Goal: Task Accomplishment & Management: Use online tool/utility

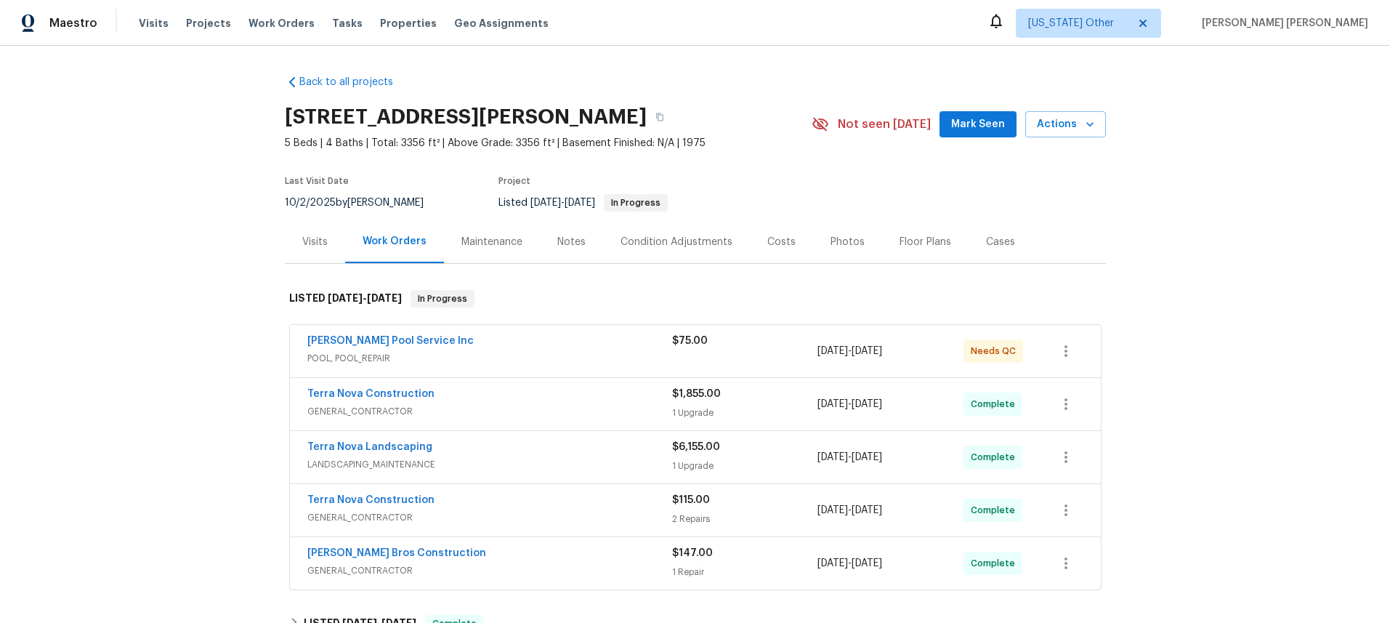
drag, startPoint x: 504, startPoint y: 343, endPoint x: 499, endPoint y: 353, distance: 11.1
click at [504, 343] on div "Barrow Pool Service Inc" at bounding box center [489, 342] width 365 height 17
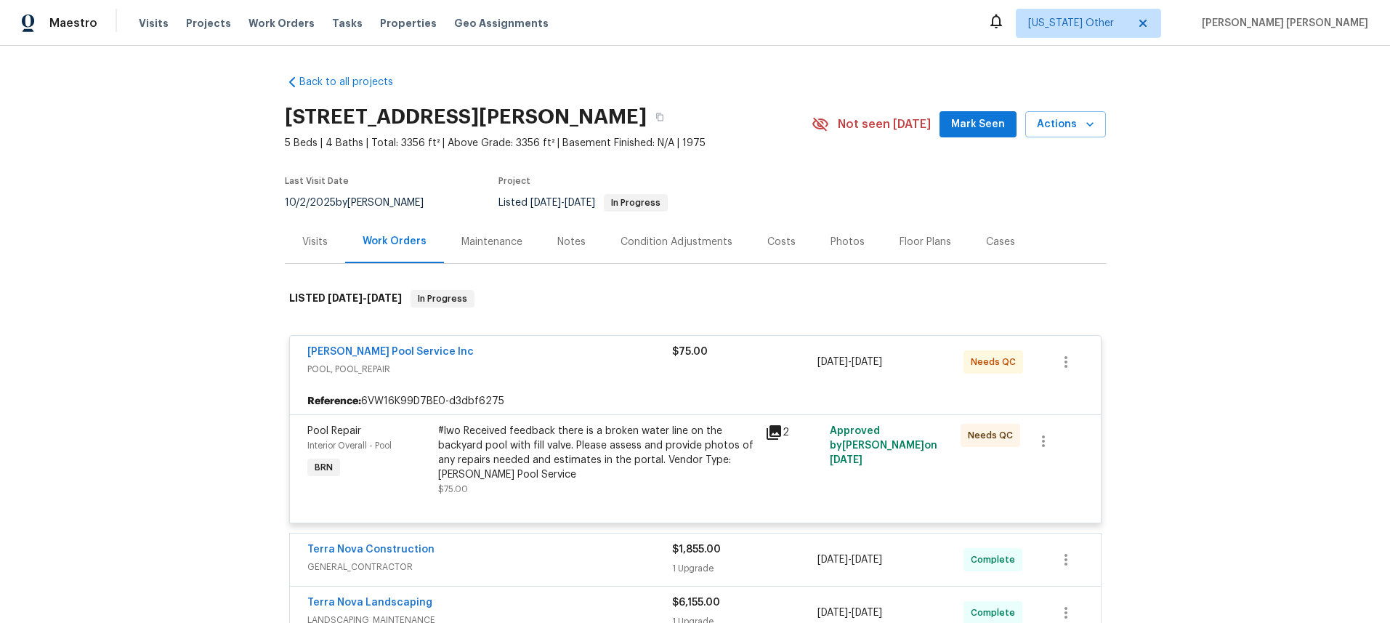
click at [777, 432] on icon at bounding box center [774, 432] width 15 height 15
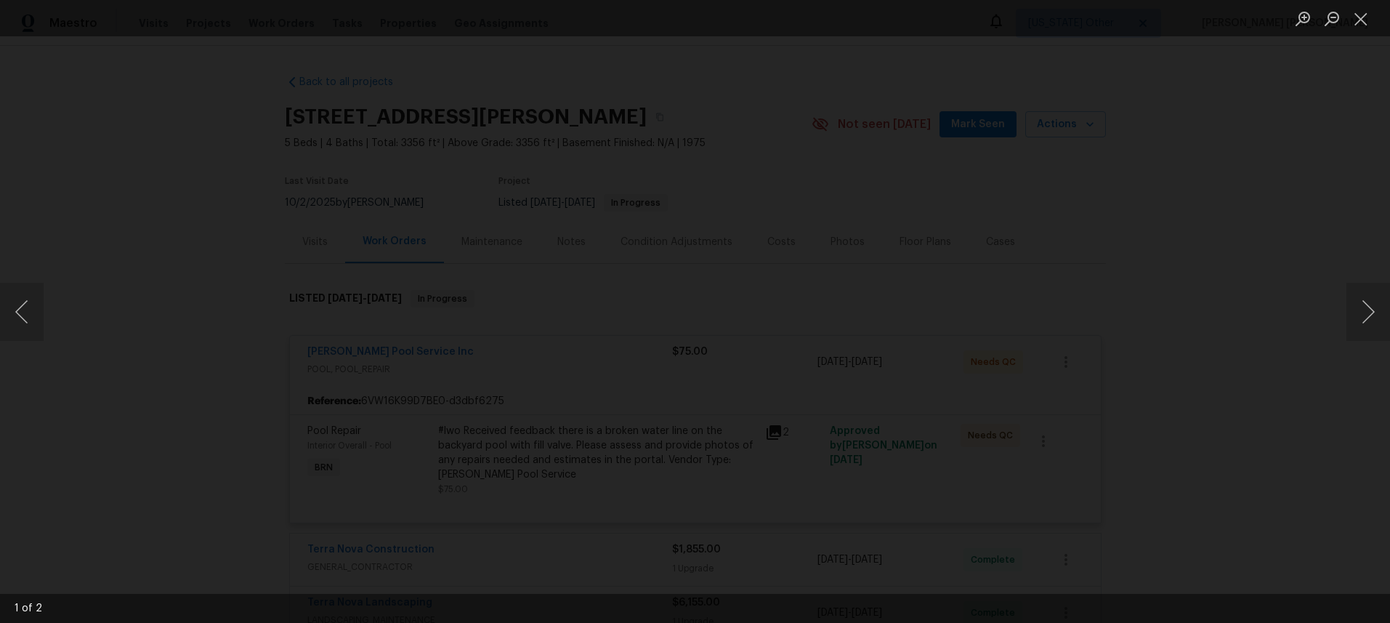
click at [863, 171] on img "Lightbox" at bounding box center [1070, 15] width 1332 height 597
click at [1370, 336] on button "Next image" at bounding box center [1368, 312] width 44 height 58
click at [1251, 424] on div "Lightbox" at bounding box center [695, 311] width 1390 height 623
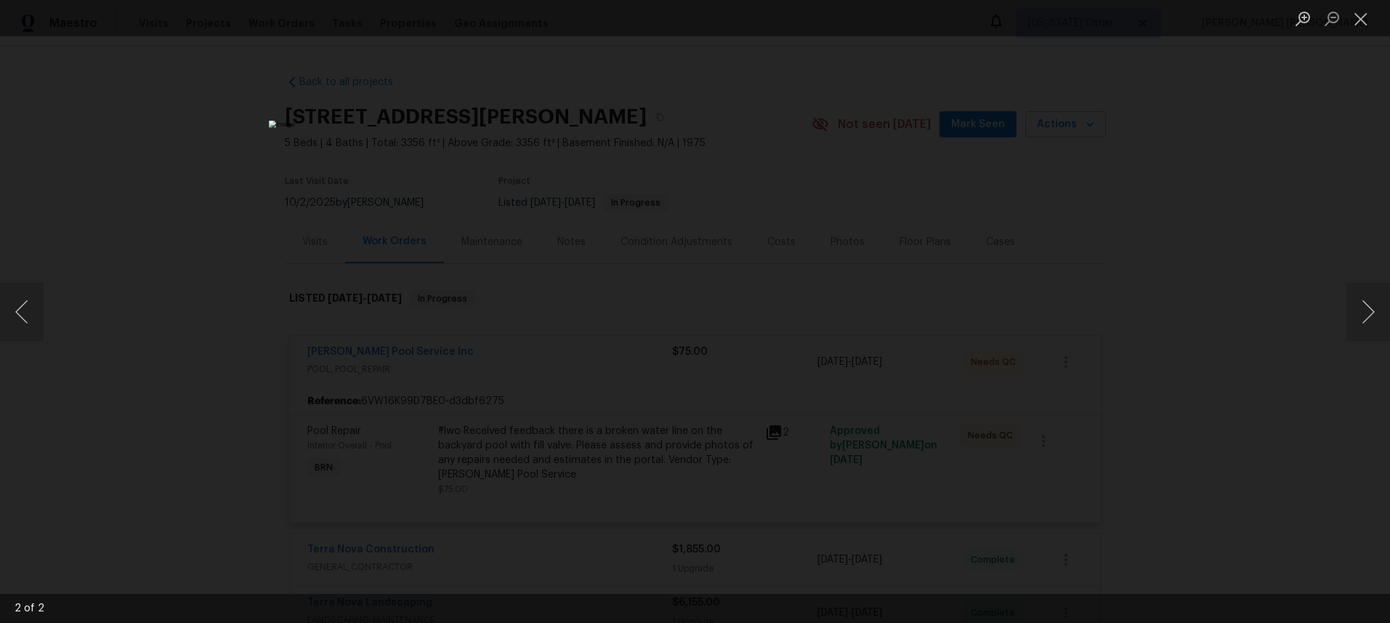
drag, startPoint x: 1251, startPoint y: 423, endPoint x: 1259, endPoint y: 410, distance: 15.3
click at [1253, 419] on div "Lightbox" at bounding box center [695, 311] width 1390 height 623
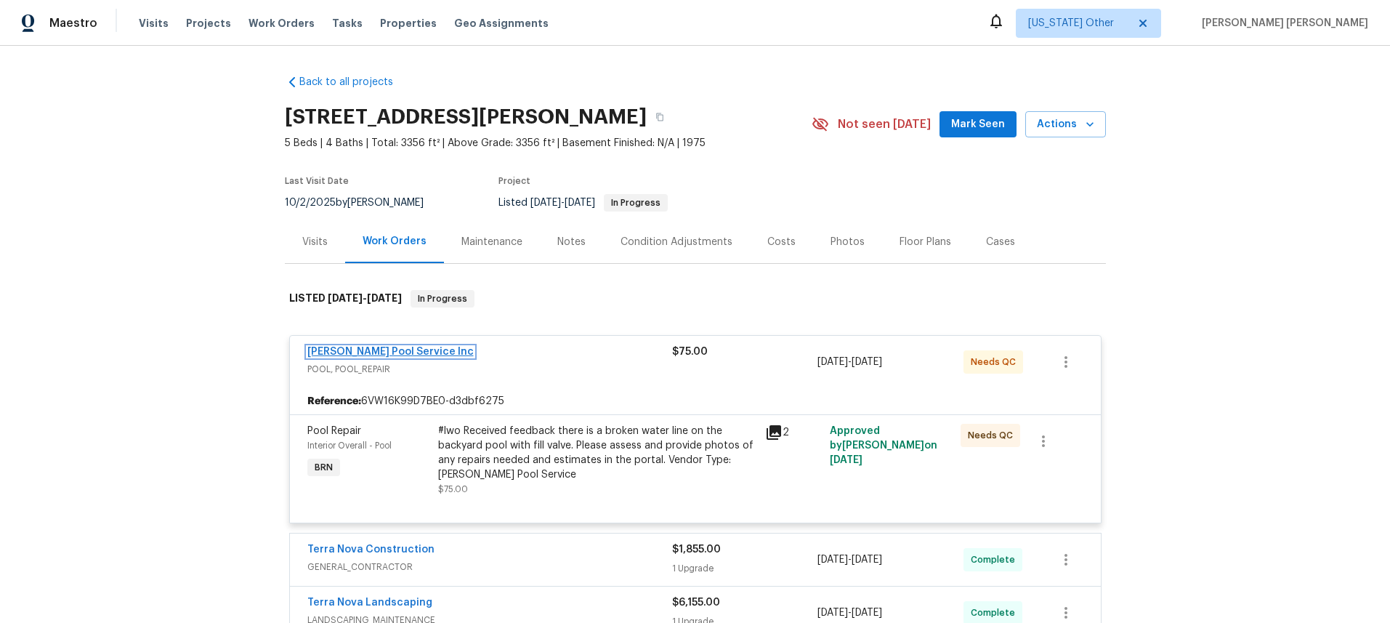
click at [376, 353] on link "Barrow Pool Service Inc" at bounding box center [390, 352] width 166 height 10
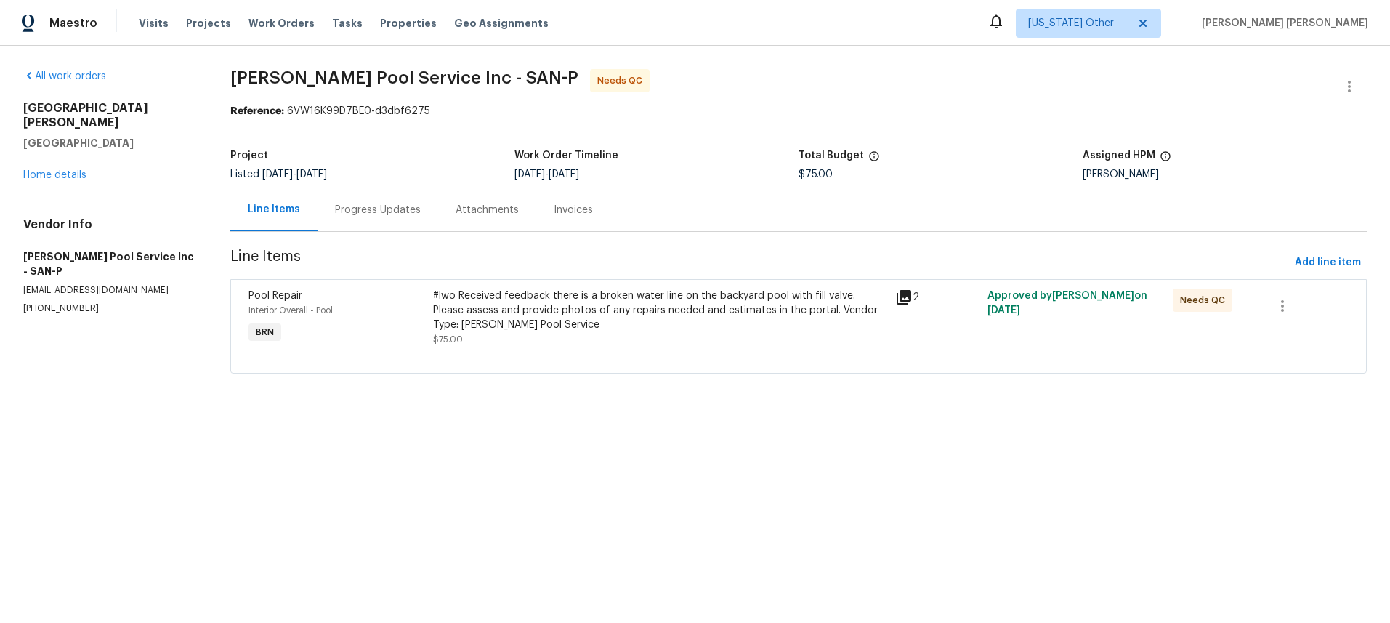
drag, startPoint x: 384, startPoint y: 211, endPoint x: 467, endPoint y: 193, distance: 83.9
click at [384, 211] on div "Progress Updates" at bounding box center [378, 210] width 86 height 15
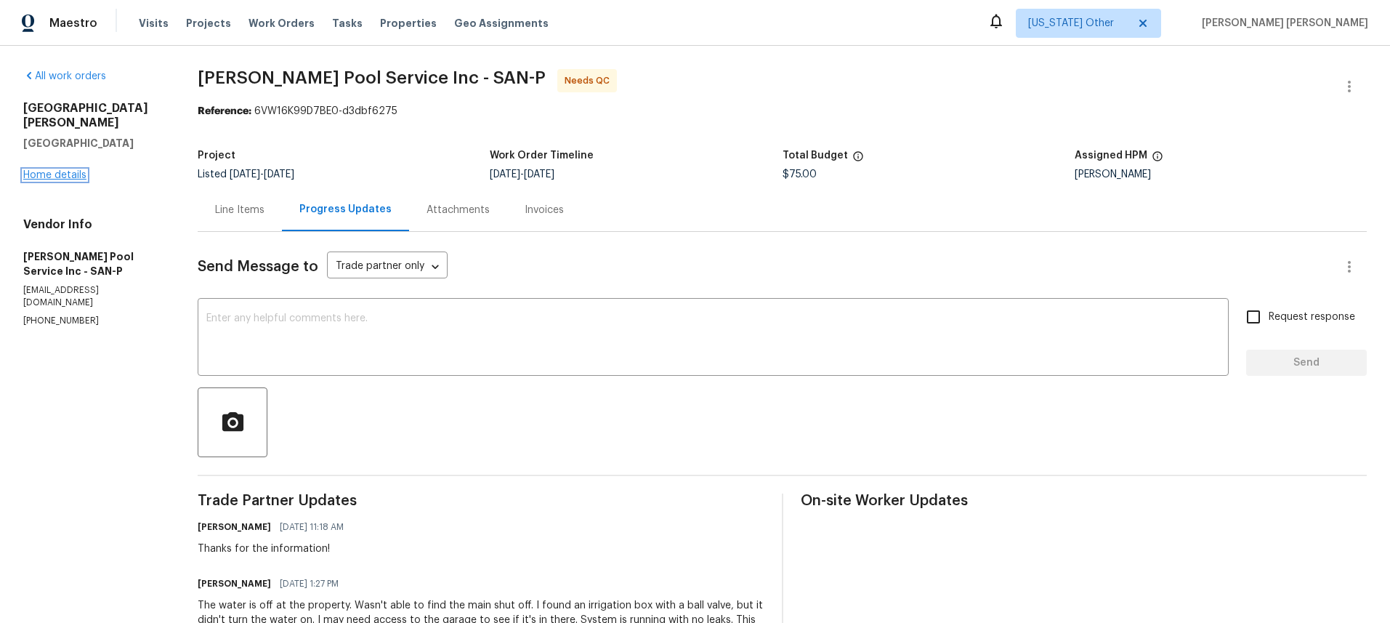
click at [62, 170] on link "Home details" at bounding box center [54, 175] width 63 height 10
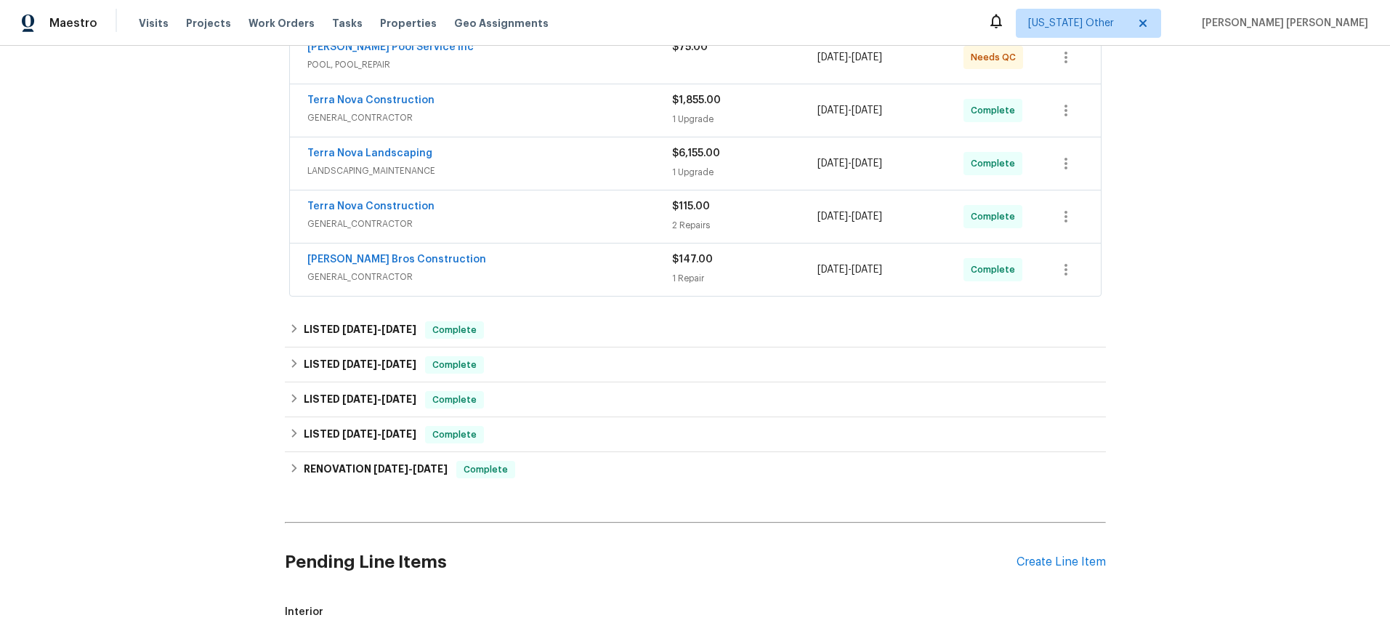
scroll to position [28, 0]
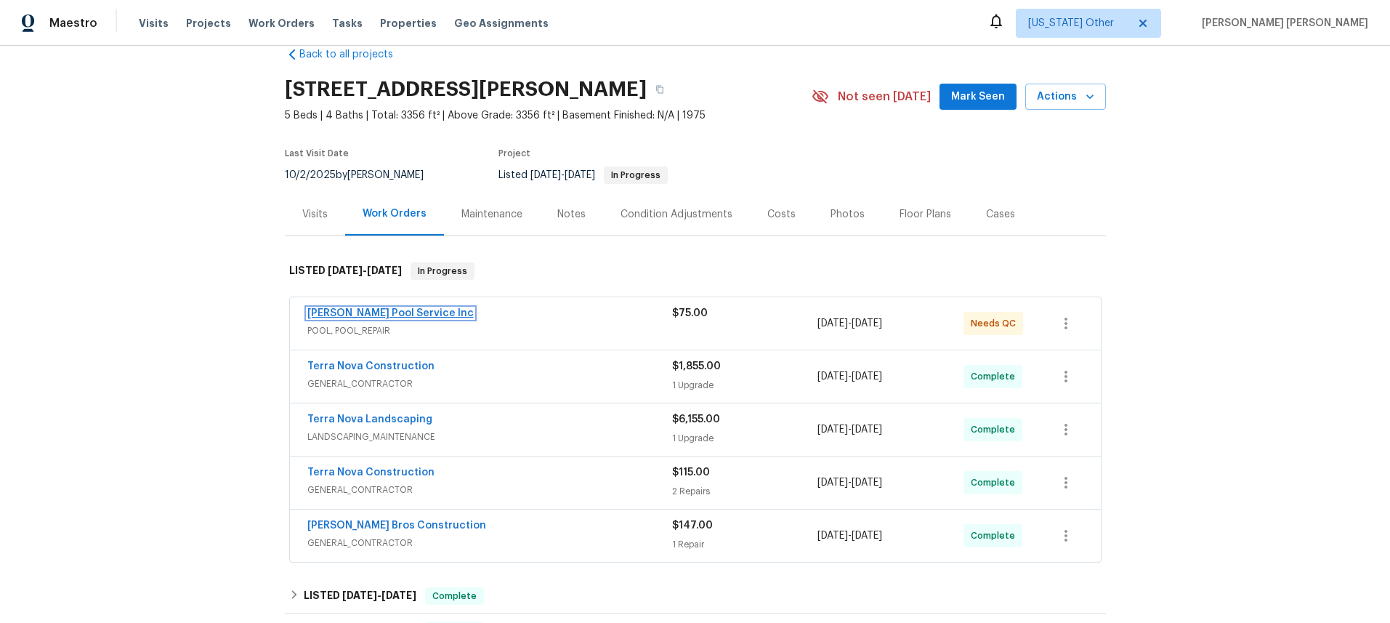
click at [394, 315] on link "Barrow Pool Service Inc" at bounding box center [390, 313] width 166 height 10
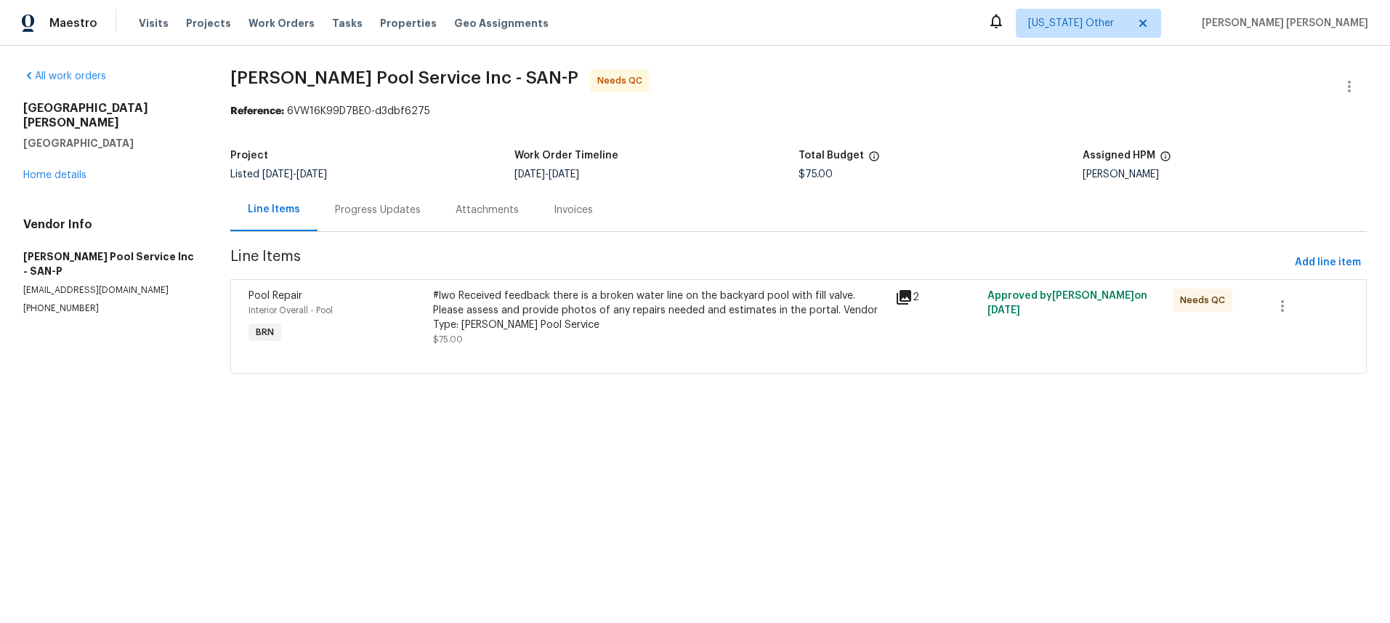
click at [902, 296] on icon at bounding box center [903, 296] width 17 height 17
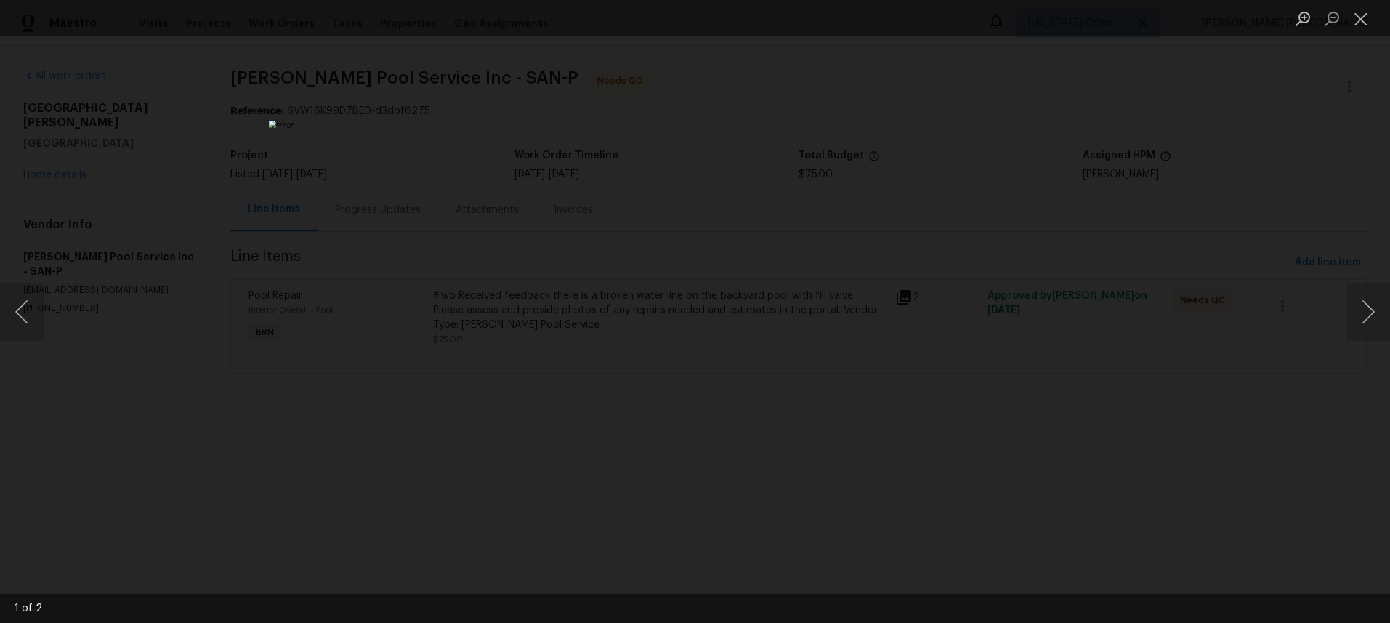
click at [165, 251] on div "Lightbox" at bounding box center [695, 311] width 1390 height 623
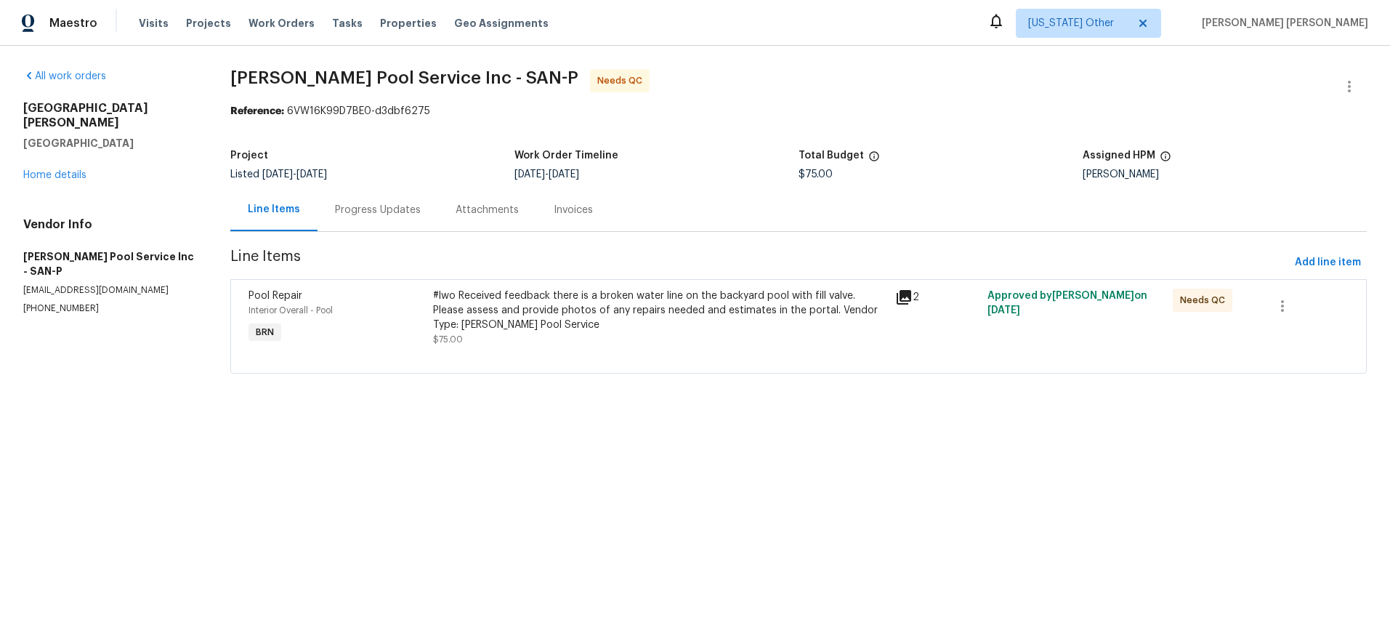
click at [163, 247] on div "Lightbox" at bounding box center [695, 311] width 1390 height 623
click at [911, 298] on icon at bounding box center [904, 297] width 15 height 15
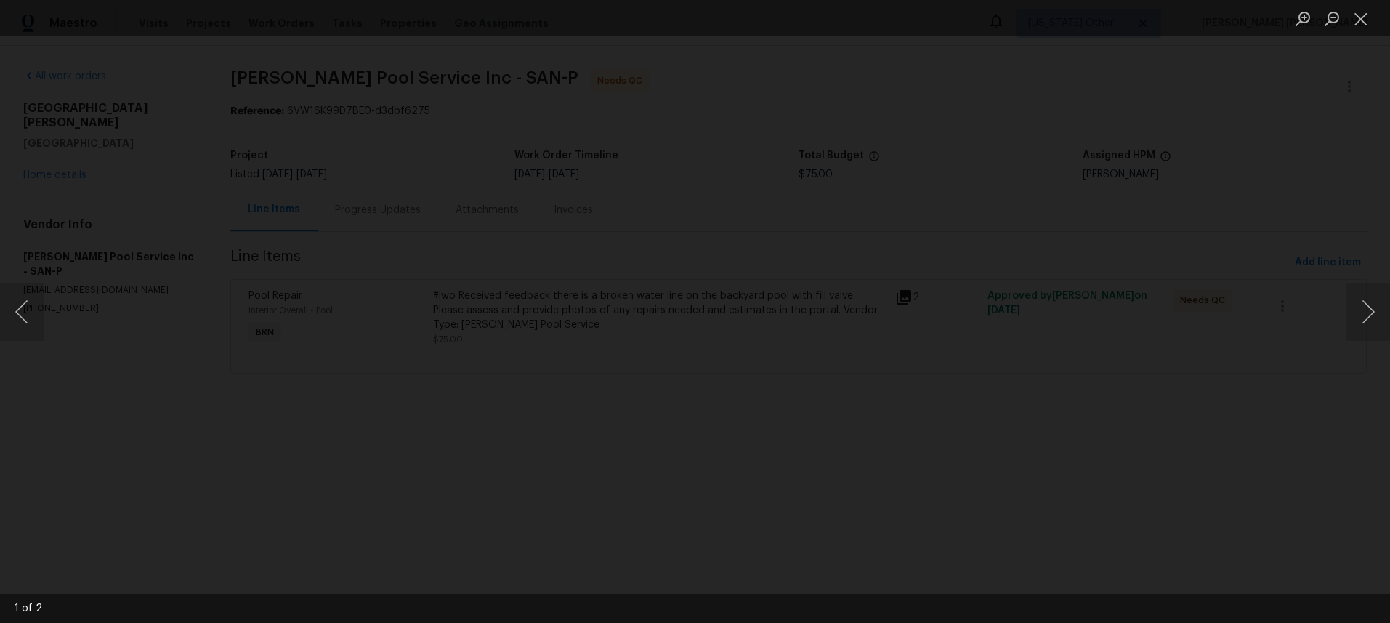
click at [1002, 548] on img "Lightbox" at bounding box center [754, 475] width 1955 height 876
click at [1005, 163] on img "Lightbox" at bounding box center [755, 517] width 1955 height 876
click at [820, 196] on img "Lightbox" at bounding box center [990, 194] width 1700 height 762
click at [1216, 433] on div "Lightbox" at bounding box center [695, 311] width 1390 height 623
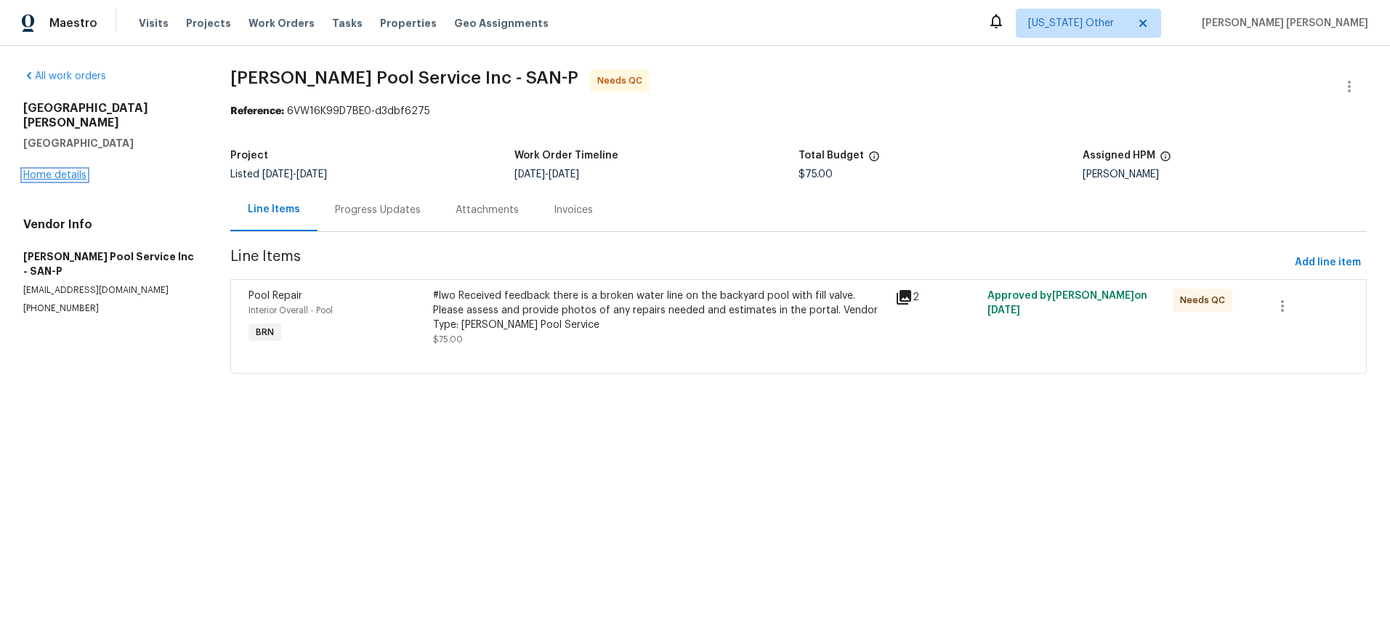
click at [52, 170] on link "Home details" at bounding box center [54, 175] width 63 height 10
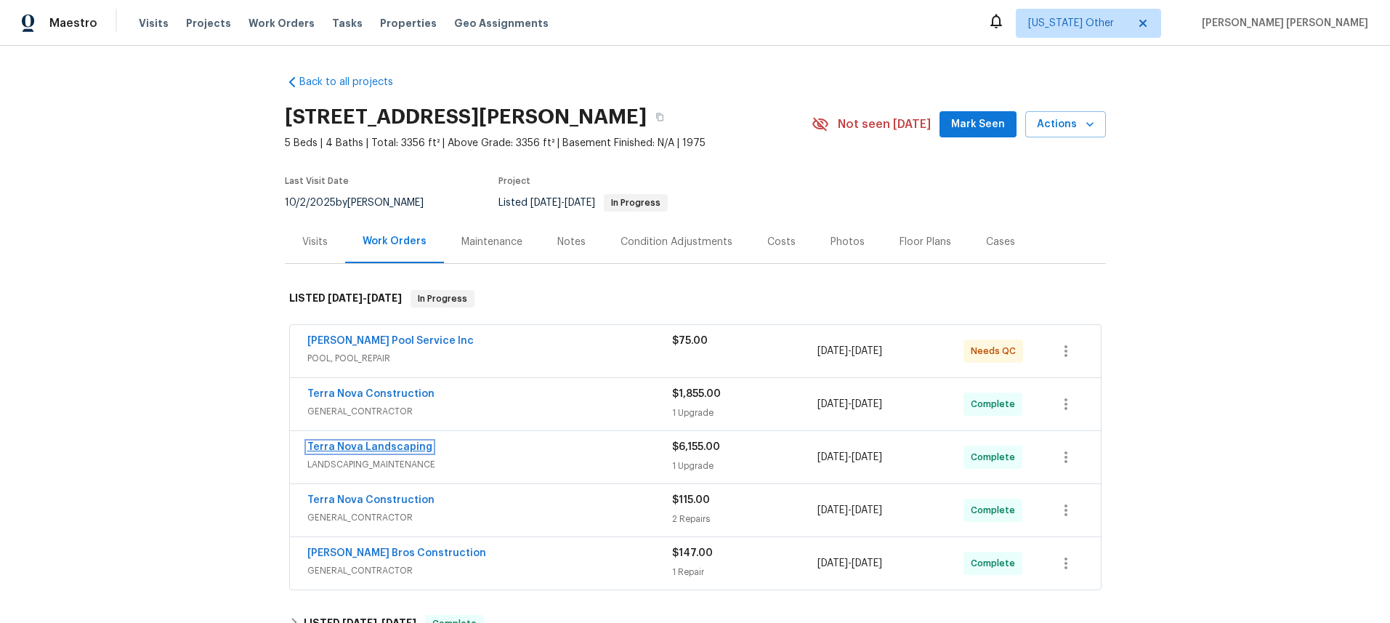
click at [404, 443] on link "Terra Nova Landscaping" at bounding box center [369, 447] width 125 height 10
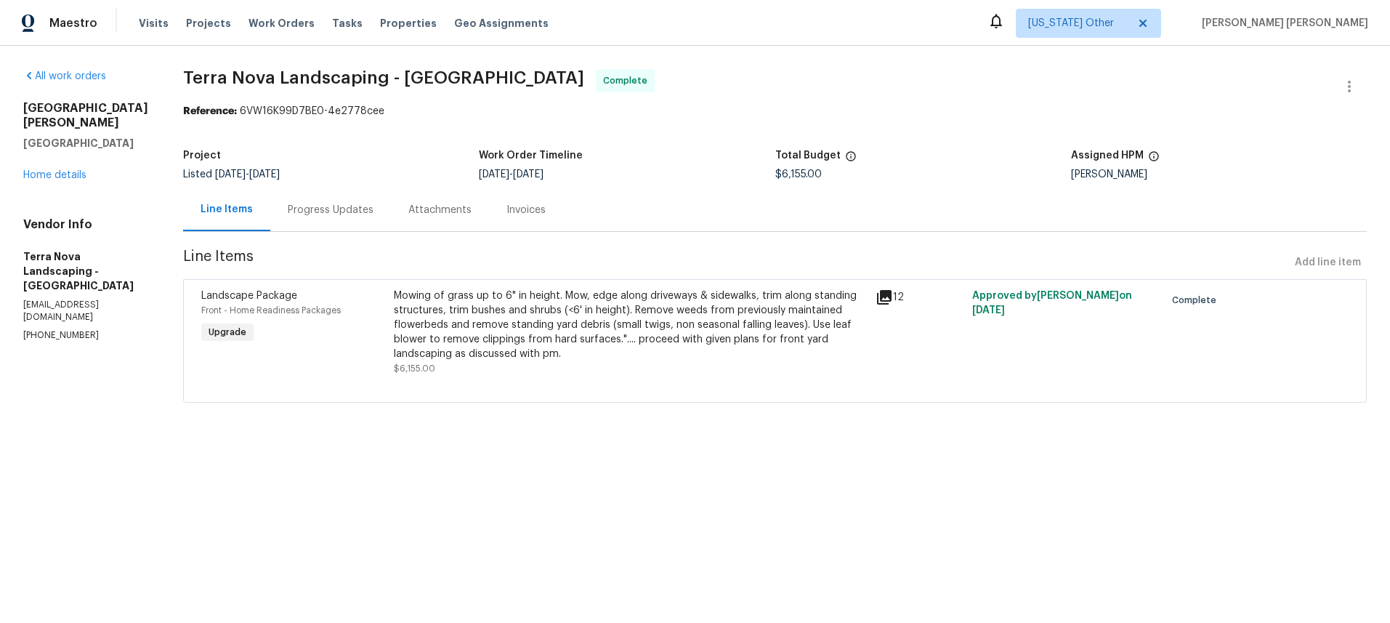
click at [326, 210] on div "Progress Updates" at bounding box center [331, 210] width 86 height 15
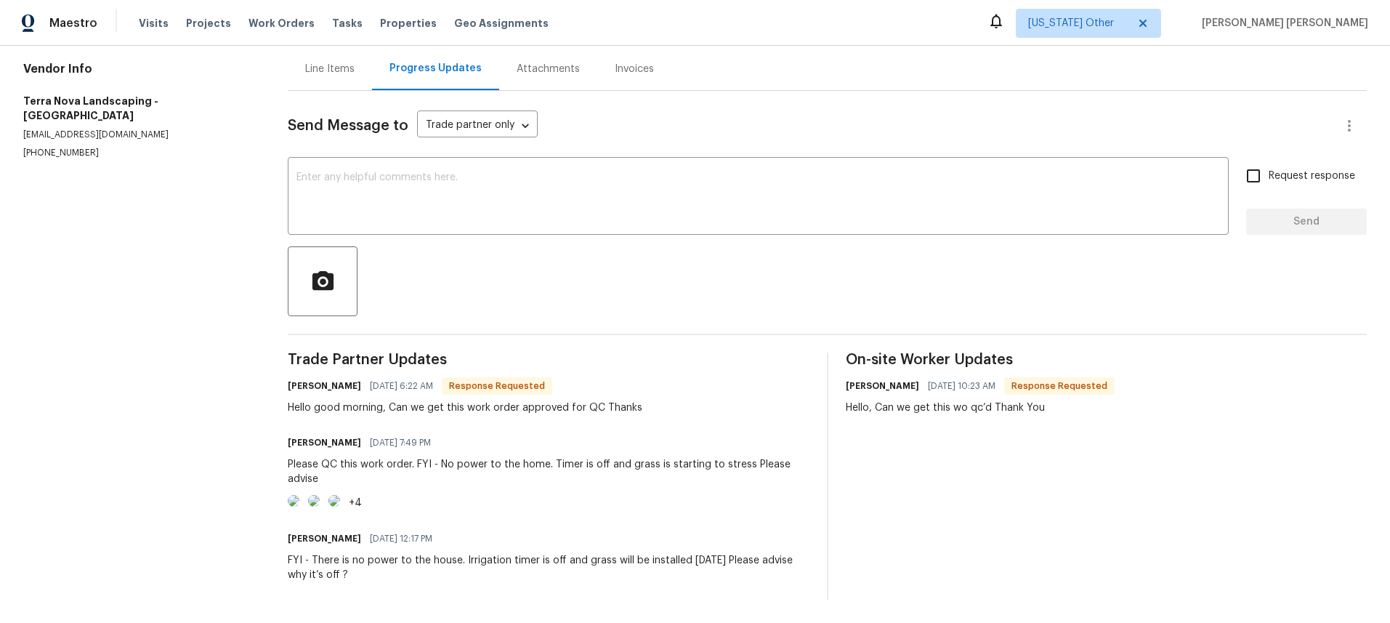
scroll to position [203, 0]
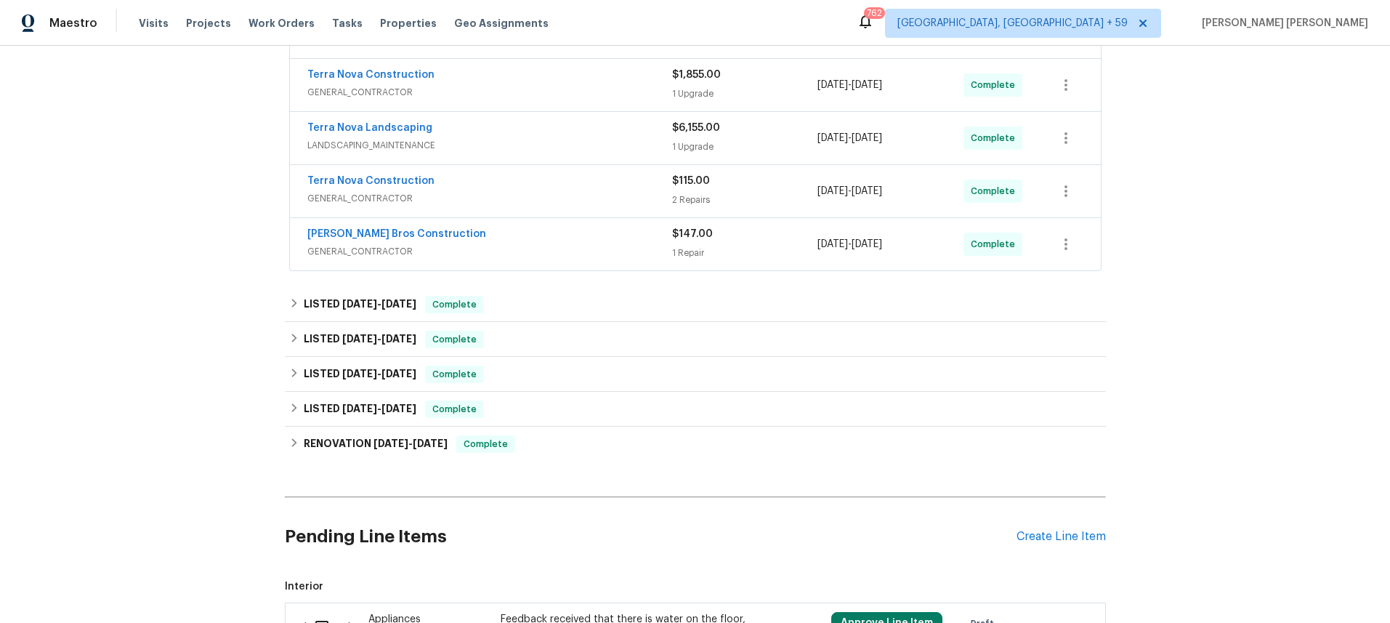
scroll to position [320, 0]
drag, startPoint x: 432, startPoint y: 452, endPoint x: 454, endPoint y: 460, distance: 23.2
click at [433, 452] on div "RENOVATION 2/5/25 - 2/15/25 Complete" at bounding box center [695, 443] width 821 height 35
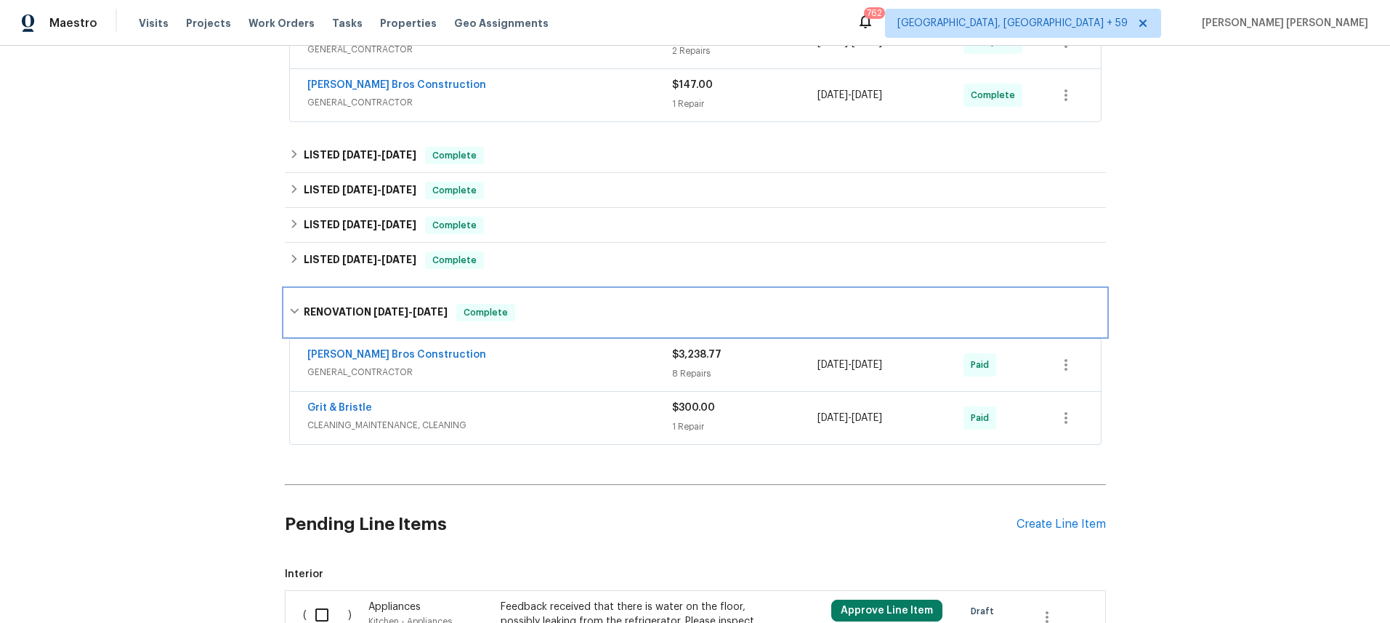
scroll to position [502, 0]
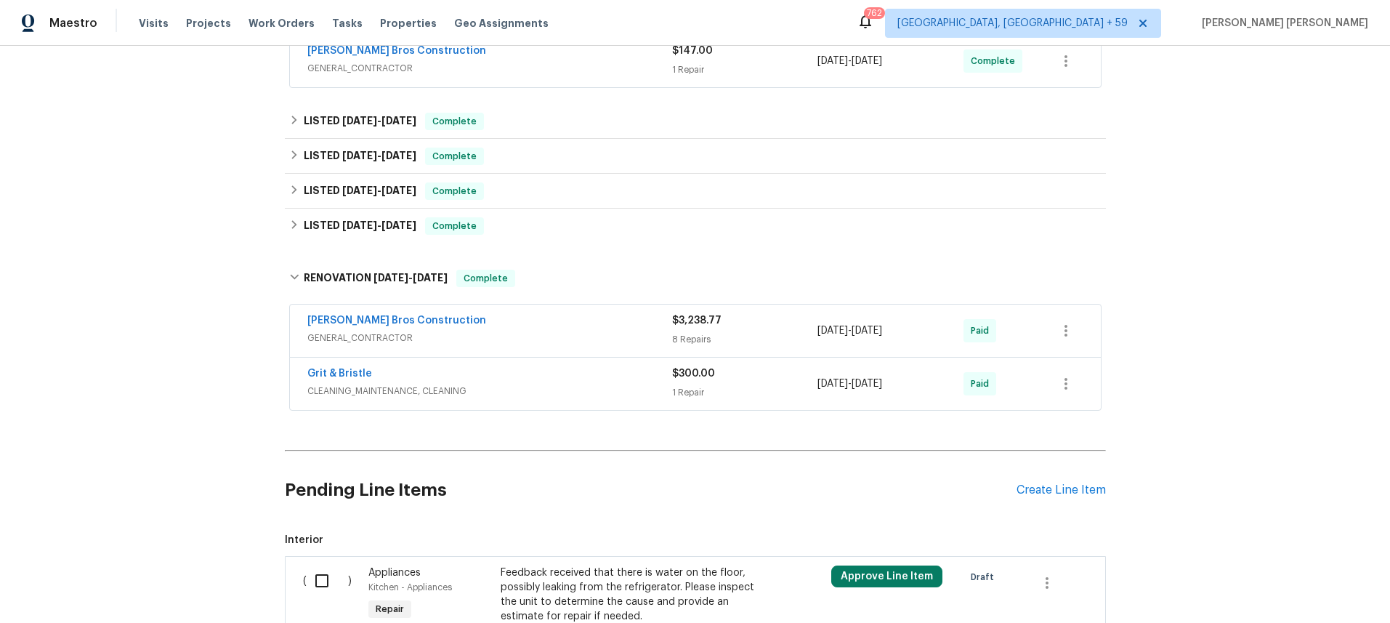
click at [487, 318] on div "Bailey Bros Construction" at bounding box center [489, 321] width 365 height 17
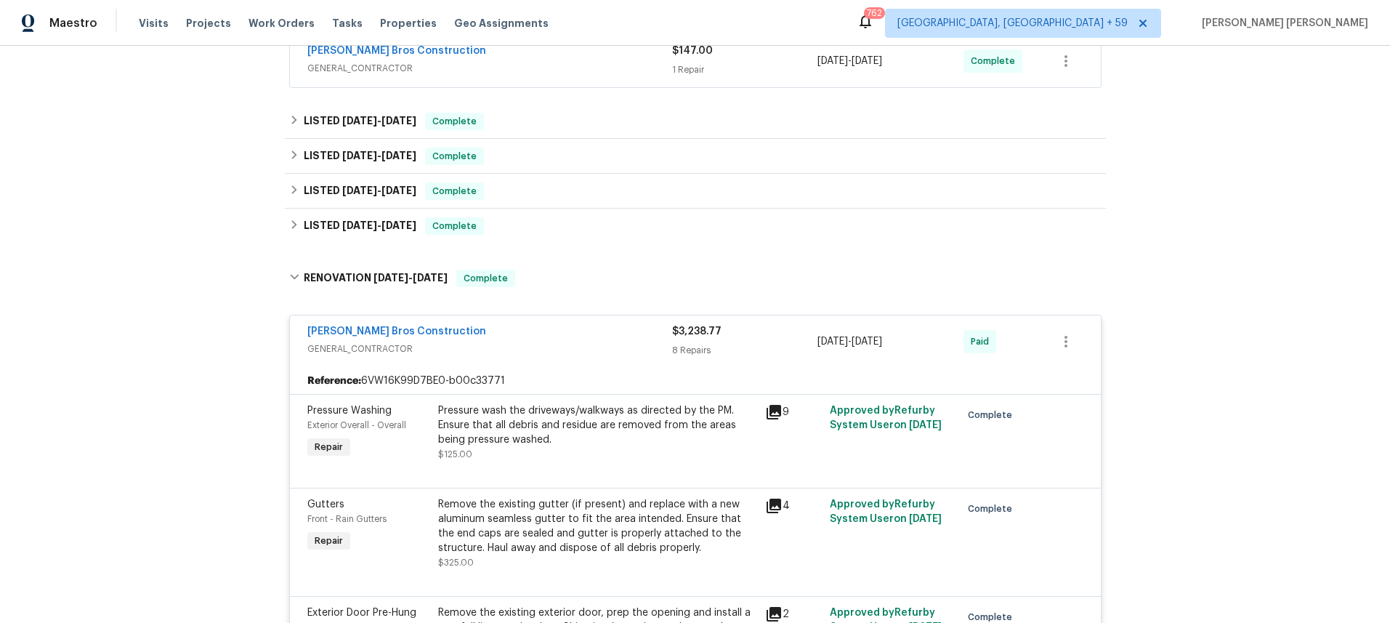
click at [772, 407] on icon at bounding box center [774, 412] width 15 height 15
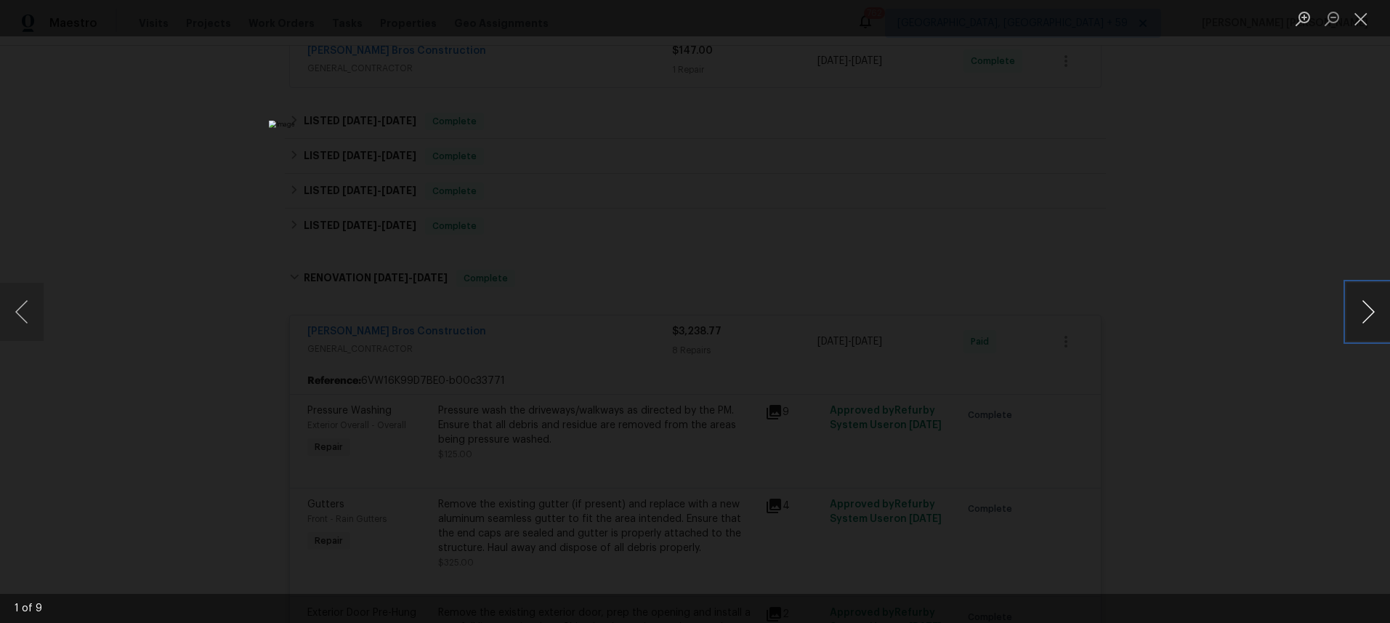
click at [1366, 322] on button "Next image" at bounding box center [1368, 312] width 44 height 58
click at [1377, 324] on button "Next image" at bounding box center [1368, 312] width 44 height 58
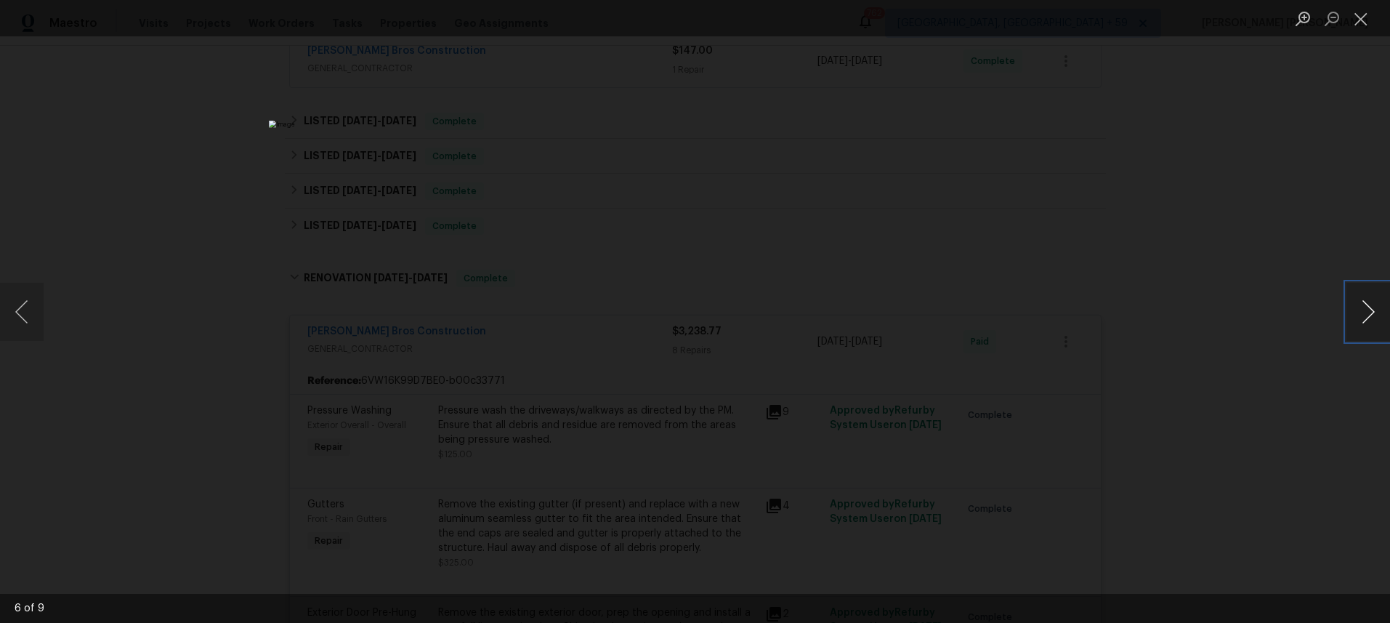
click at [1378, 328] on button "Next image" at bounding box center [1368, 312] width 44 height 58
click at [1370, 322] on button "Next image" at bounding box center [1368, 312] width 44 height 58
click at [1371, 320] on button "Next image" at bounding box center [1368, 312] width 44 height 58
drag, startPoint x: 1302, startPoint y: 393, endPoint x: 1309, endPoint y: 386, distance: 10.3
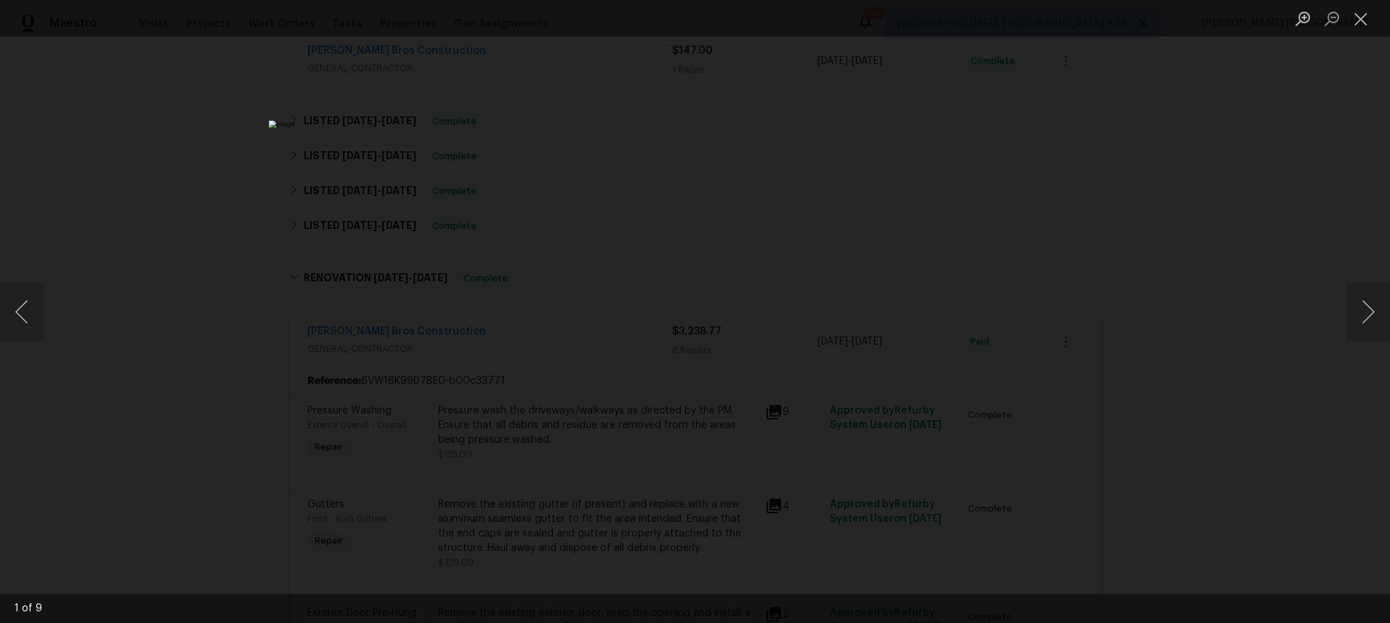
click at [1299, 391] on div "Lightbox" at bounding box center [695, 311] width 1390 height 623
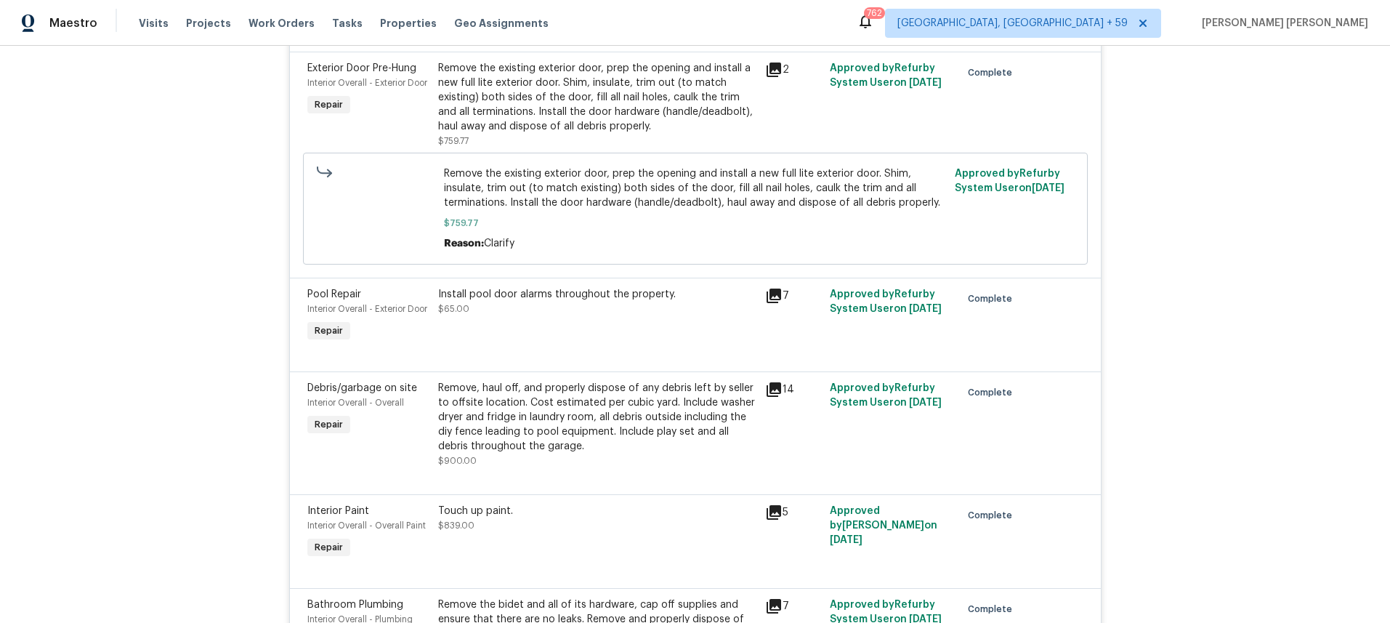
scroll to position [1055, 0]
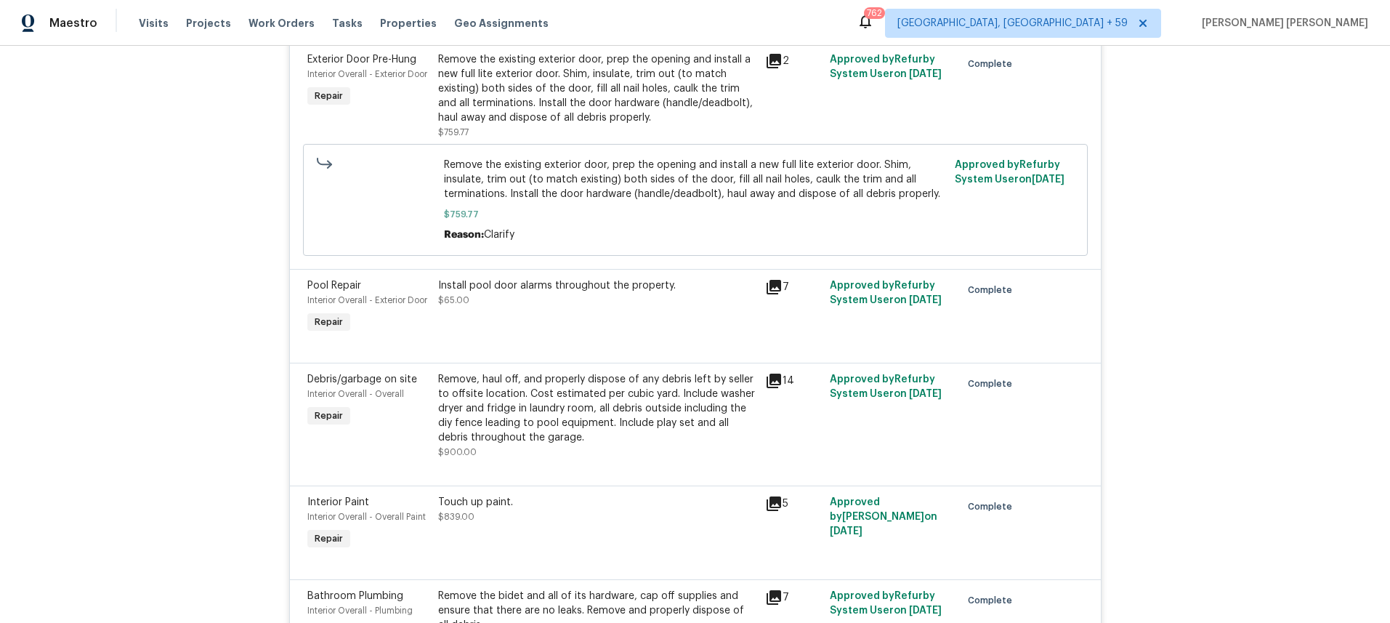
click at [775, 291] on icon at bounding box center [774, 287] width 15 height 15
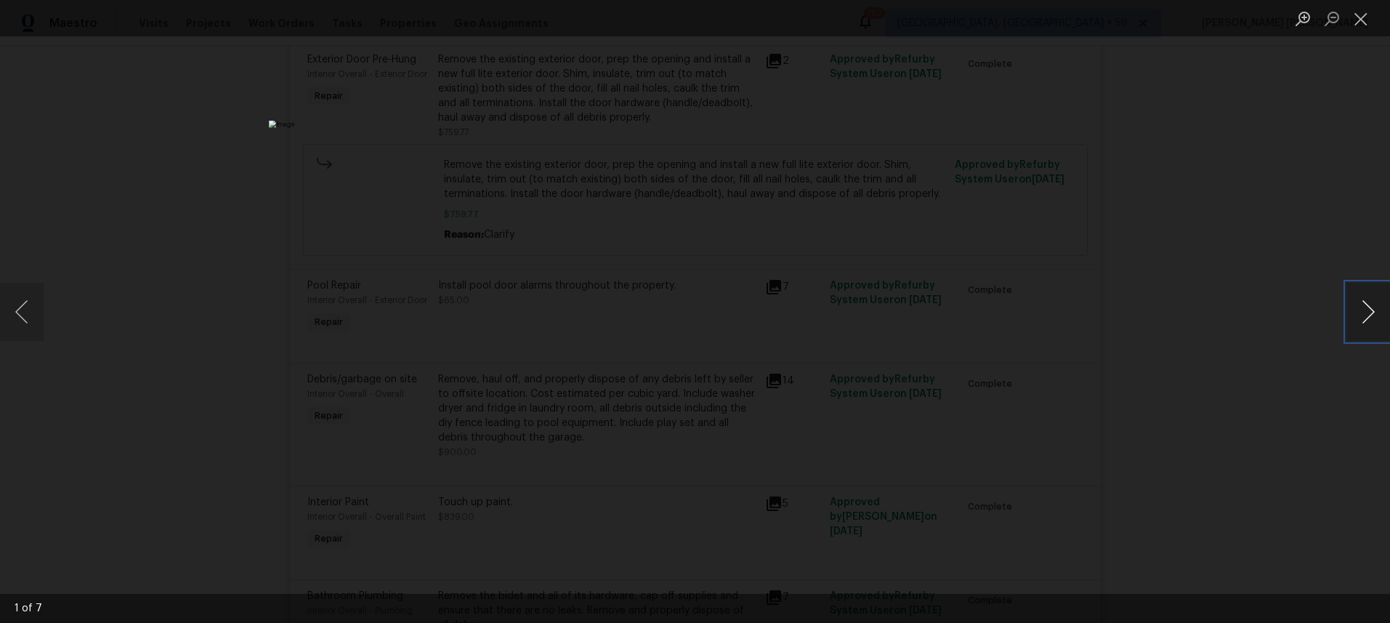
click at [1368, 314] on button "Next image" at bounding box center [1368, 312] width 44 height 58
click at [1258, 407] on div "Lightbox" at bounding box center [695, 311] width 1390 height 623
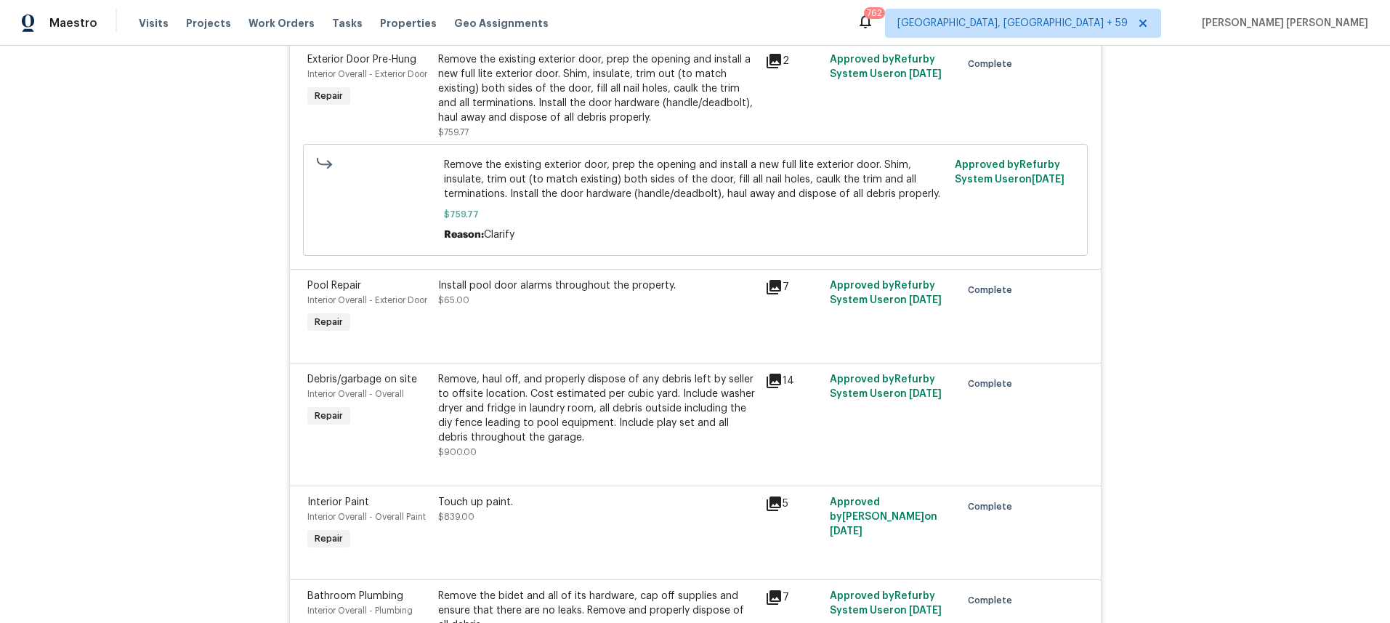
scroll to position [1074, 0]
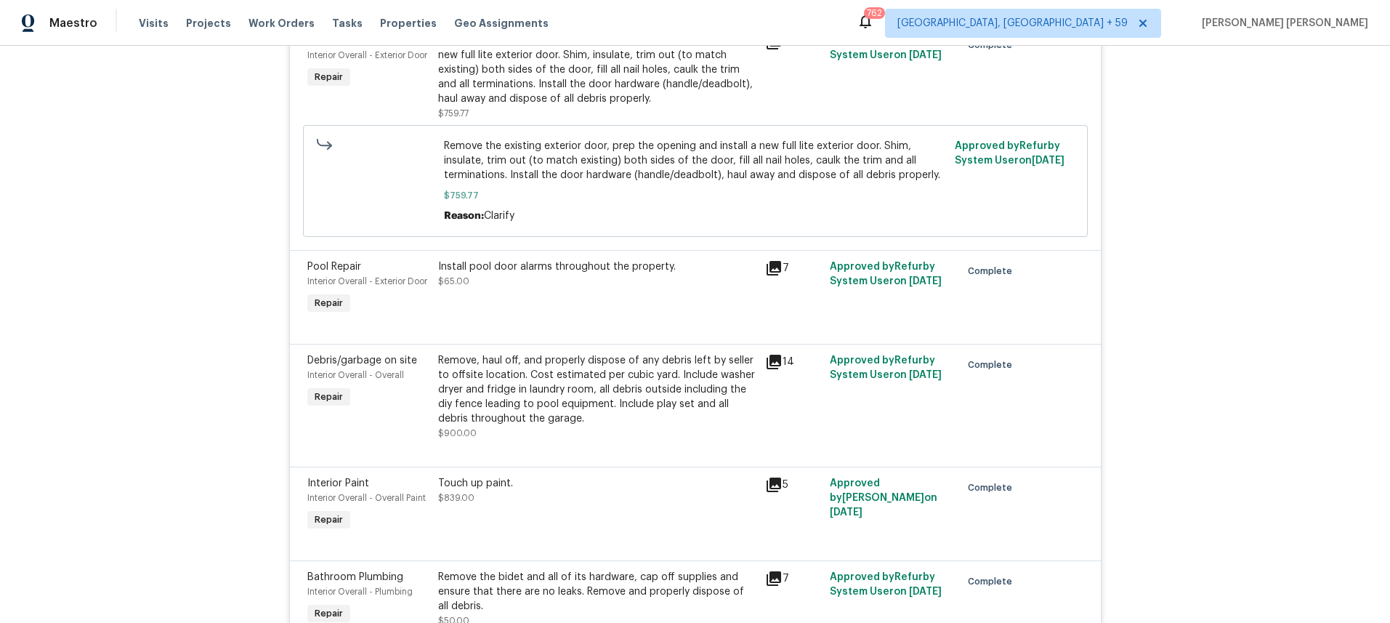
drag, startPoint x: 775, startPoint y: 373, endPoint x: 1111, endPoint y: 384, distance: 336.6
click at [776, 369] on icon at bounding box center [774, 362] width 15 height 15
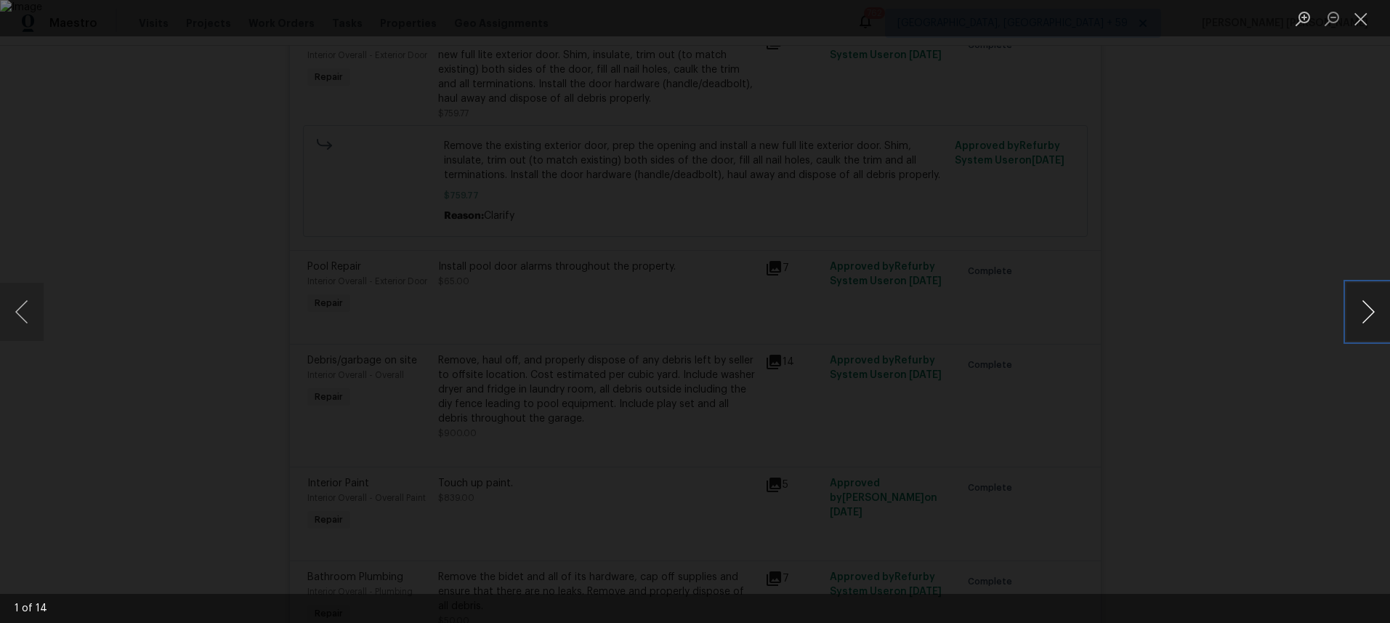
click at [1368, 309] on button "Next image" at bounding box center [1368, 312] width 44 height 58
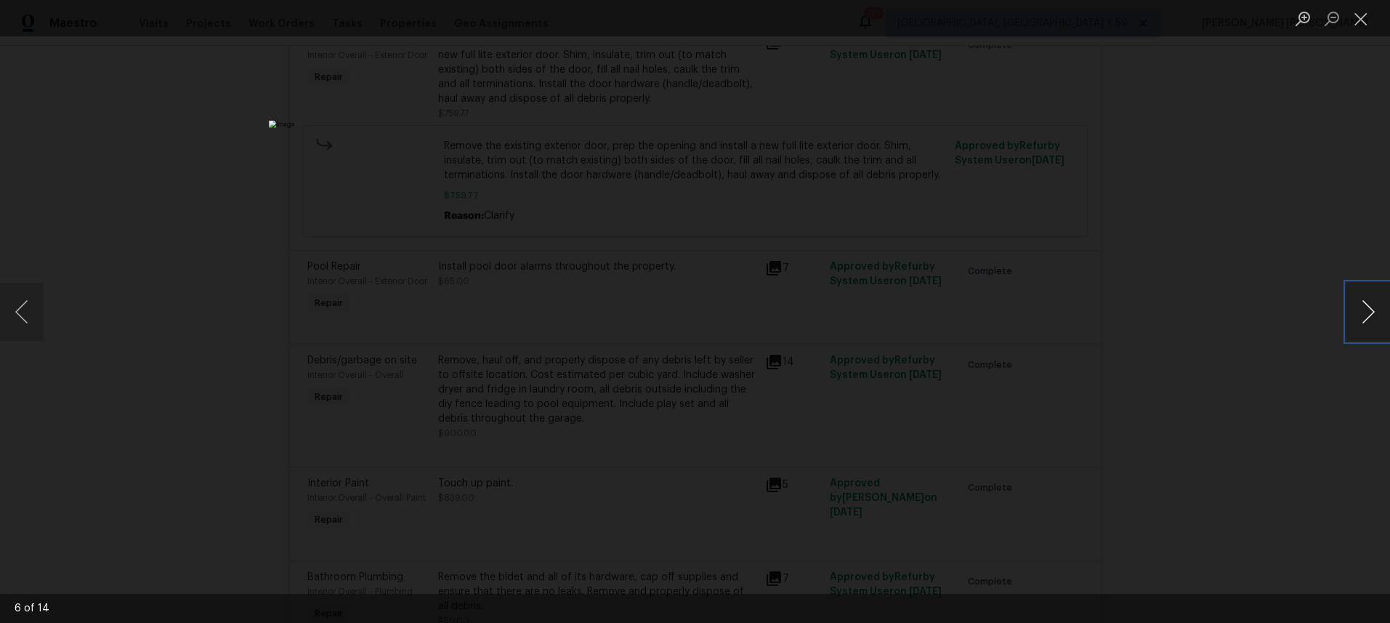
click at [1368, 309] on button "Next image" at bounding box center [1368, 312] width 44 height 58
click at [1360, 318] on button "Next image" at bounding box center [1368, 312] width 44 height 58
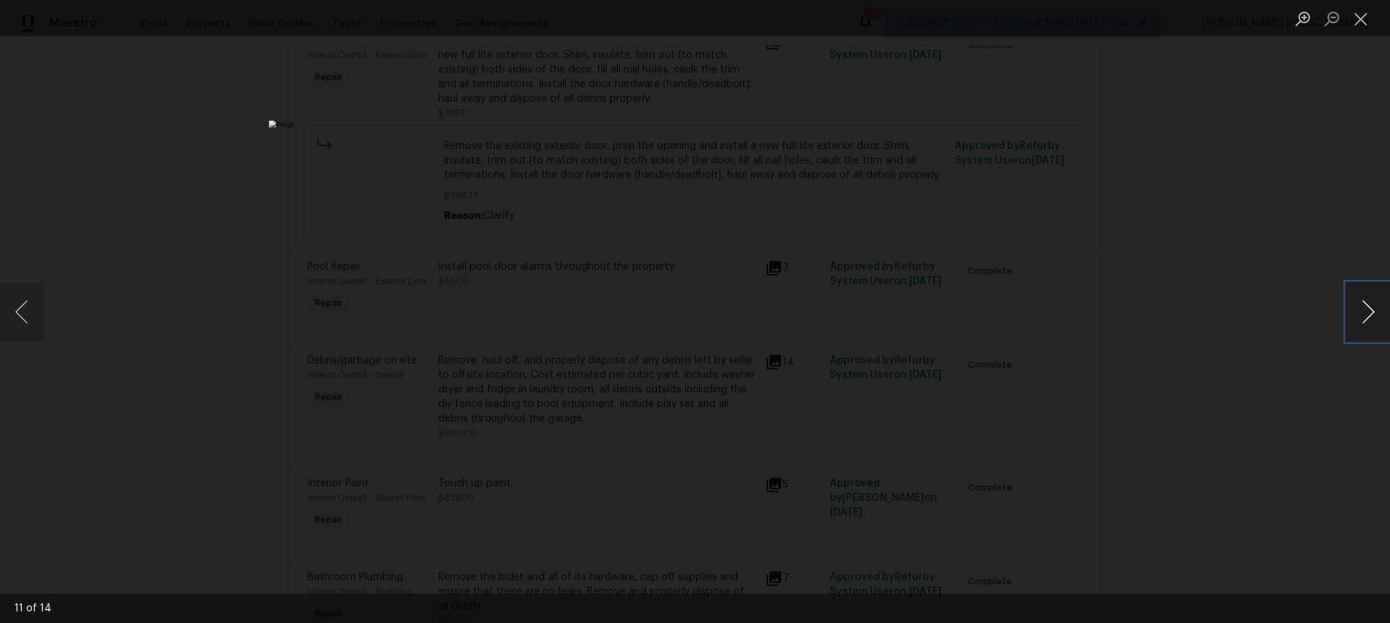
click at [1360, 318] on button "Next image" at bounding box center [1368, 312] width 44 height 58
click at [1227, 445] on div "Lightbox" at bounding box center [695, 311] width 1390 height 623
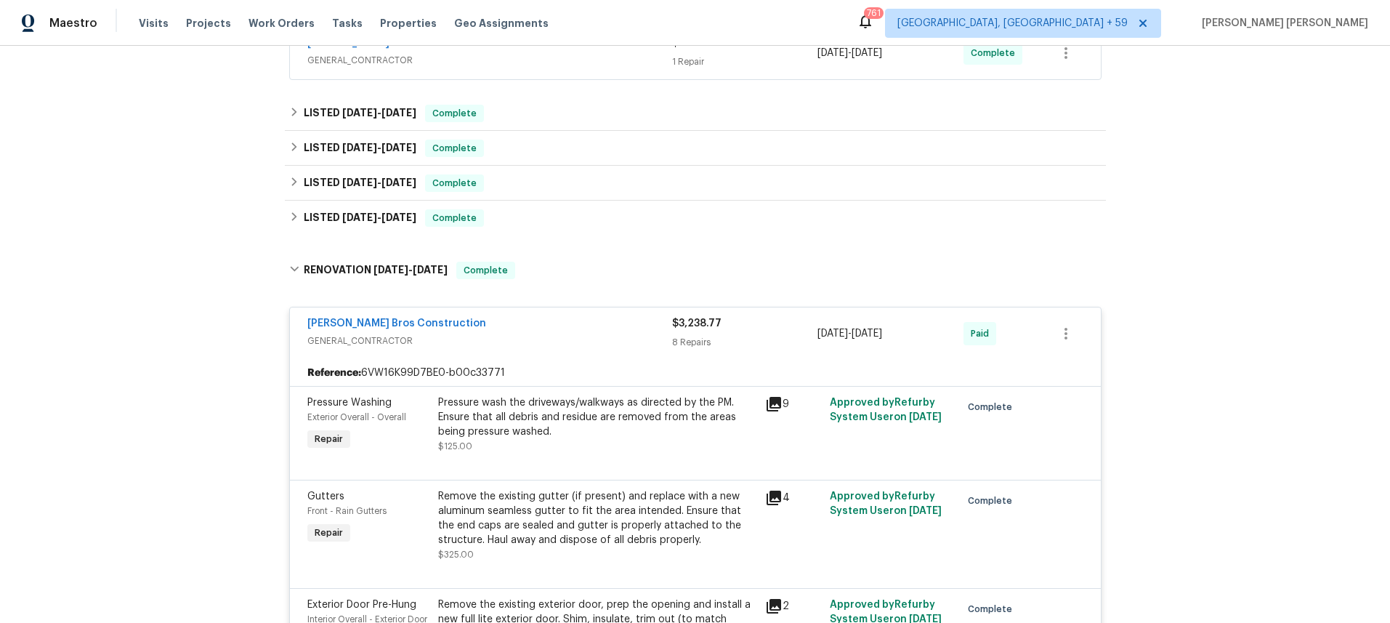
scroll to position [507, 0]
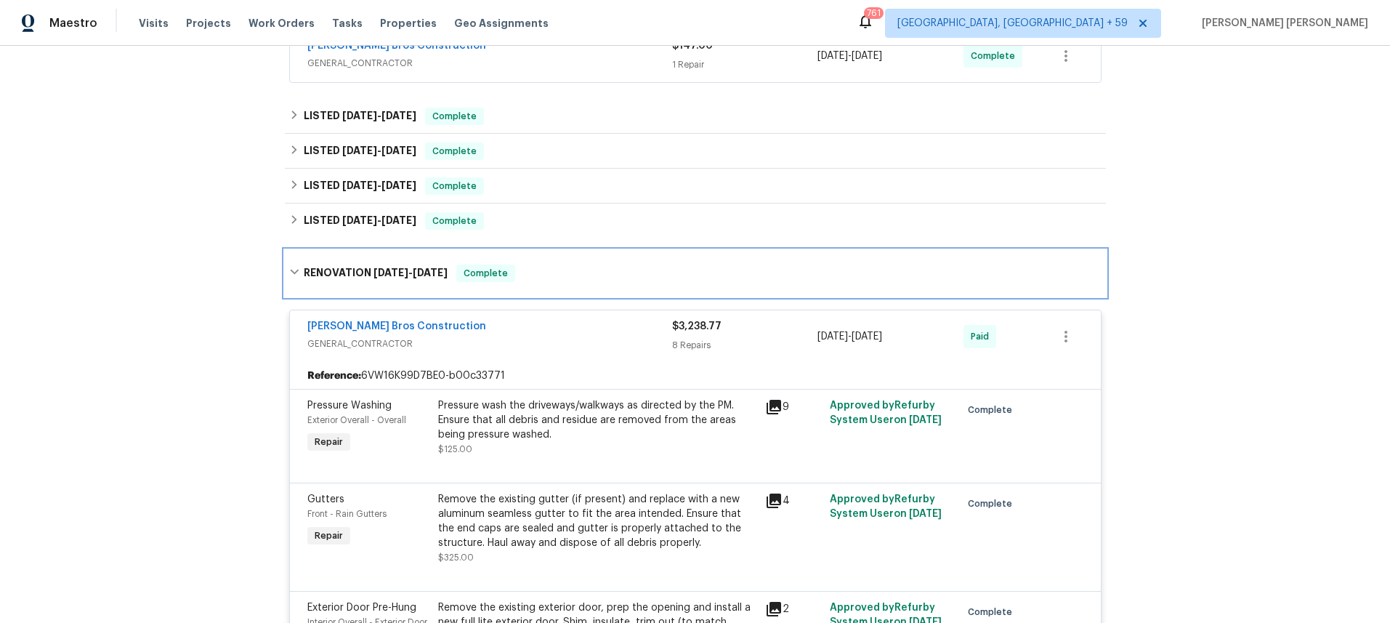
click at [298, 272] on icon at bounding box center [294, 272] width 10 height 10
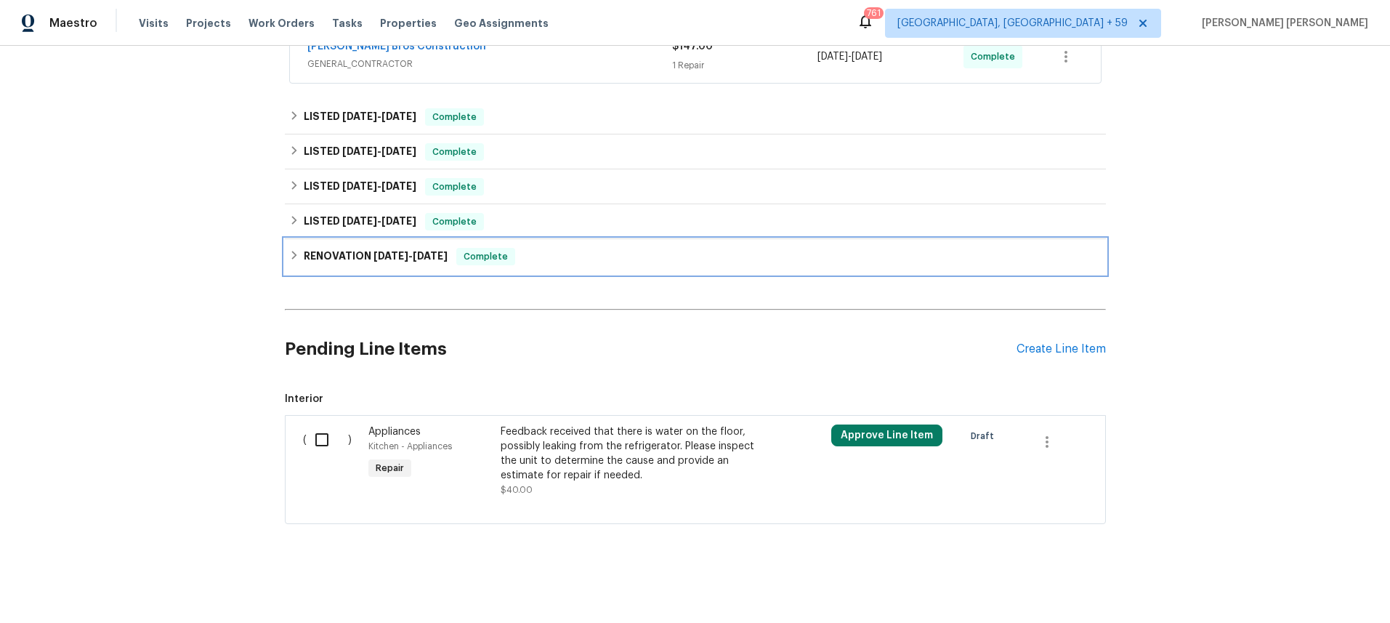
scroll to position [506, 0]
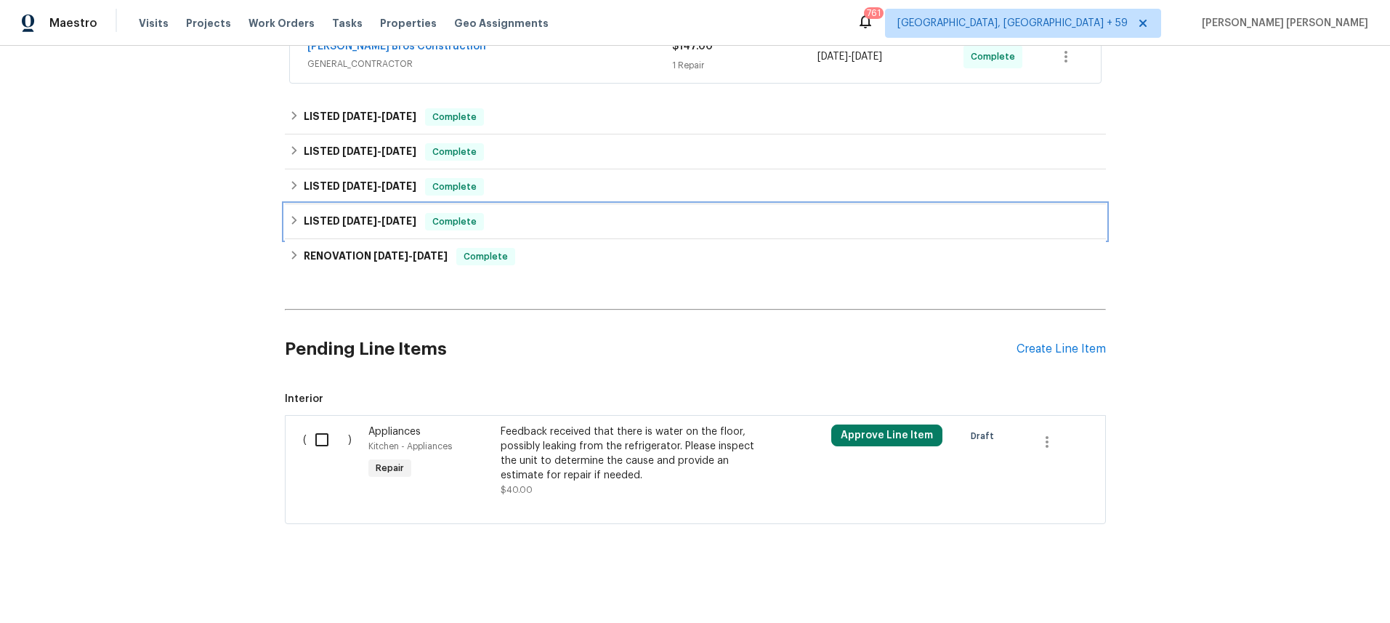
click at [296, 220] on icon at bounding box center [293, 220] width 5 height 9
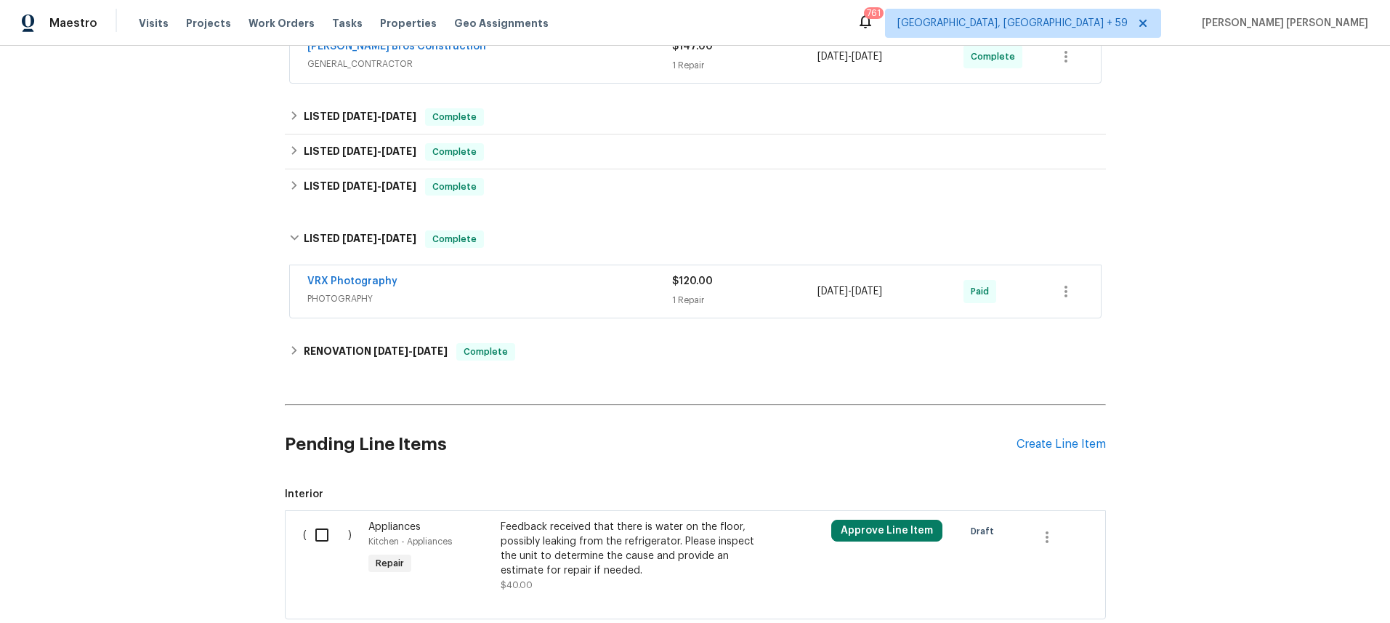
drag, startPoint x: 280, startPoint y: 235, endPoint x: 294, endPoint y: 233, distance: 14.8
click at [280, 235] on div "Back to all projects 13080 Camino Del Valle, Poway, CA 92064 5 Beds | 4 Baths |…" at bounding box center [695, 334] width 1390 height 577
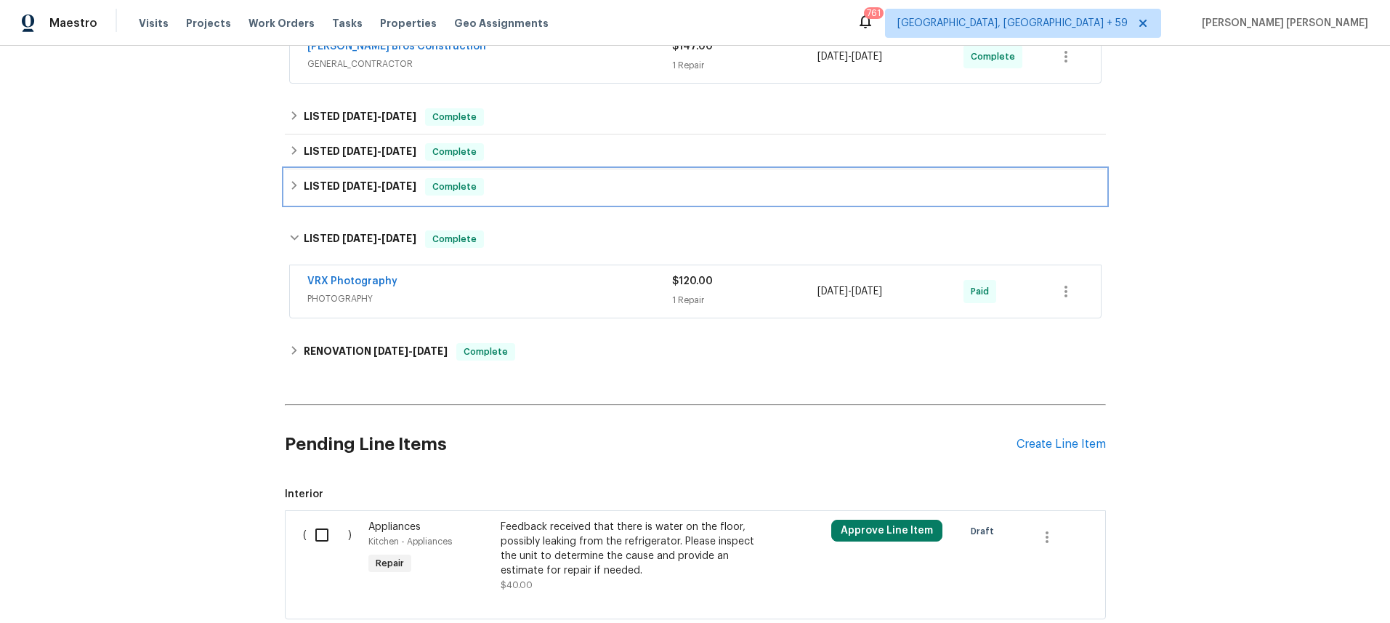
click at [293, 183] on icon at bounding box center [293, 185] width 5 height 9
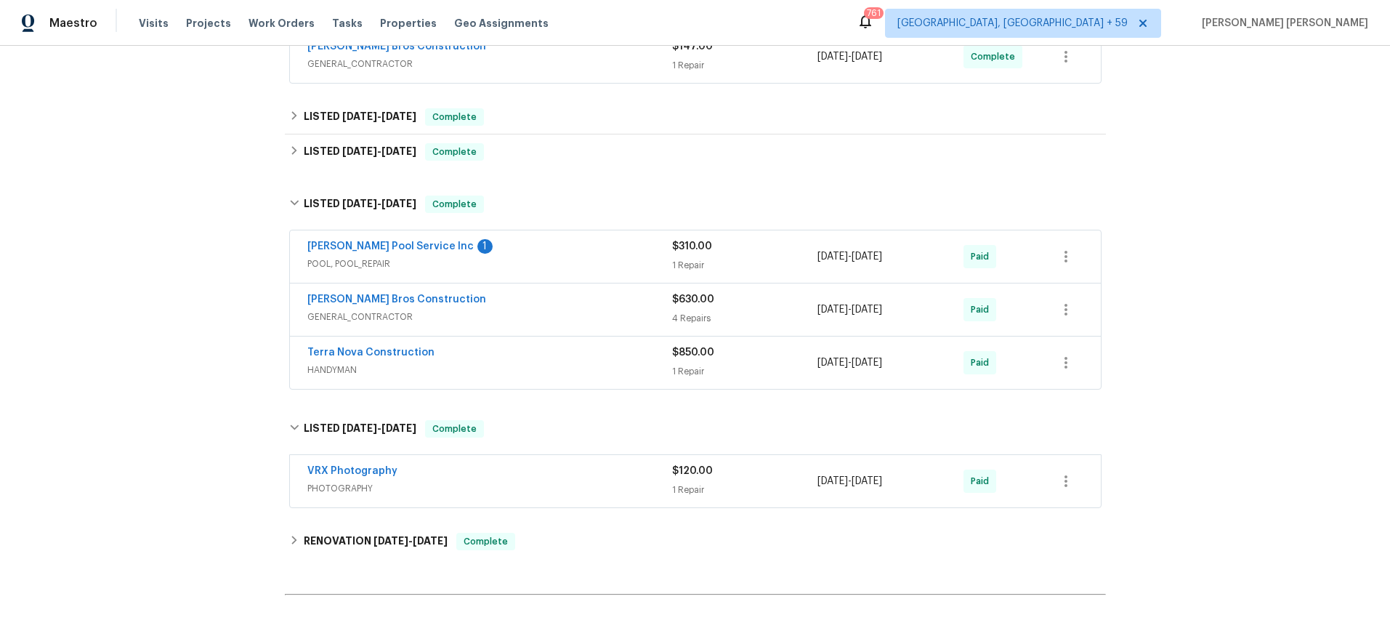
click at [584, 254] on div "Barrow Pool Service Inc 1" at bounding box center [489, 247] width 365 height 17
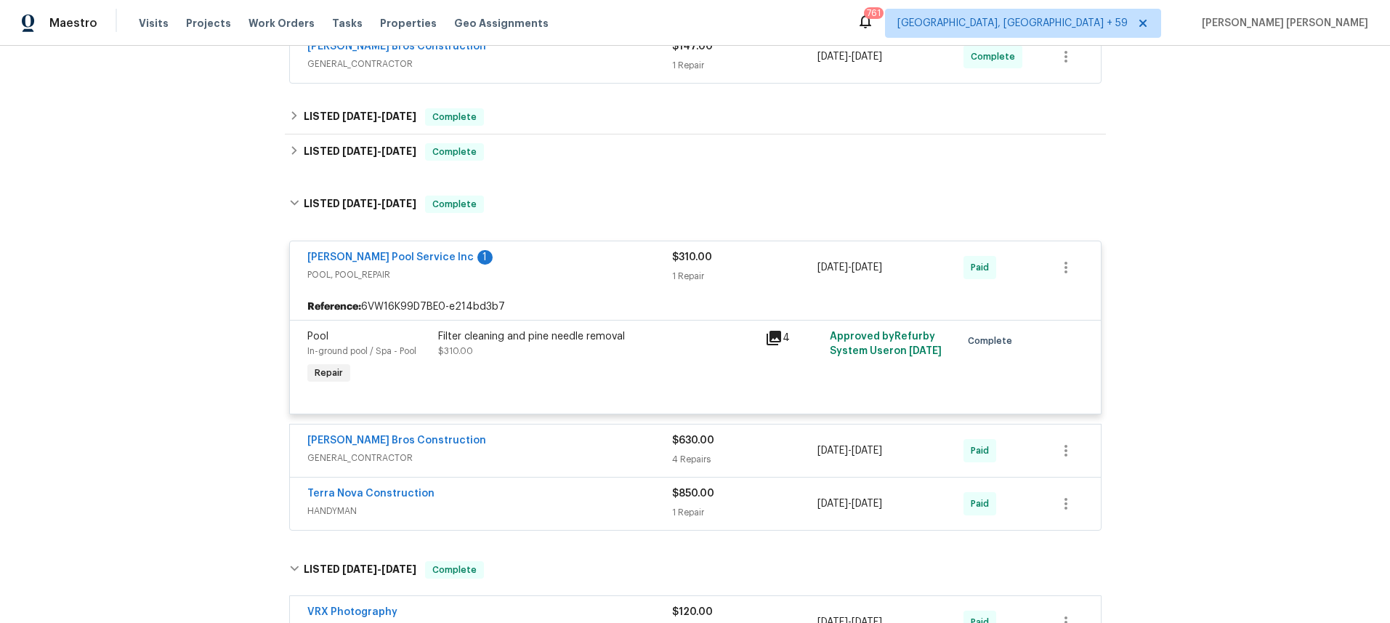
click at [600, 452] on span "GENERAL_CONTRACTOR" at bounding box center [489, 458] width 365 height 15
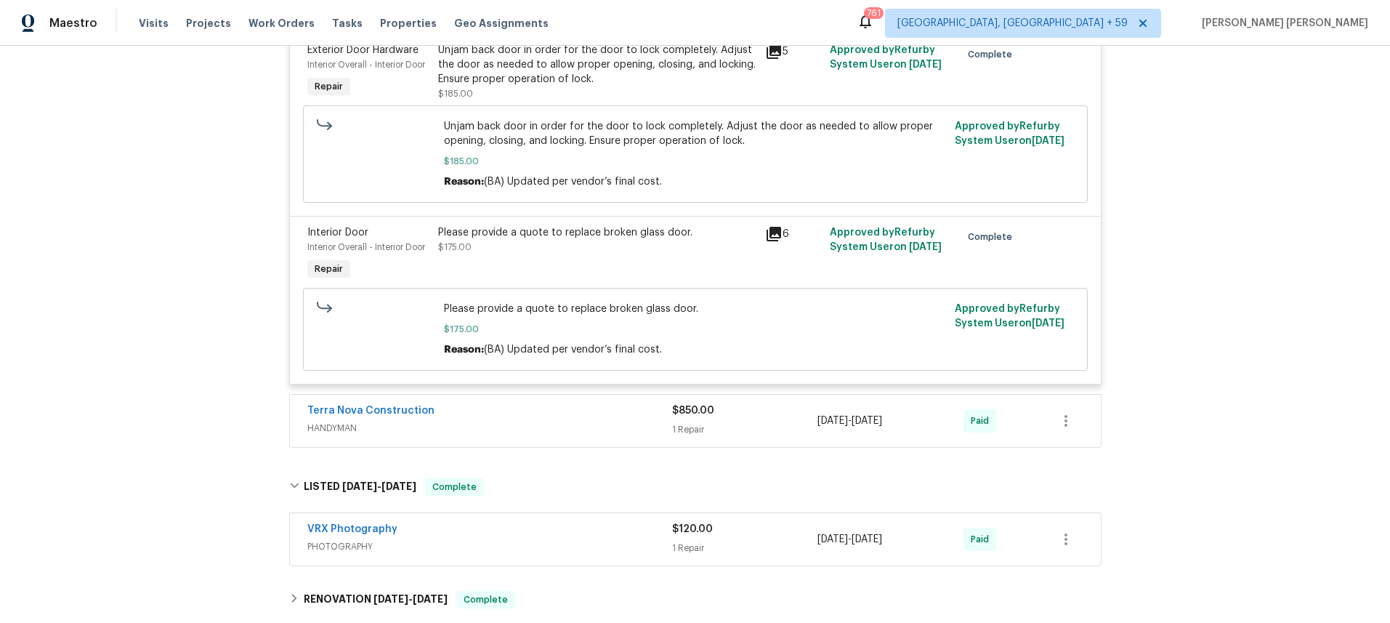
scroll to position [1427, 0]
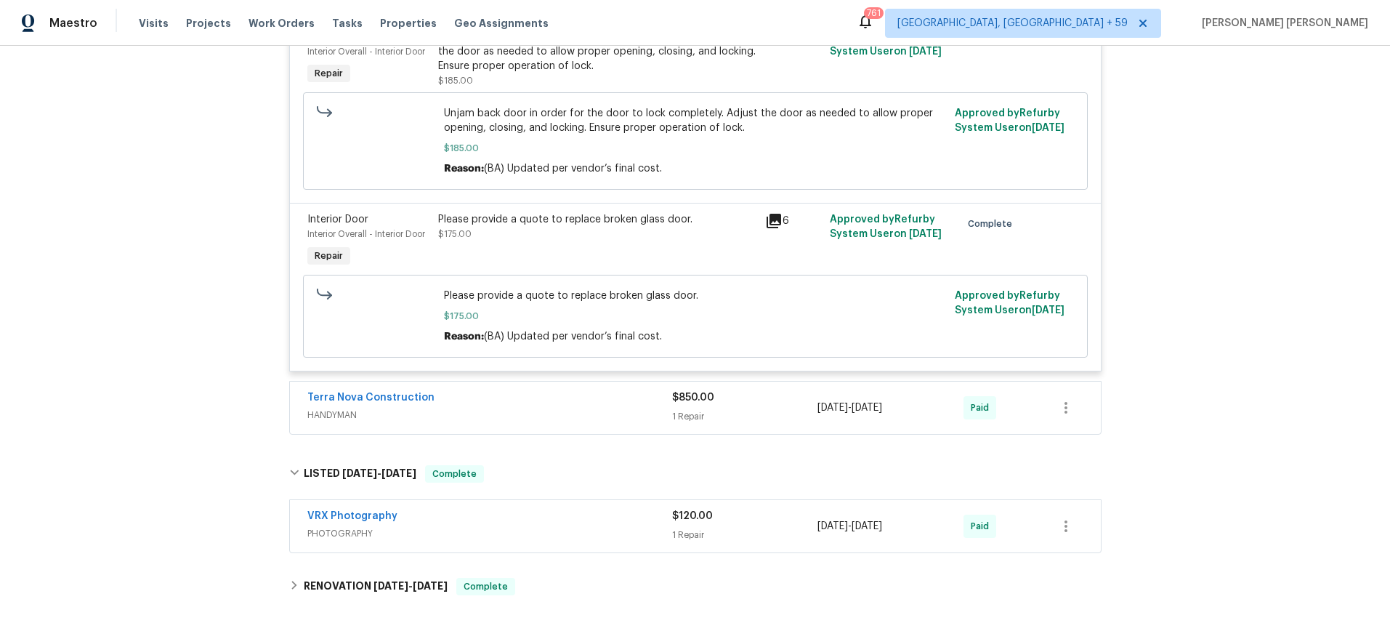
click at [558, 390] on div "Terra Nova Construction" at bounding box center [489, 398] width 365 height 17
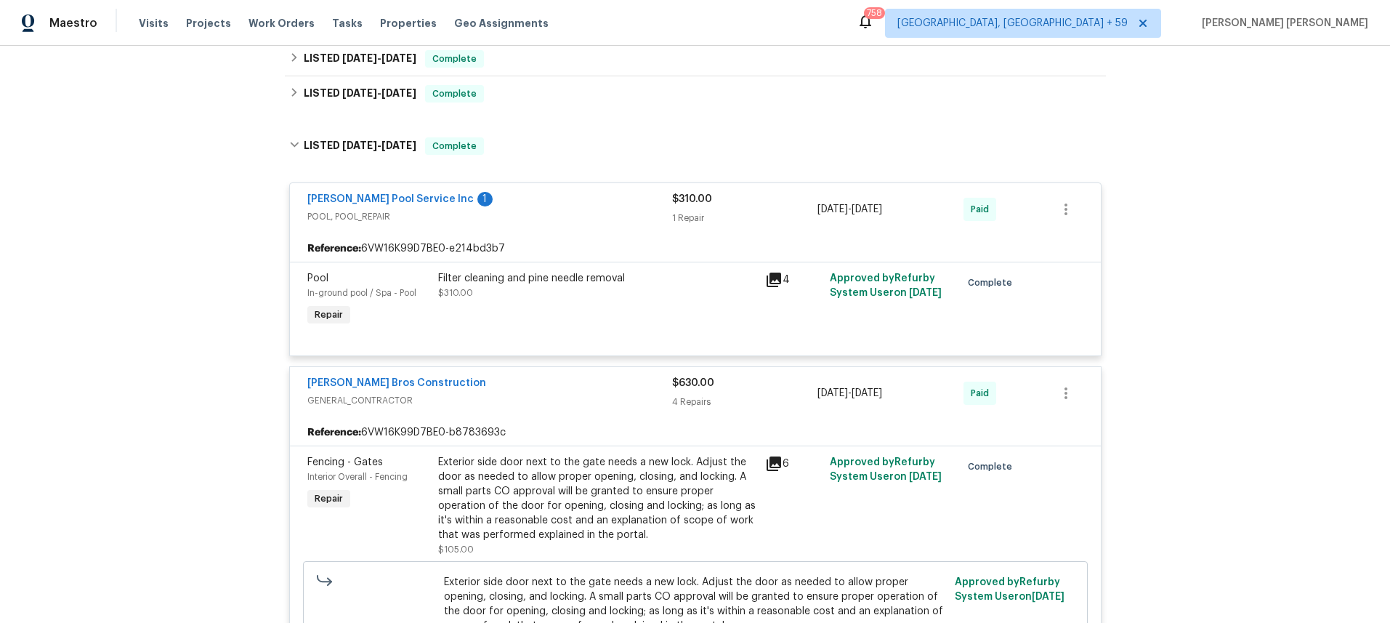
scroll to position [565, 0]
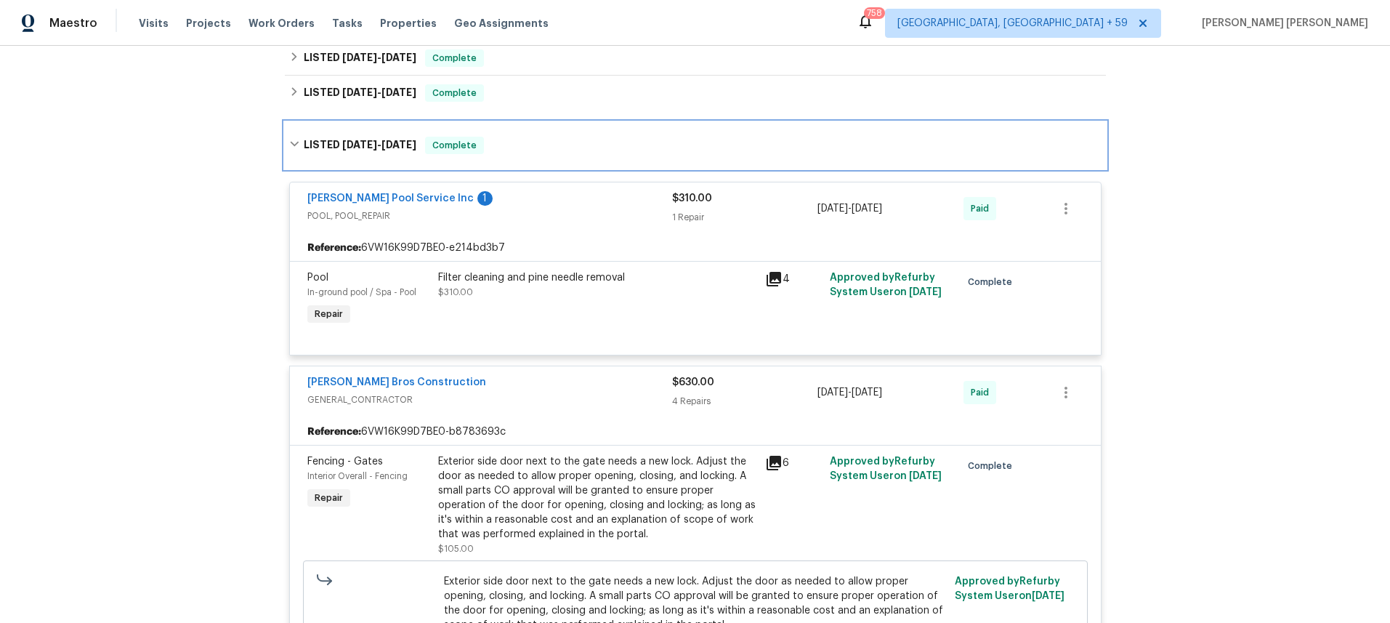
click at [289, 142] on icon at bounding box center [294, 144] width 10 height 10
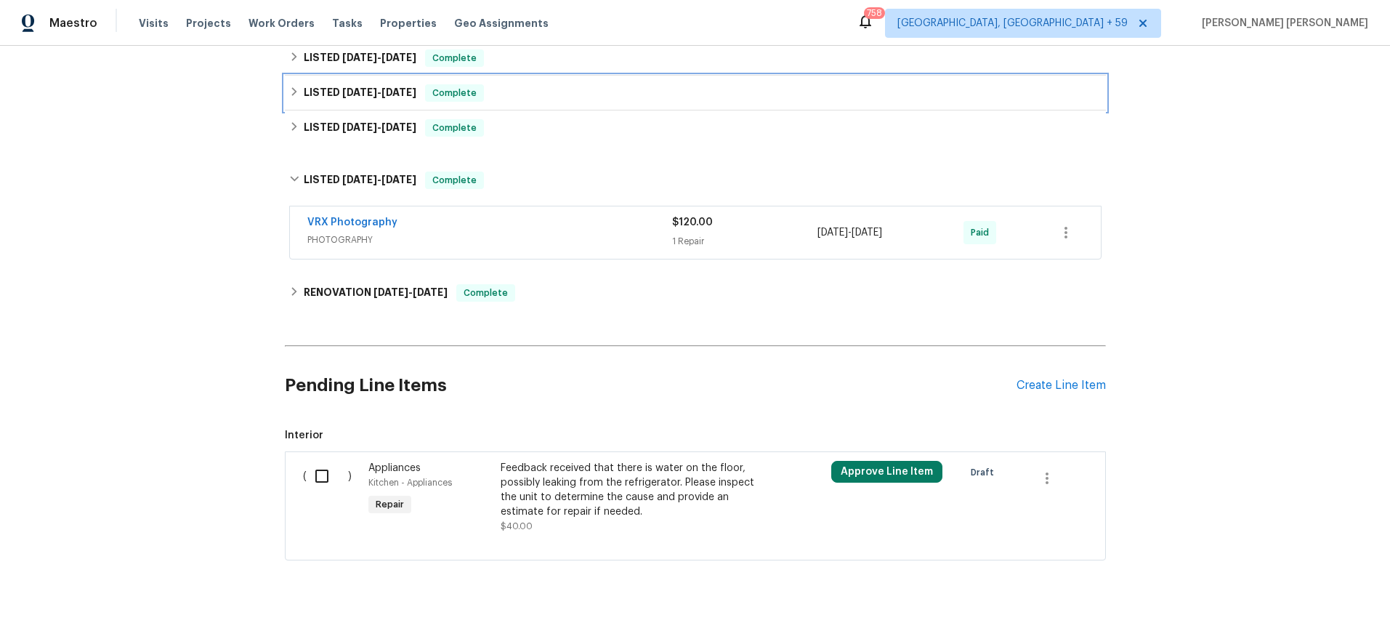
click at [292, 96] on icon at bounding box center [294, 91] width 10 height 10
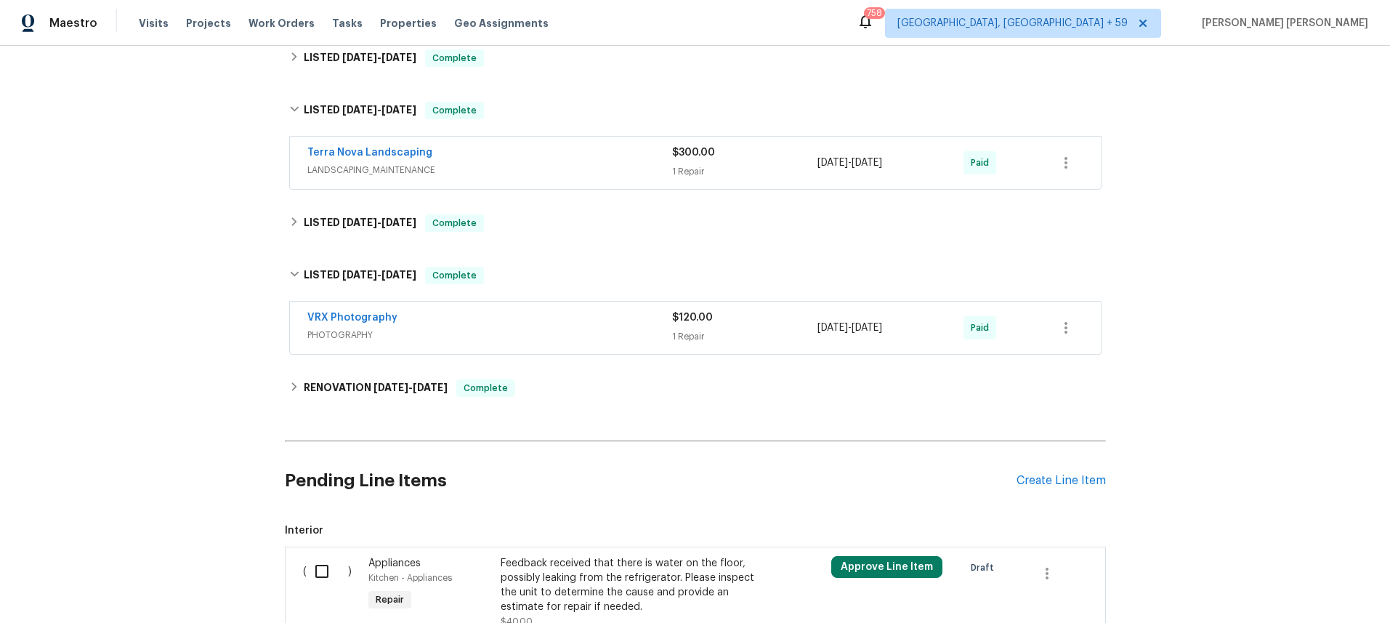
click at [530, 154] on div "Terra Nova Landscaping" at bounding box center [489, 153] width 365 height 17
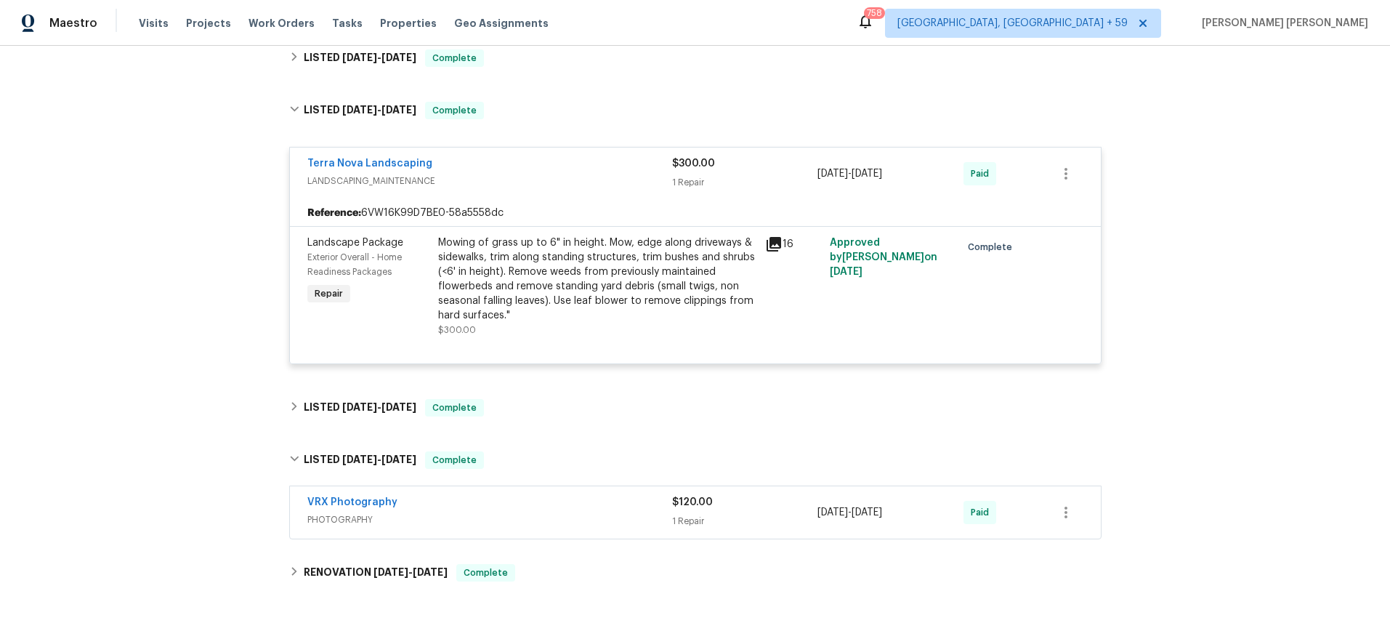
click at [774, 240] on icon at bounding box center [774, 244] width 15 height 15
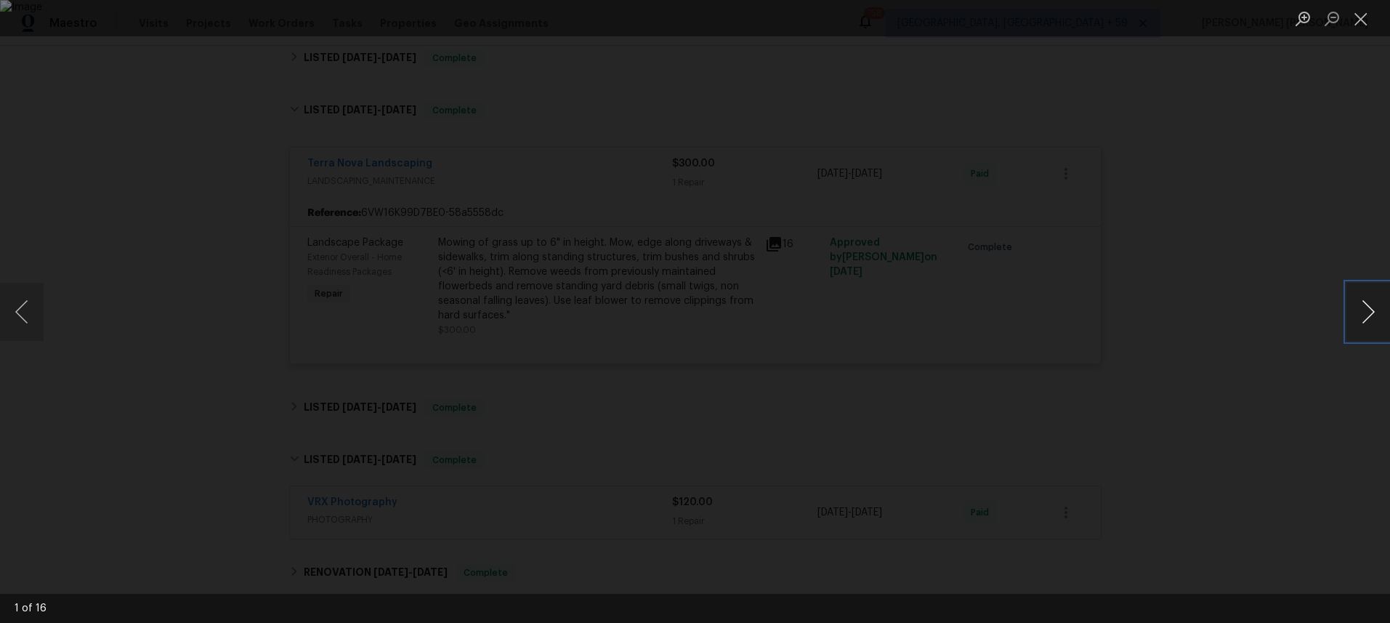
click at [1371, 315] on button "Next image" at bounding box center [1368, 312] width 44 height 58
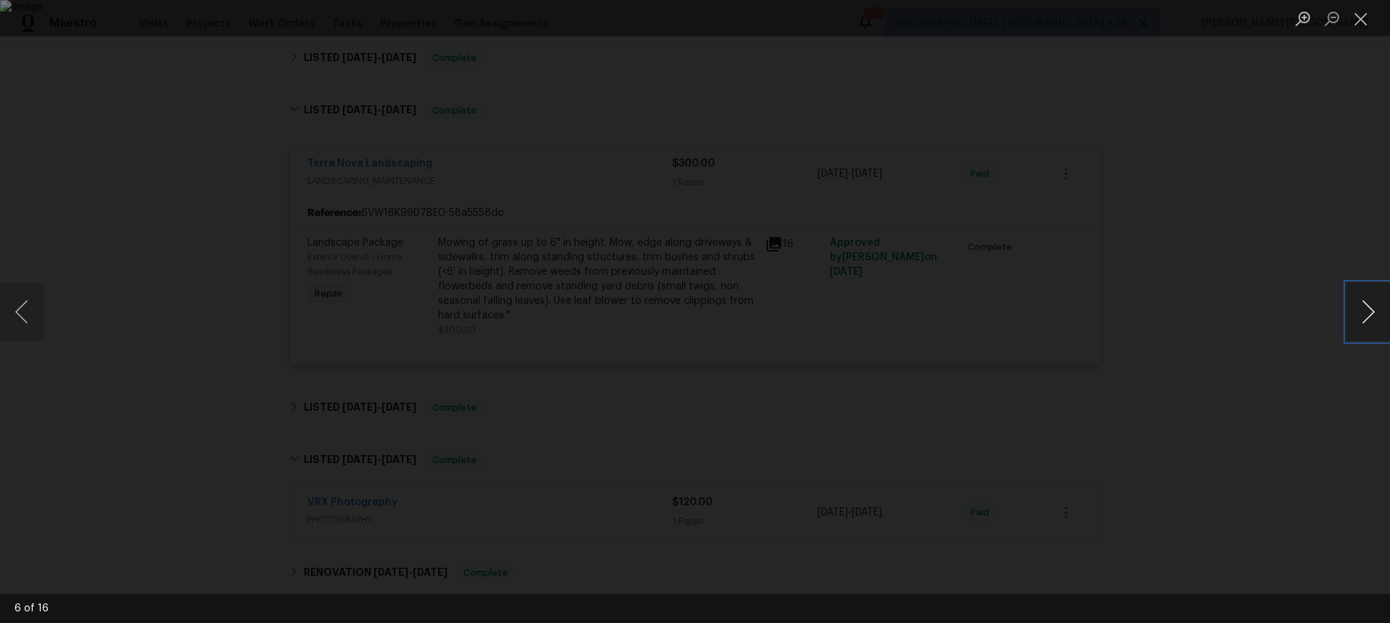
click at [1371, 315] on button "Next image" at bounding box center [1368, 312] width 44 height 58
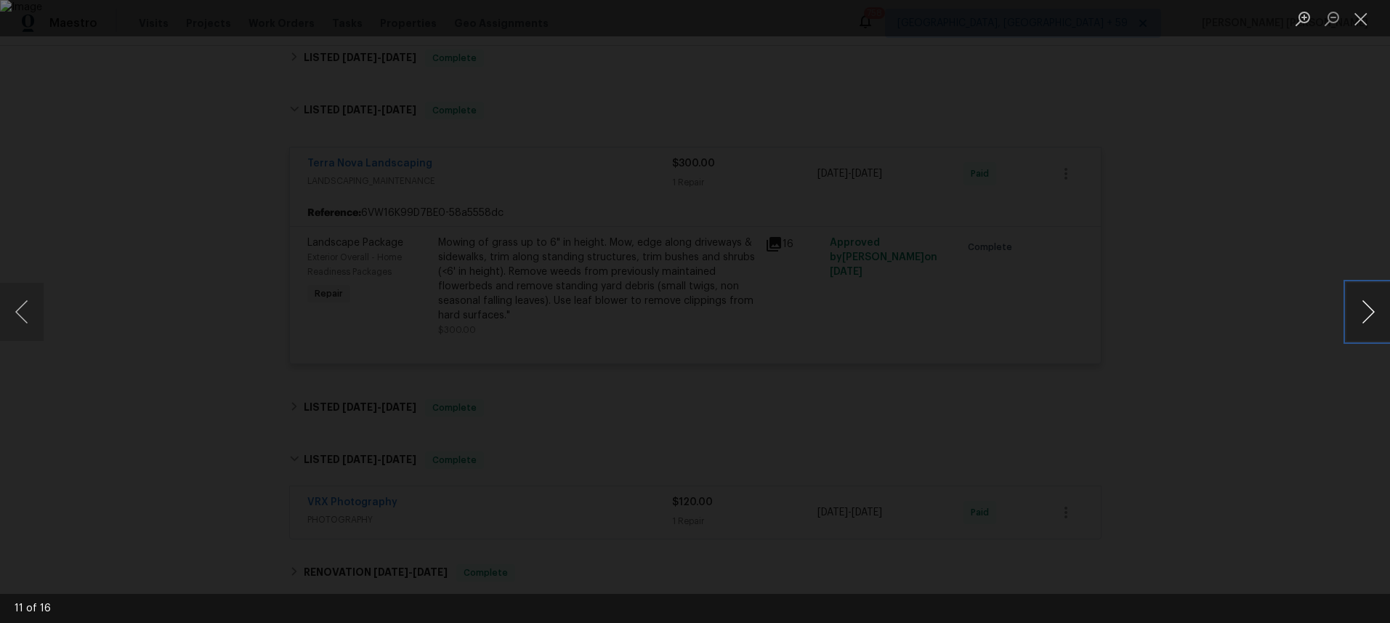
click at [1371, 315] on button "Next image" at bounding box center [1368, 312] width 44 height 58
click at [1369, 316] on button "Next image" at bounding box center [1368, 312] width 44 height 58
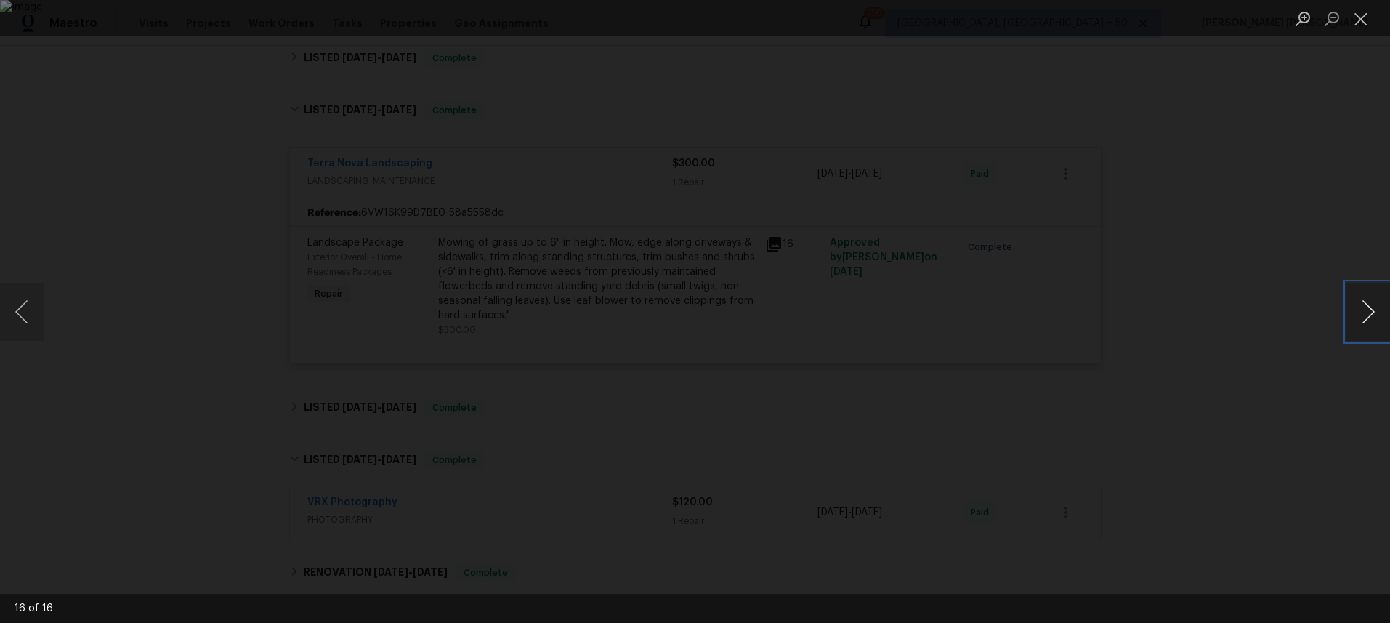
click at [1369, 316] on button "Next image" at bounding box center [1368, 312] width 44 height 58
click at [1270, 398] on div "Lightbox" at bounding box center [695, 311] width 1390 height 623
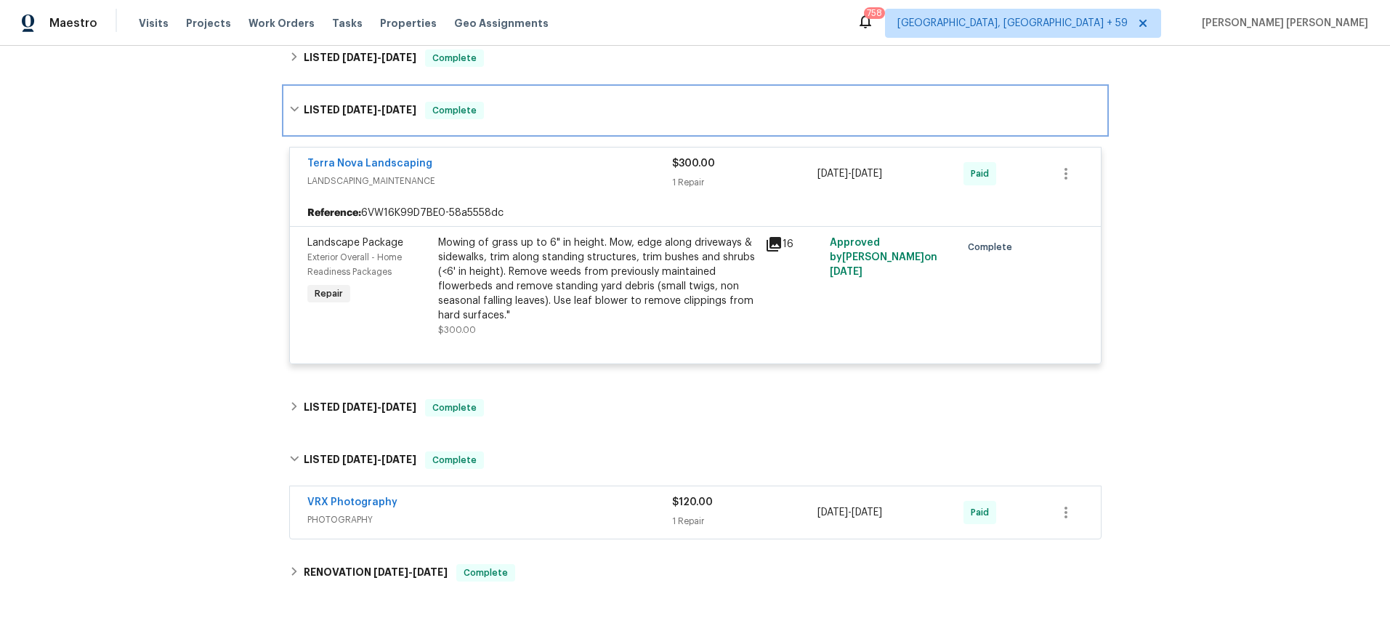
click at [285, 107] on div "LISTED 6/4/25 - 6/5/25 Complete" at bounding box center [695, 110] width 821 height 47
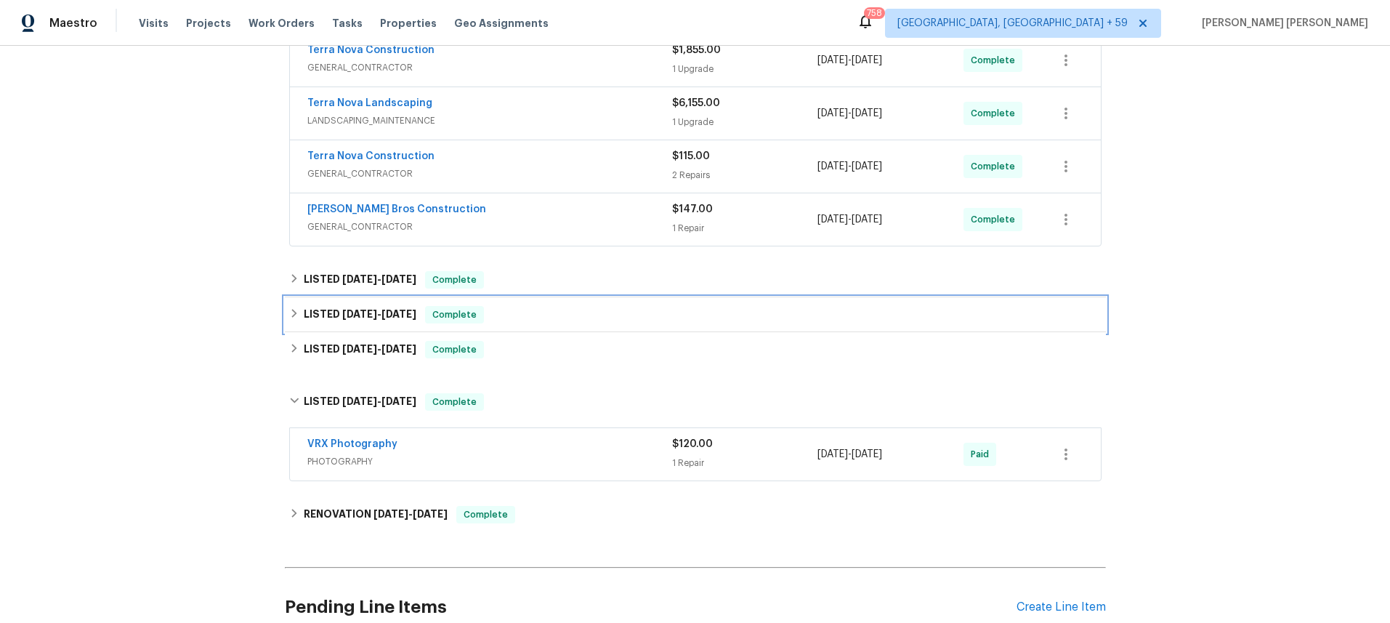
scroll to position [334, 0]
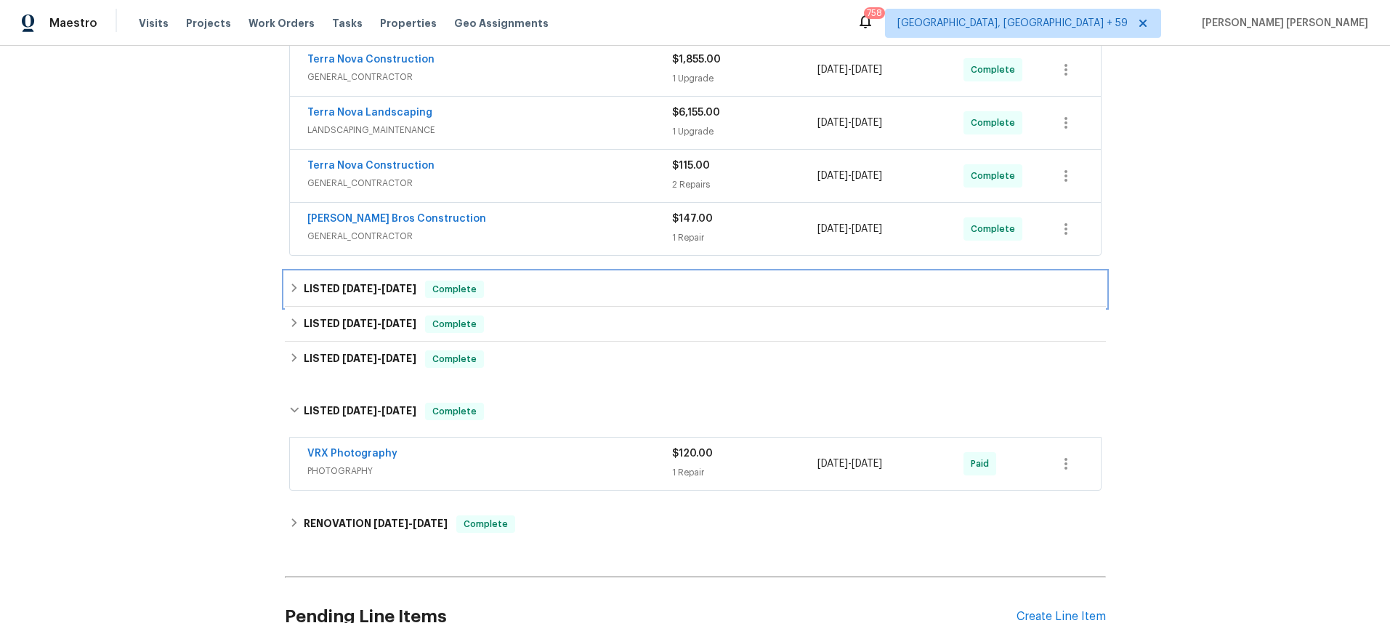
click at [291, 286] on icon at bounding box center [294, 288] width 10 height 10
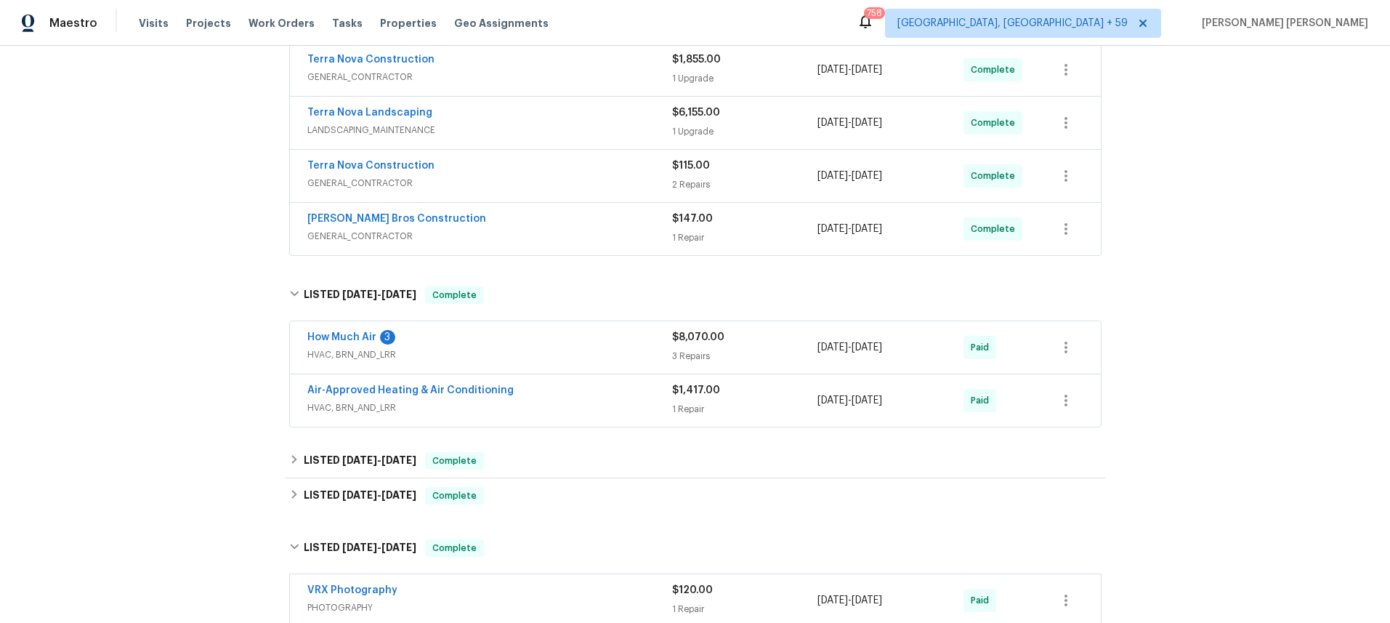
click at [610, 397] on div "Air-Approved Heating & Air Conditioning" at bounding box center [489, 391] width 365 height 17
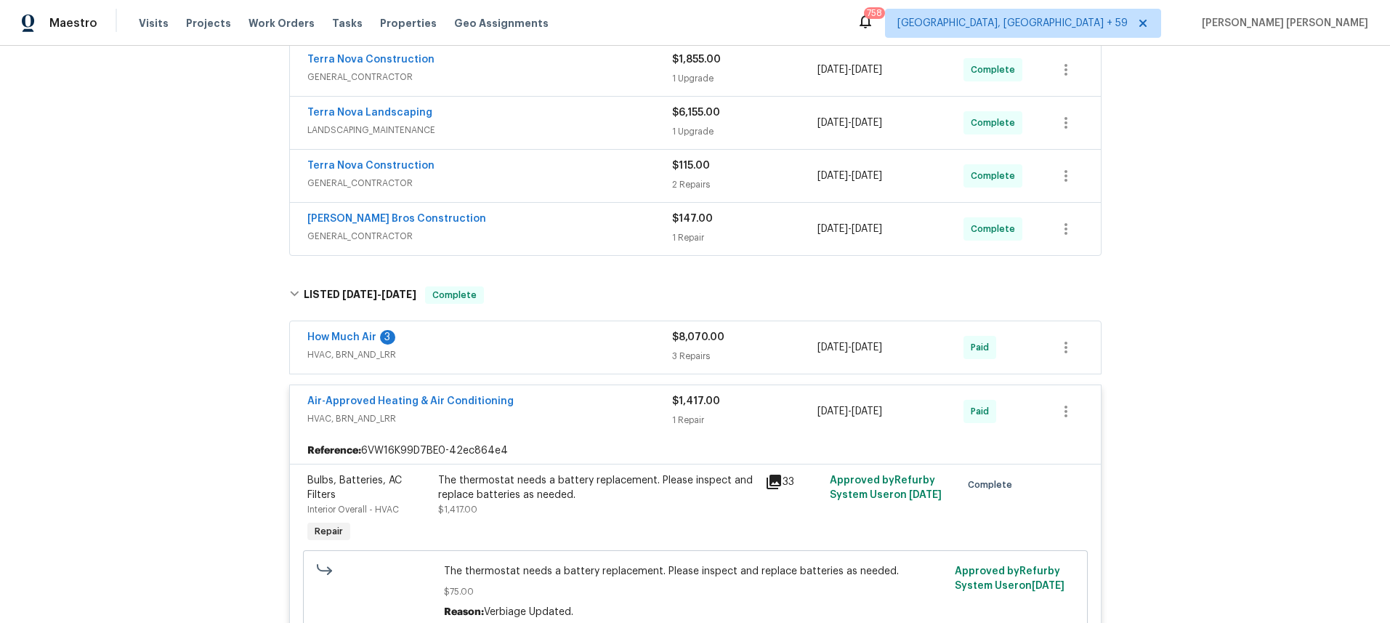
drag, startPoint x: 563, startPoint y: 345, endPoint x: 600, endPoint y: 361, distance: 40.4
click at [565, 344] on div "How Much Air 3" at bounding box center [489, 338] width 365 height 17
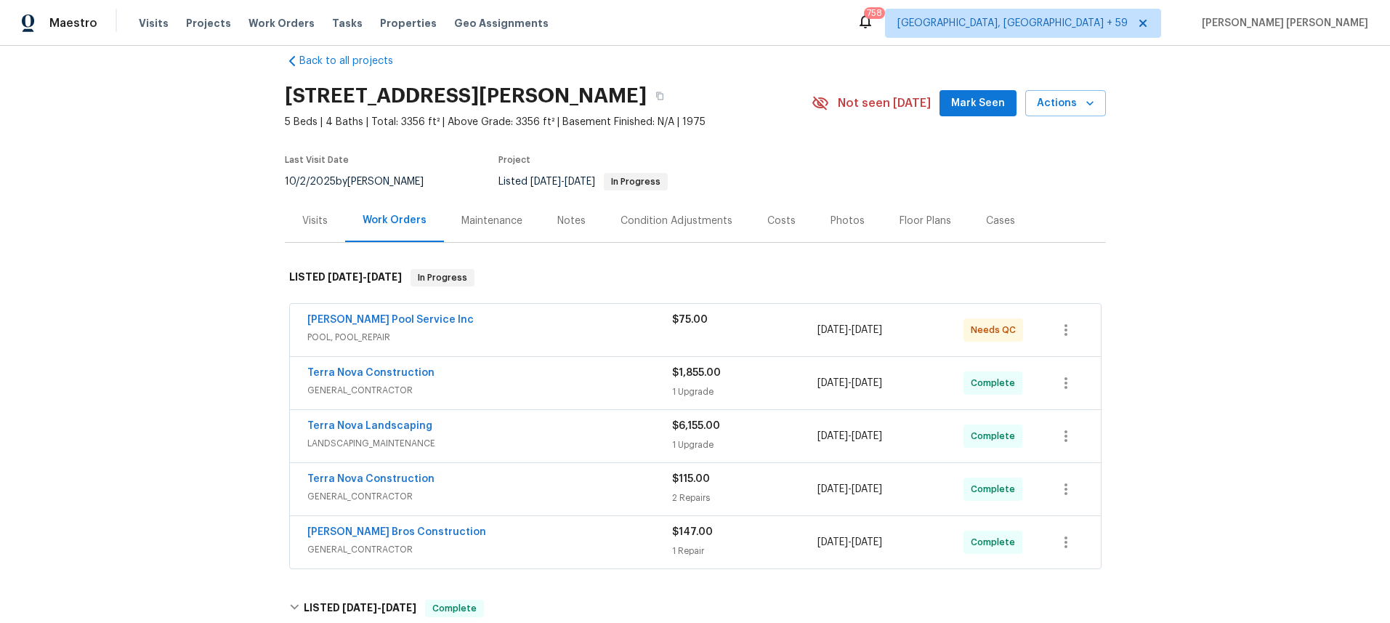
scroll to position [15, 0]
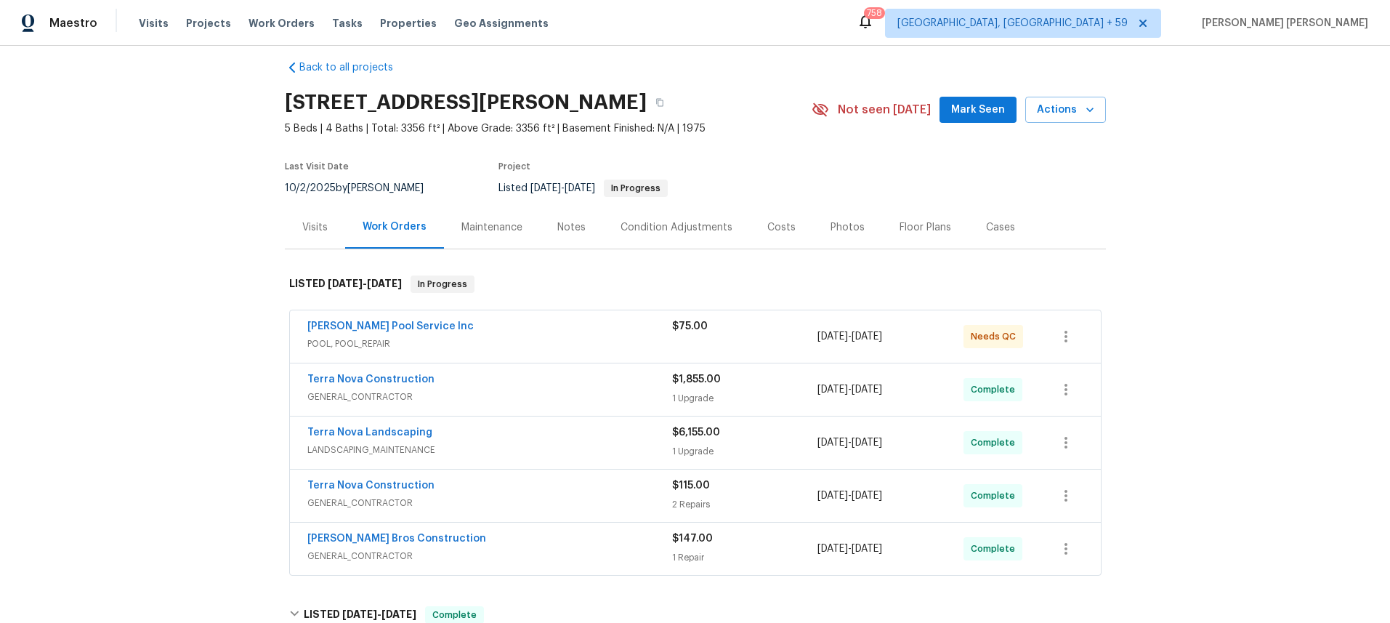
click at [582, 539] on div "Bailey Bros Construction" at bounding box center [489, 539] width 365 height 17
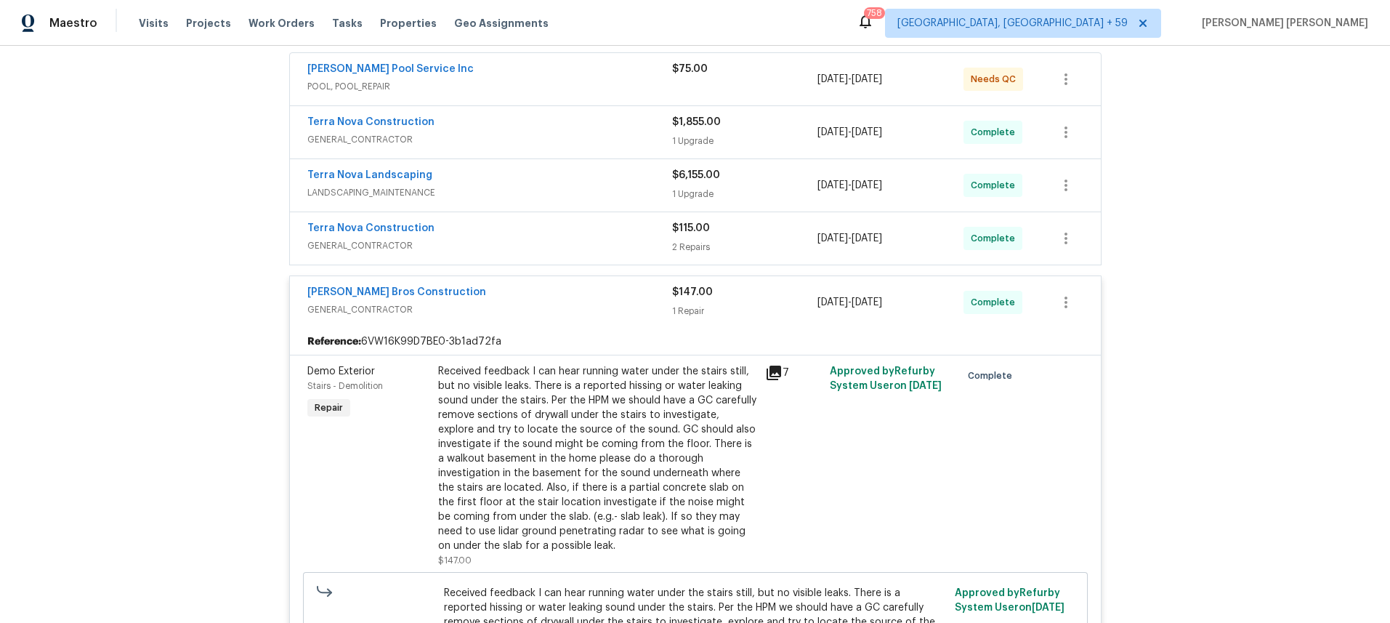
scroll to position [272, 0]
click at [775, 370] on icon at bounding box center [774, 372] width 15 height 15
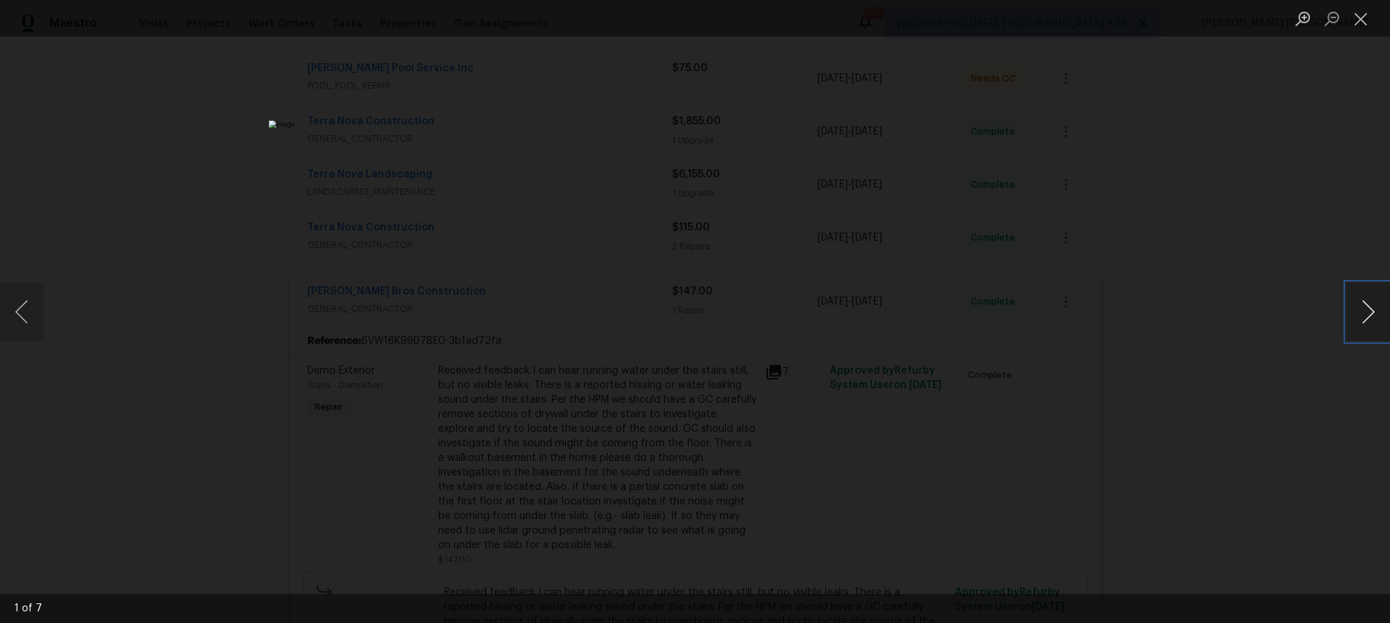
click at [1360, 318] on button "Next image" at bounding box center [1368, 312] width 44 height 58
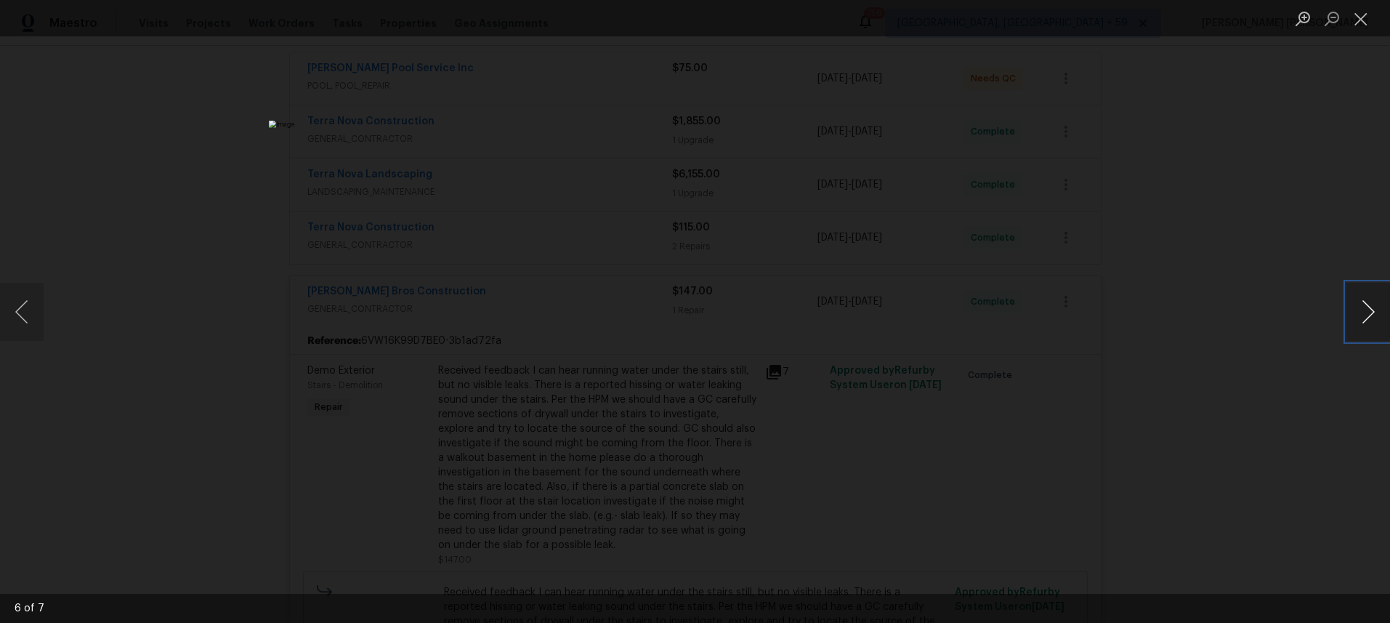
click at [1360, 318] on button "Next image" at bounding box center [1368, 312] width 44 height 58
click at [1291, 386] on div "Lightbox" at bounding box center [695, 311] width 1390 height 623
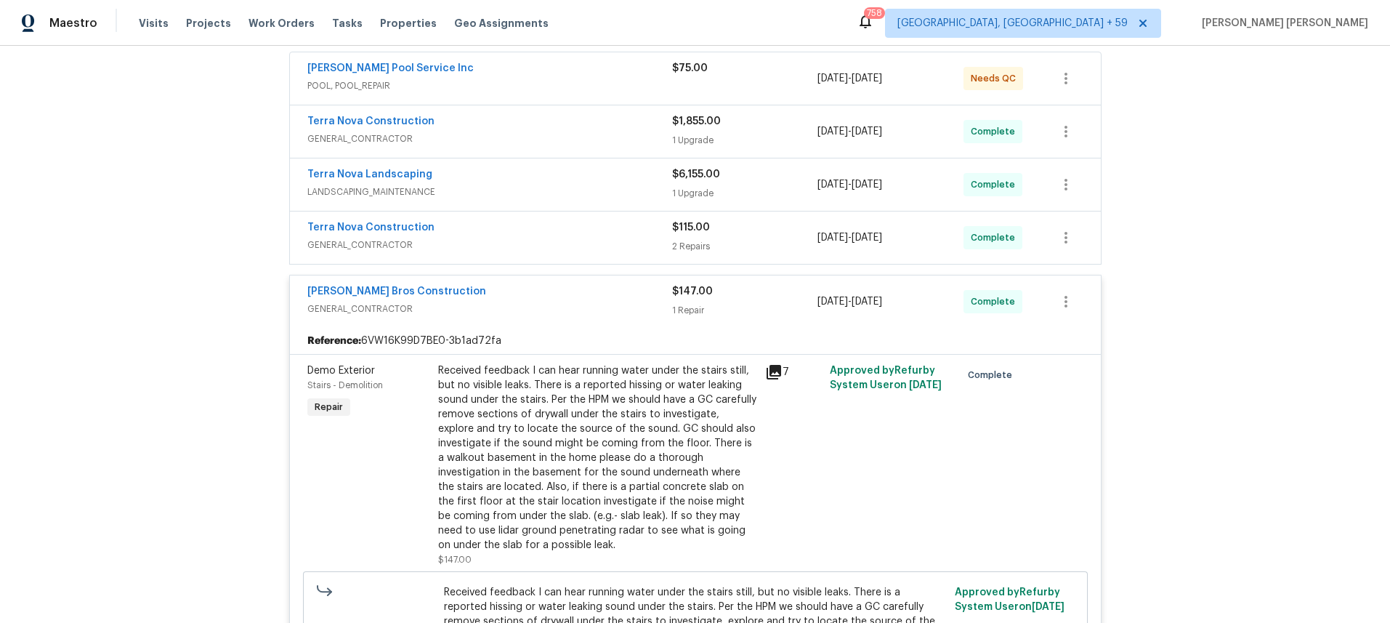
click at [559, 289] on div "Bailey Bros Construction" at bounding box center [489, 292] width 365 height 17
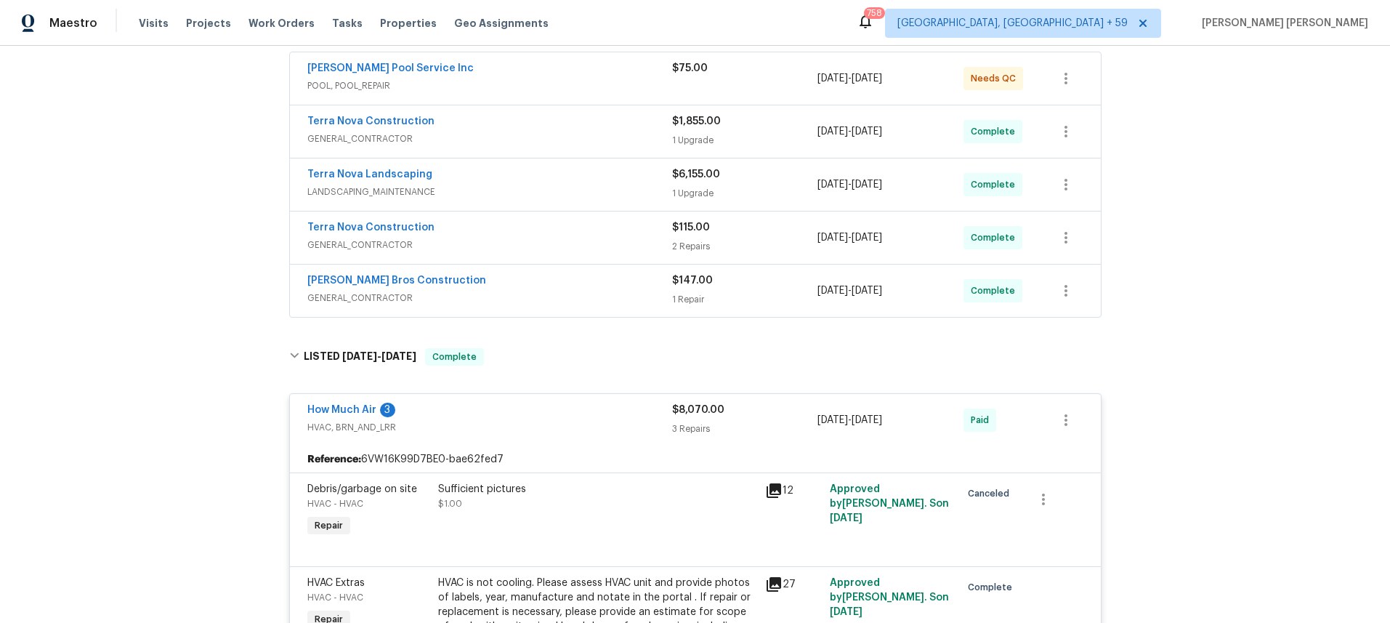
click at [571, 240] on span "GENERAL_CONTRACTOR" at bounding box center [489, 245] width 365 height 15
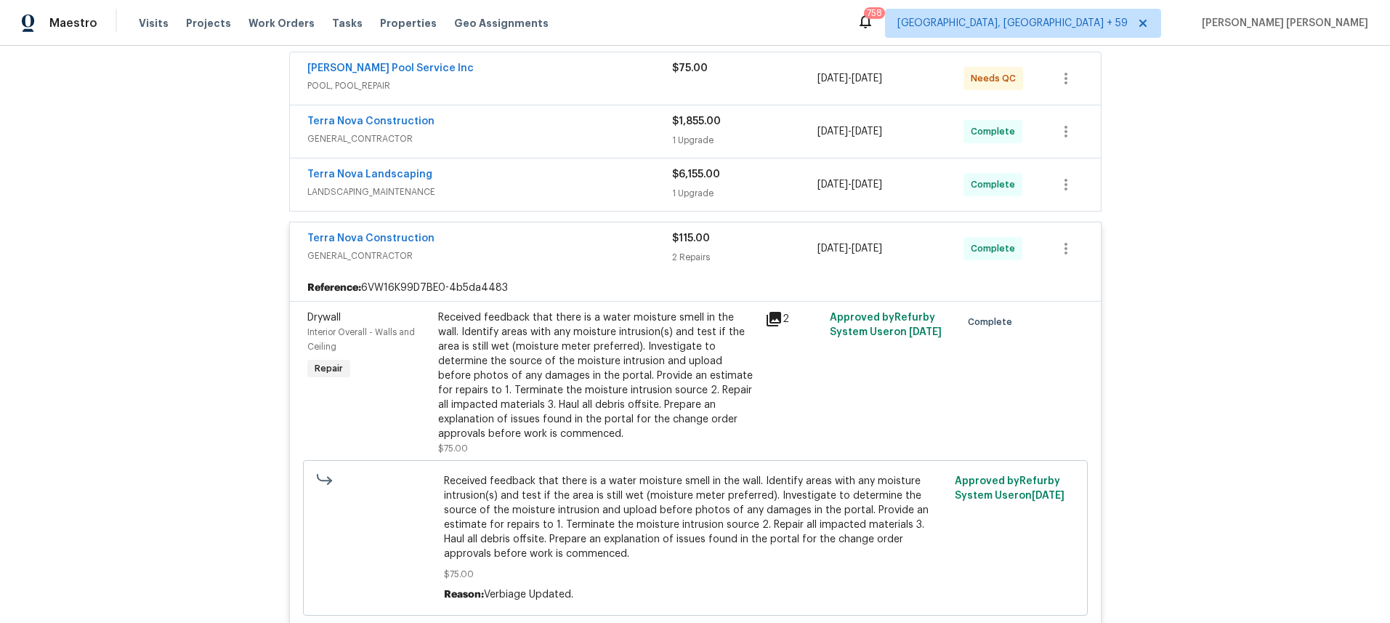
click at [772, 319] on icon at bounding box center [774, 319] width 15 height 15
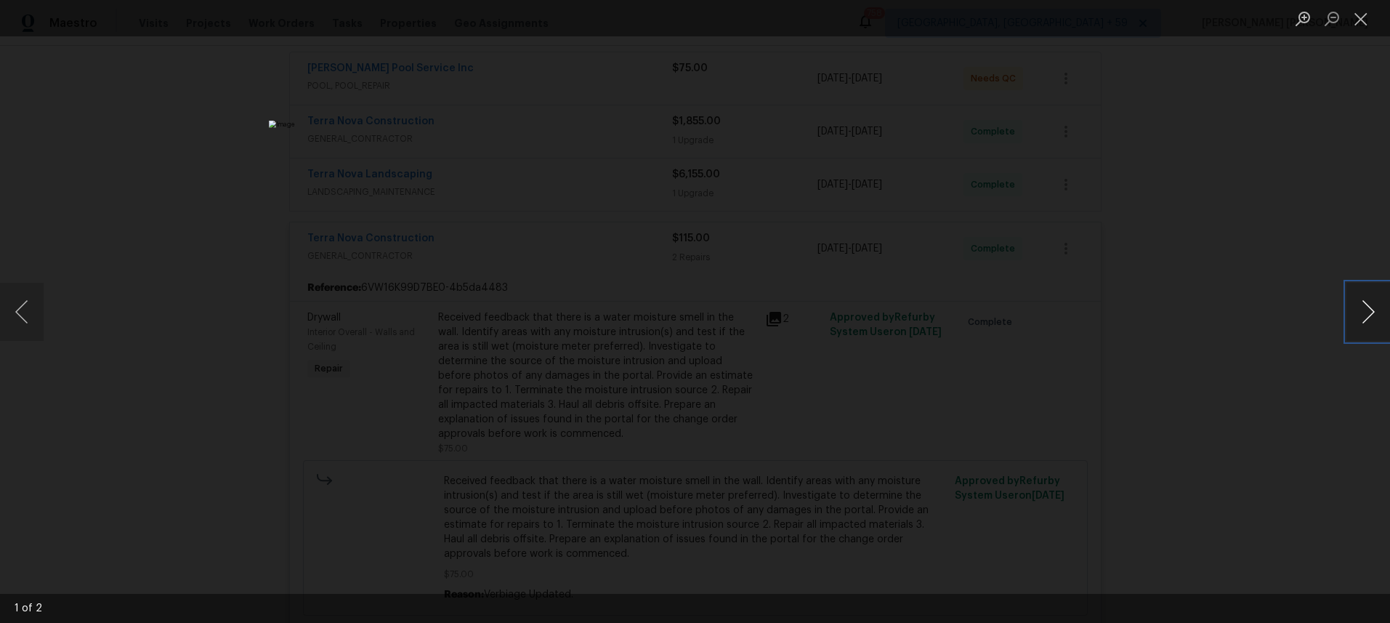
click at [1367, 322] on button "Next image" at bounding box center [1368, 312] width 44 height 58
drag, startPoint x: 1317, startPoint y: 465, endPoint x: 1304, endPoint y: 471, distance: 14.3
click at [1312, 464] on div "Lightbox" at bounding box center [695, 311] width 1390 height 623
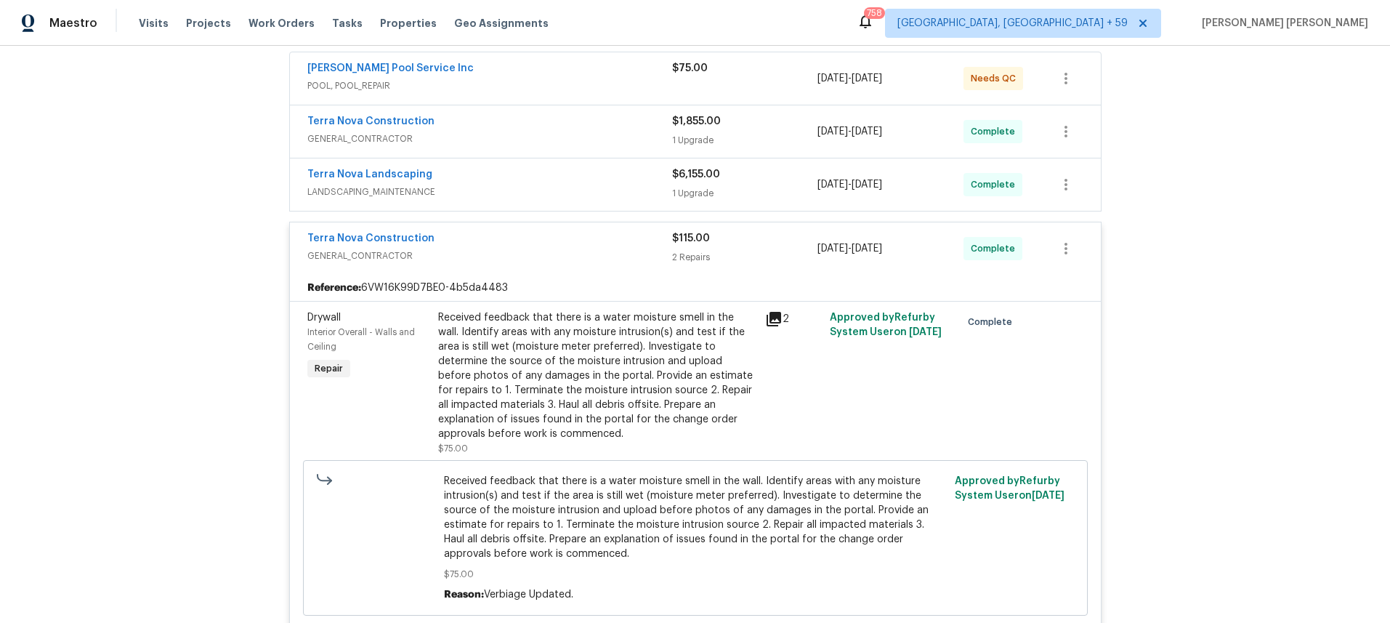
click at [549, 257] on span "GENERAL_CONTRACTOR" at bounding box center [489, 256] width 365 height 15
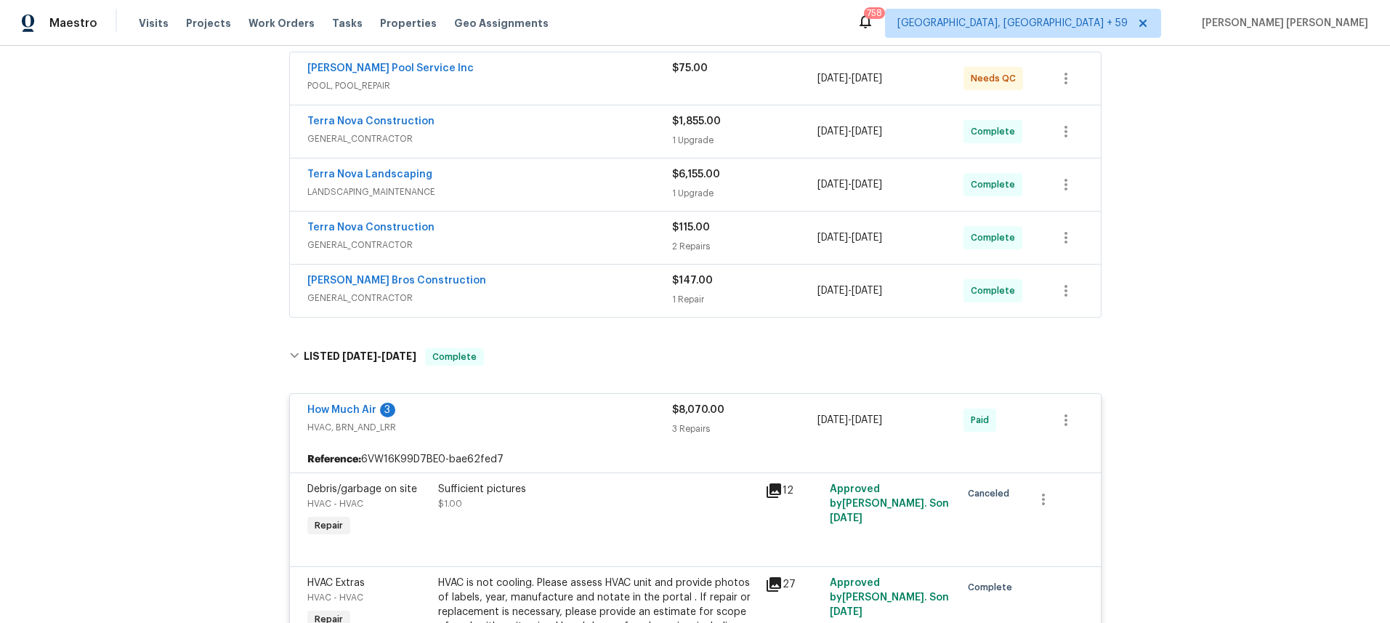
click at [538, 187] on span "LANDSCAPING_MAINTENANCE" at bounding box center [489, 192] width 365 height 15
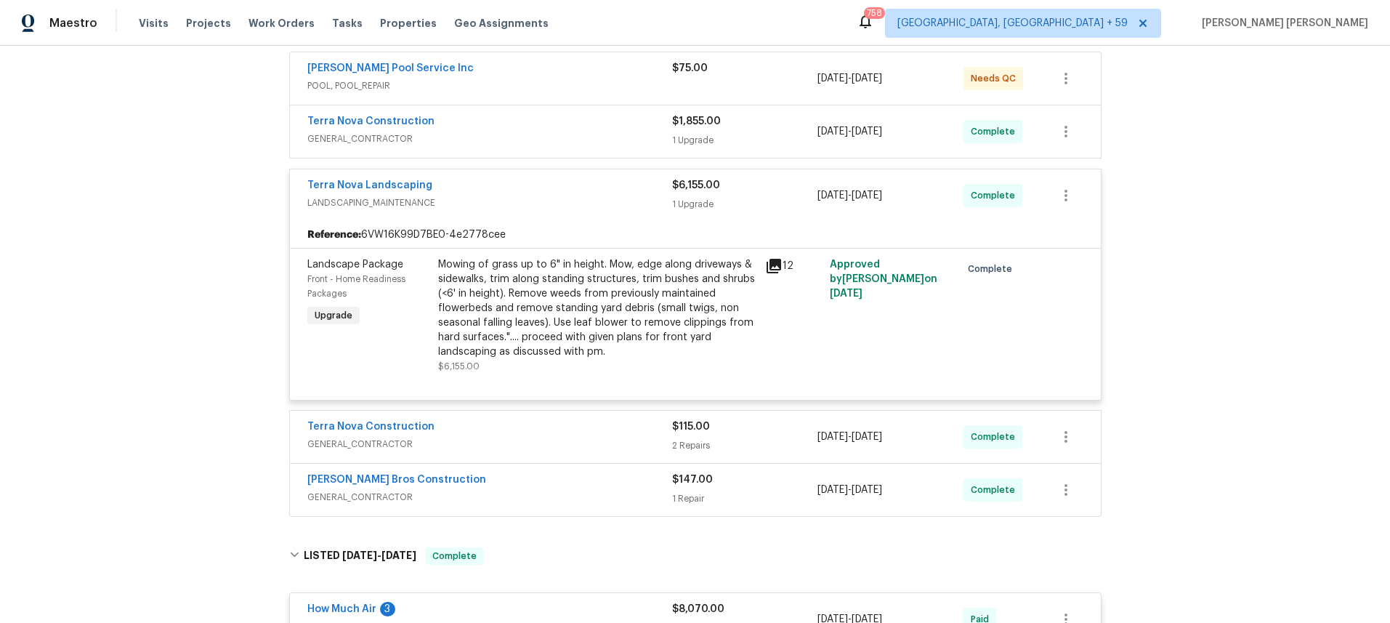
click at [775, 265] on icon at bounding box center [774, 266] width 15 height 15
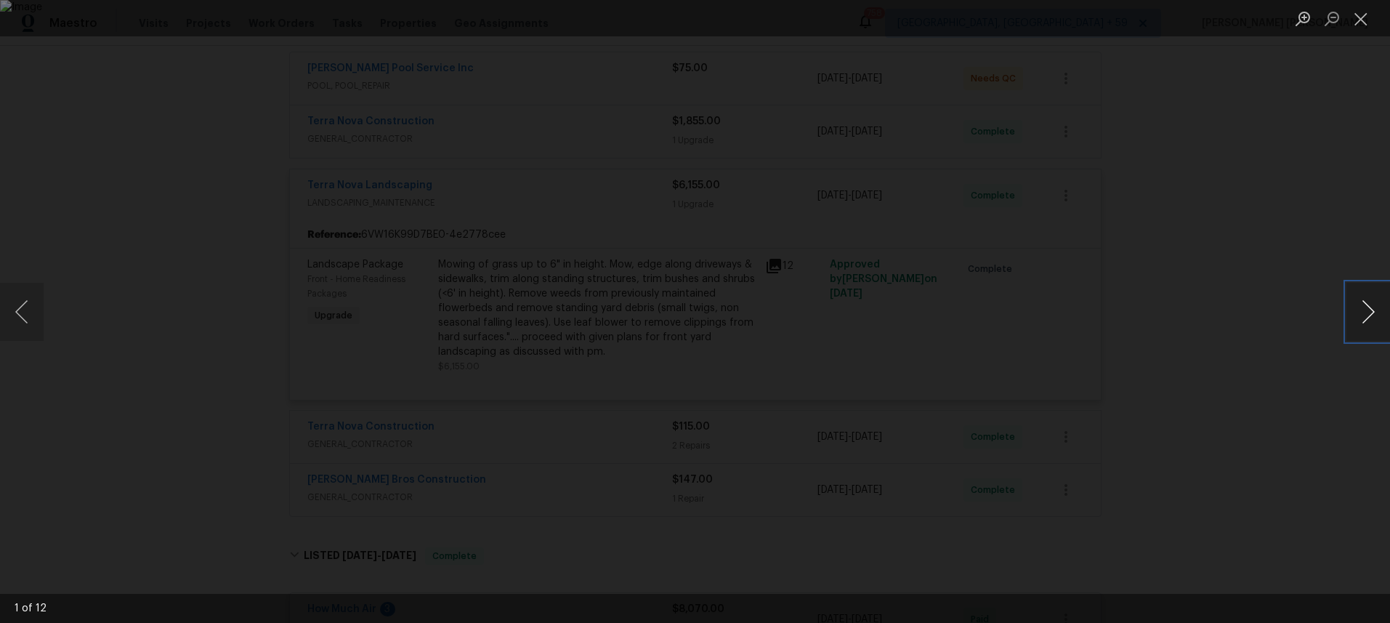
click at [1368, 319] on button "Next image" at bounding box center [1368, 312] width 44 height 58
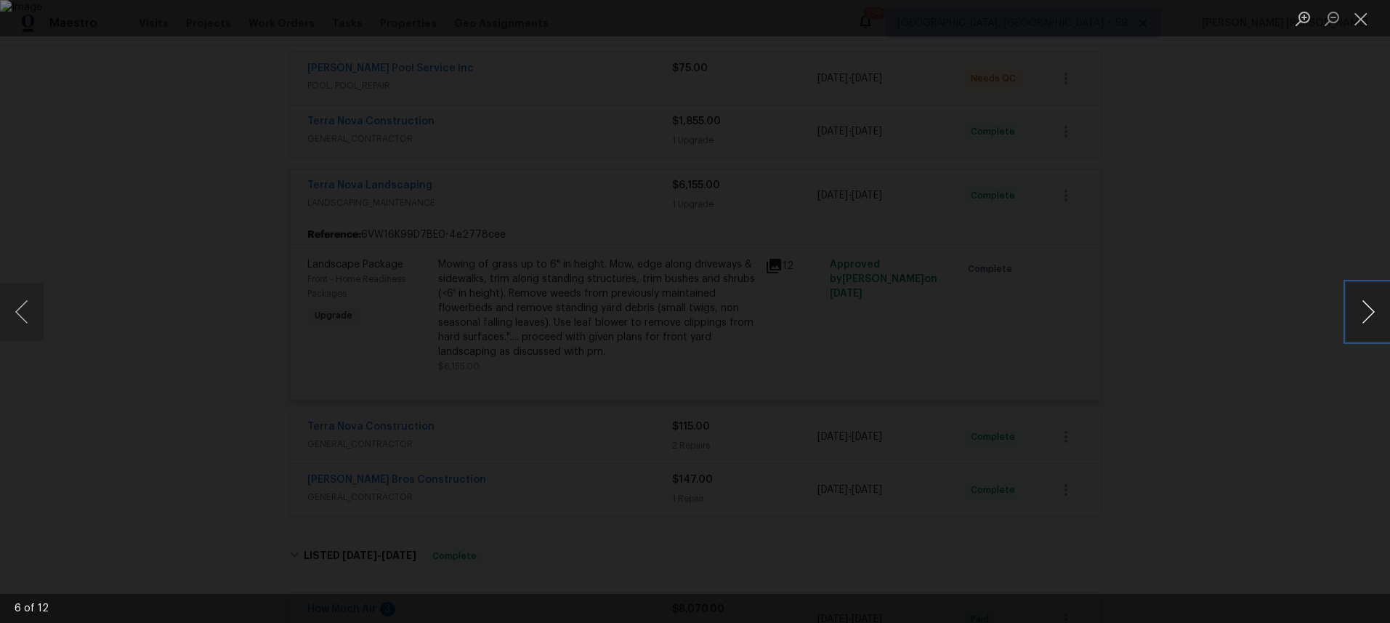
click at [1368, 319] on button "Next image" at bounding box center [1368, 312] width 44 height 58
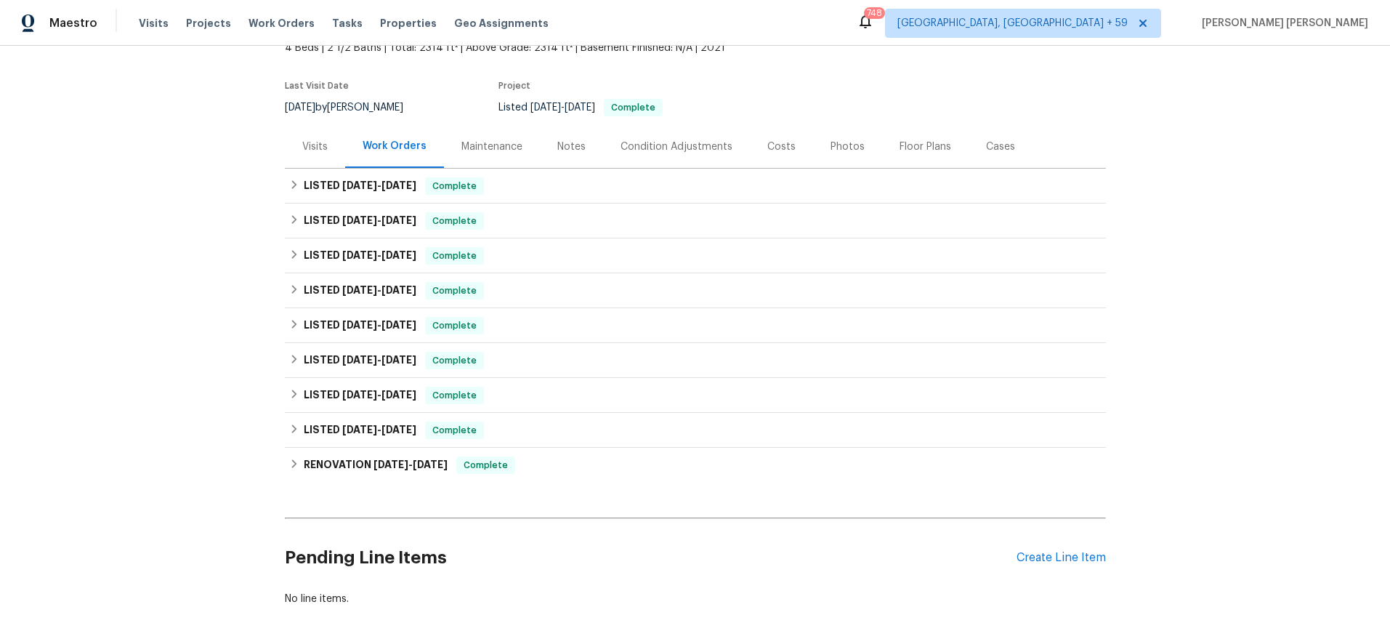
scroll to position [177, 0]
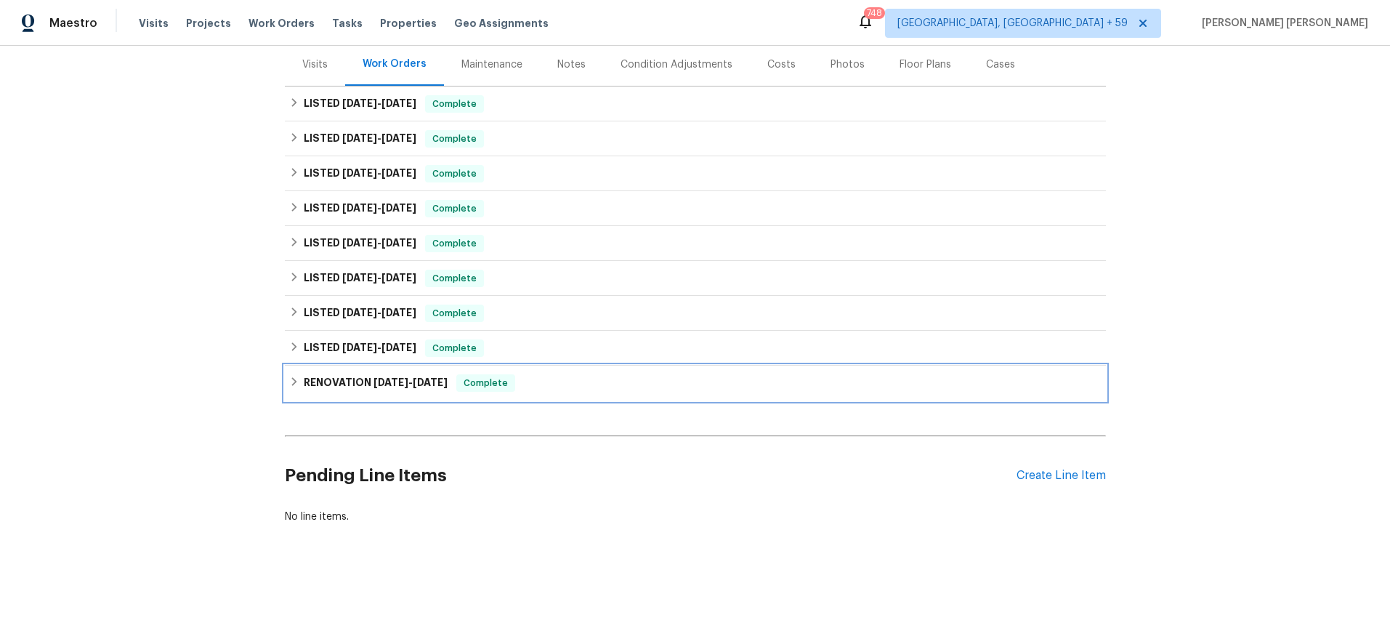
click at [296, 382] on icon at bounding box center [293, 381] width 5 height 9
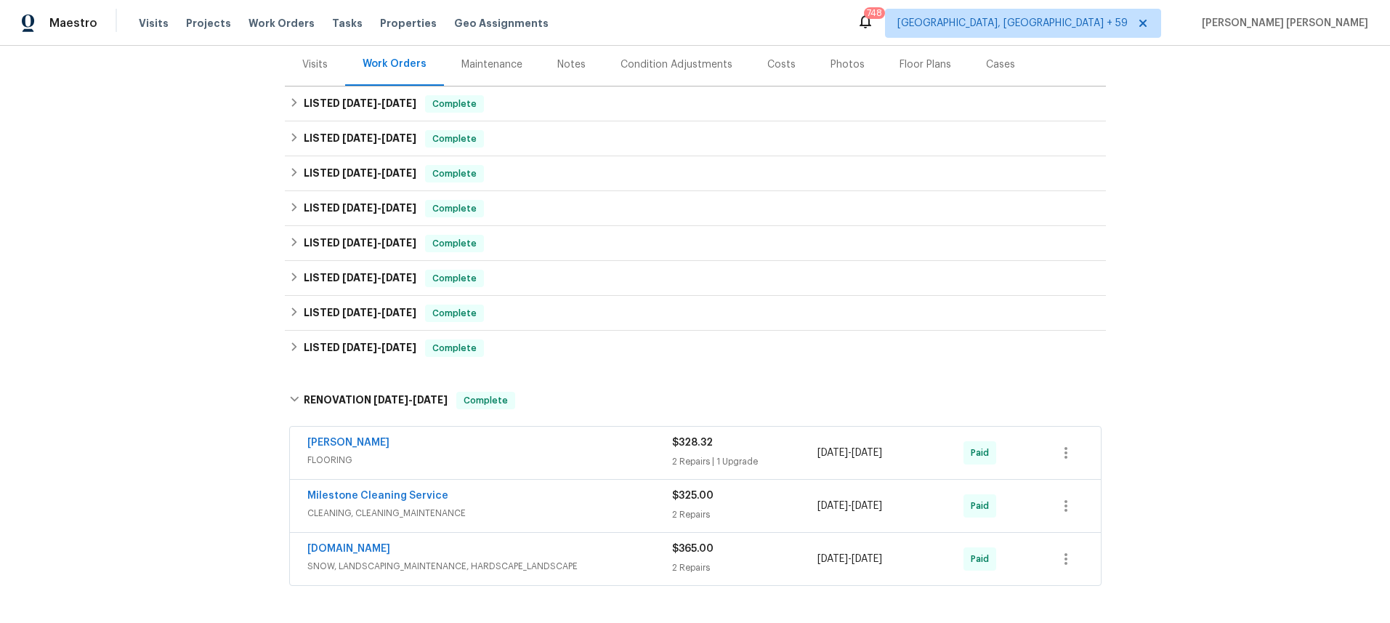
click at [315, 57] on div "Visits" at bounding box center [314, 64] width 25 height 15
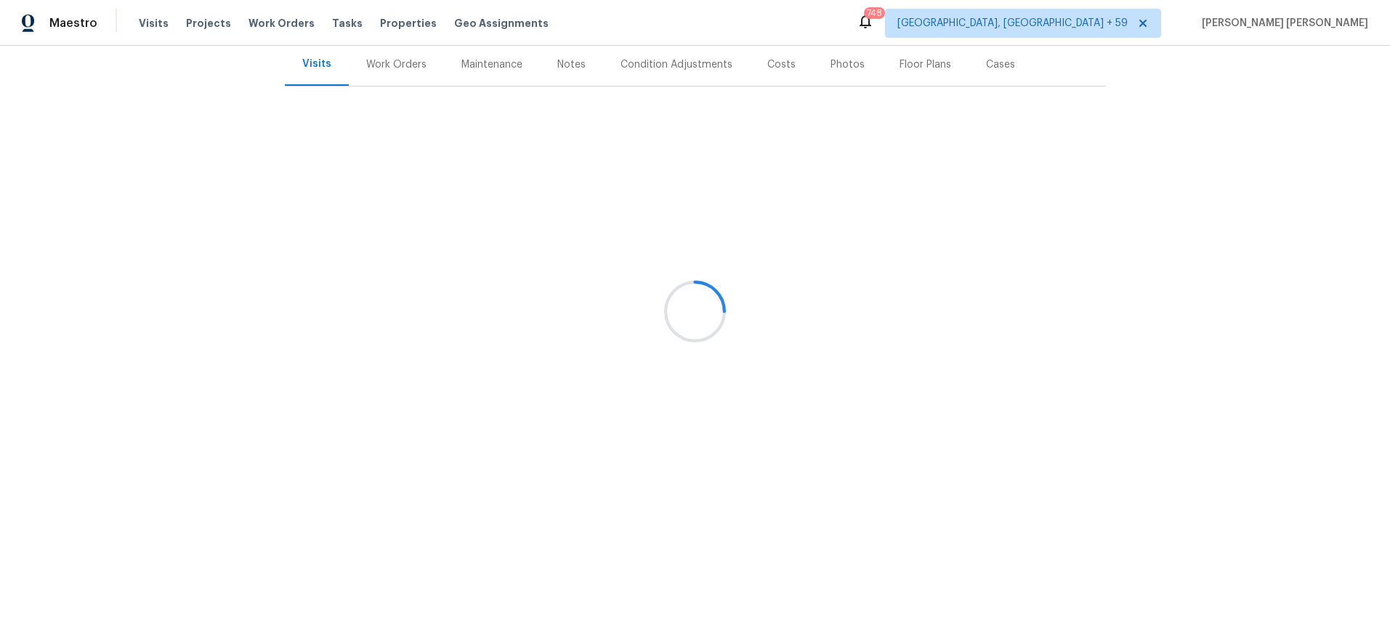
scroll to position [177, 0]
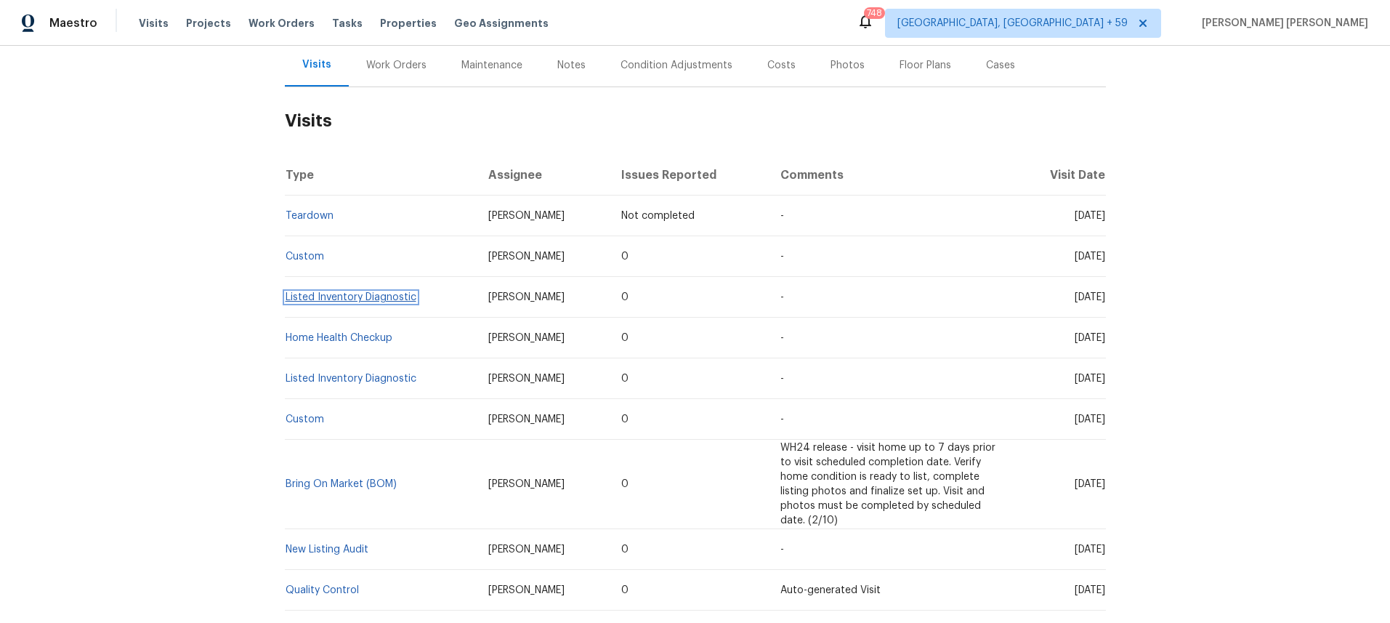
click at [346, 294] on link "Listed Inventory Diagnostic" at bounding box center [351, 297] width 131 height 10
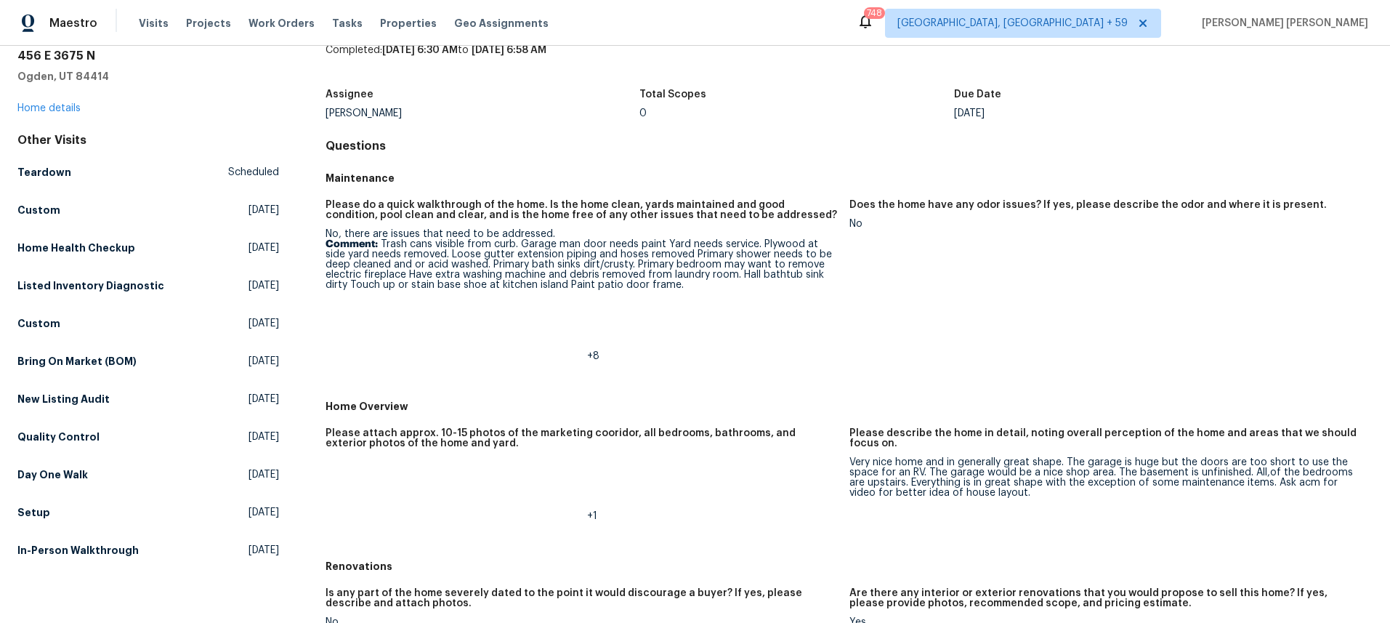
scroll to position [60, 0]
click at [54, 106] on link "Home details" at bounding box center [48, 107] width 63 height 10
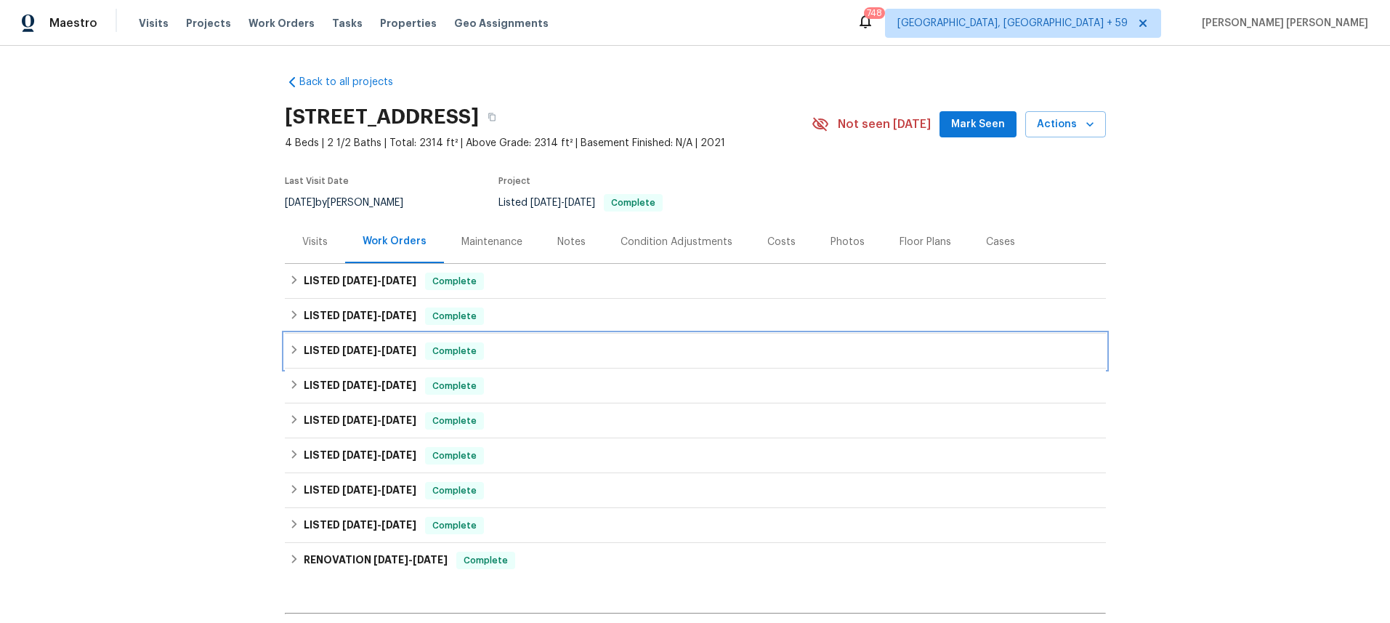
click at [296, 350] on icon at bounding box center [294, 349] width 10 height 10
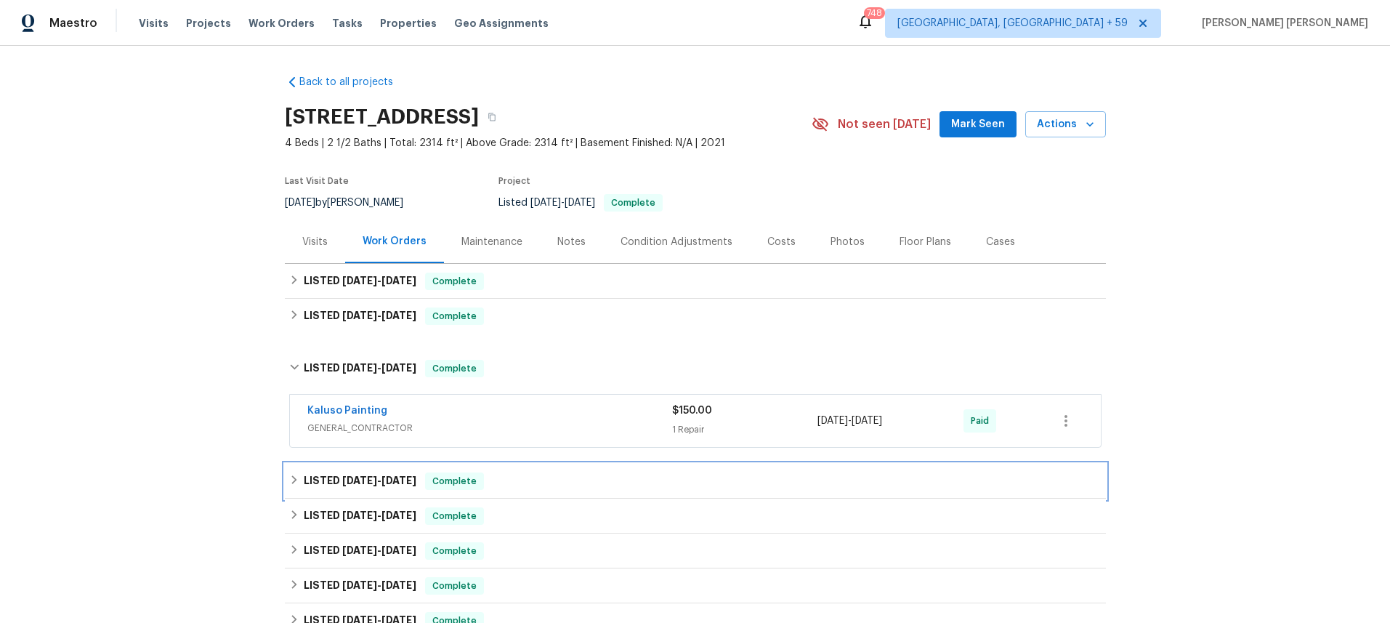
click at [299, 478] on icon at bounding box center [294, 480] width 10 height 10
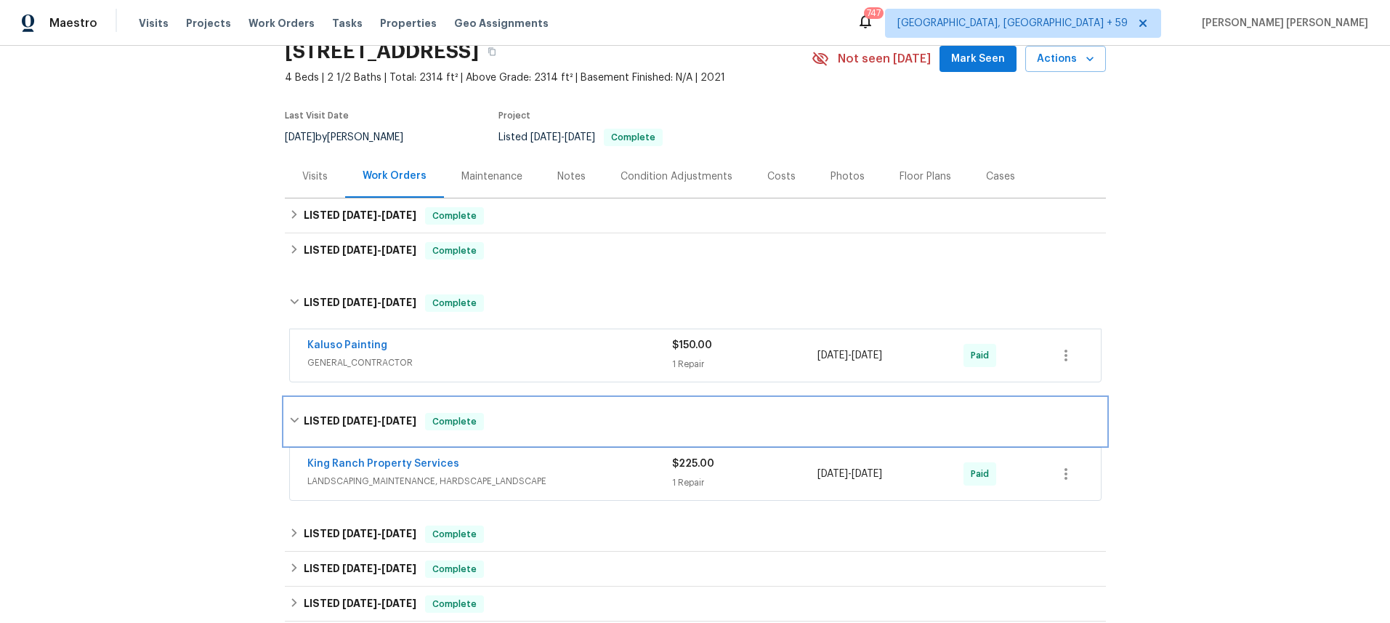
scroll to position [76, 0]
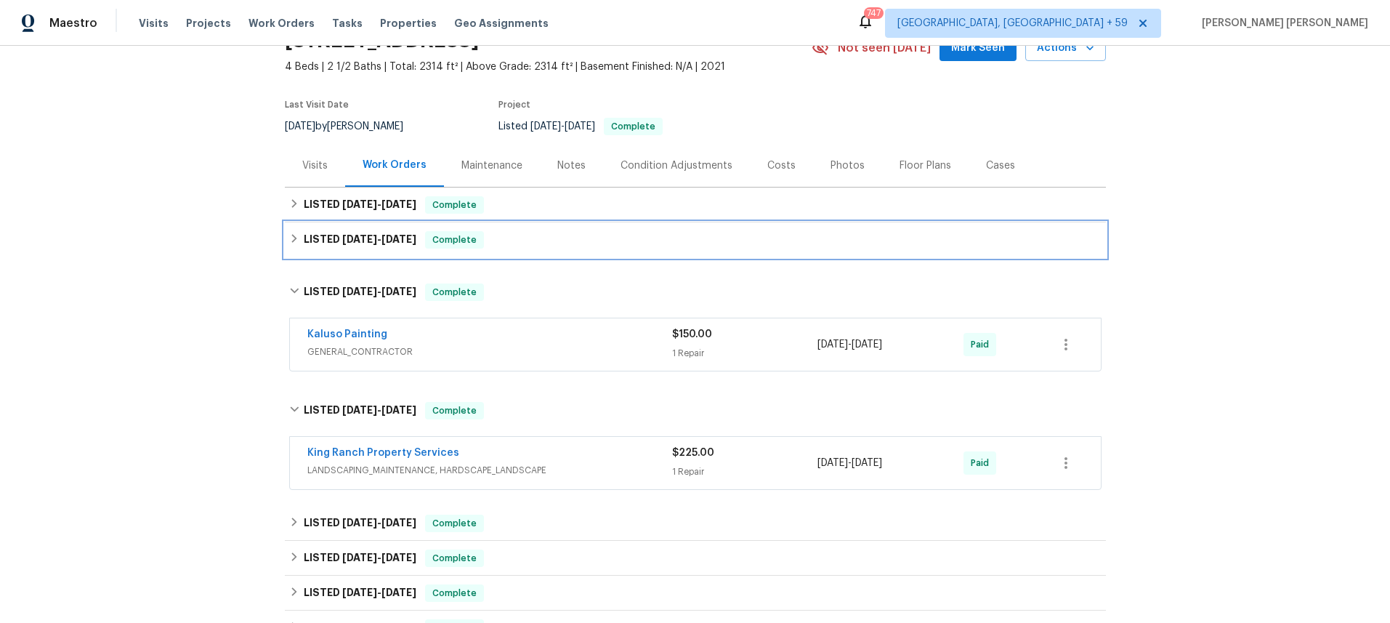
click at [289, 235] on icon at bounding box center [294, 238] width 10 height 10
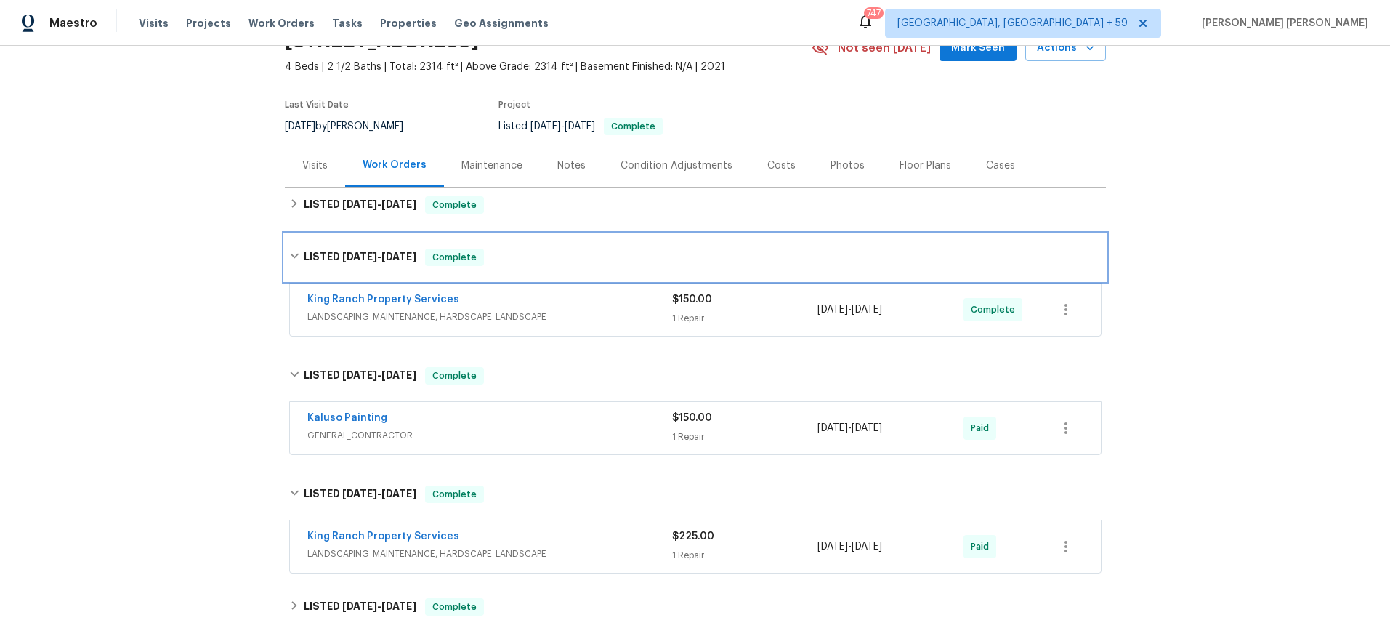
click at [289, 235] on div "LISTED 10/3/25 - 10/8/25 Complete" at bounding box center [695, 257] width 821 height 47
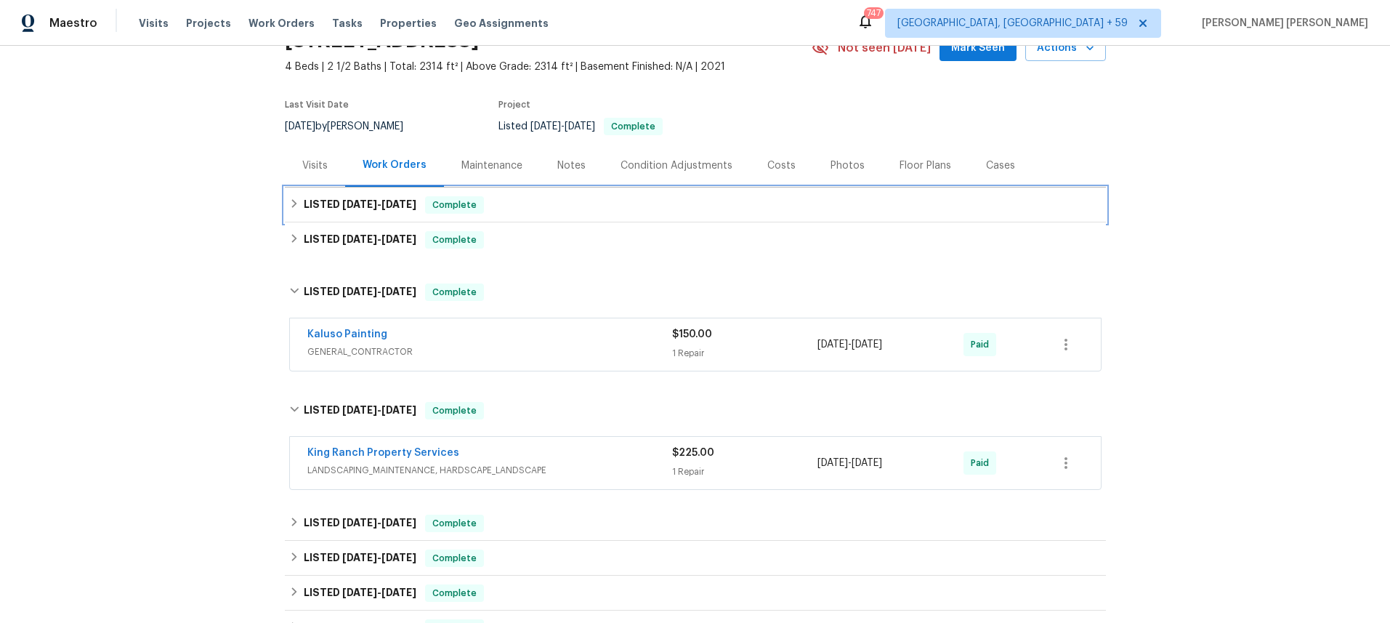
click at [291, 210] on div "LISTED 10/3/25 - 10/8/25 Complete" at bounding box center [695, 204] width 812 height 17
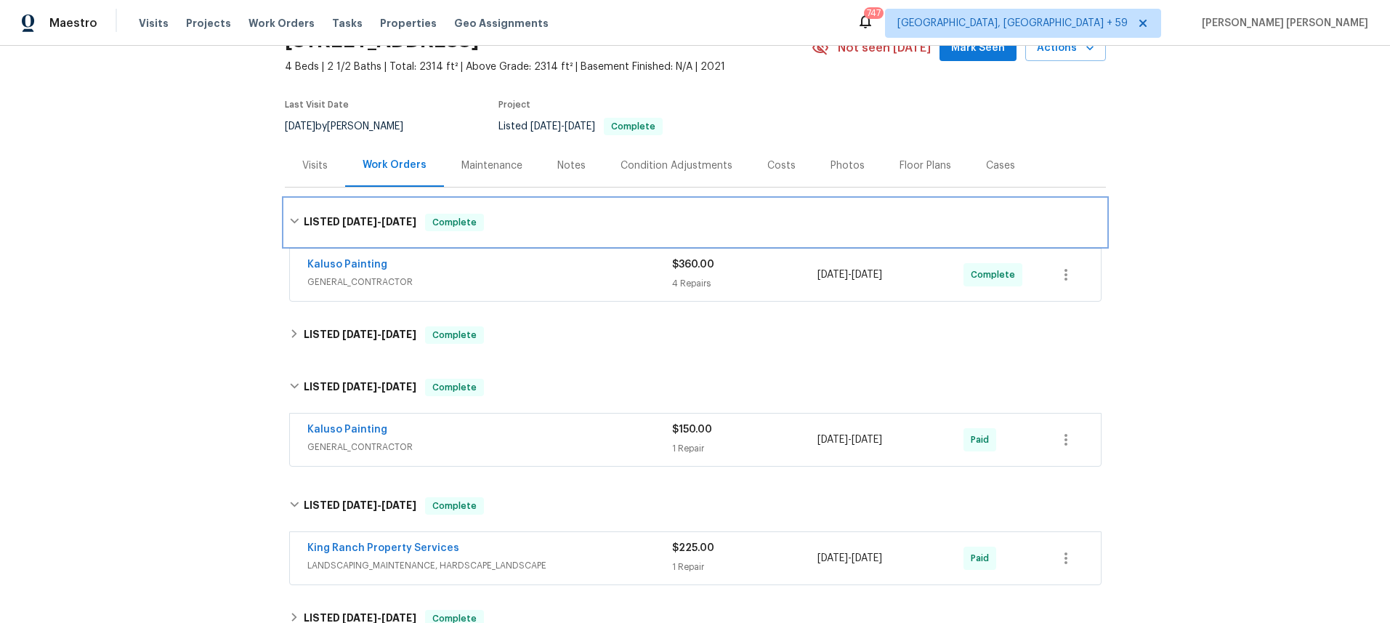
click at [291, 210] on div "LISTED 10/3/25 - 10/8/25 Complete" at bounding box center [695, 222] width 821 height 47
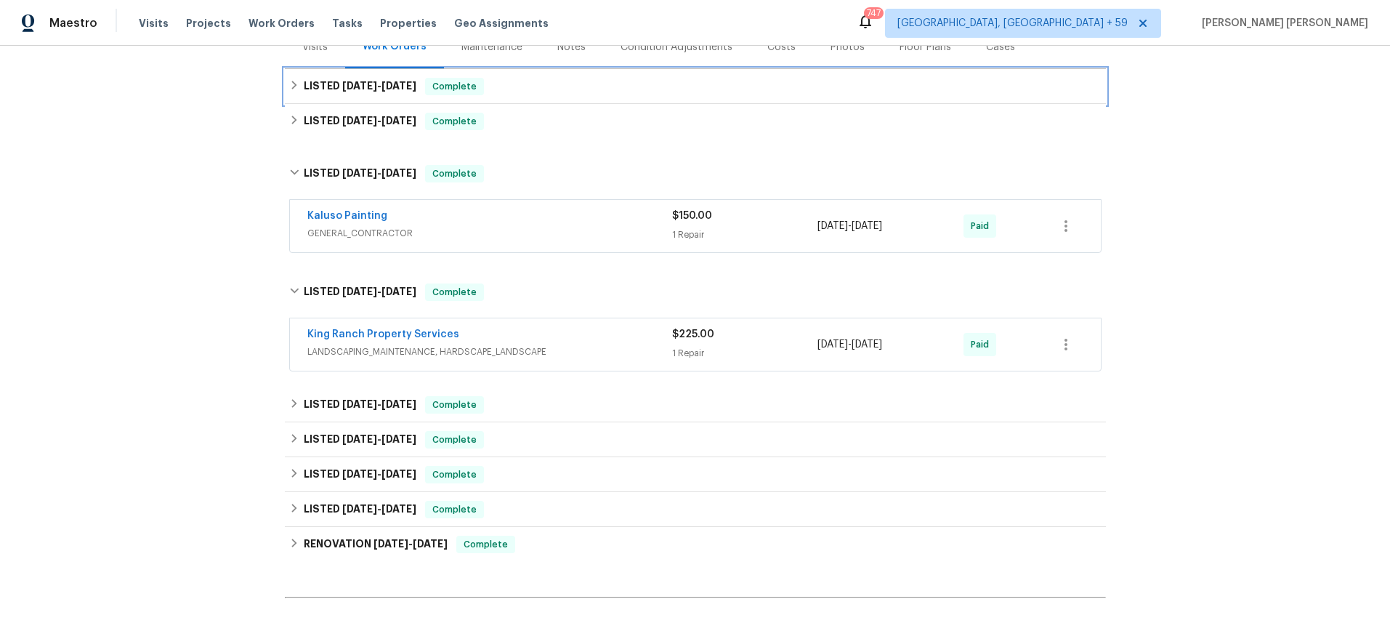
scroll to position [222, 0]
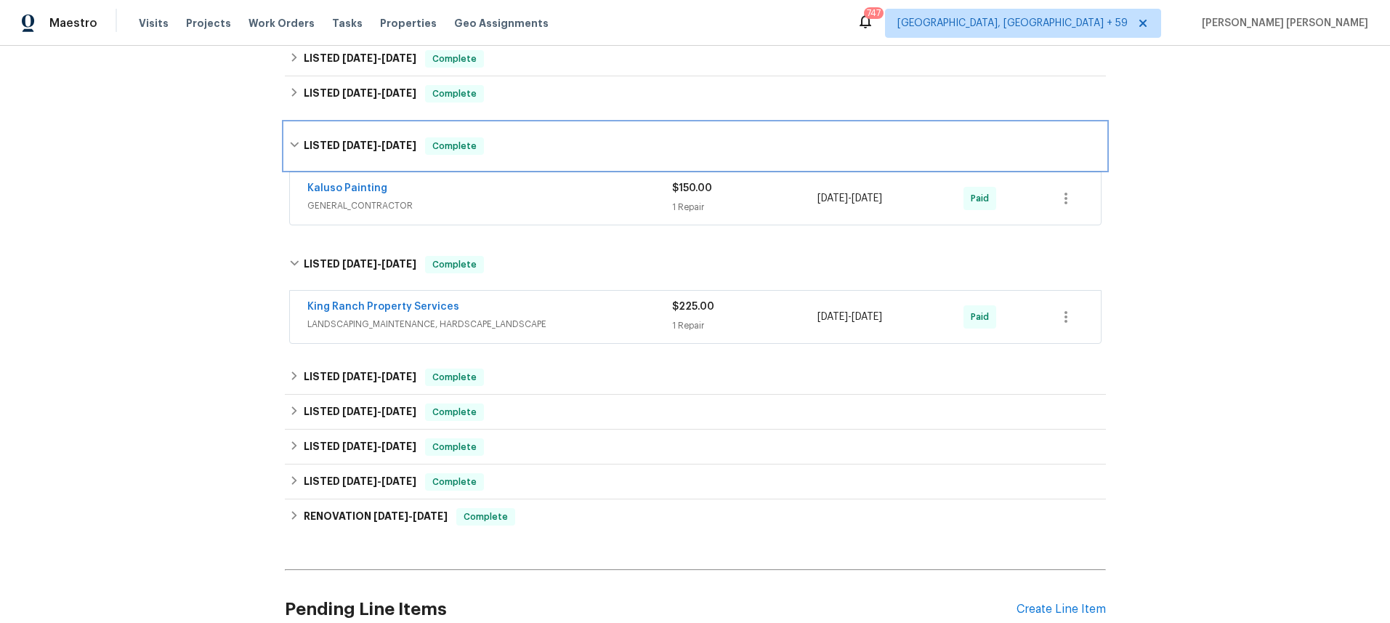
click at [292, 149] on icon at bounding box center [294, 145] width 10 height 10
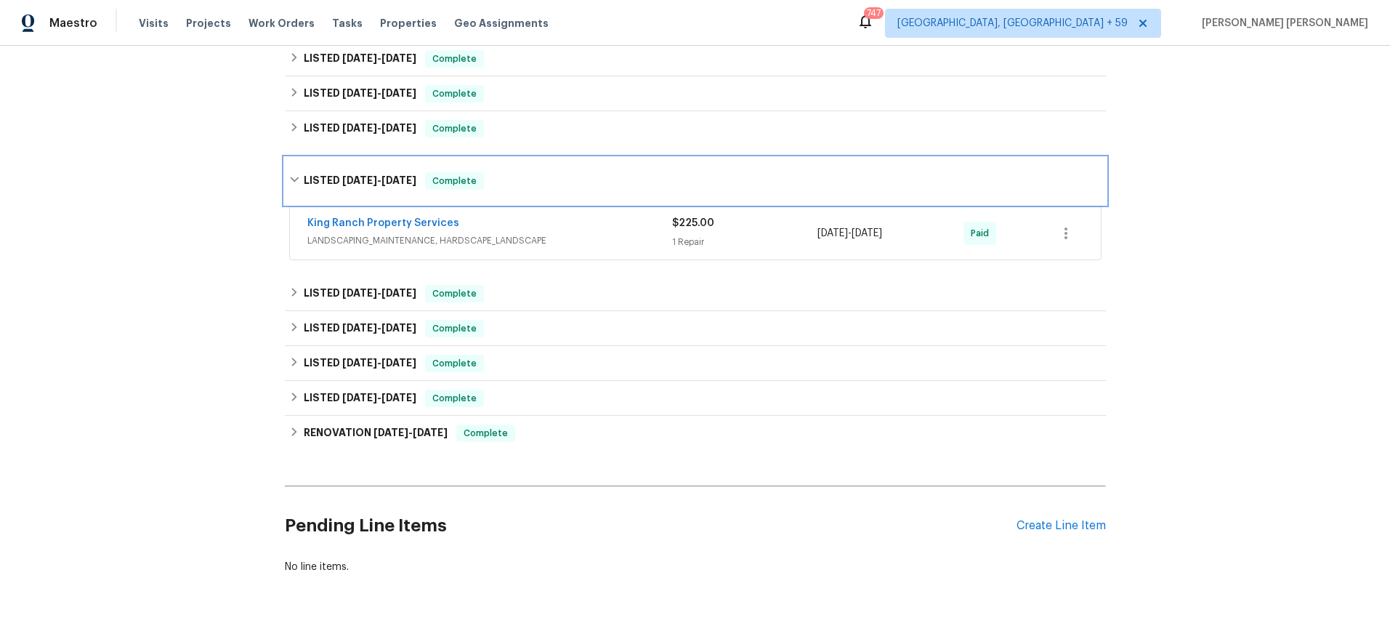
click at [289, 179] on icon at bounding box center [294, 179] width 10 height 10
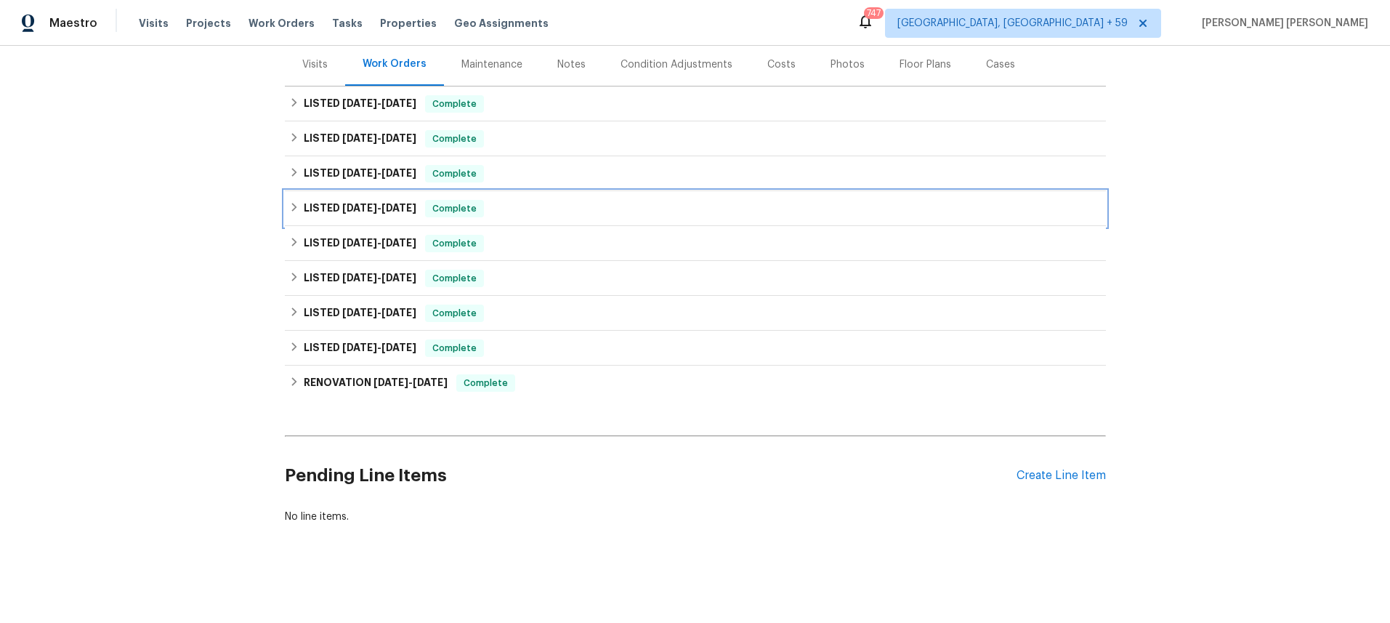
scroll to position [177, 0]
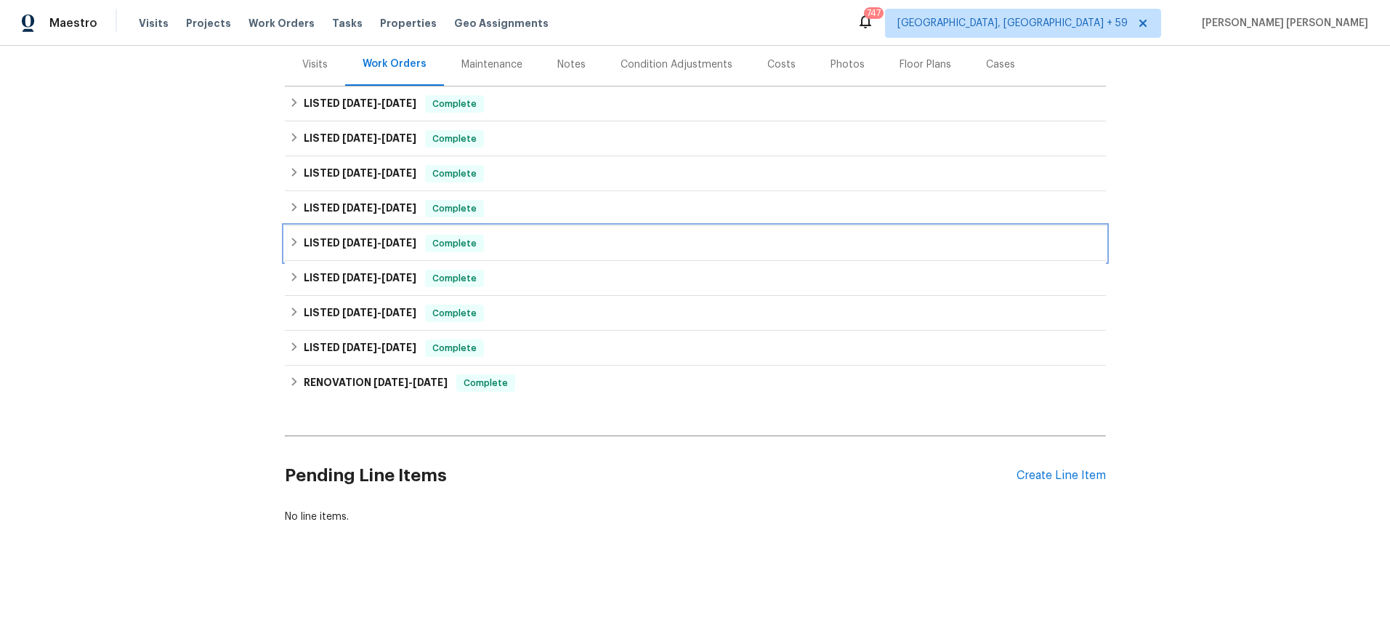
click at [292, 243] on icon at bounding box center [294, 242] width 10 height 10
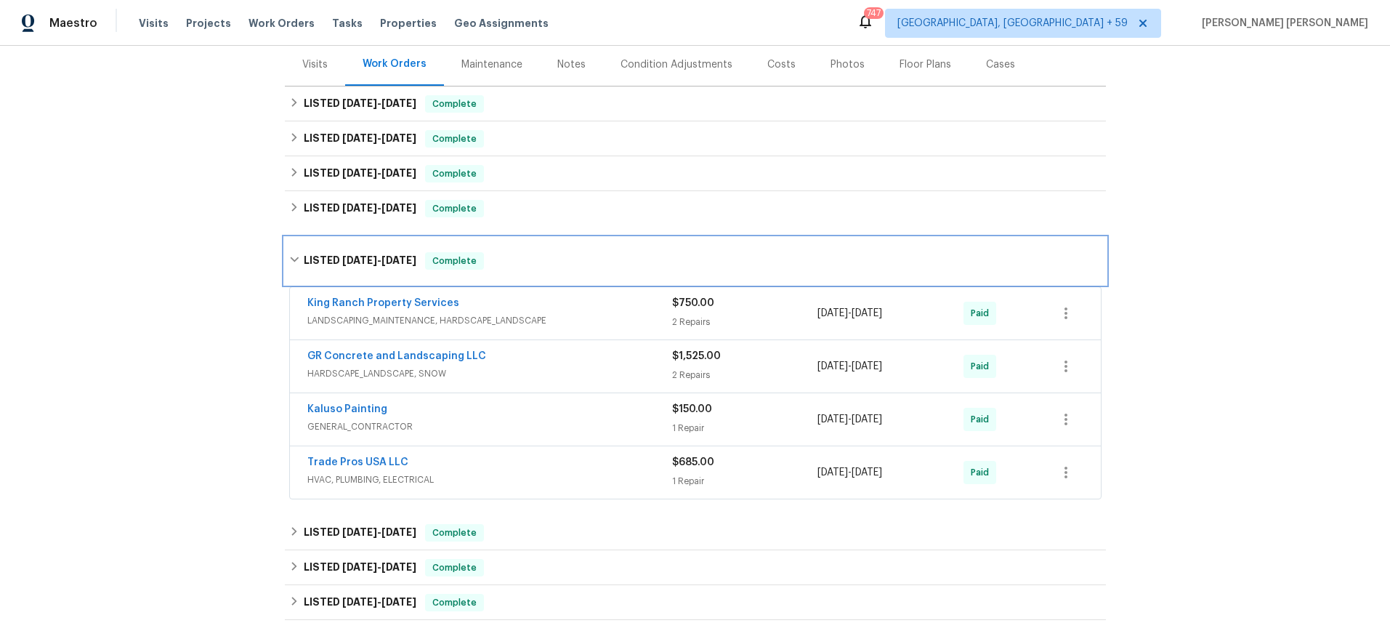
click at [294, 250] on div "LISTED 5/28/25 - 8/18/25 Complete" at bounding box center [695, 261] width 821 height 47
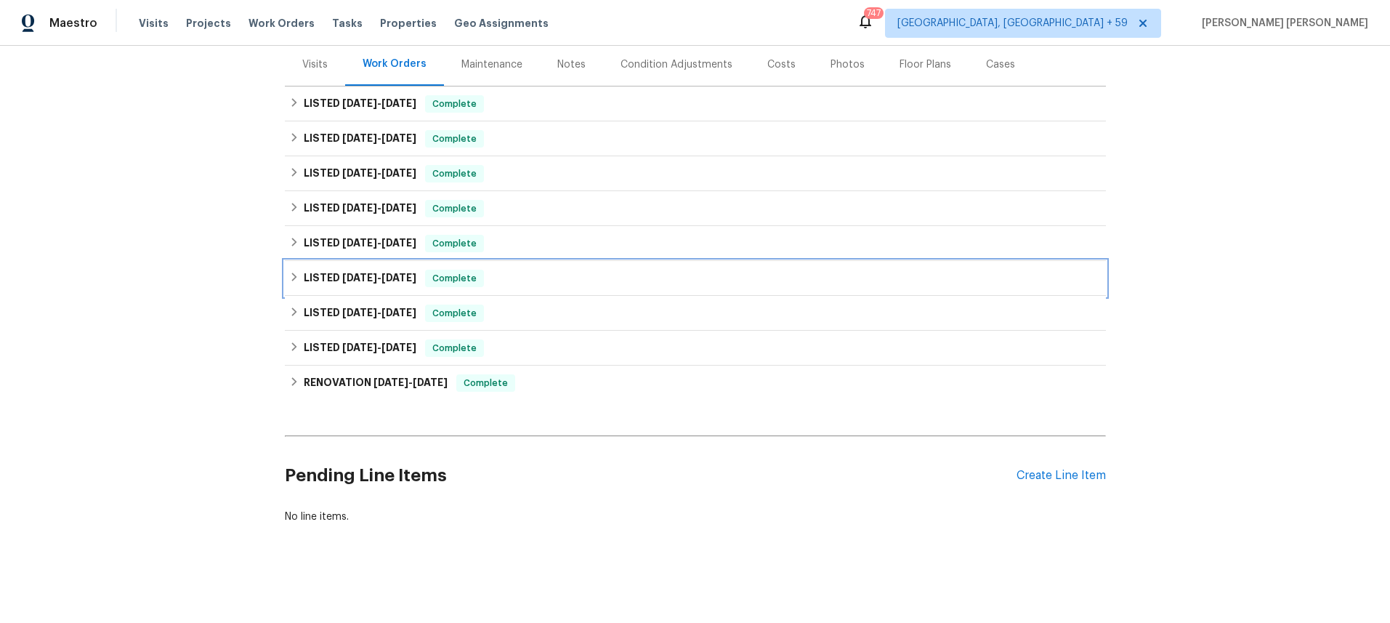
click at [286, 276] on div "LISTED 5/12/25 - 5/19/25 Complete" at bounding box center [695, 278] width 821 height 35
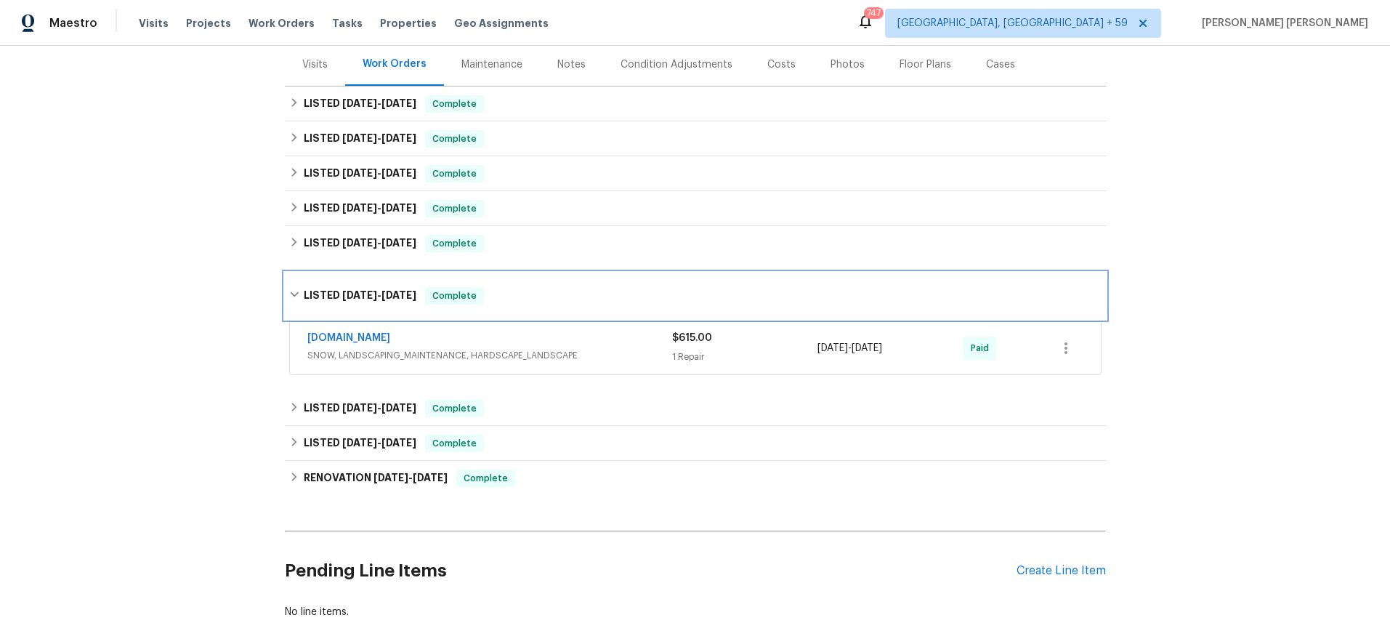
click at [294, 289] on icon at bounding box center [294, 294] width 10 height 10
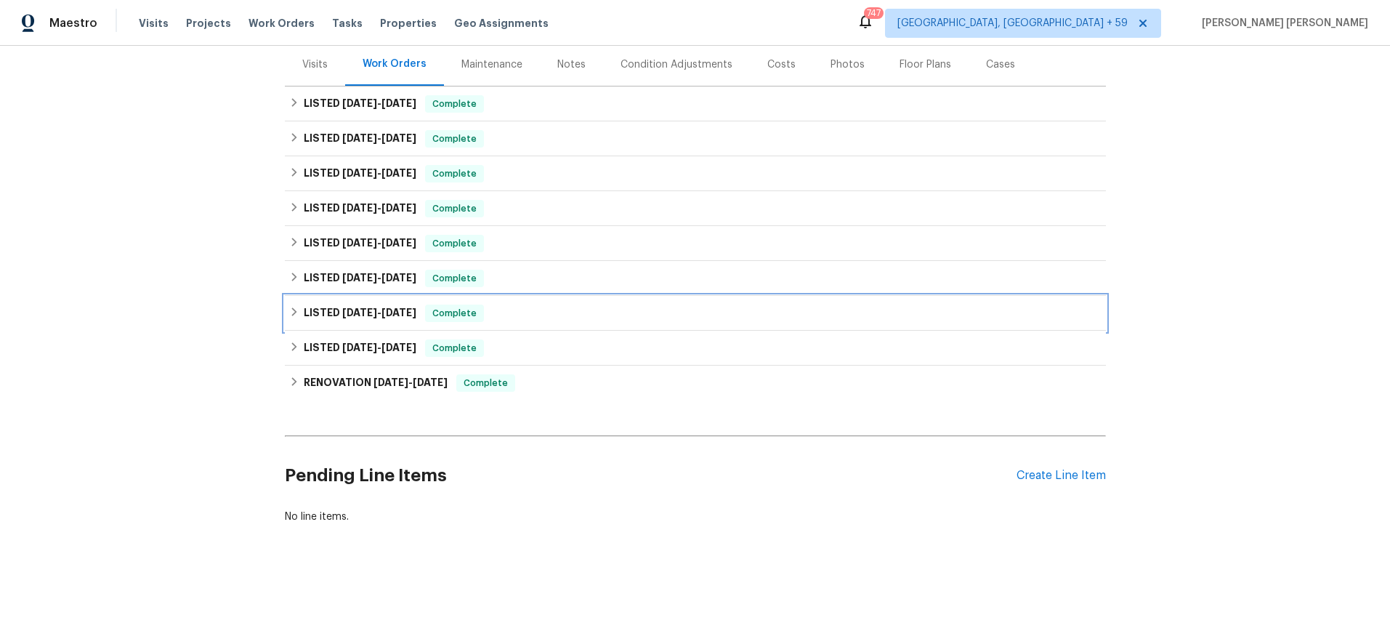
click at [289, 319] on div "LISTED 5/7/25 - 5/9/25 Complete" at bounding box center [695, 312] width 812 height 17
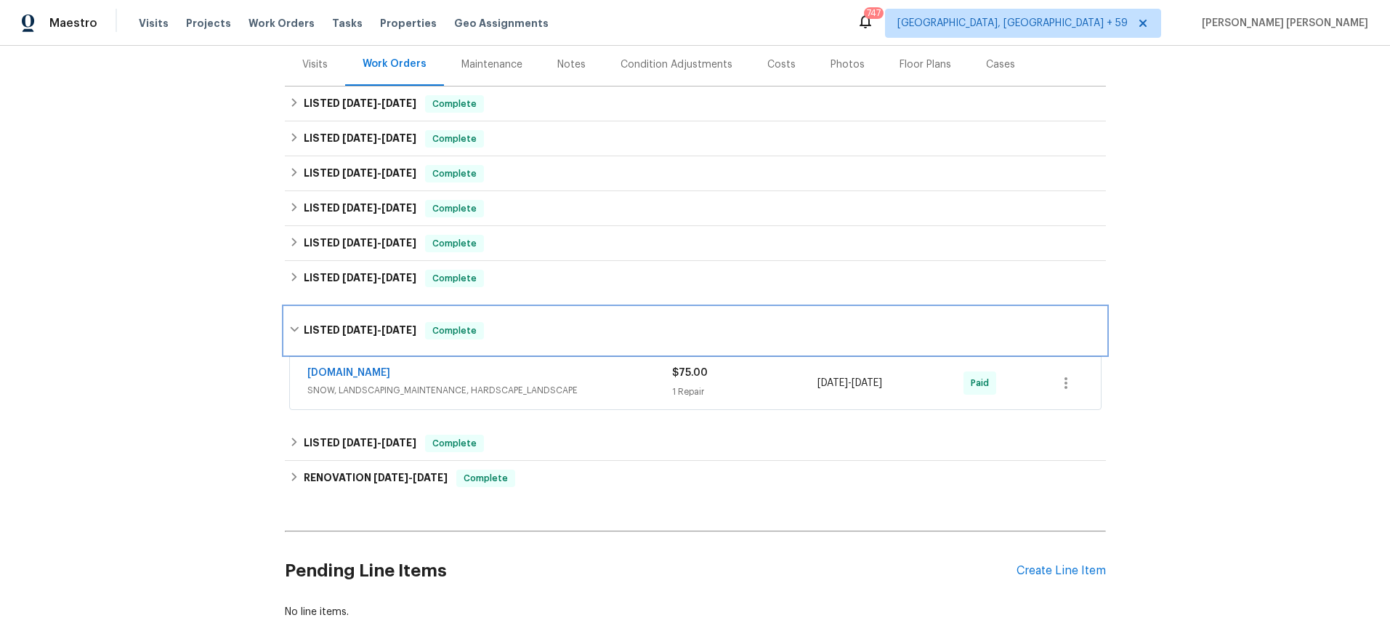
click at [296, 329] on icon at bounding box center [294, 329] width 10 height 10
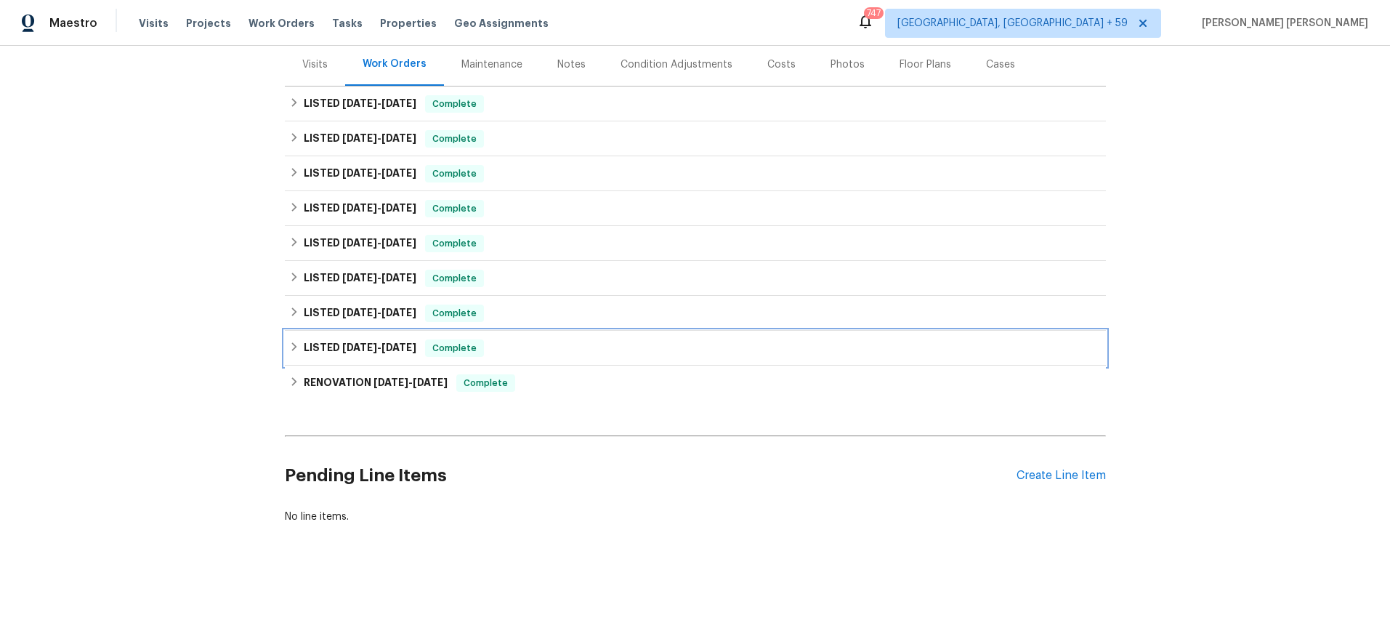
drag, startPoint x: 296, startPoint y: 358, endPoint x: 304, endPoint y: 357, distance: 8.8
click at [296, 358] on div "LISTED 2/21/25 - 2/22/25 Complete" at bounding box center [695, 348] width 821 height 35
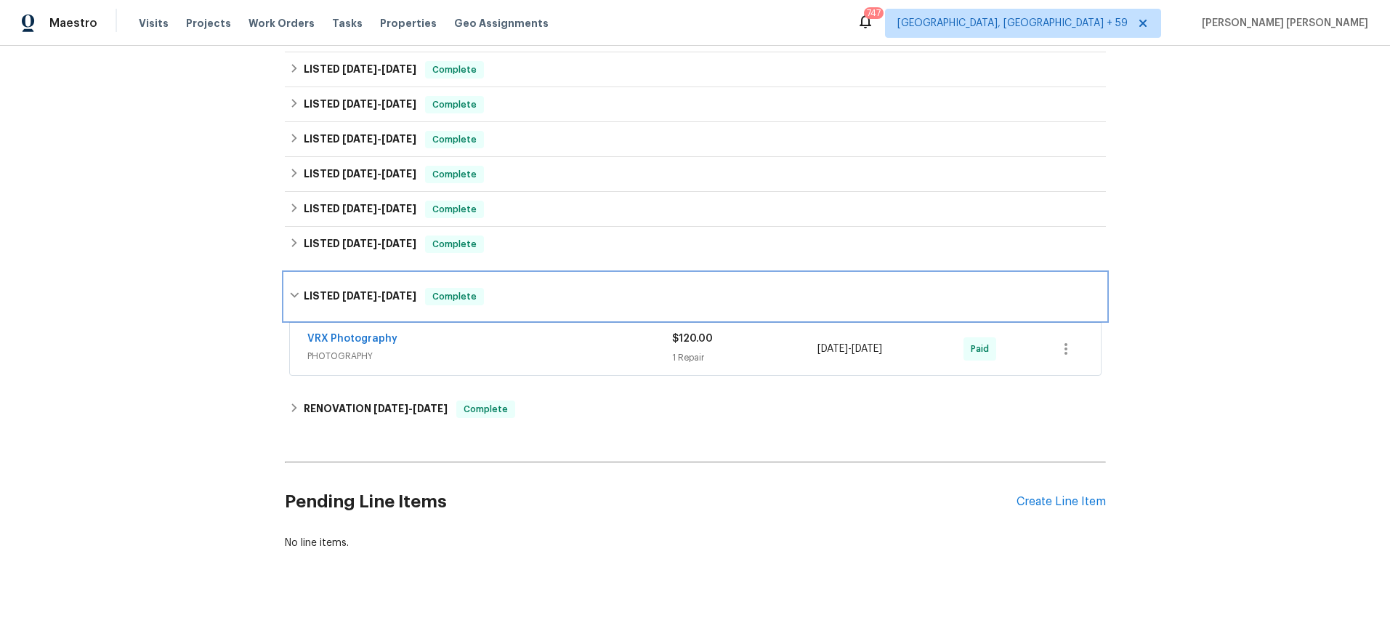
scroll to position [272, 0]
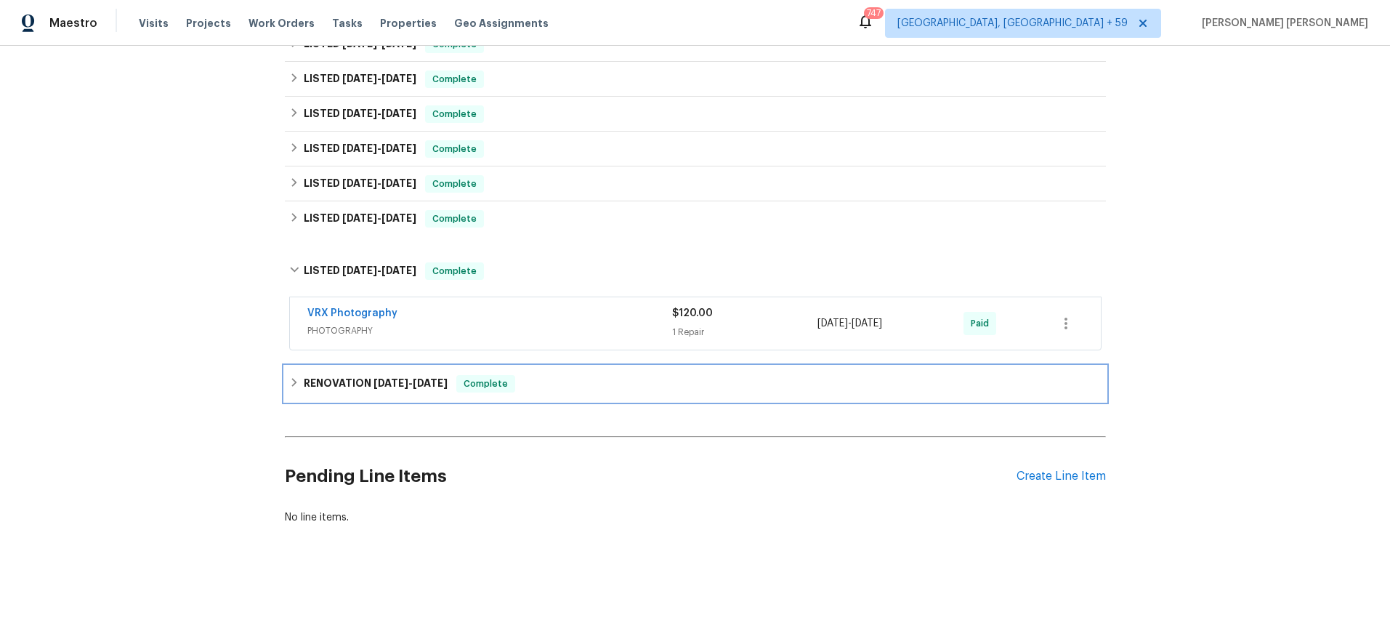
click at [295, 381] on icon at bounding box center [294, 382] width 10 height 10
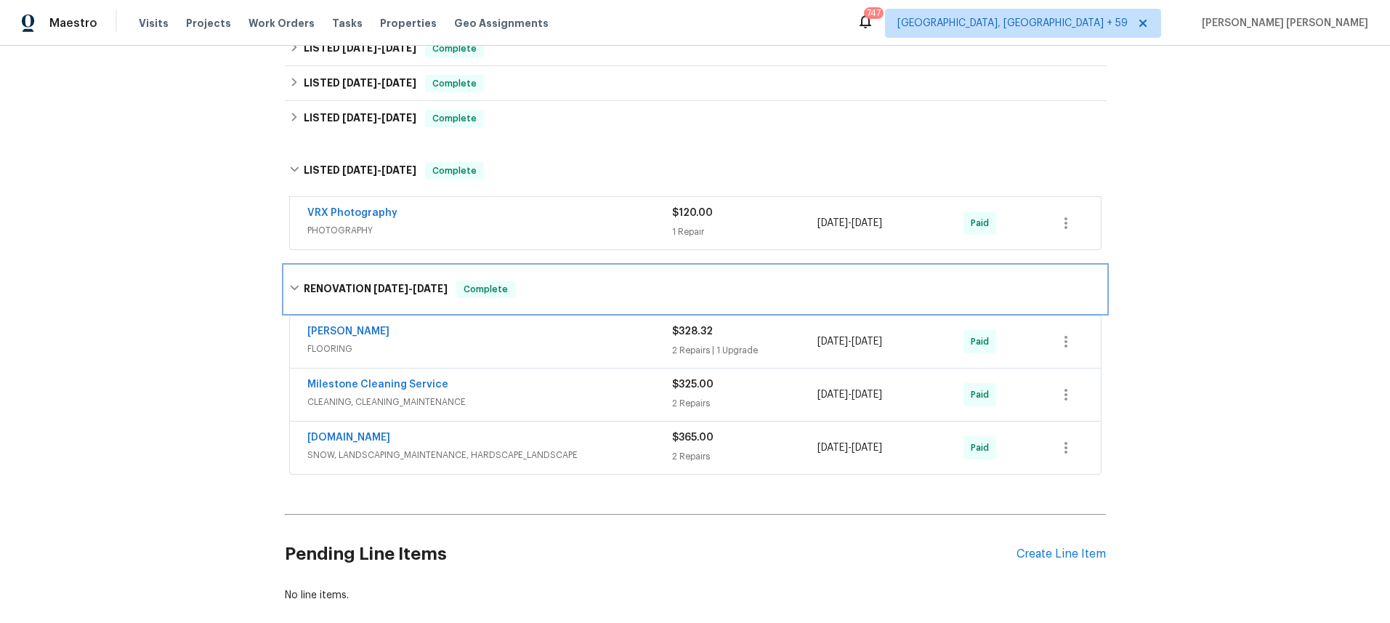
scroll to position [375, 0]
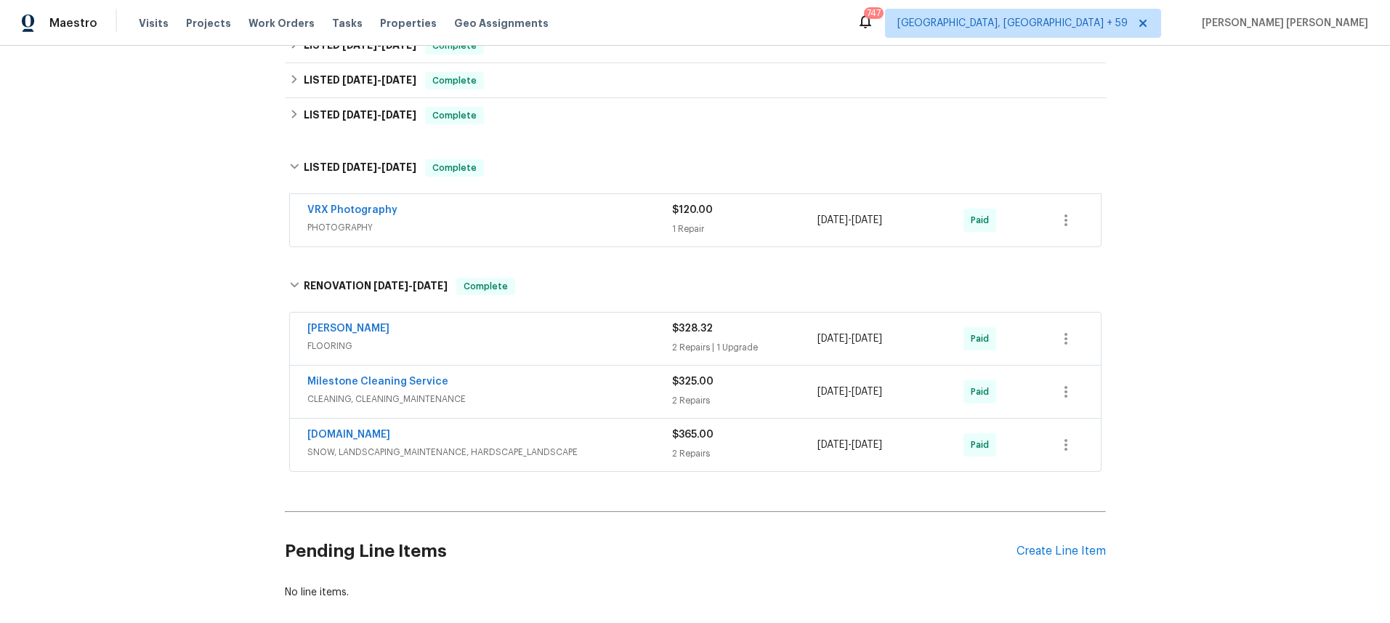
drag, startPoint x: 626, startPoint y: 326, endPoint x: 615, endPoint y: 323, distance: 11.3
click at [615, 323] on div "Sherwin Williams" at bounding box center [489, 329] width 365 height 17
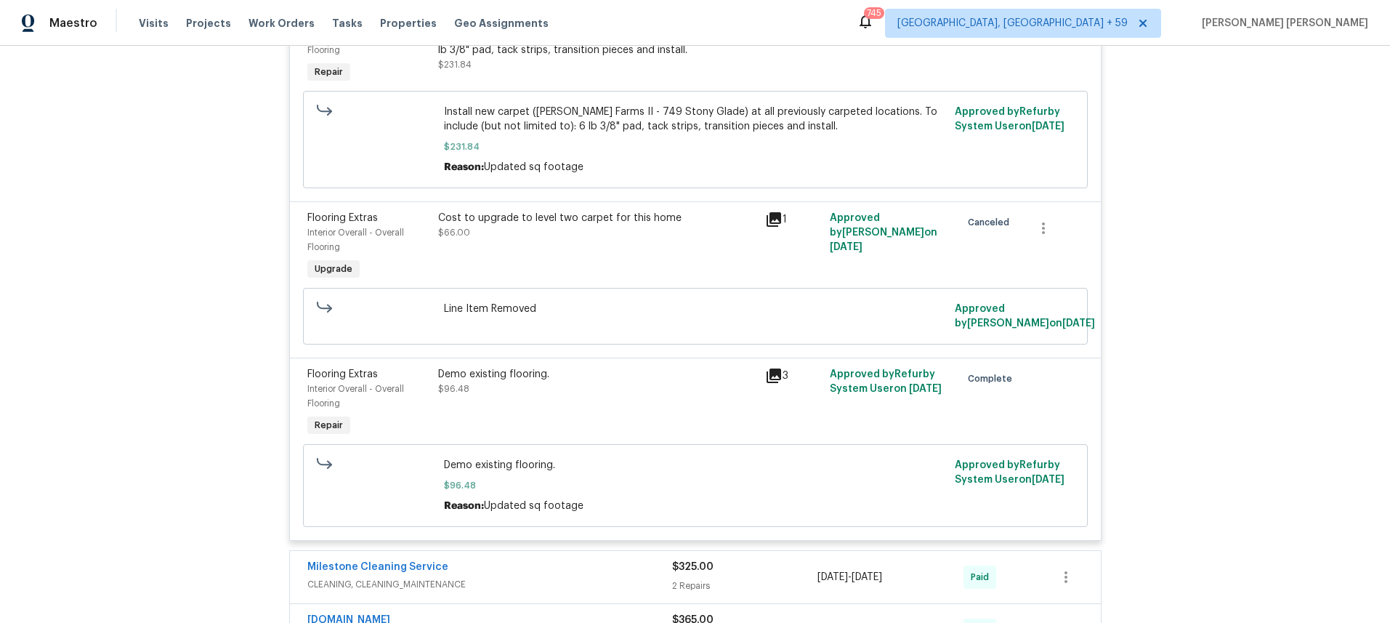
scroll to position [629, 0]
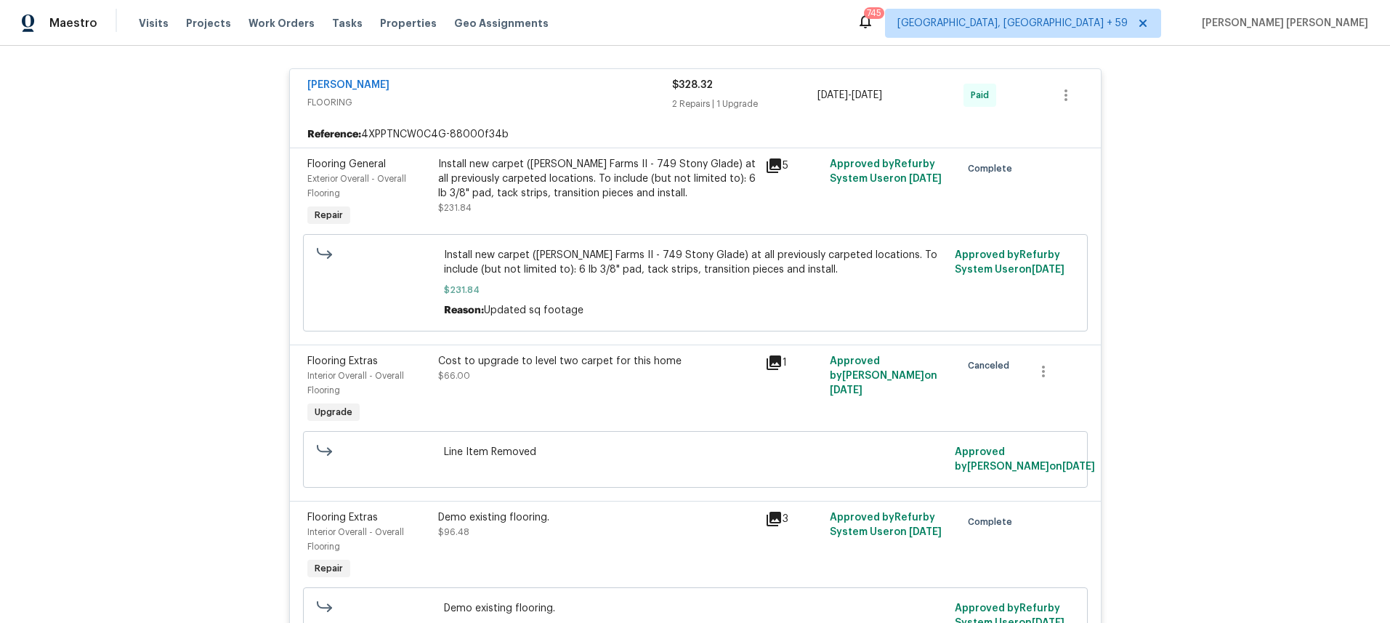
click at [777, 167] on icon at bounding box center [773, 165] width 17 height 17
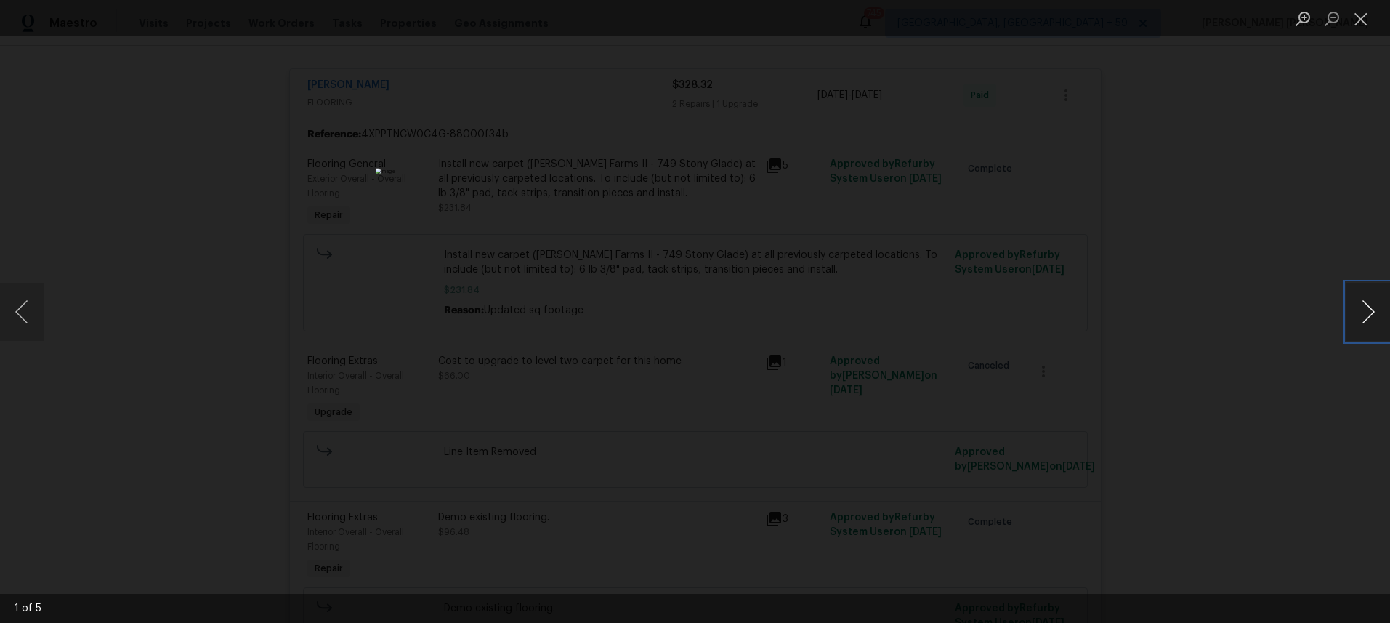
click at [1365, 320] on button "Next image" at bounding box center [1368, 312] width 44 height 58
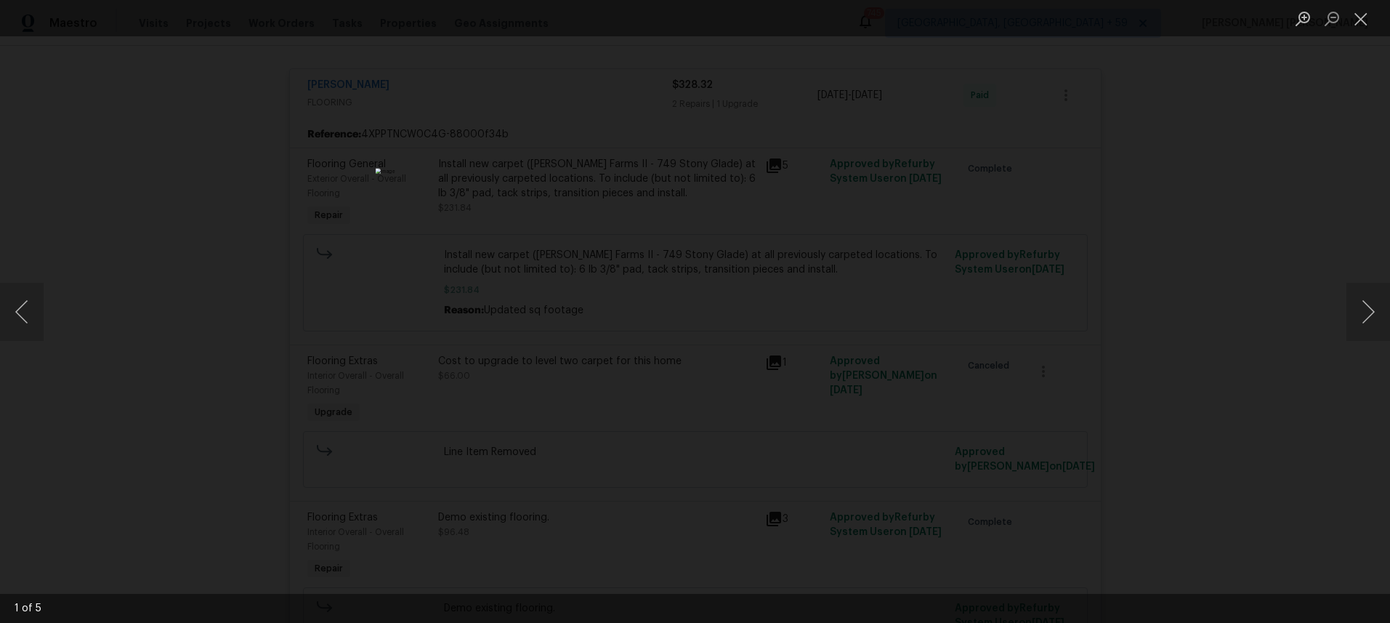
drag, startPoint x: 1277, startPoint y: 397, endPoint x: 1282, endPoint y: 389, distance: 9.5
click at [1280, 396] on div "Lightbox" at bounding box center [695, 311] width 1390 height 623
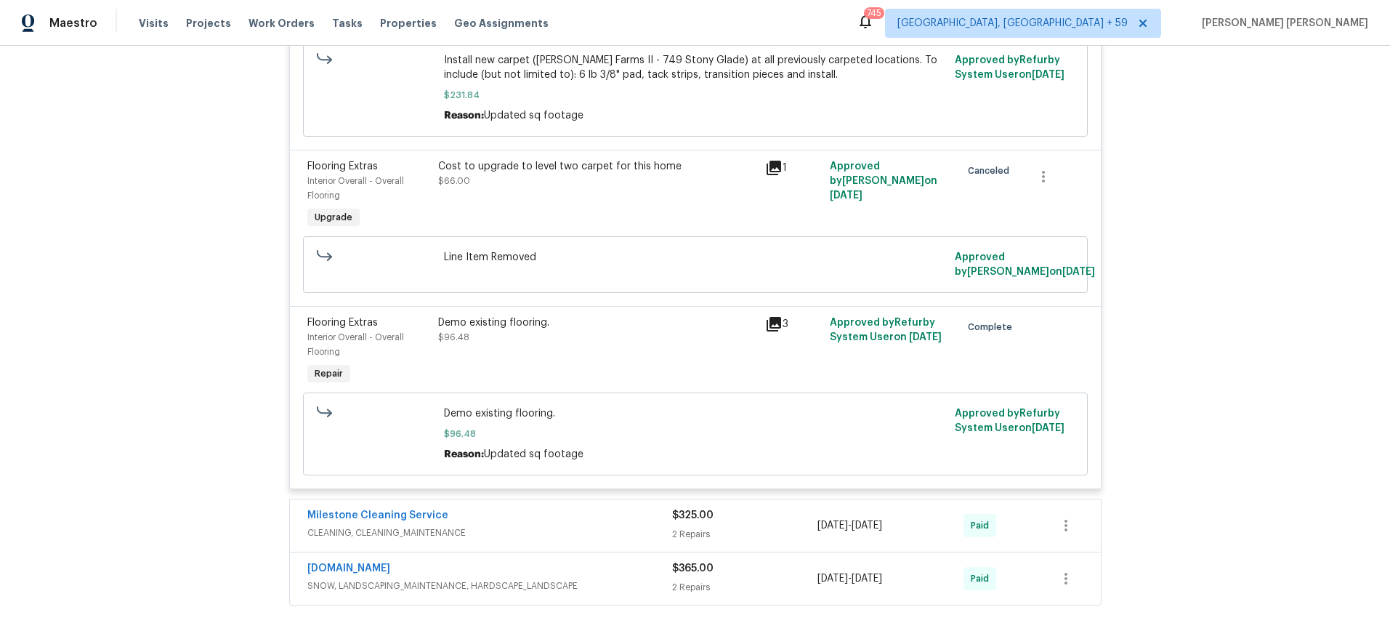
scroll to position [506, 0]
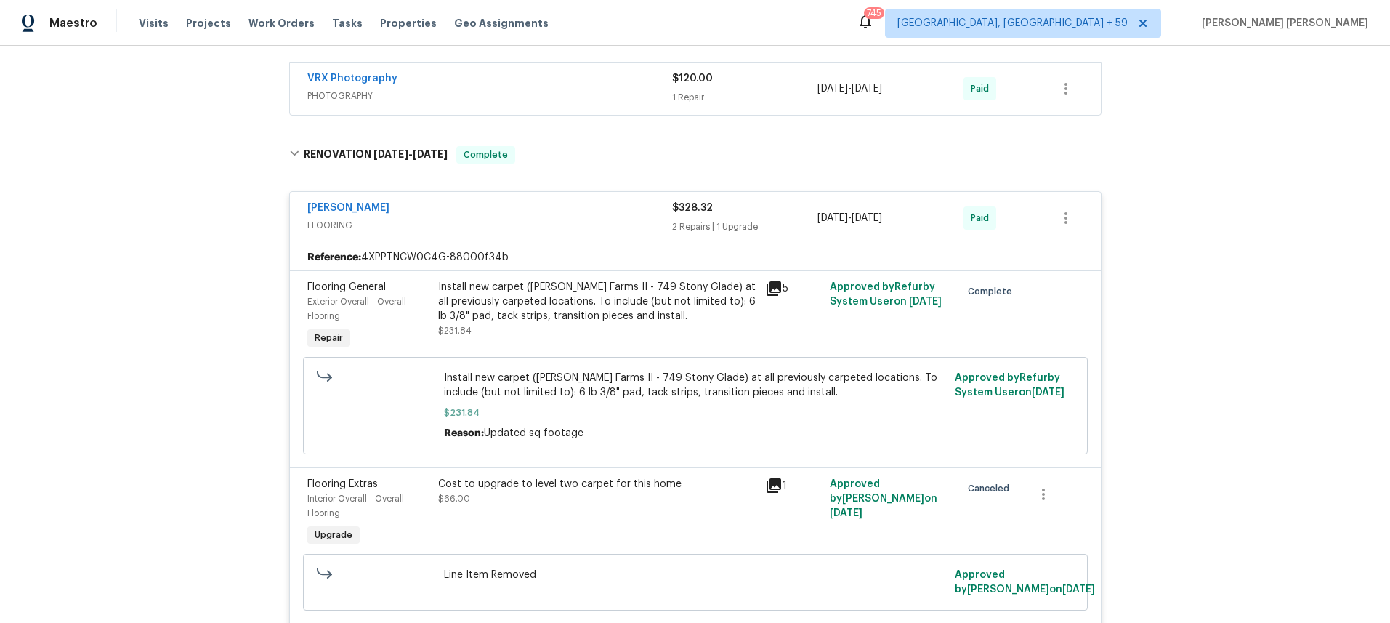
click at [552, 216] on div "Sherwin Williams" at bounding box center [489, 209] width 365 height 17
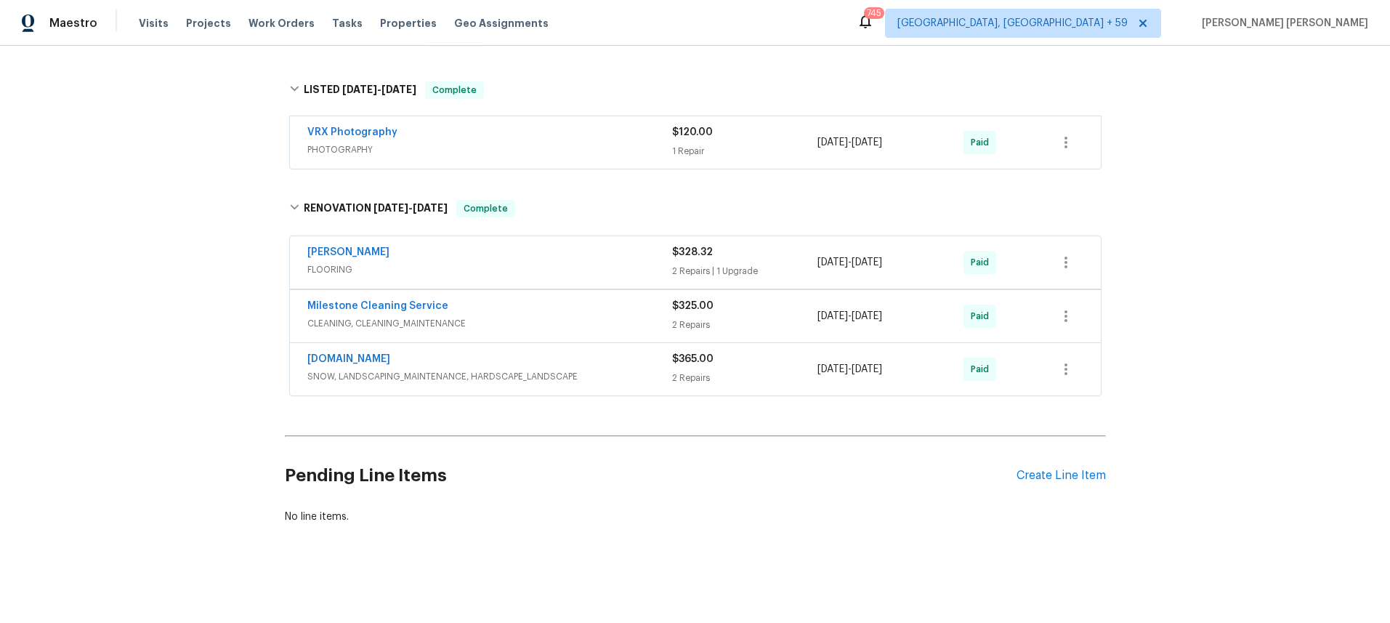
scroll to position [451, 0]
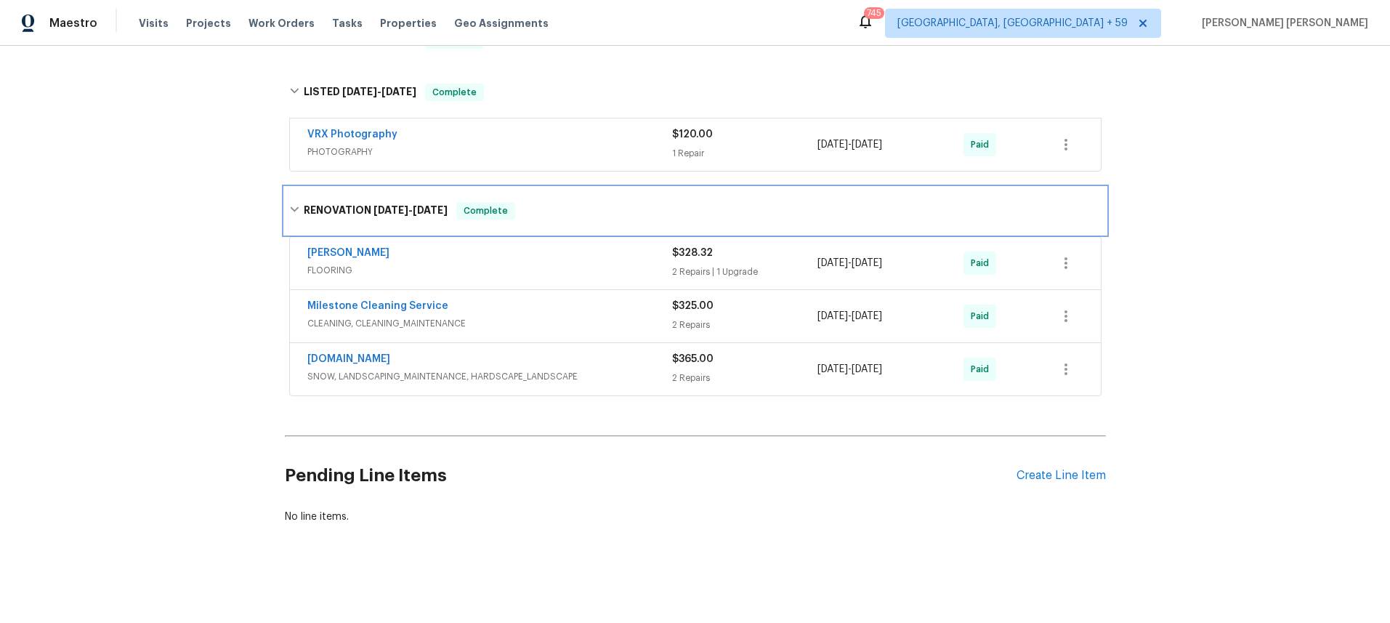
click at [294, 206] on icon at bounding box center [294, 209] width 10 height 10
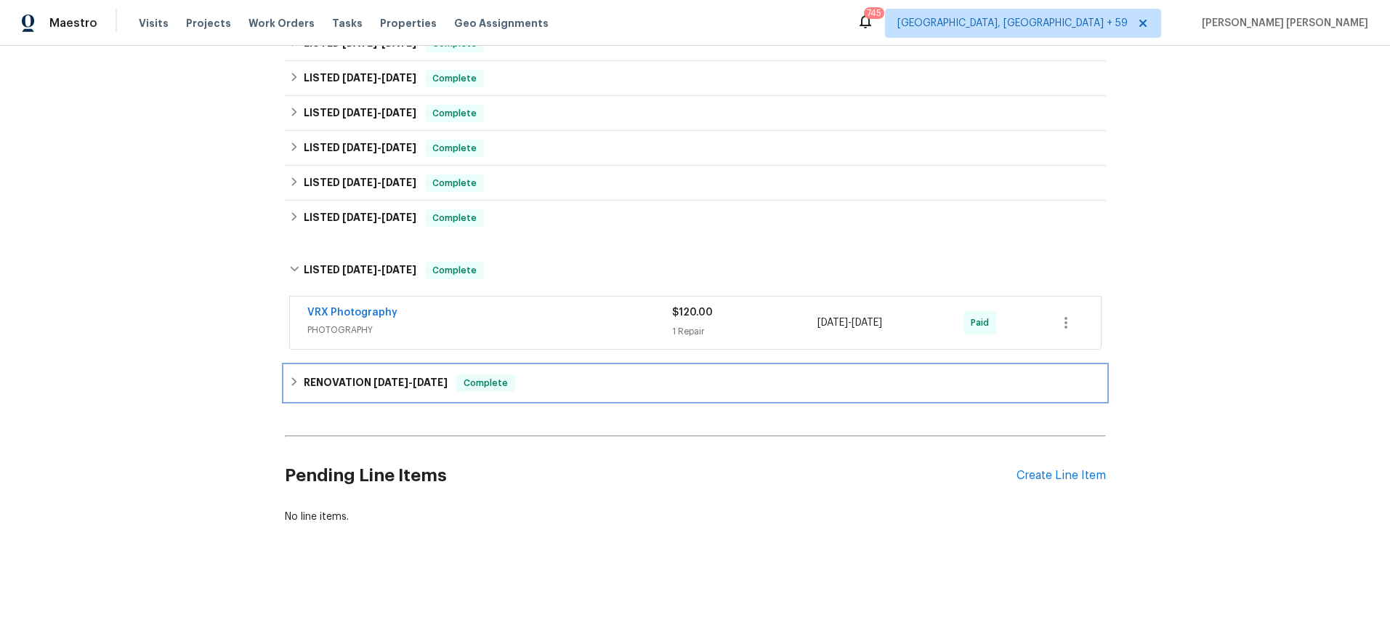
scroll to position [272, 0]
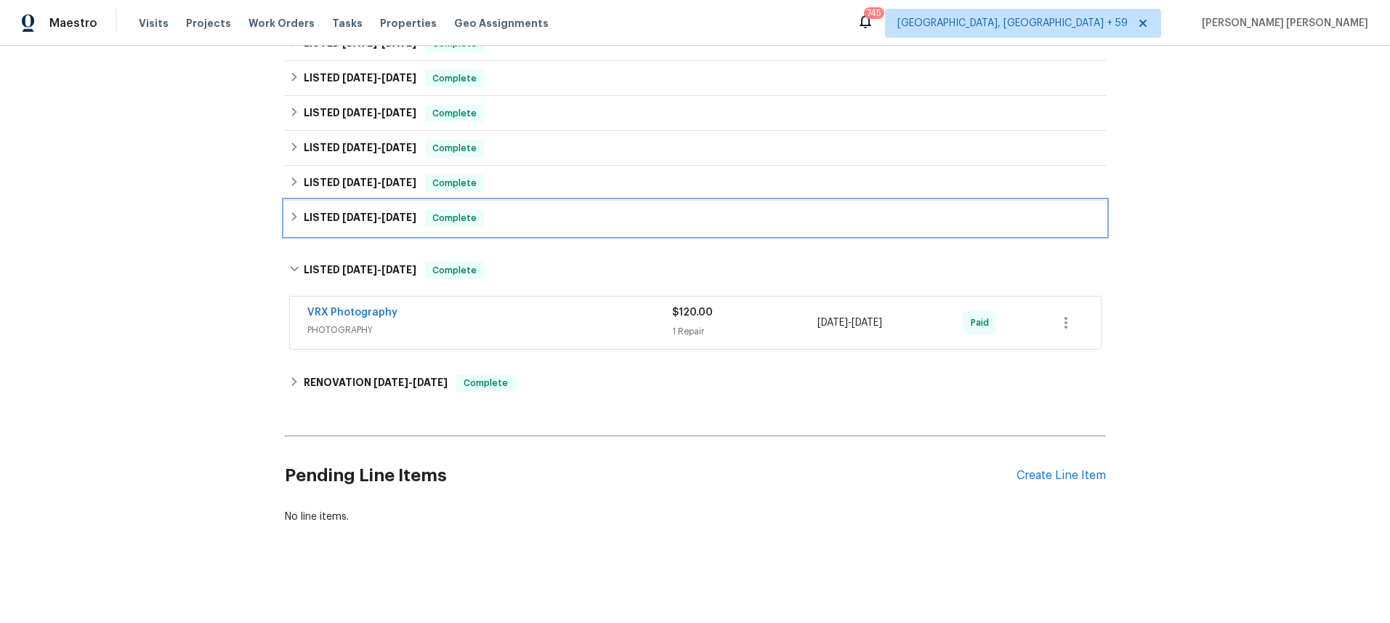
click at [289, 216] on icon at bounding box center [294, 216] width 10 height 10
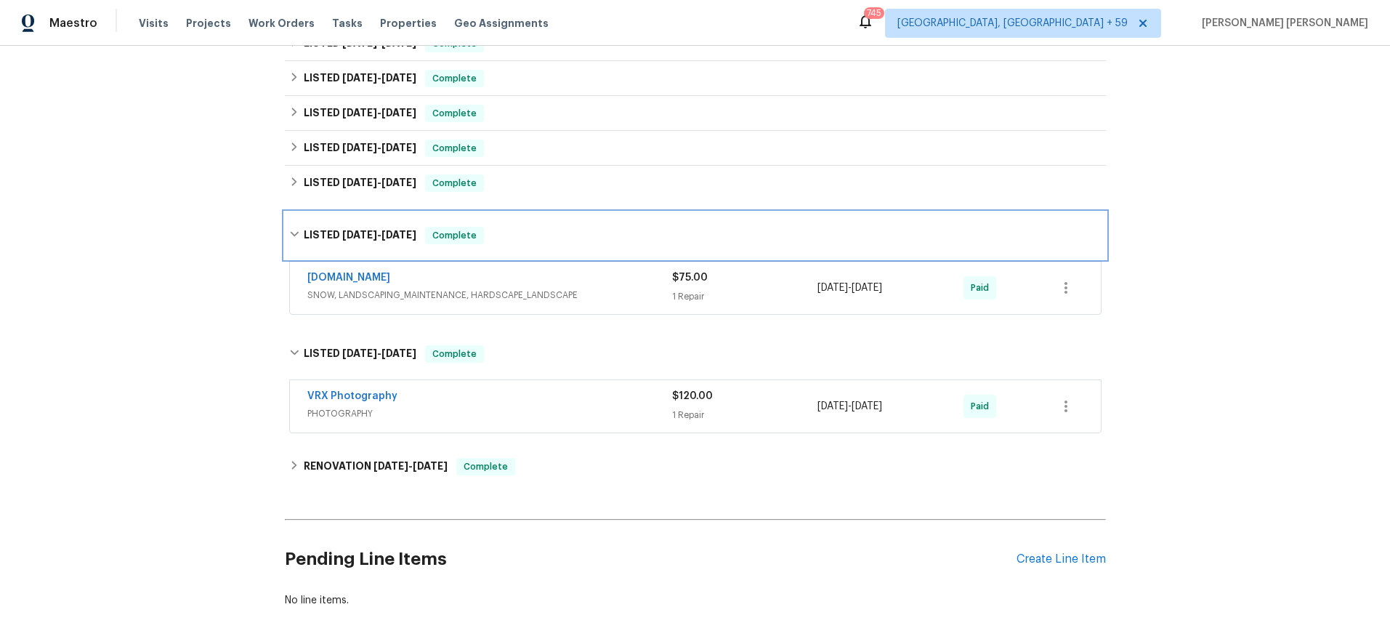
click at [289, 216] on div "LISTED 5/7/25 - 5/9/25 Complete" at bounding box center [695, 235] width 821 height 47
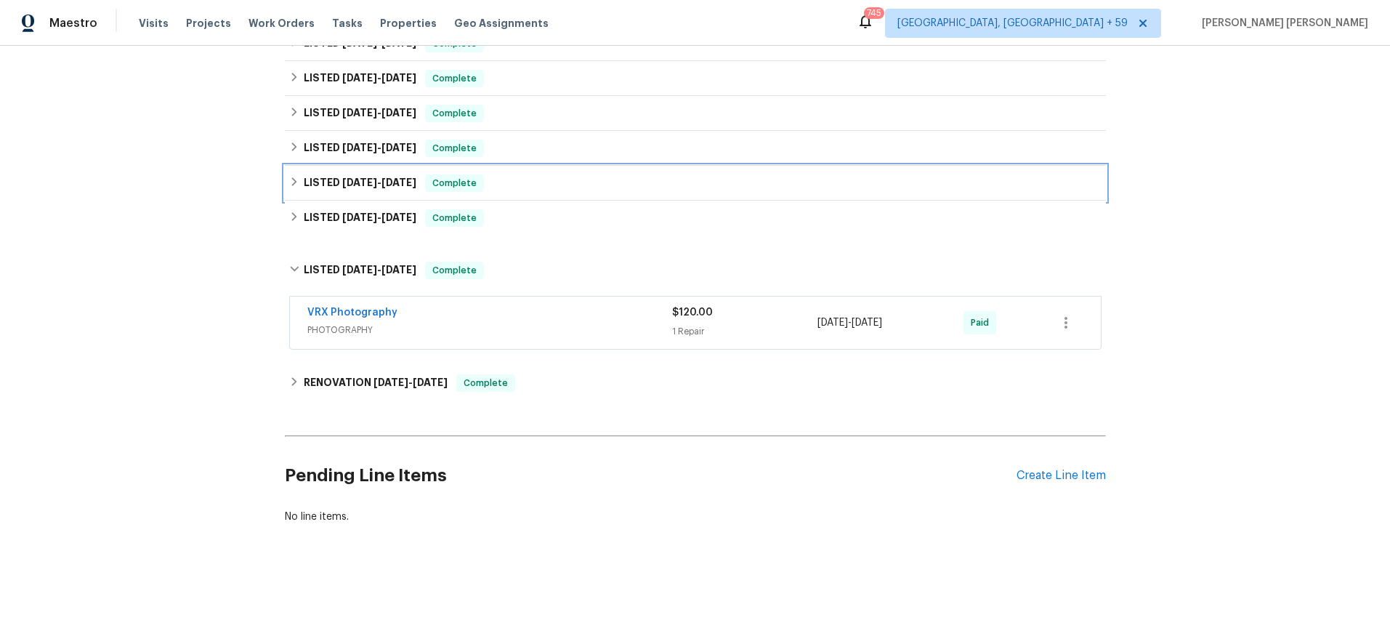
click at [291, 184] on icon at bounding box center [294, 182] width 10 height 10
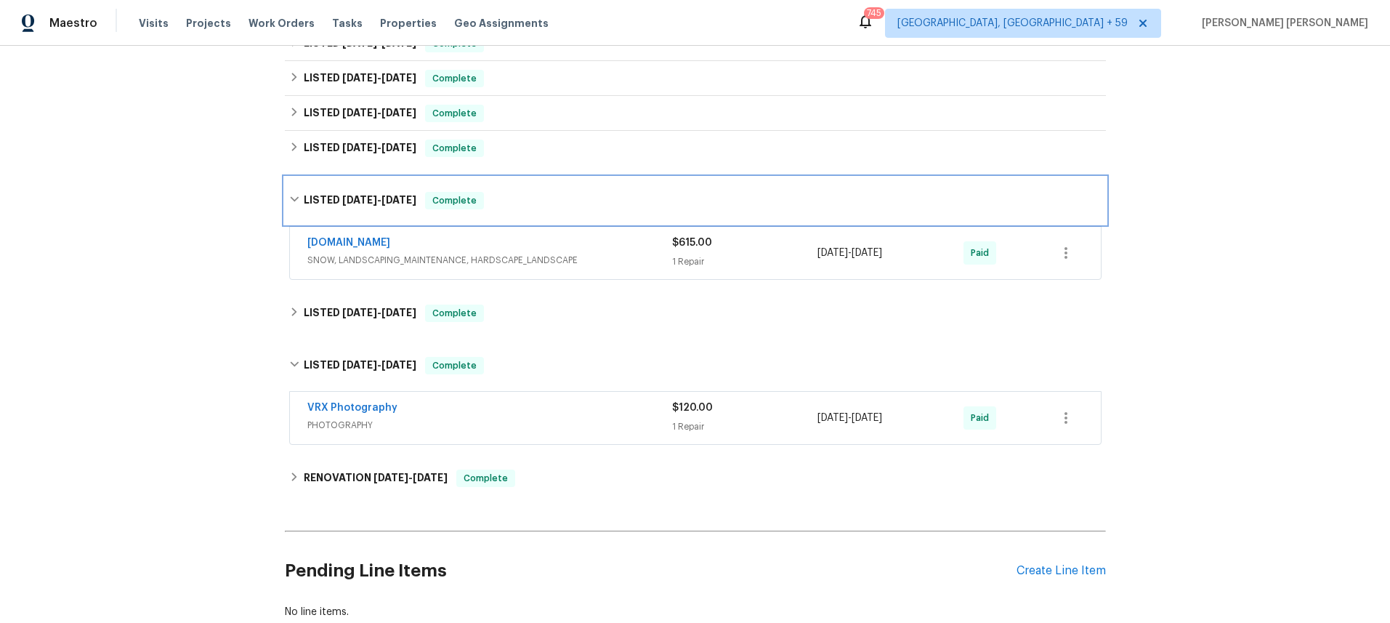
click at [291, 184] on div "LISTED 5/12/25 - 5/19/25 Complete" at bounding box center [695, 200] width 821 height 47
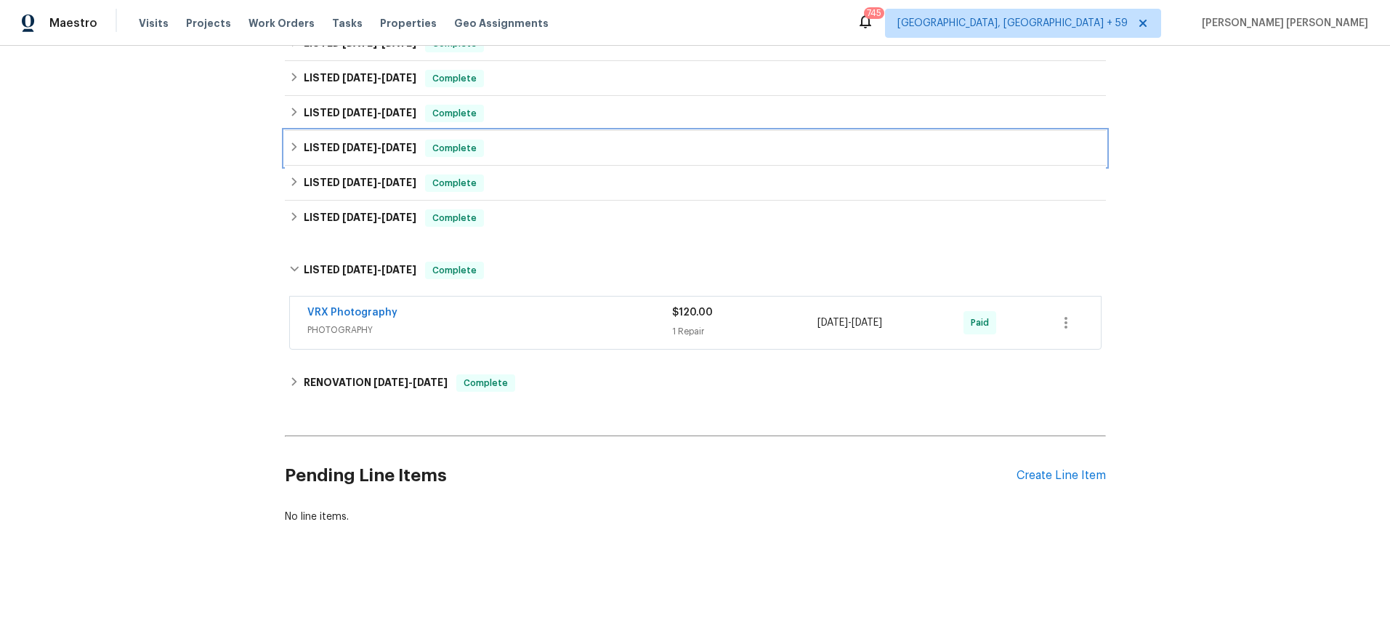
click at [290, 135] on div "LISTED 5/28/25 - 8/18/25 Complete" at bounding box center [695, 148] width 821 height 35
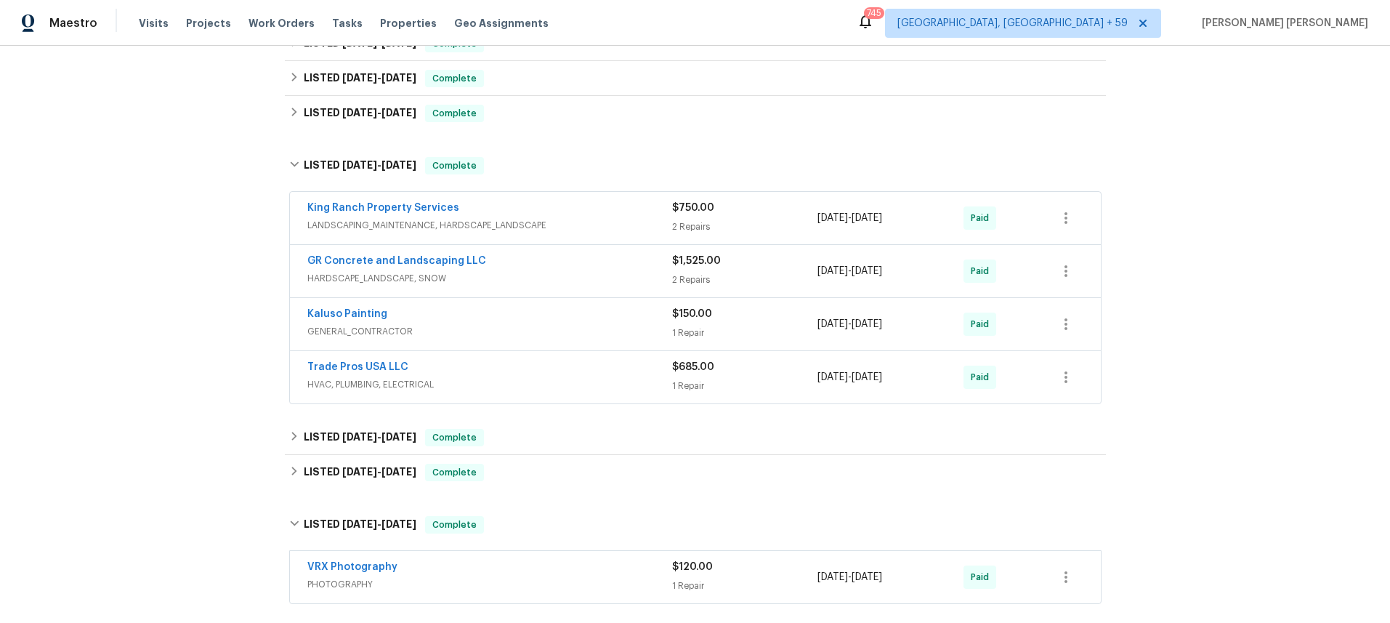
click at [570, 266] on div "GR Concrete and Landscaping LLC" at bounding box center [489, 262] width 365 height 17
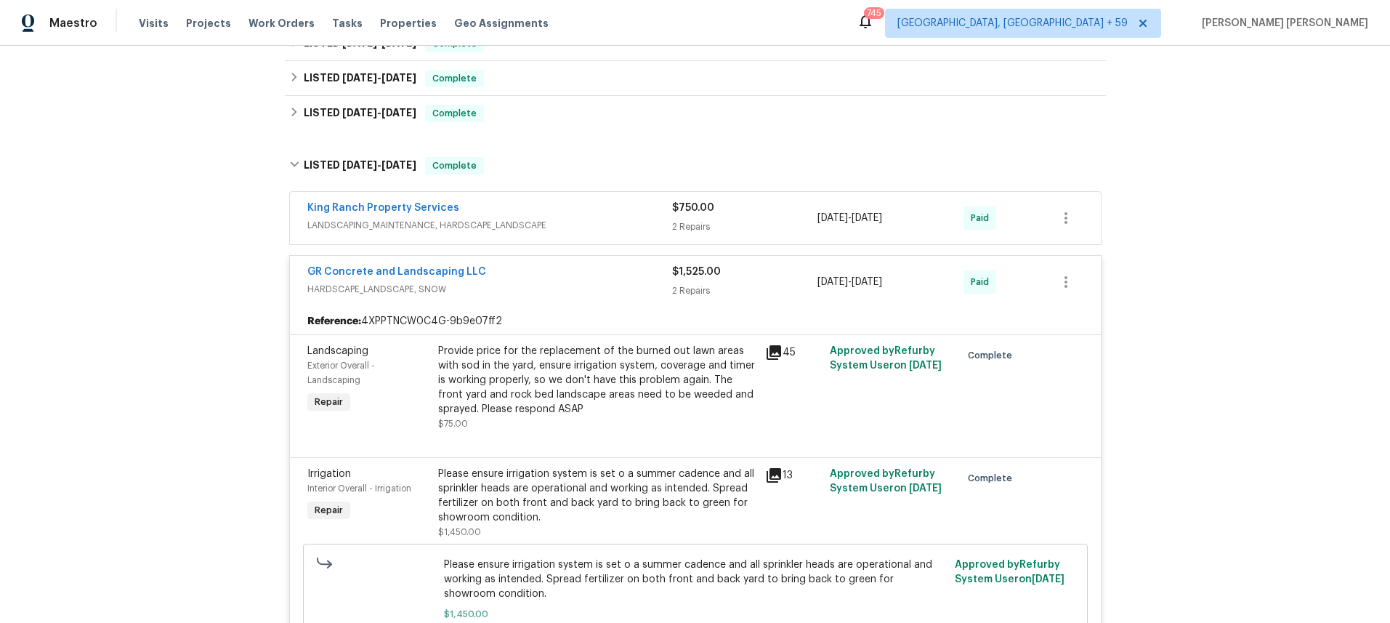
click at [570, 266] on div "GR Concrete and Landscaping LLC" at bounding box center [489, 273] width 365 height 17
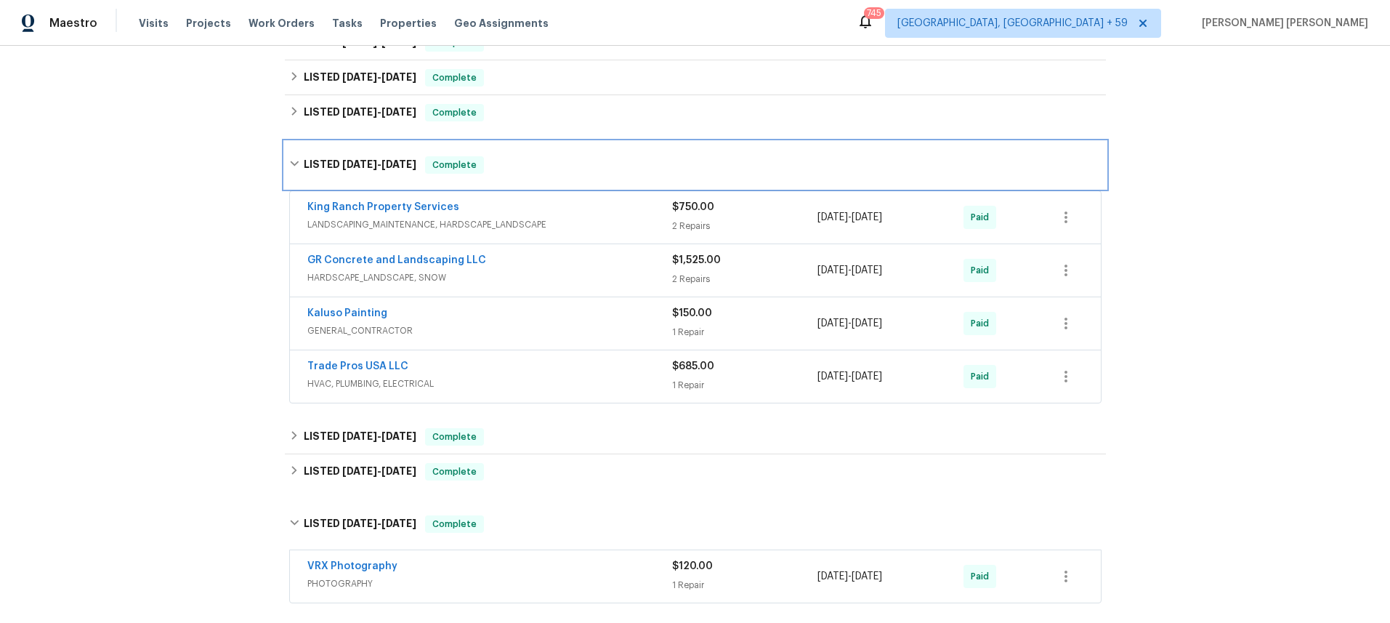
click at [291, 160] on icon at bounding box center [294, 163] width 10 height 10
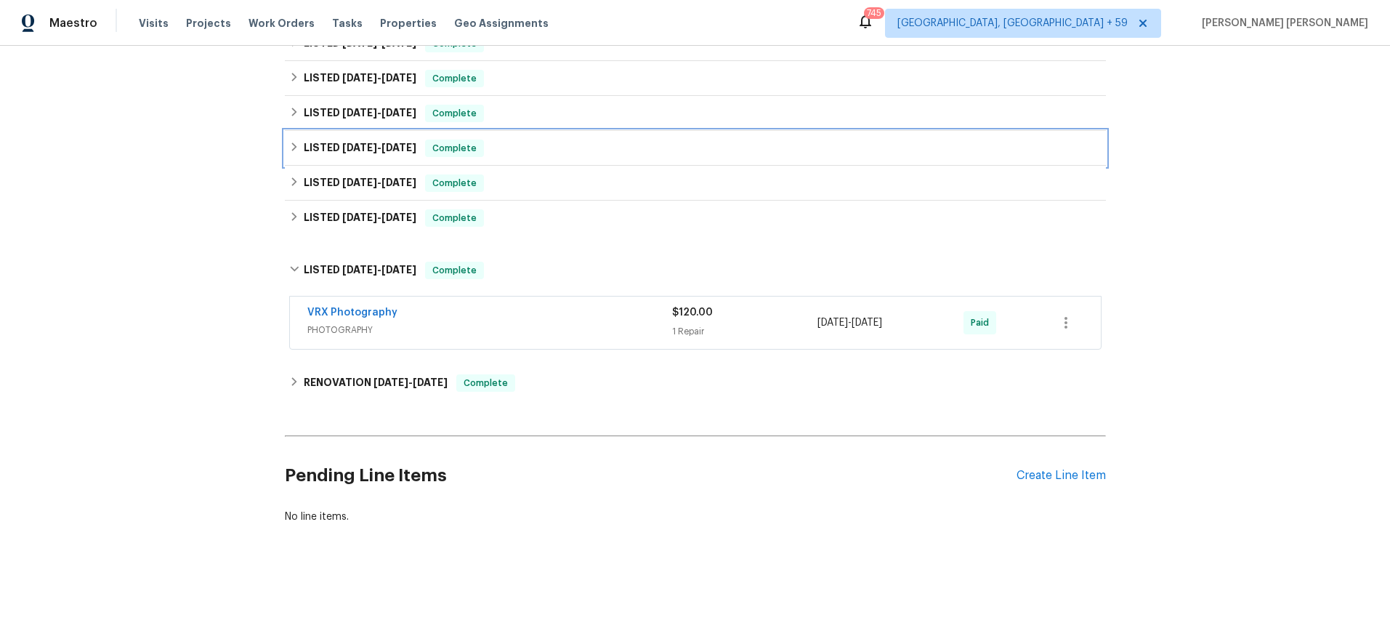
scroll to position [272, 0]
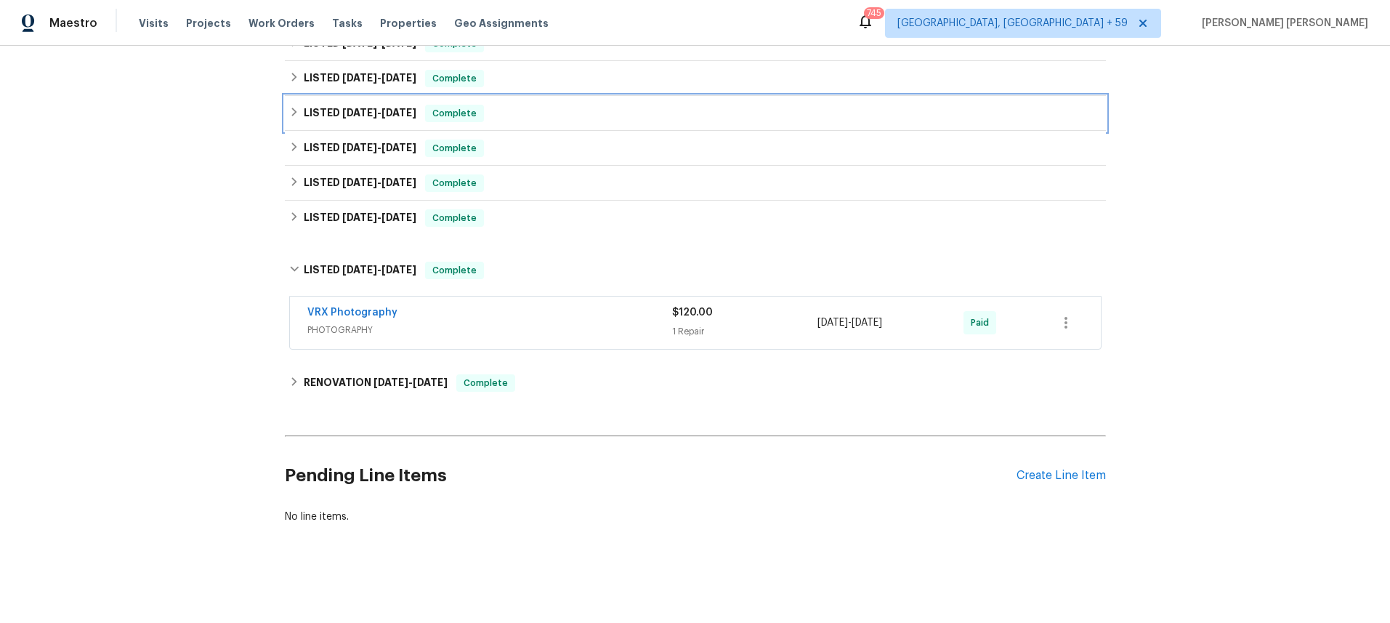
click at [291, 115] on icon at bounding box center [293, 112] width 5 height 9
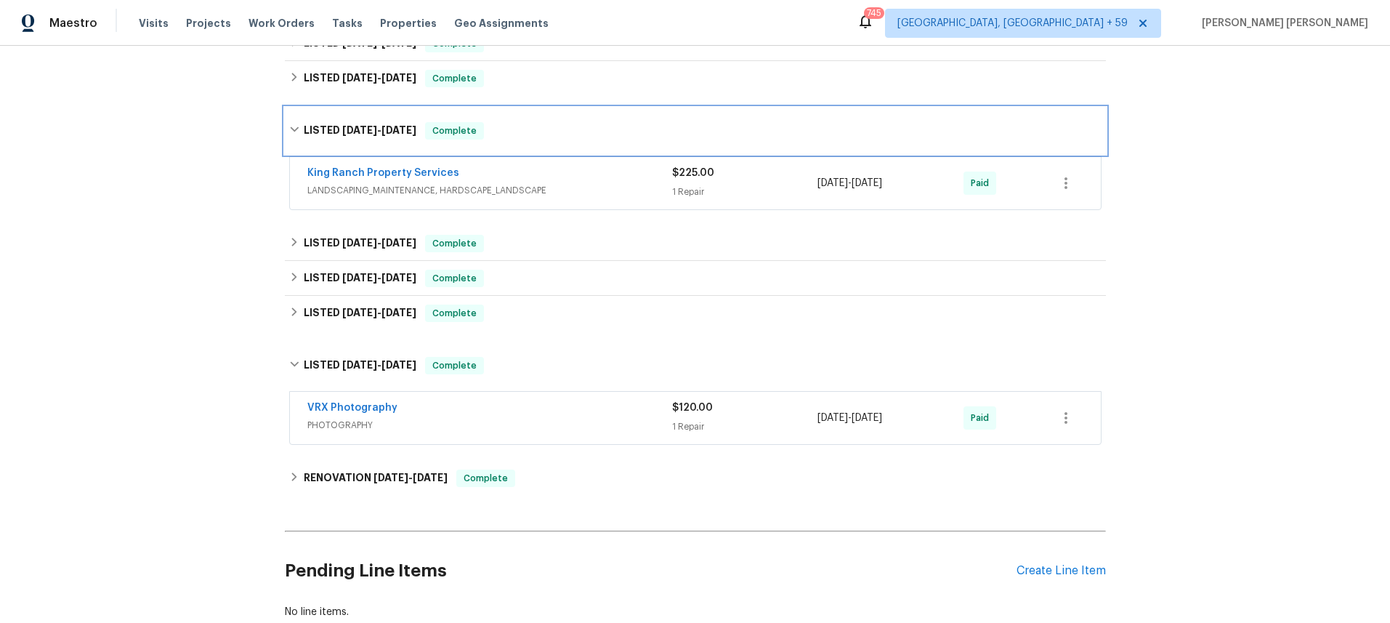
click at [291, 115] on div "LISTED 8/28/25 - 9/5/25 Complete" at bounding box center [695, 131] width 821 height 47
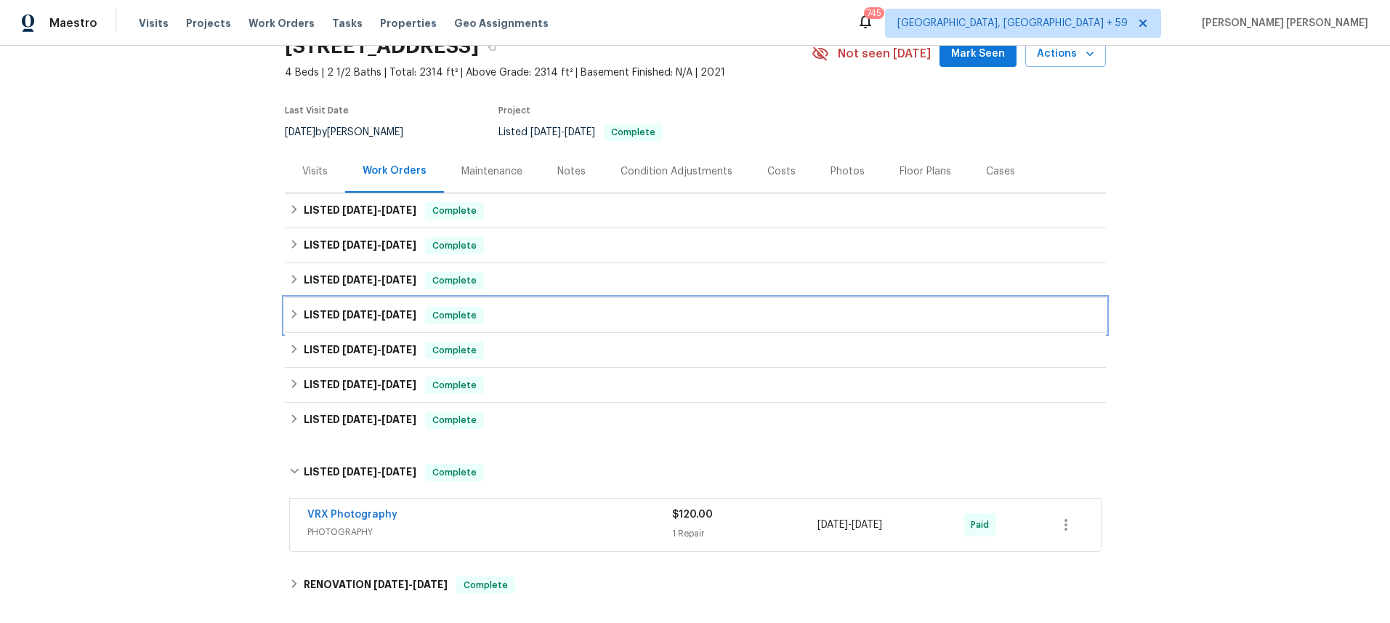
scroll to position [68, 0]
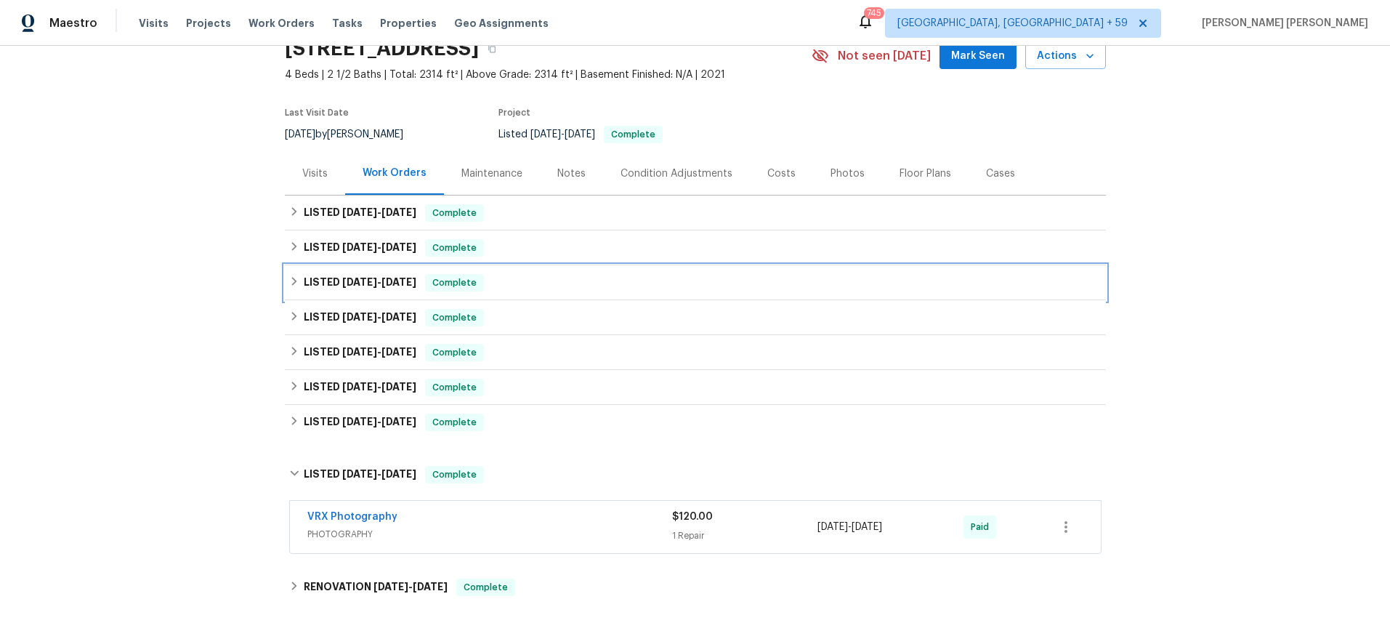
click at [292, 279] on icon at bounding box center [294, 281] width 10 height 10
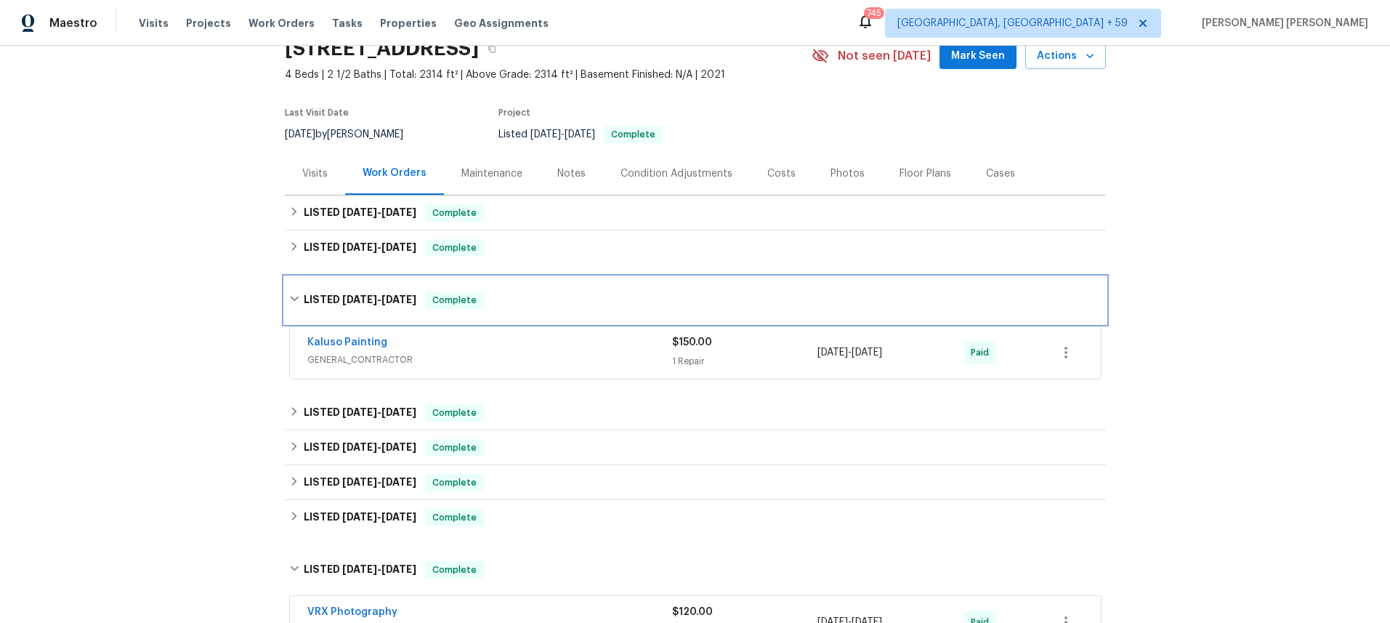
click at [292, 279] on div "LISTED 8/28/25 - 9/19/25 Complete" at bounding box center [695, 300] width 821 height 47
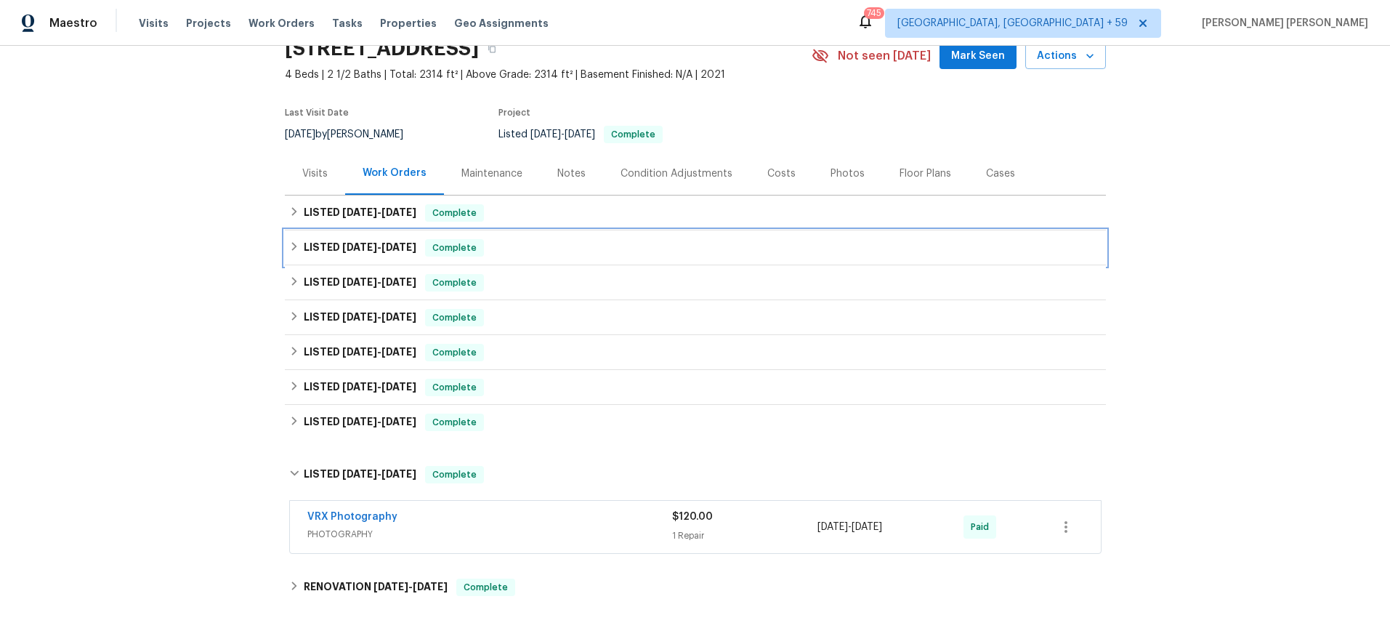
click at [299, 238] on div "LISTED 10/3/25 - 10/8/25 Complete" at bounding box center [695, 247] width 821 height 35
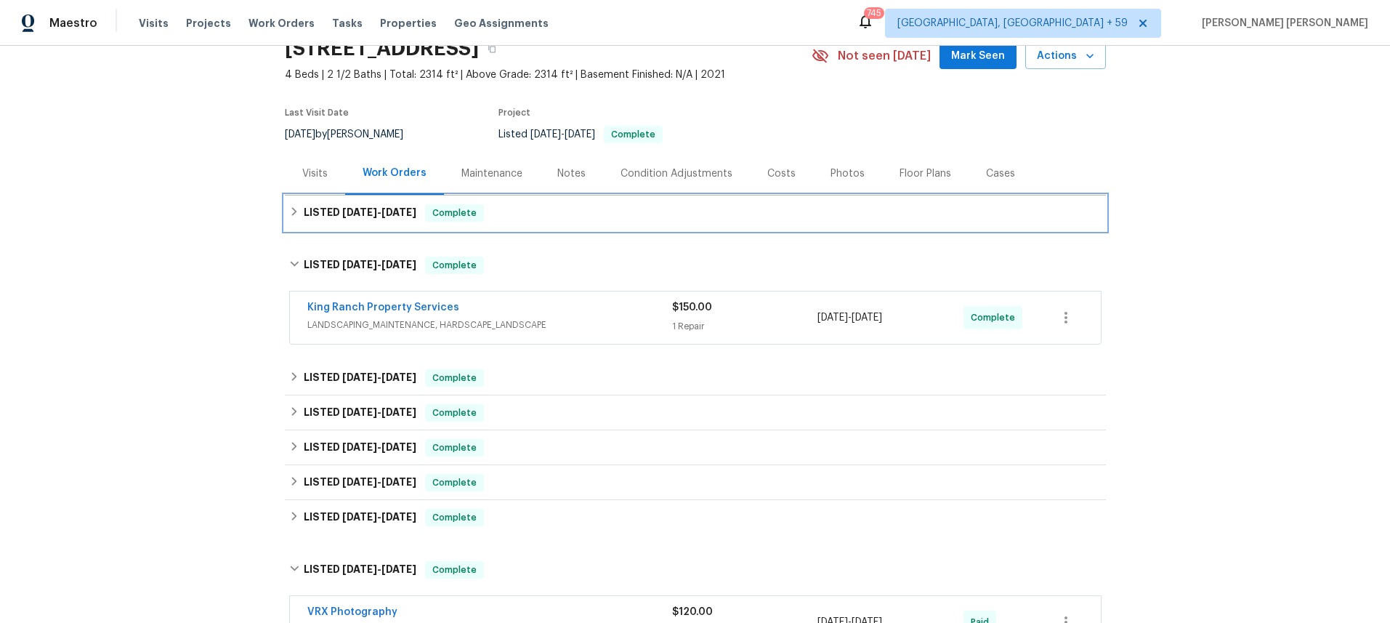
click at [295, 210] on icon at bounding box center [294, 211] width 10 height 10
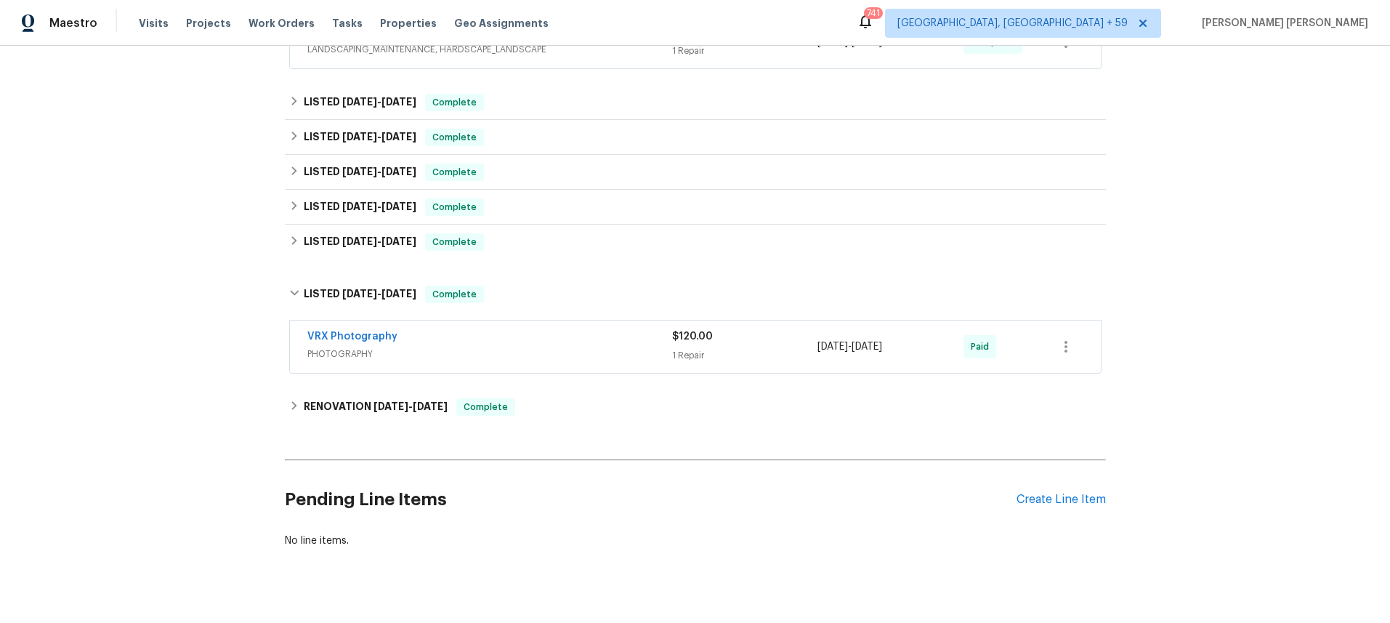
scroll to position [451, 0]
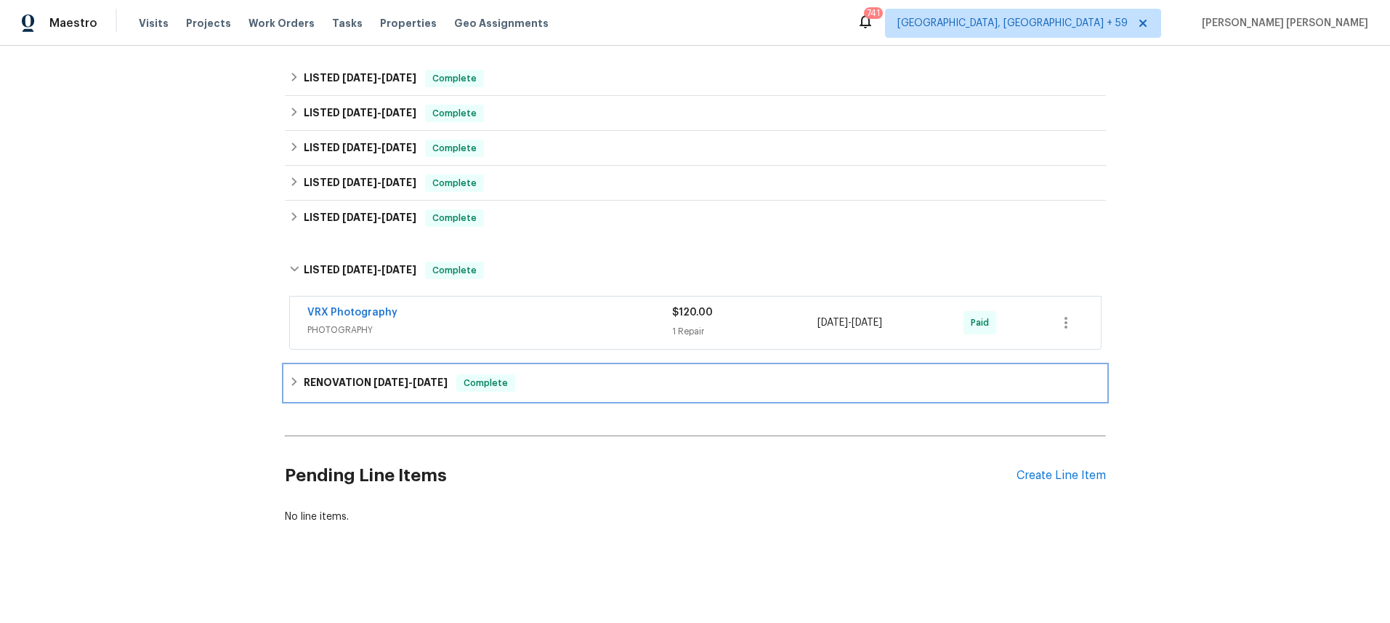
click at [297, 382] on icon at bounding box center [294, 381] width 10 height 10
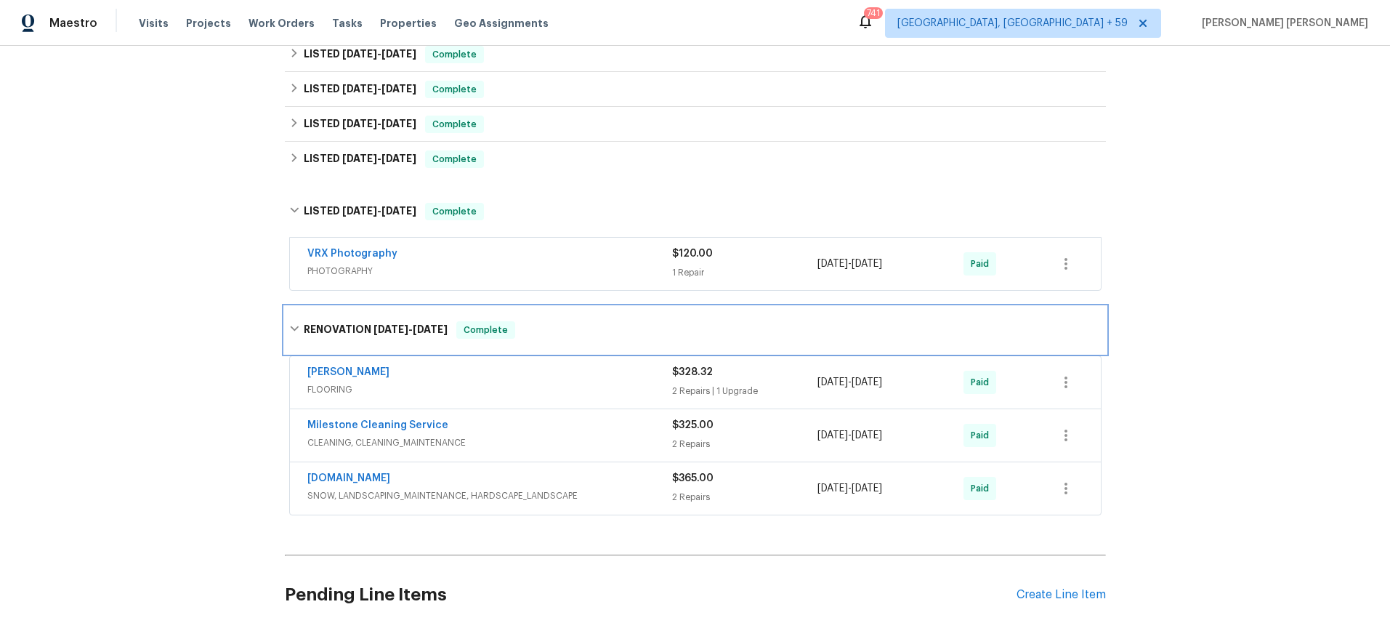
scroll to position [528, 0]
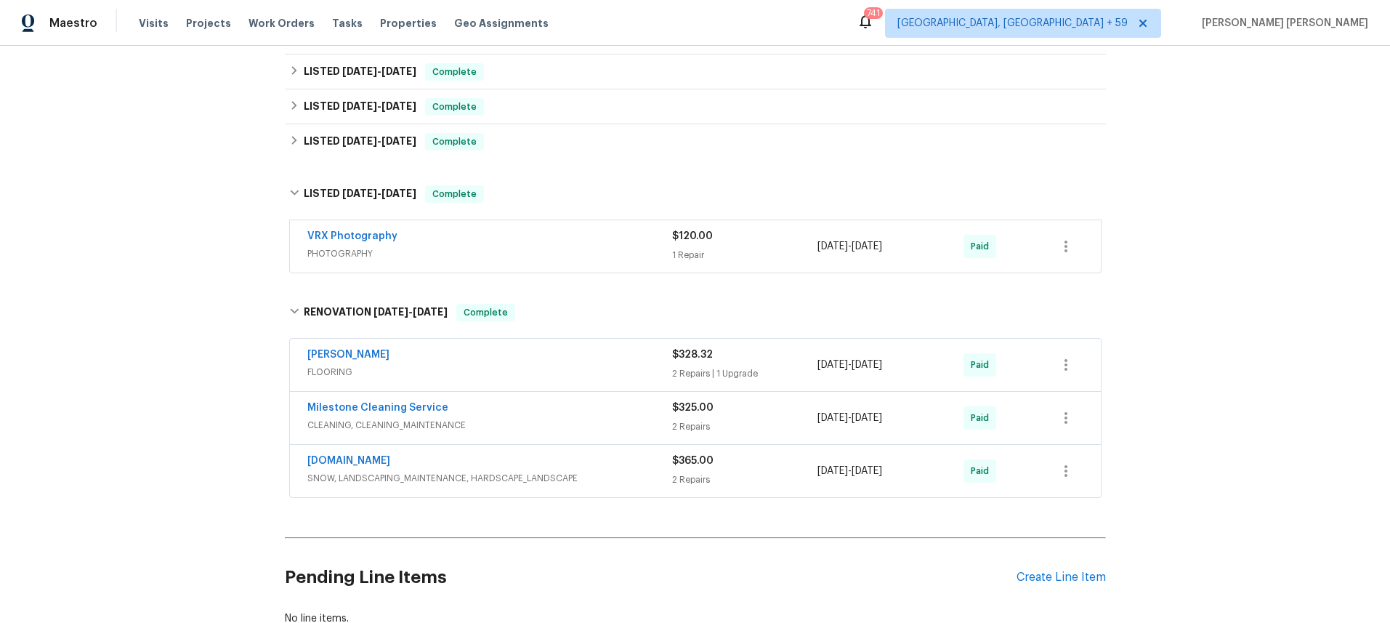
drag, startPoint x: 701, startPoint y: 365, endPoint x: 714, endPoint y: 353, distance: 17.0
click at [712, 355] on div "$328.32 2 Repairs | 1 Upgrade" at bounding box center [745, 364] width 146 height 35
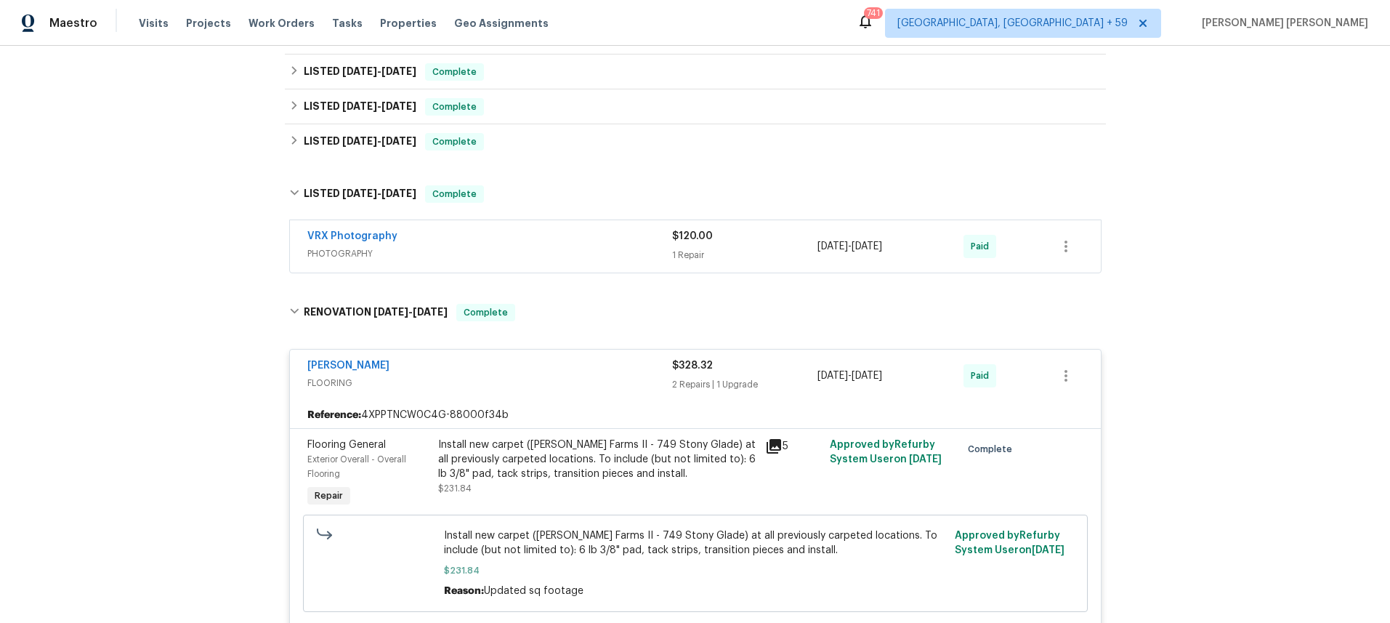
click at [783, 447] on div "5" at bounding box center [793, 445] width 57 height 17
click at [779, 451] on icon at bounding box center [773, 445] width 17 height 17
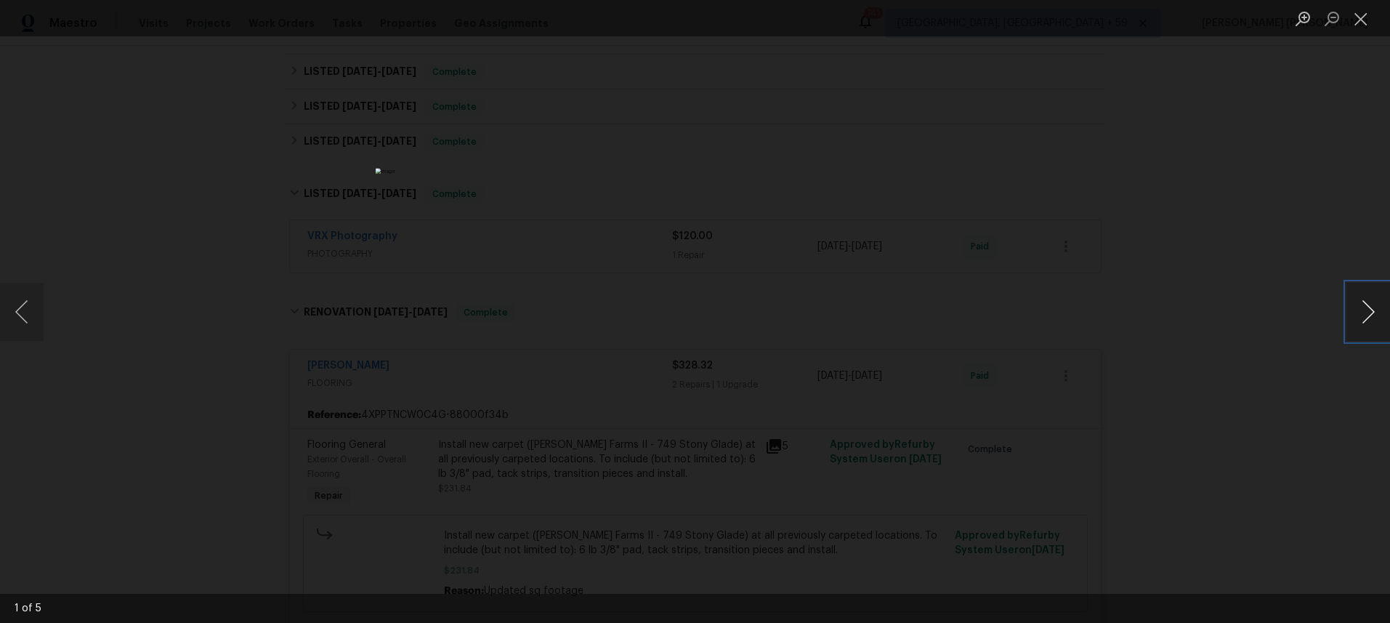
click at [1362, 320] on button "Next image" at bounding box center [1368, 312] width 44 height 58
click at [1367, 323] on button "Next image" at bounding box center [1368, 312] width 44 height 58
click at [1360, 24] on button "Close lightbox" at bounding box center [1360, 18] width 29 height 25
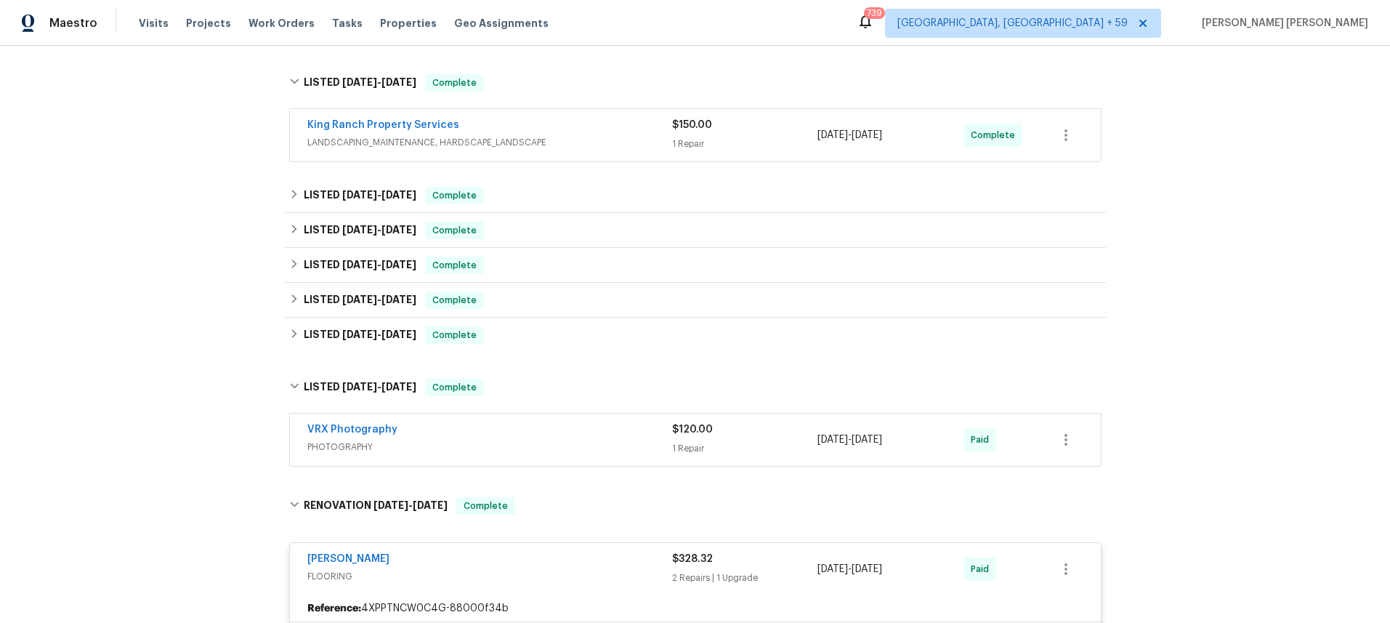
scroll to position [274, 0]
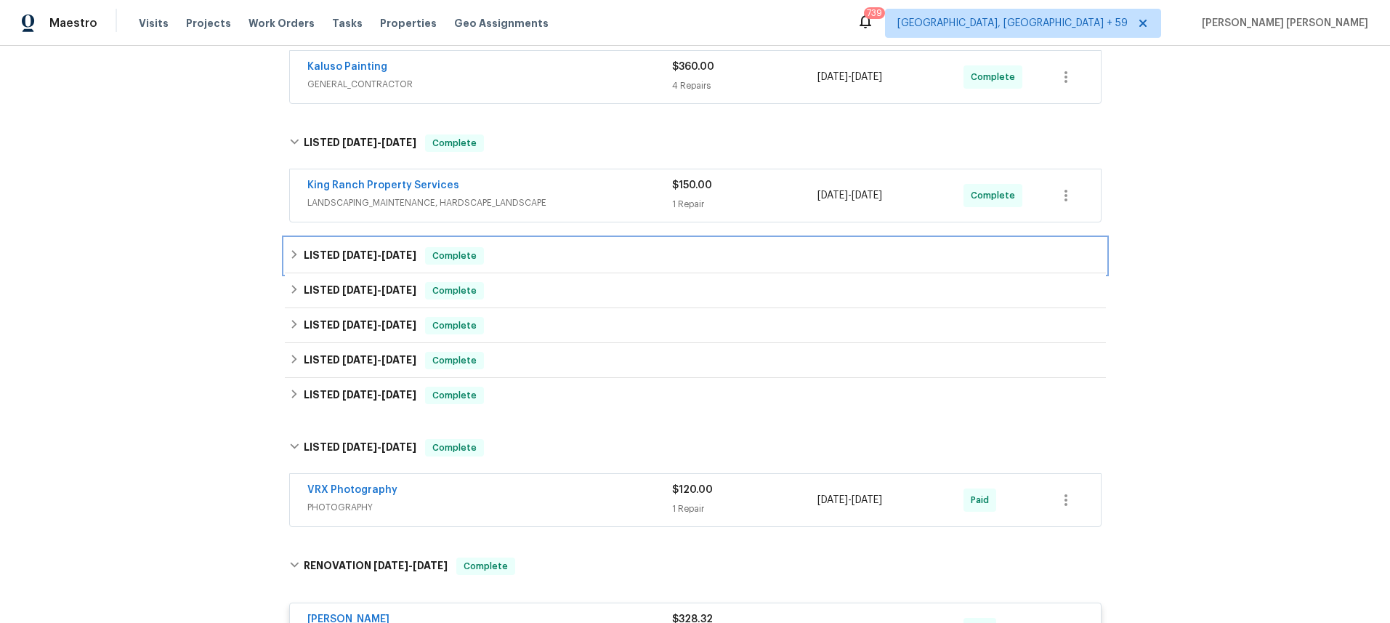
click at [294, 254] on icon at bounding box center [293, 254] width 5 height 9
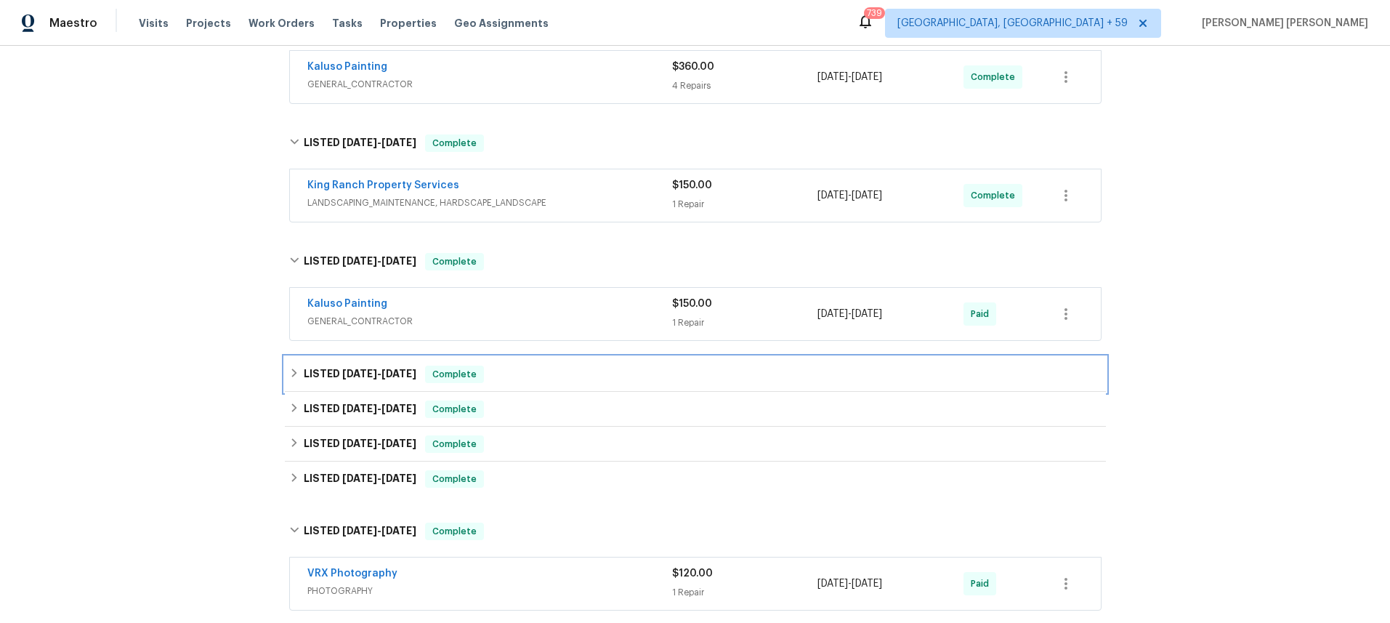
click at [525, 372] on div "LISTED 8/28/25 - 9/5/25 Complete" at bounding box center [695, 374] width 812 height 17
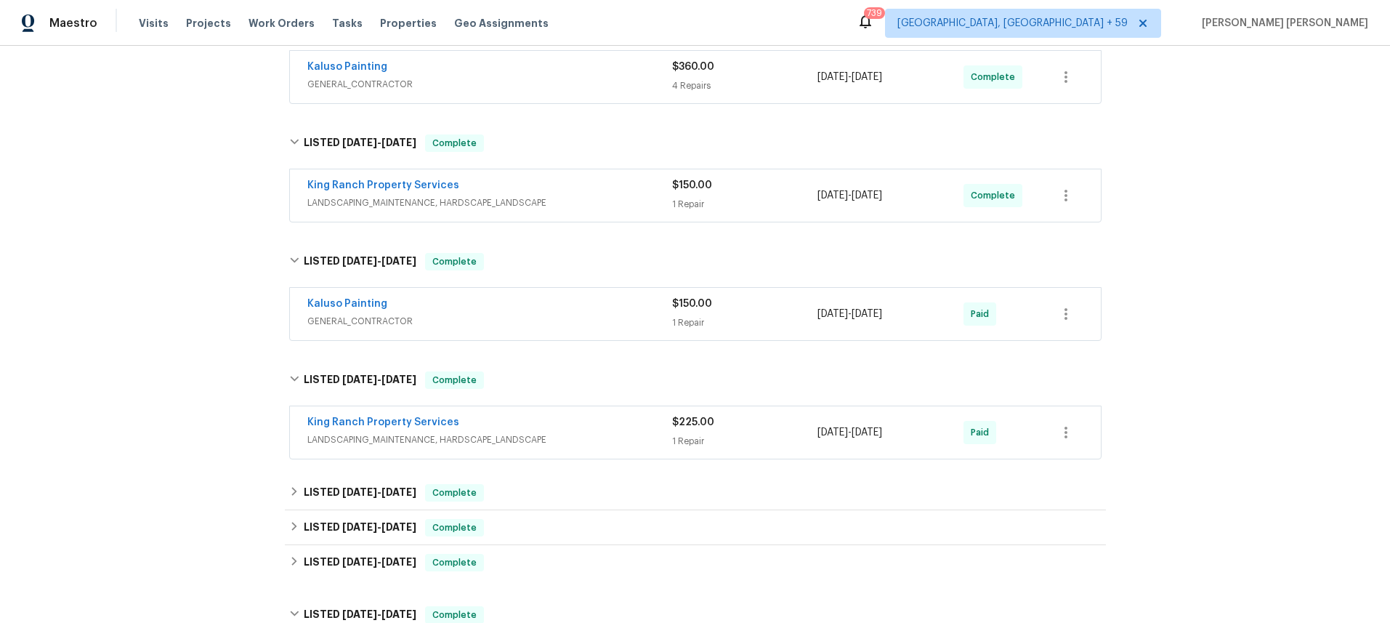
click at [551, 419] on div "King Ranch Property Services" at bounding box center [489, 423] width 365 height 17
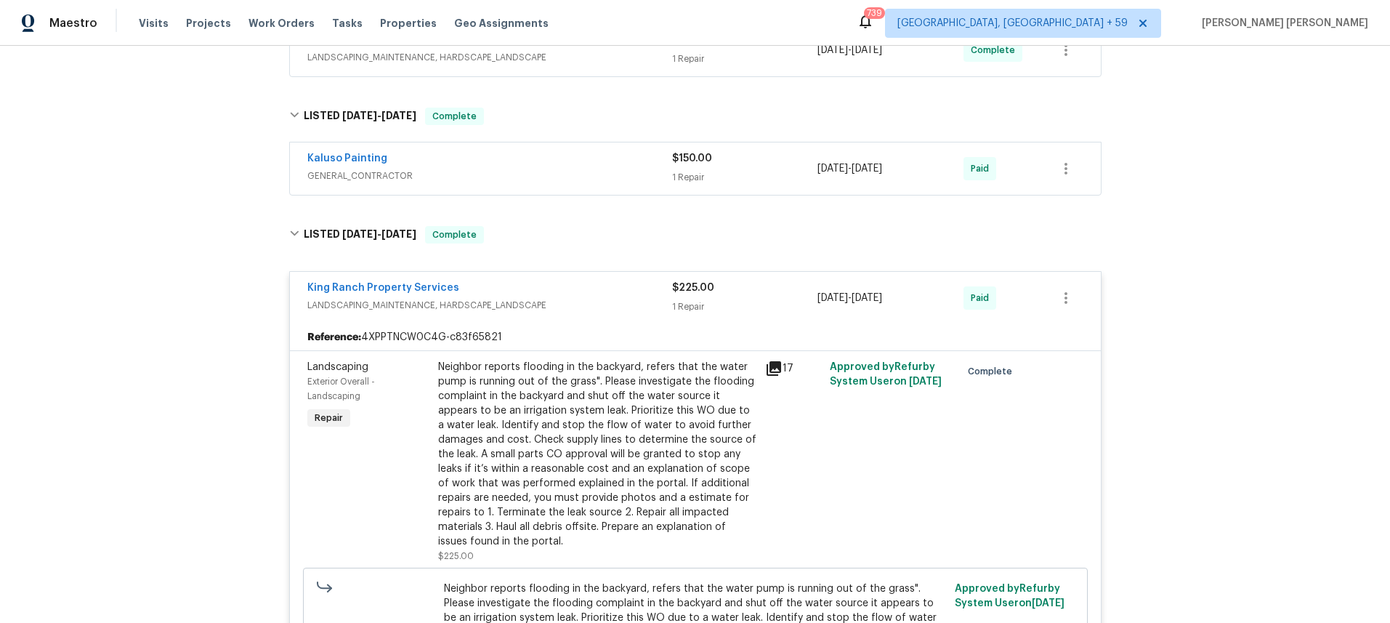
scroll to position [421, 0]
click at [775, 360] on icon at bounding box center [774, 366] width 15 height 15
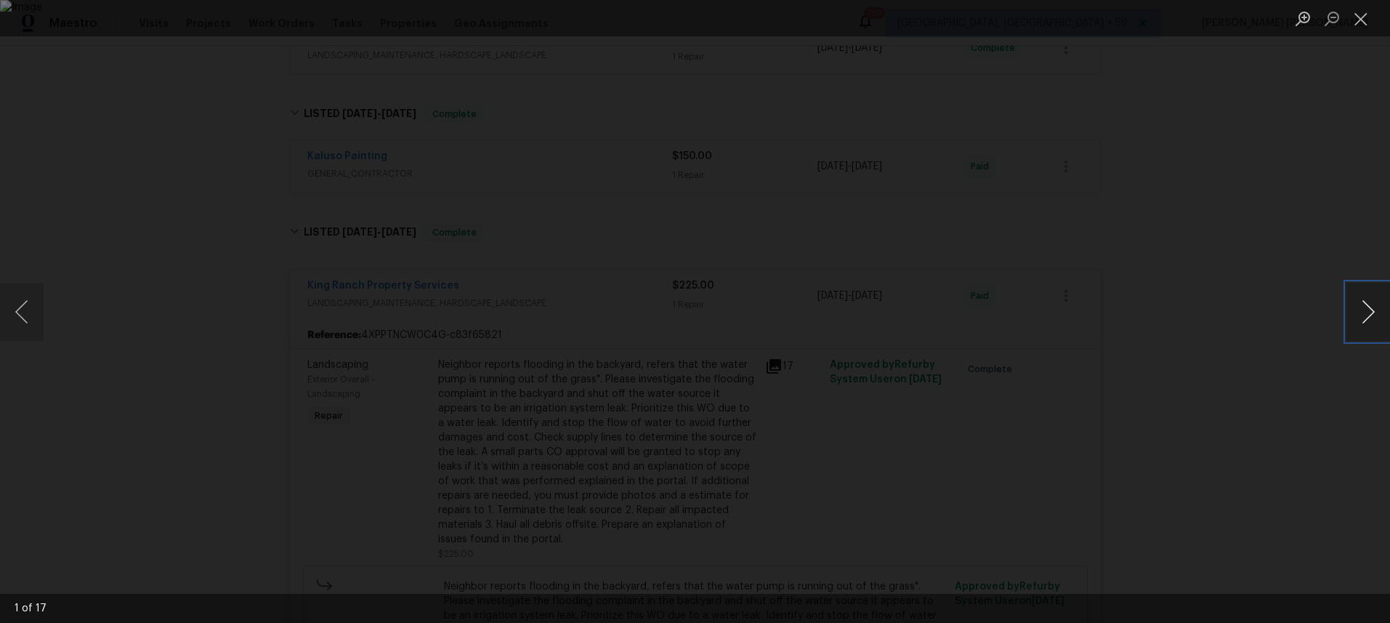
click at [1378, 324] on button "Next image" at bounding box center [1368, 312] width 44 height 58
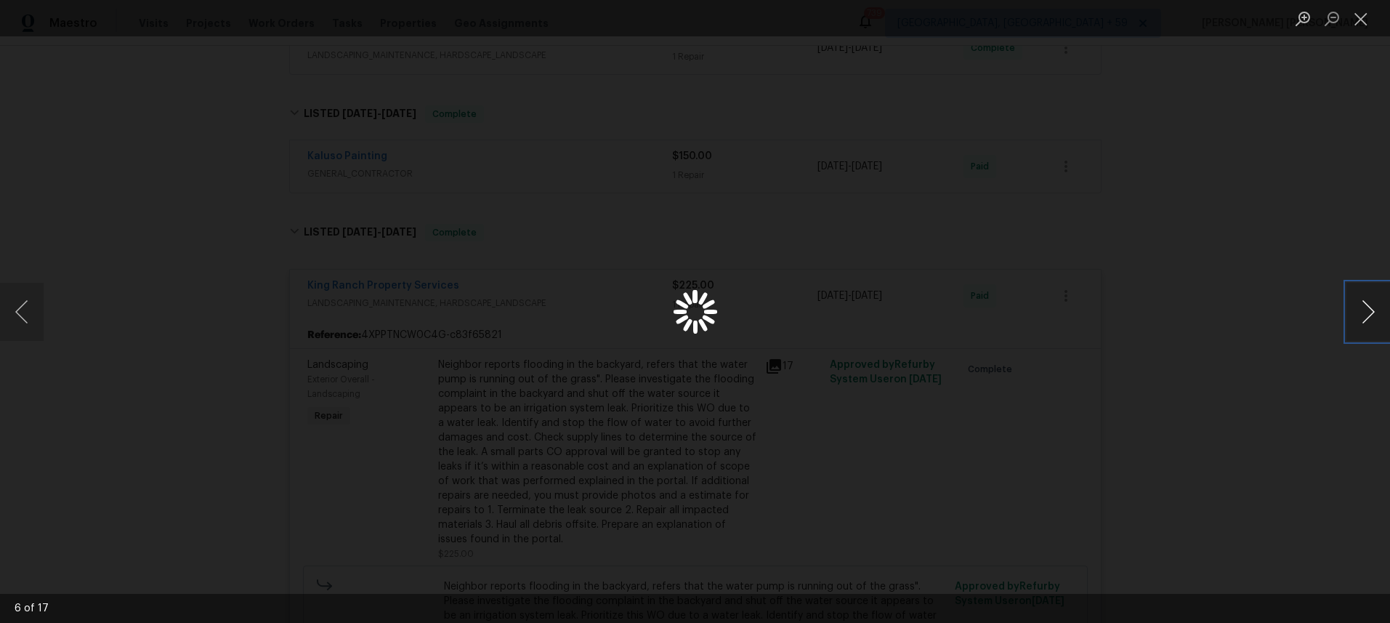
click at [1378, 324] on button "Next image" at bounding box center [1368, 312] width 44 height 58
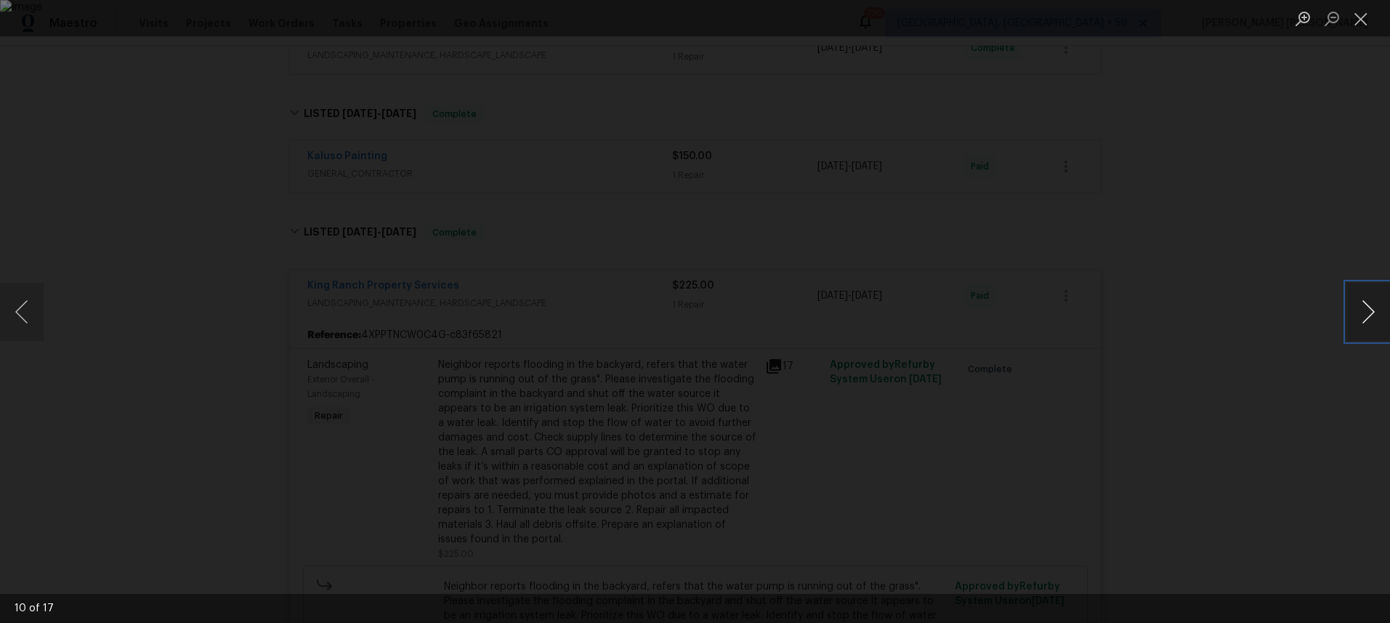
click at [1378, 324] on button "Next image" at bounding box center [1368, 312] width 44 height 58
click at [1357, 322] on button "Next image" at bounding box center [1368, 312] width 44 height 58
click at [1358, 328] on button "Next image" at bounding box center [1368, 312] width 44 height 58
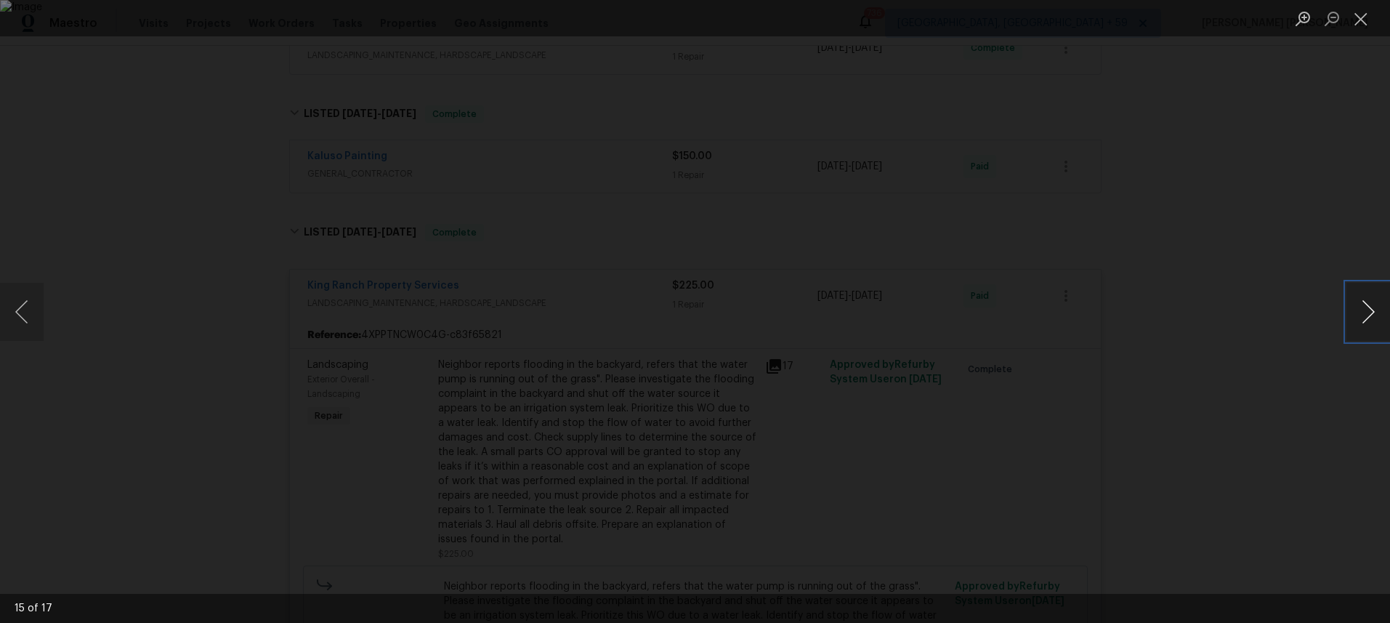
click at [1358, 328] on button "Next image" at bounding box center [1368, 312] width 44 height 58
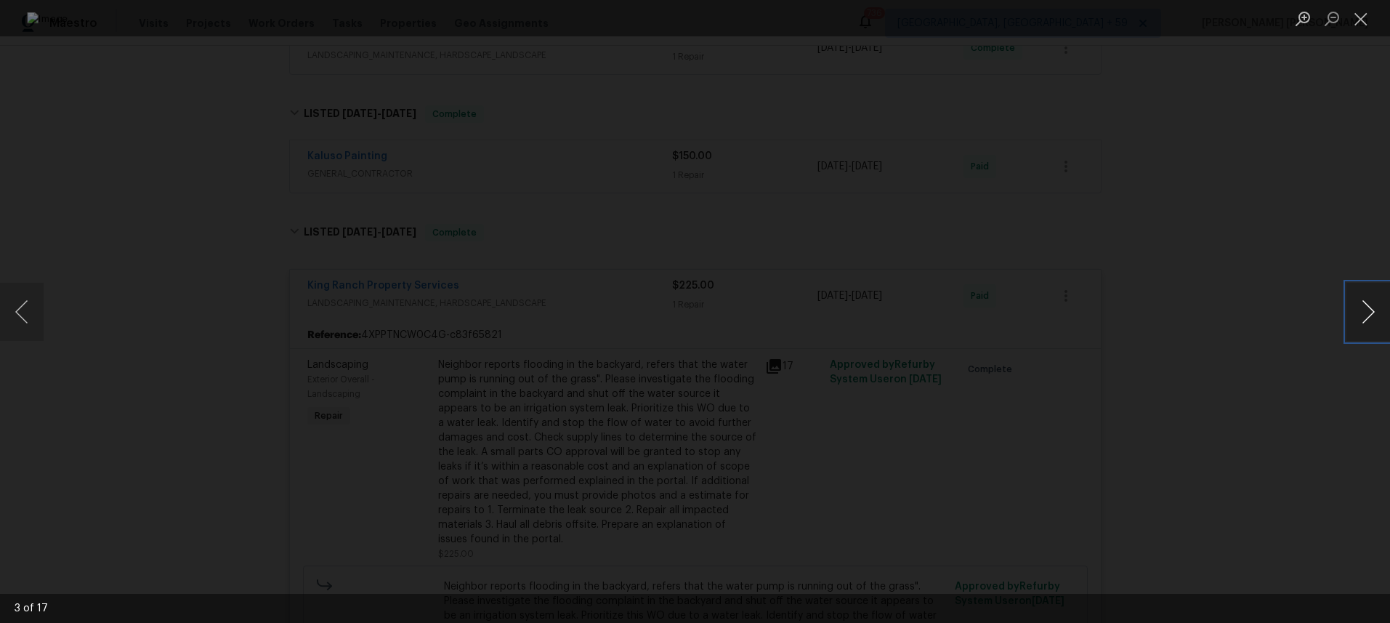
click at [1358, 328] on button "Next image" at bounding box center [1368, 312] width 44 height 58
click at [1370, 318] on button "Next image" at bounding box center [1368, 312] width 44 height 58
click at [1365, 326] on button "Next image" at bounding box center [1368, 312] width 44 height 58
click at [1362, 325] on button "Next image" at bounding box center [1368, 312] width 44 height 58
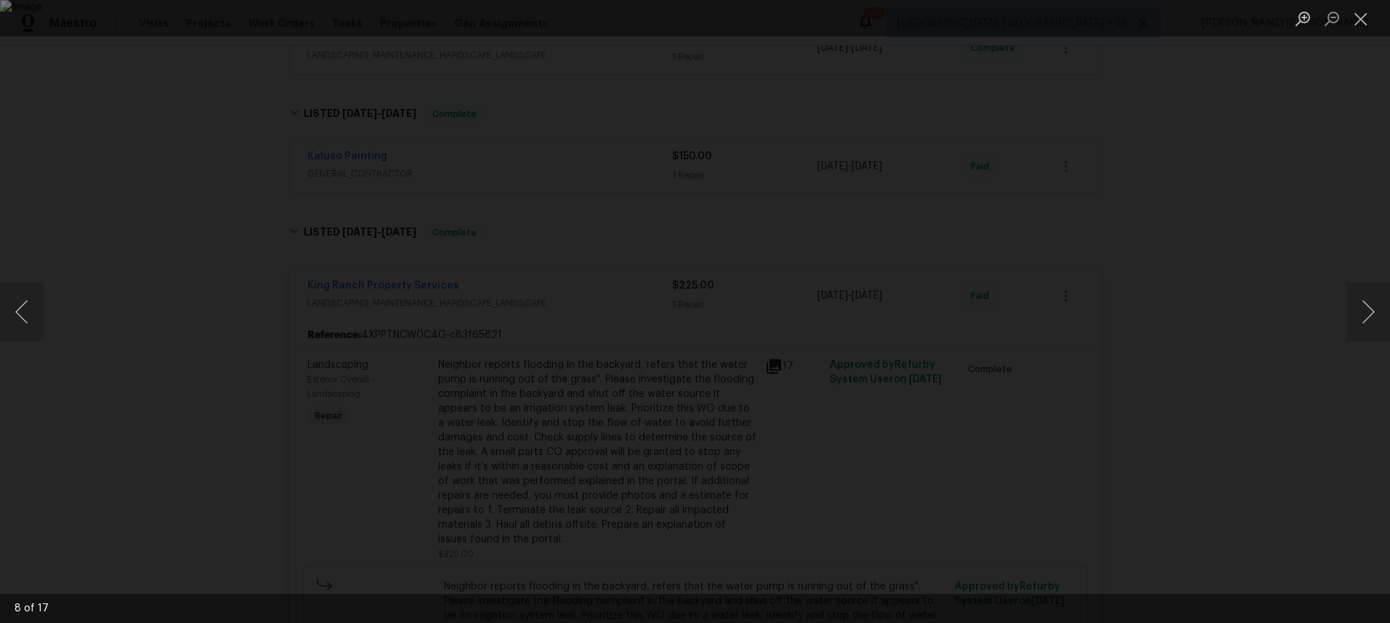
click at [1246, 511] on div "Lightbox" at bounding box center [695, 311] width 1390 height 623
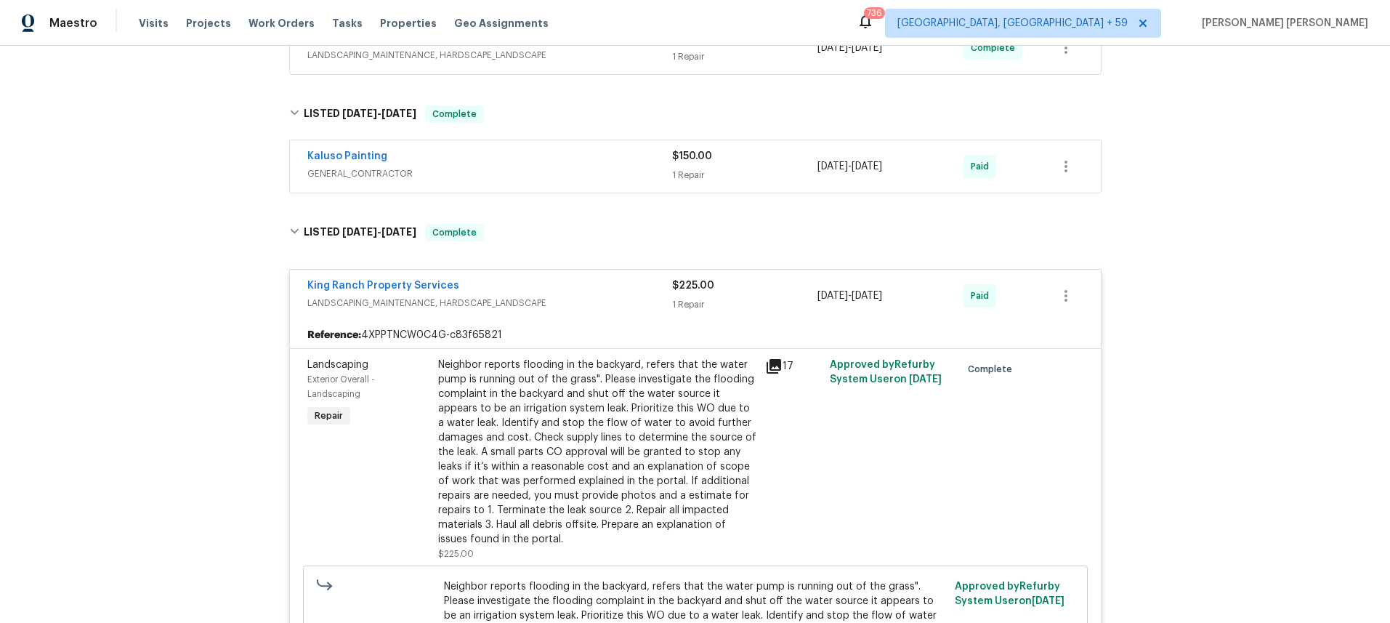
click at [770, 364] on icon at bounding box center [774, 366] width 15 height 15
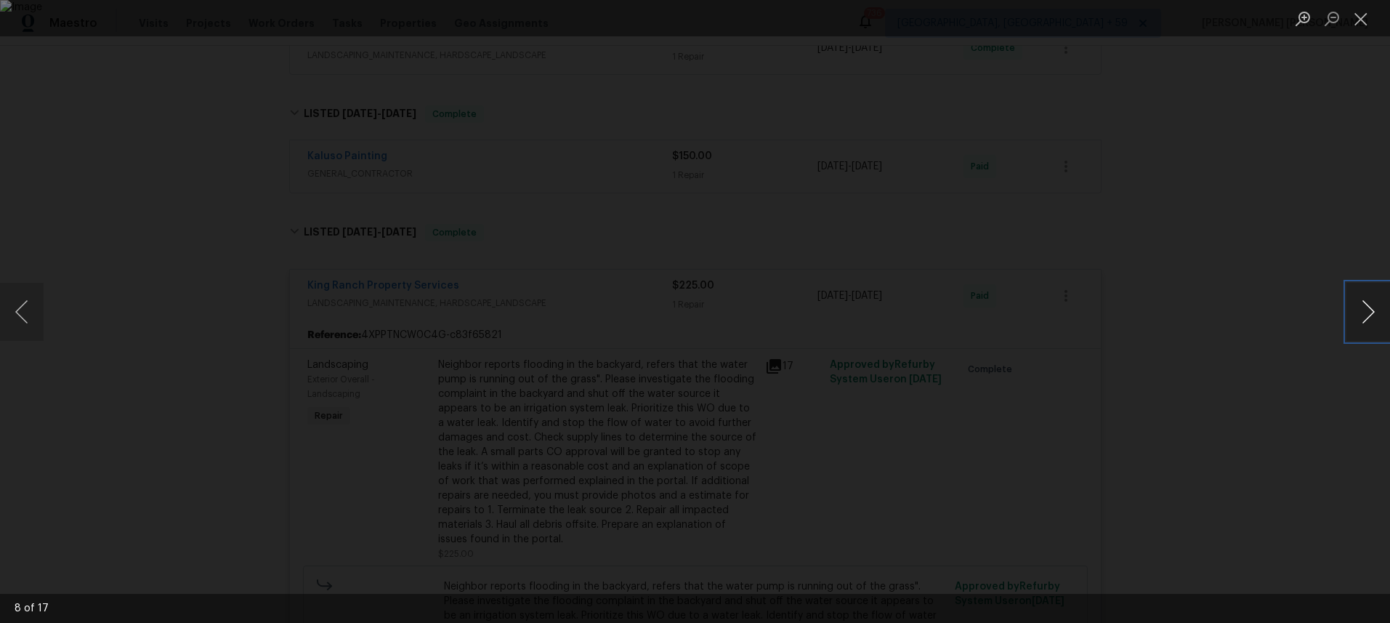
click at [1365, 320] on button "Next image" at bounding box center [1368, 312] width 44 height 58
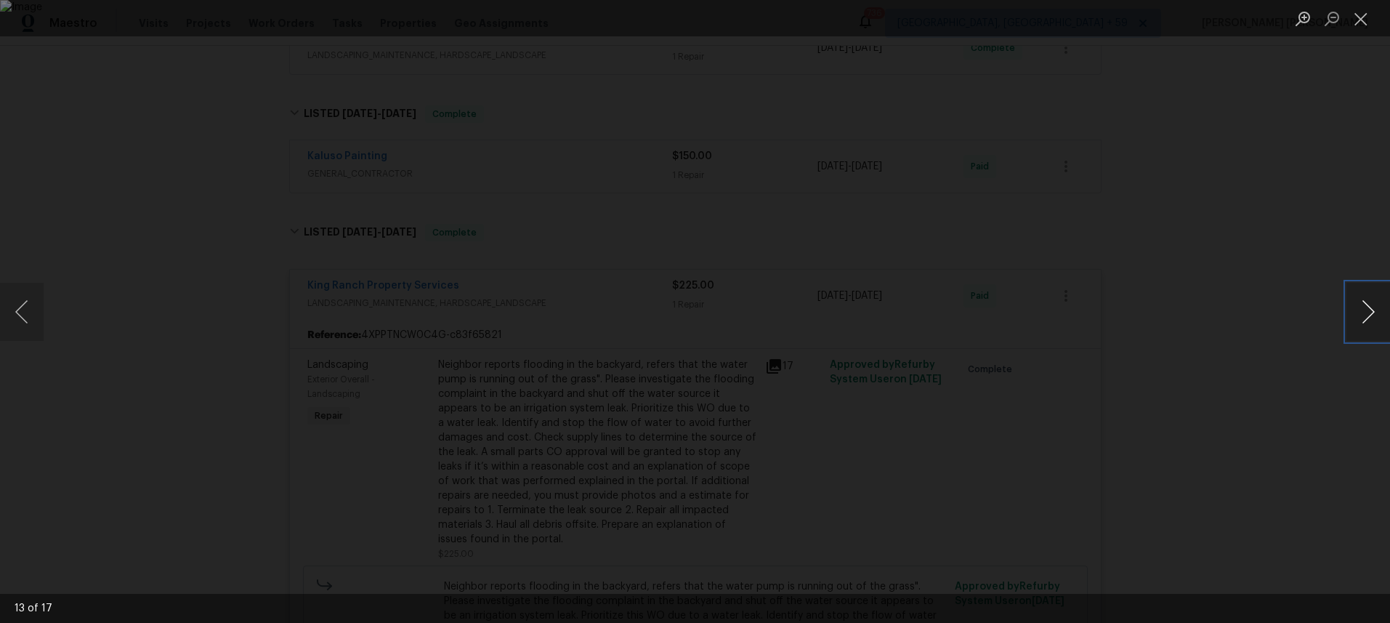
click at [1365, 320] on button "Next image" at bounding box center [1368, 312] width 44 height 58
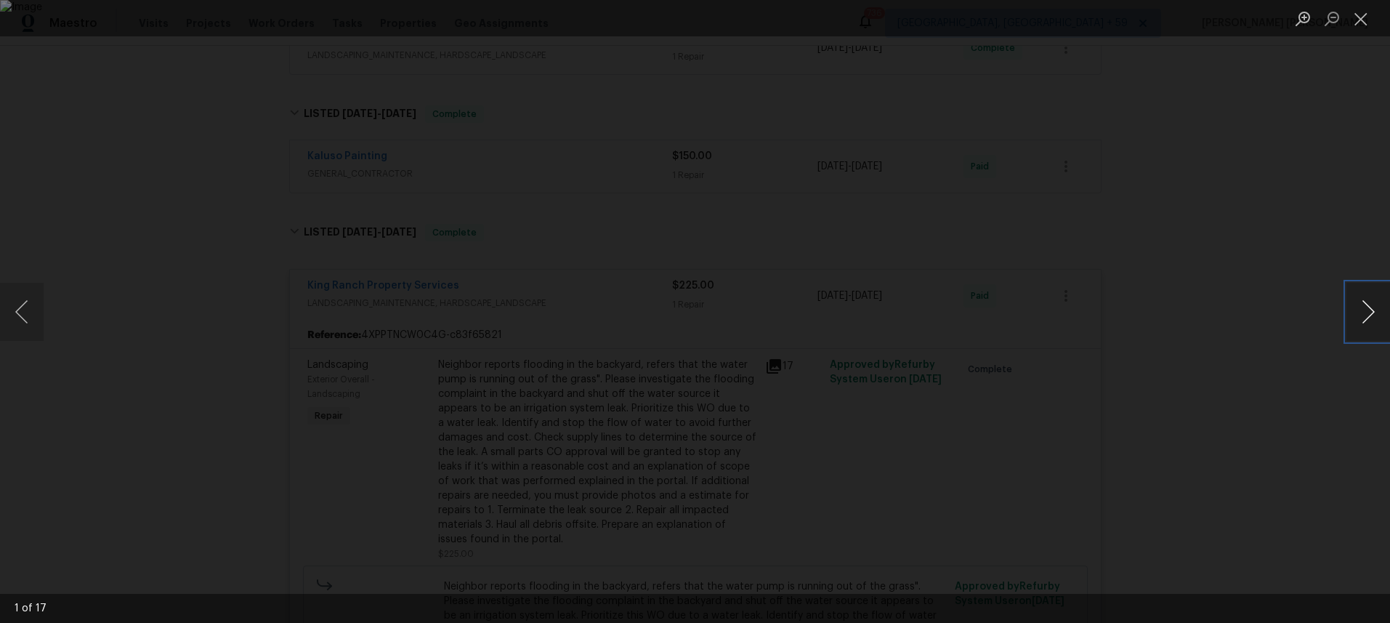
click at [1365, 320] on button "Next image" at bounding box center [1368, 312] width 44 height 58
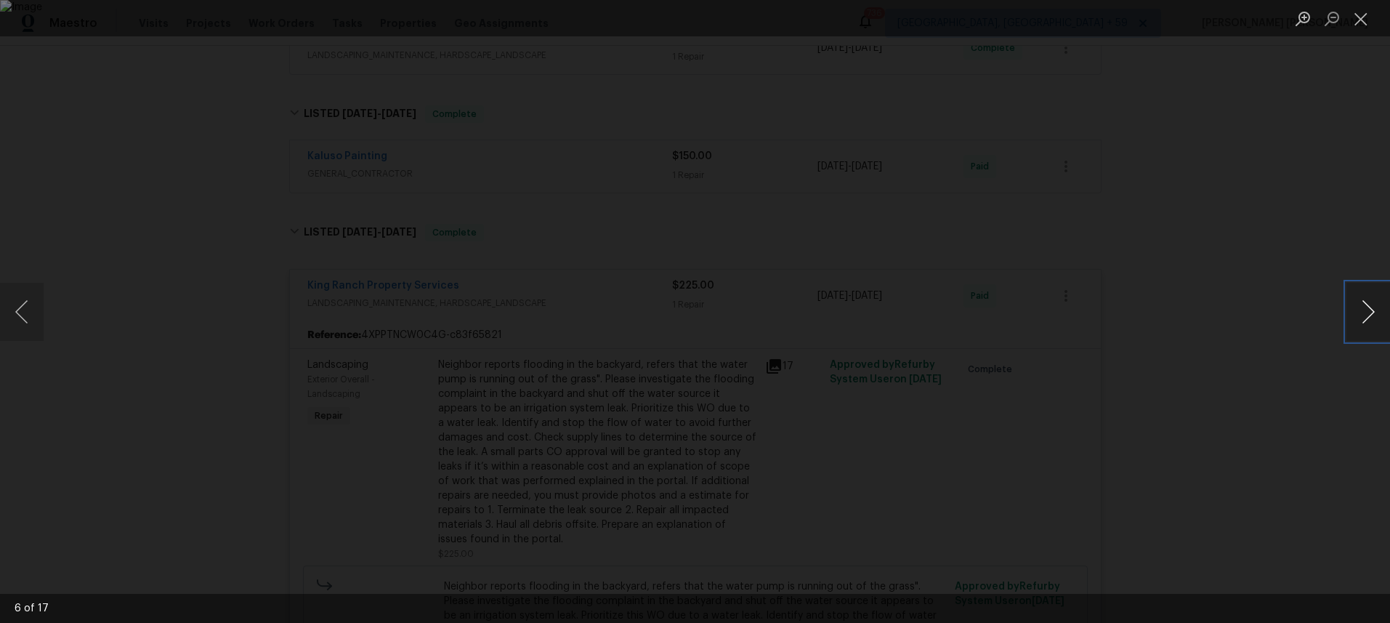
click at [1365, 320] on button "Next image" at bounding box center [1368, 312] width 44 height 58
click at [222, 168] on div "Lightbox" at bounding box center [695, 311] width 1390 height 623
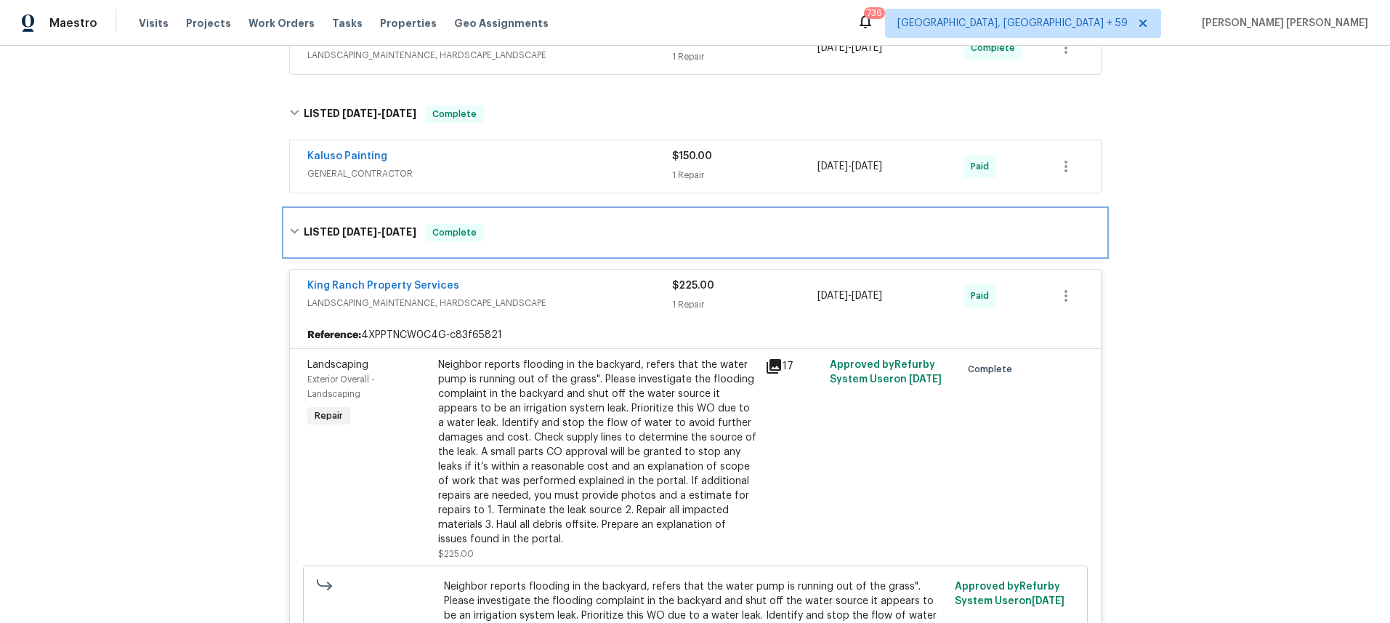
click at [293, 227] on icon at bounding box center [294, 231] width 10 height 10
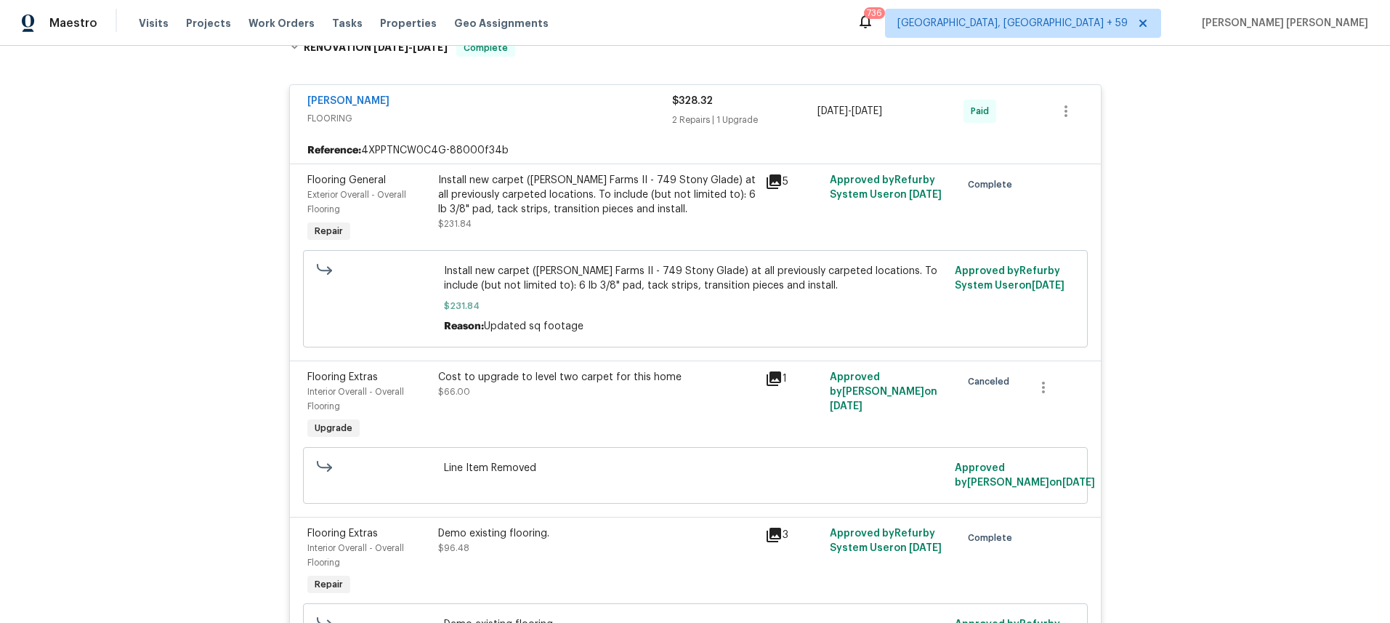
scroll to position [948, 0]
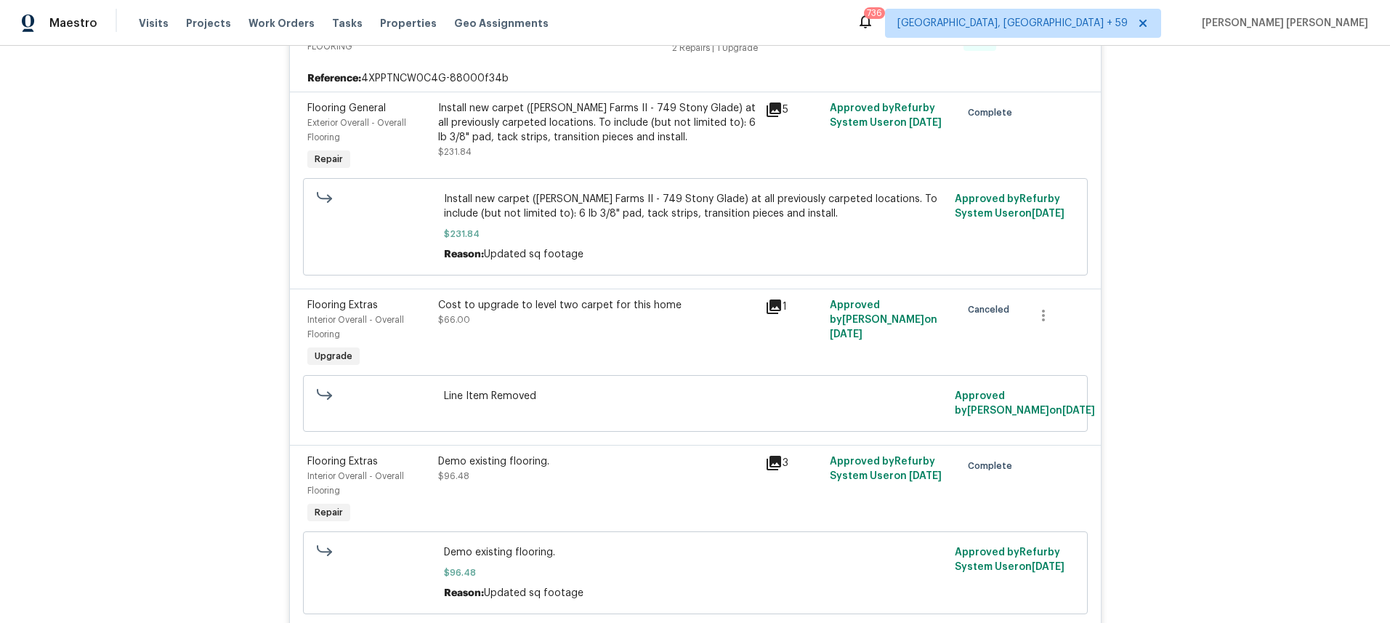
click at [783, 109] on div "5" at bounding box center [793, 109] width 57 height 17
click at [771, 108] on icon at bounding box center [774, 109] width 15 height 15
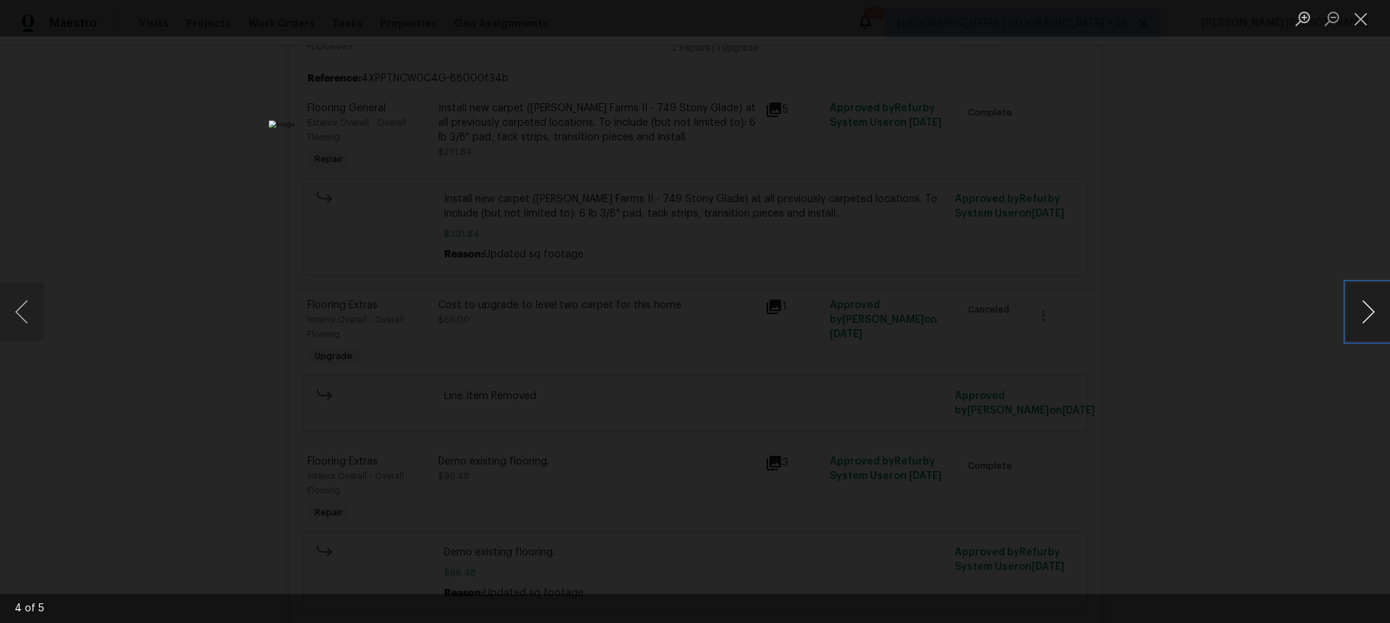
click at [1368, 314] on button "Next image" at bounding box center [1368, 312] width 44 height 58
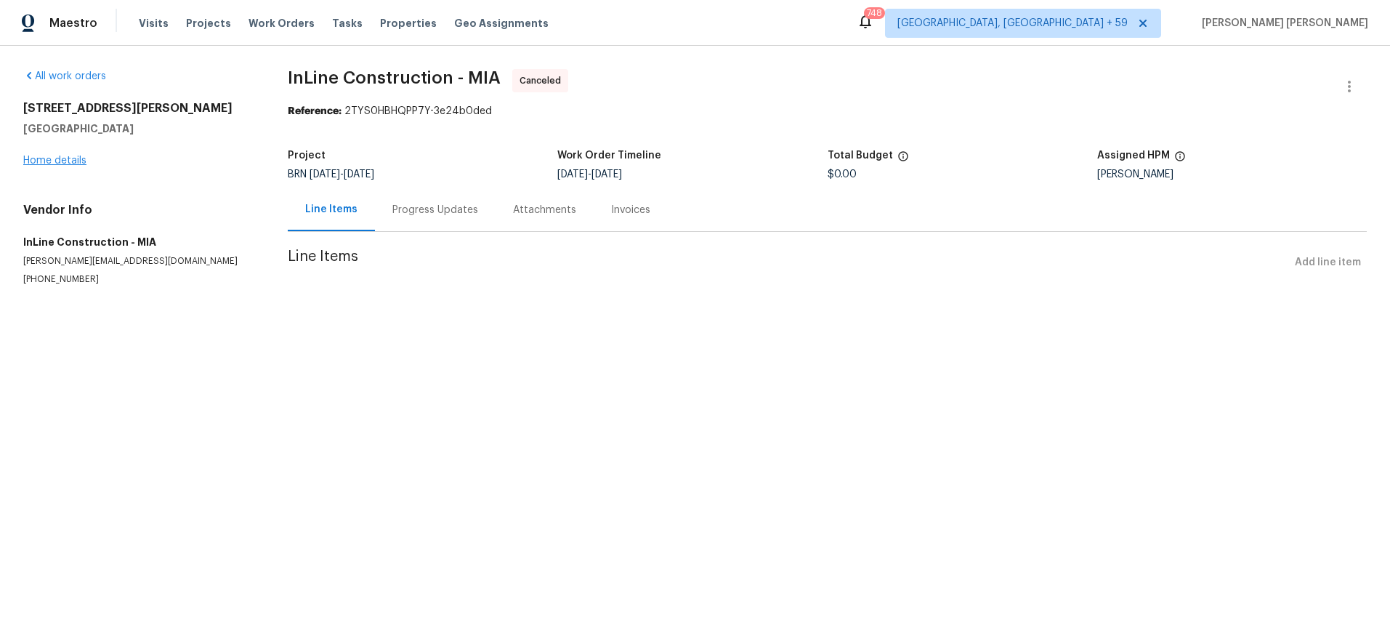
click at [81, 155] on div "1541 SW Curry St Port Saint Lucie, FL 34983 Home details" at bounding box center [138, 134] width 230 height 67
click at [65, 161] on link "Home details" at bounding box center [54, 161] width 63 height 10
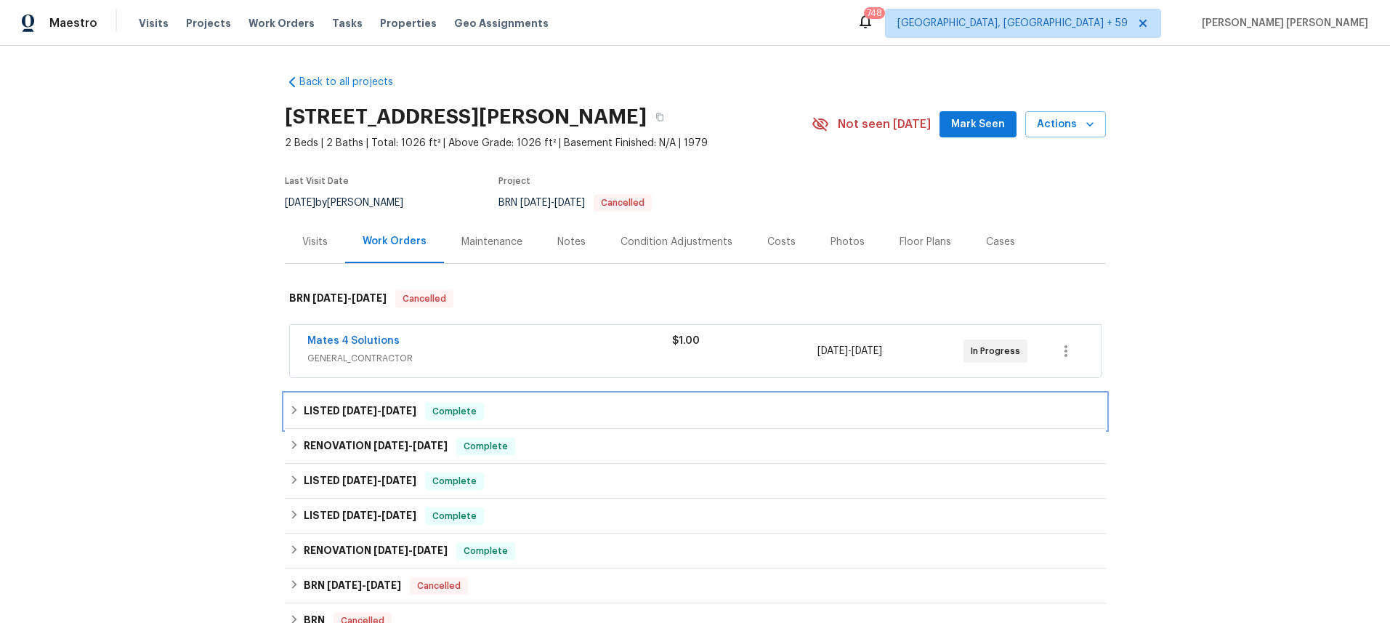
click at [398, 419] on h6 "LISTED 8/22/25 - 8/25/25" at bounding box center [360, 411] width 113 height 17
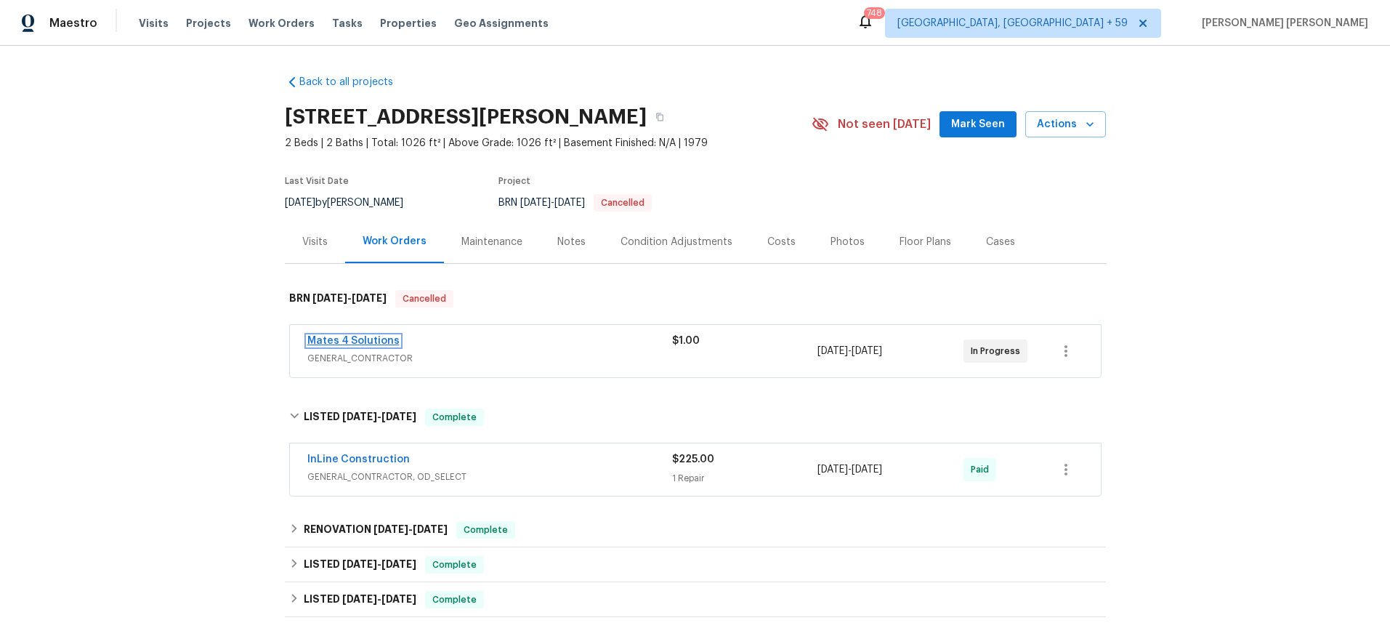
click at [366, 342] on link "Mates 4 Solutions" at bounding box center [353, 341] width 92 height 10
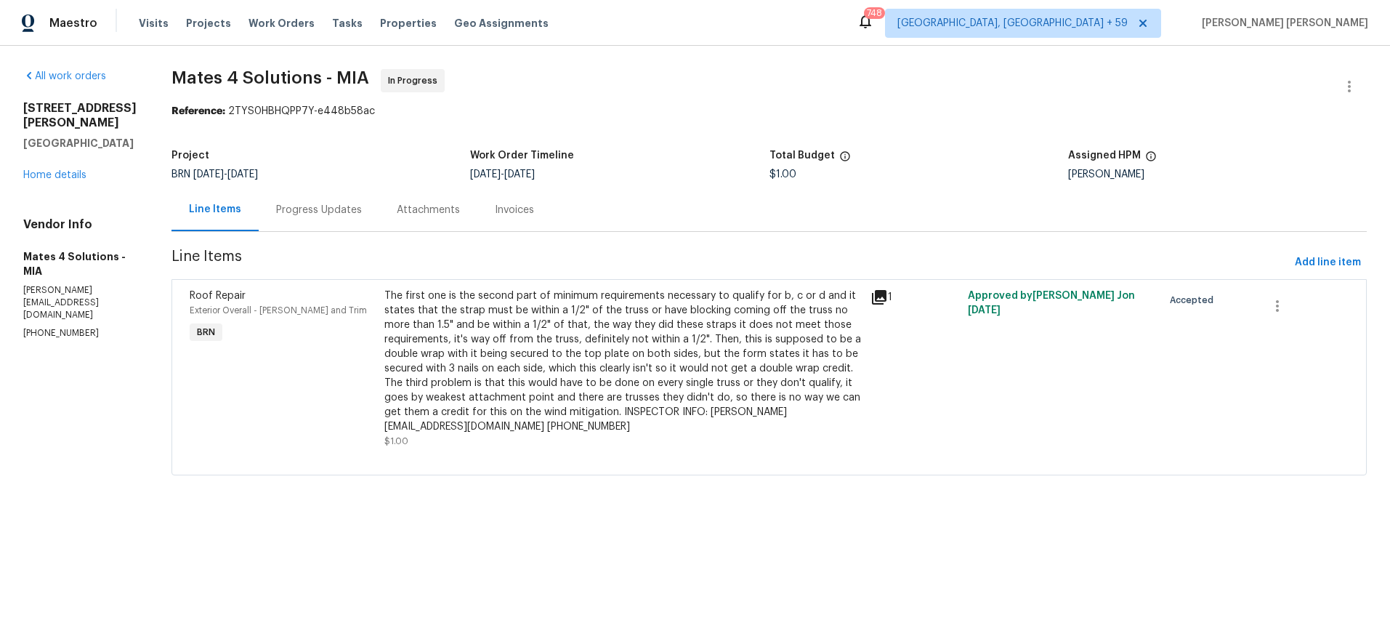
click at [884, 298] on icon at bounding box center [879, 297] width 15 height 15
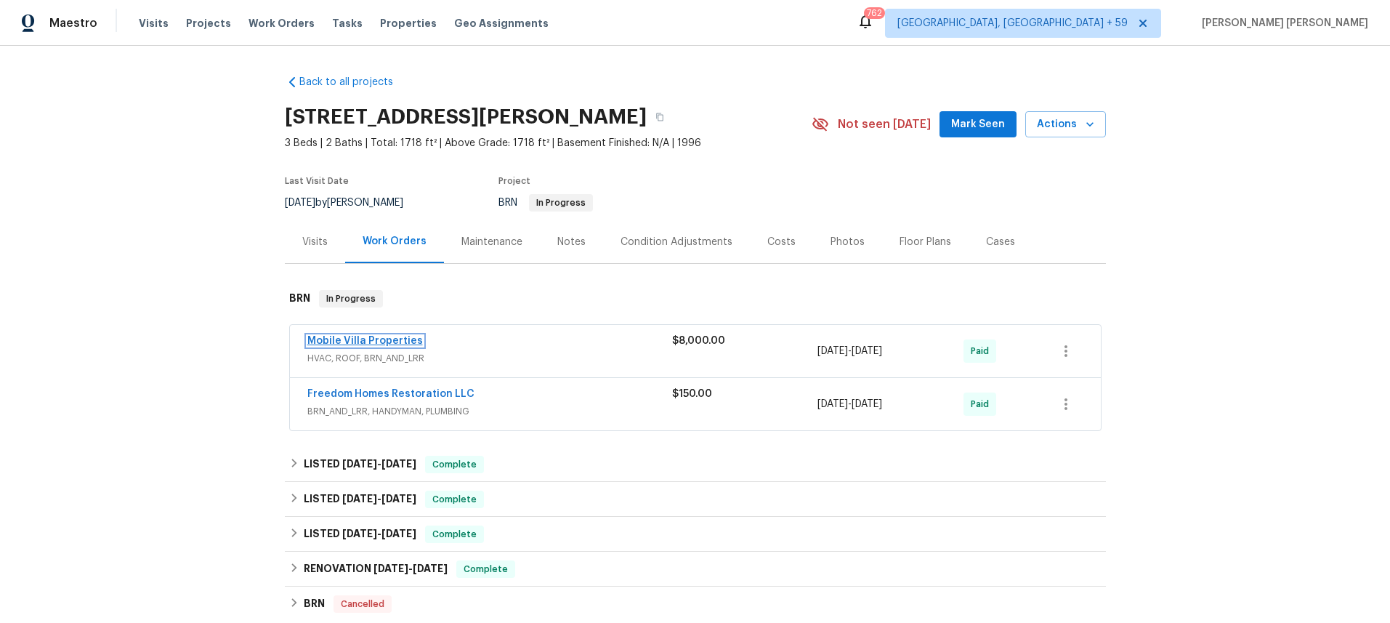
click at [392, 336] on link "Mobile Villa Properties" at bounding box center [365, 341] width 116 height 10
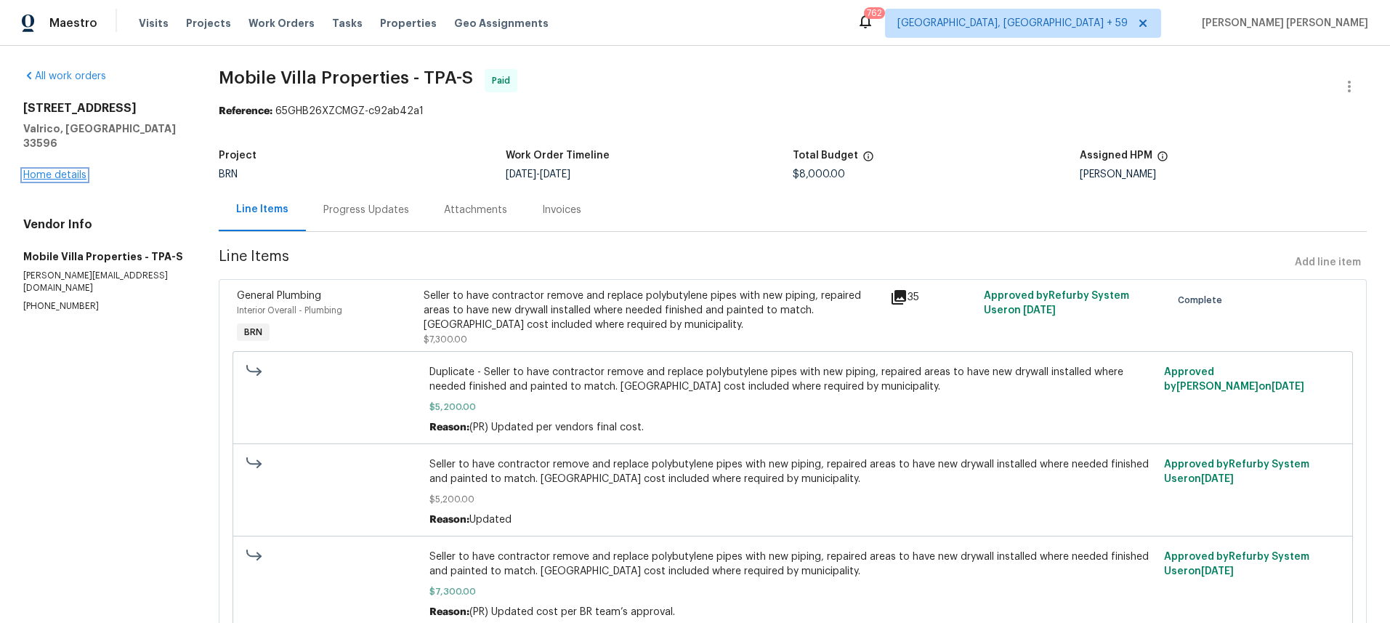
click at [70, 170] on link "Home details" at bounding box center [54, 175] width 63 height 10
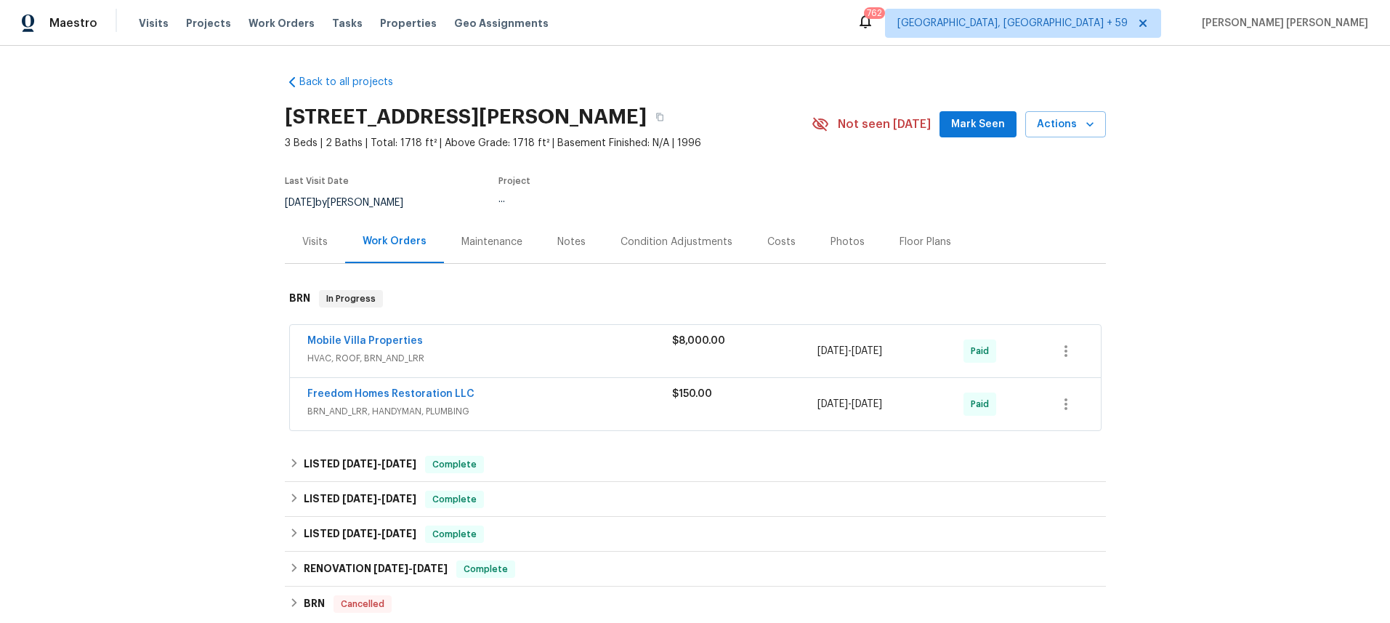
scroll to position [362, 0]
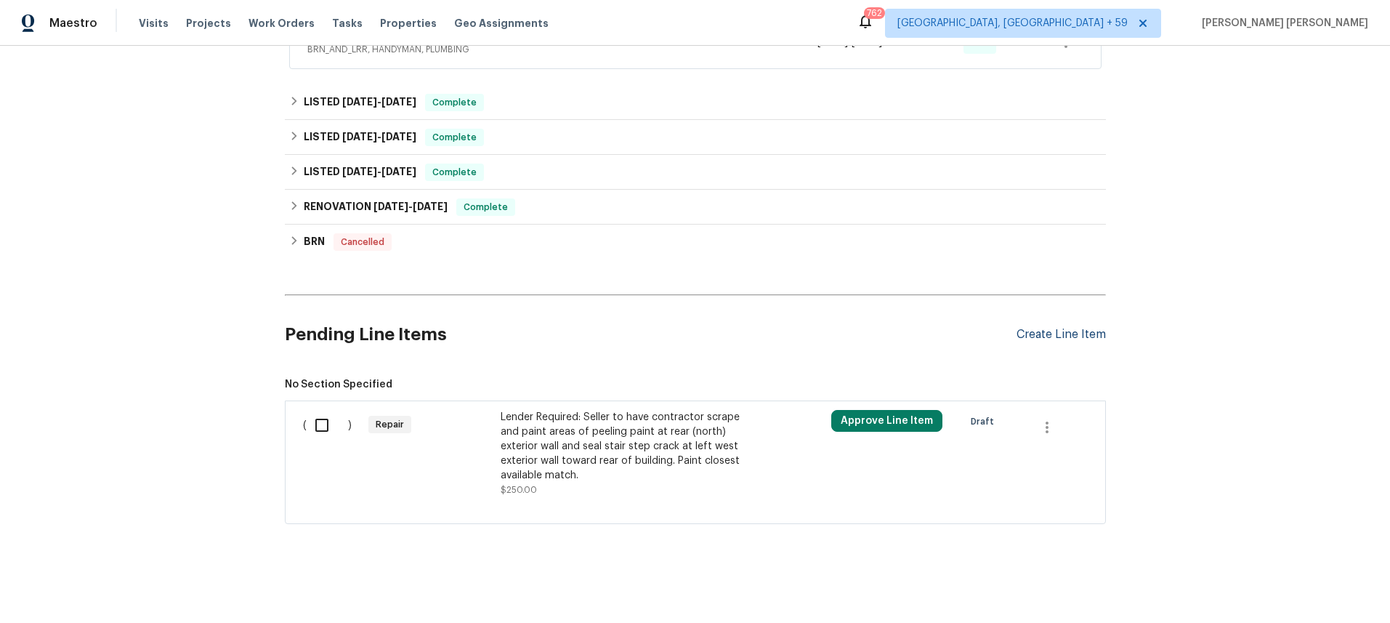
click at [1078, 329] on div "Create Line Item" at bounding box center [1061, 335] width 89 height 14
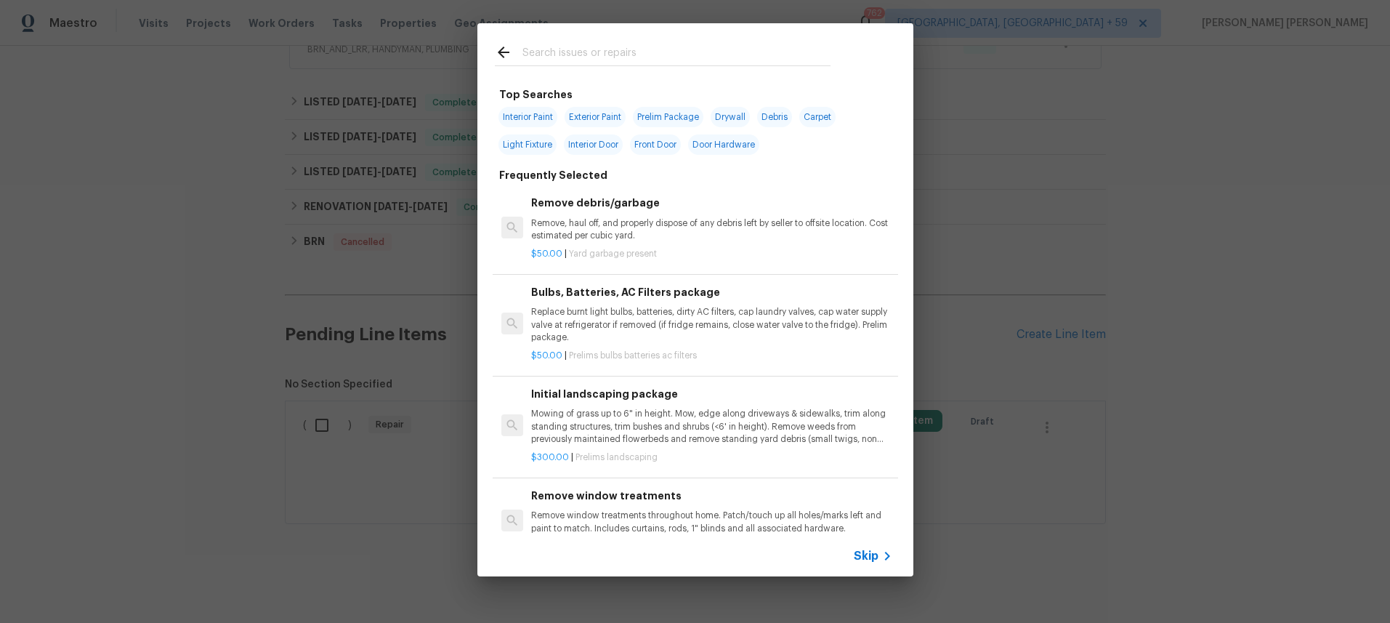
drag, startPoint x: 603, startPoint y: 48, endPoint x: 610, endPoint y: 47, distance: 7.4
click at [603, 48] on input "text" at bounding box center [676, 55] width 308 height 22
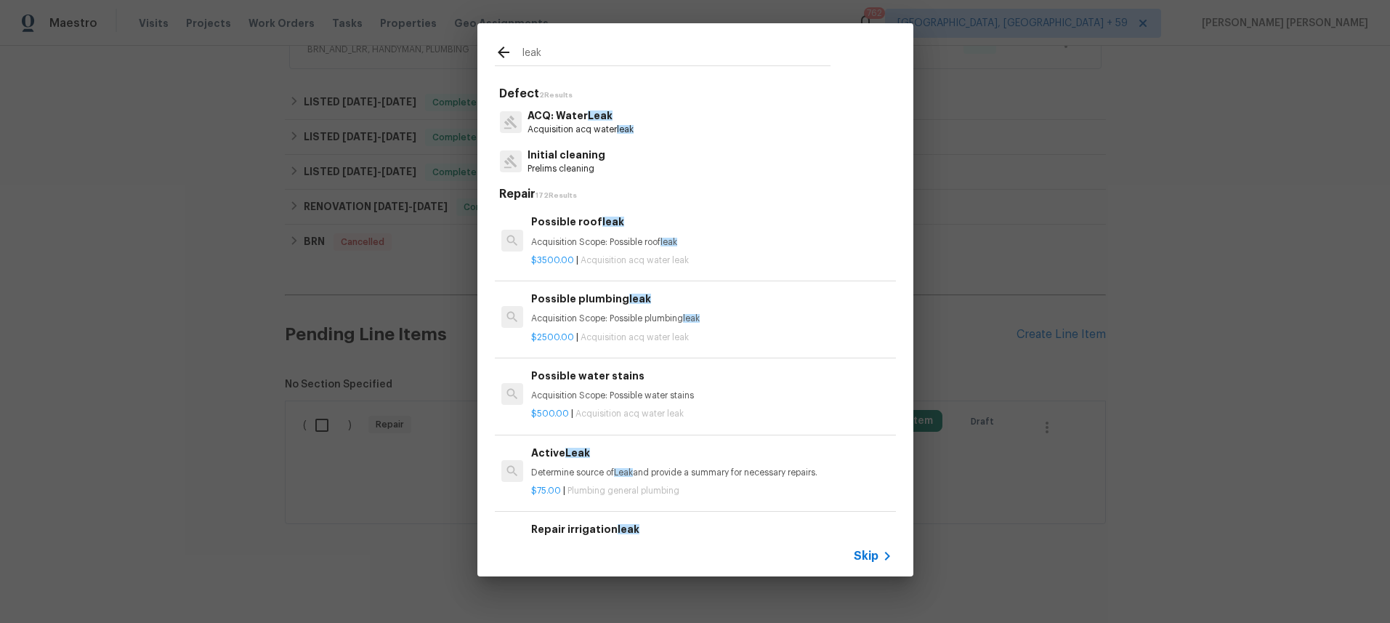
type input "leak"
click at [698, 462] on div "Active Leak Determine source of Leak and provide a summary for necessary repair…" at bounding box center [711, 462] width 360 height 35
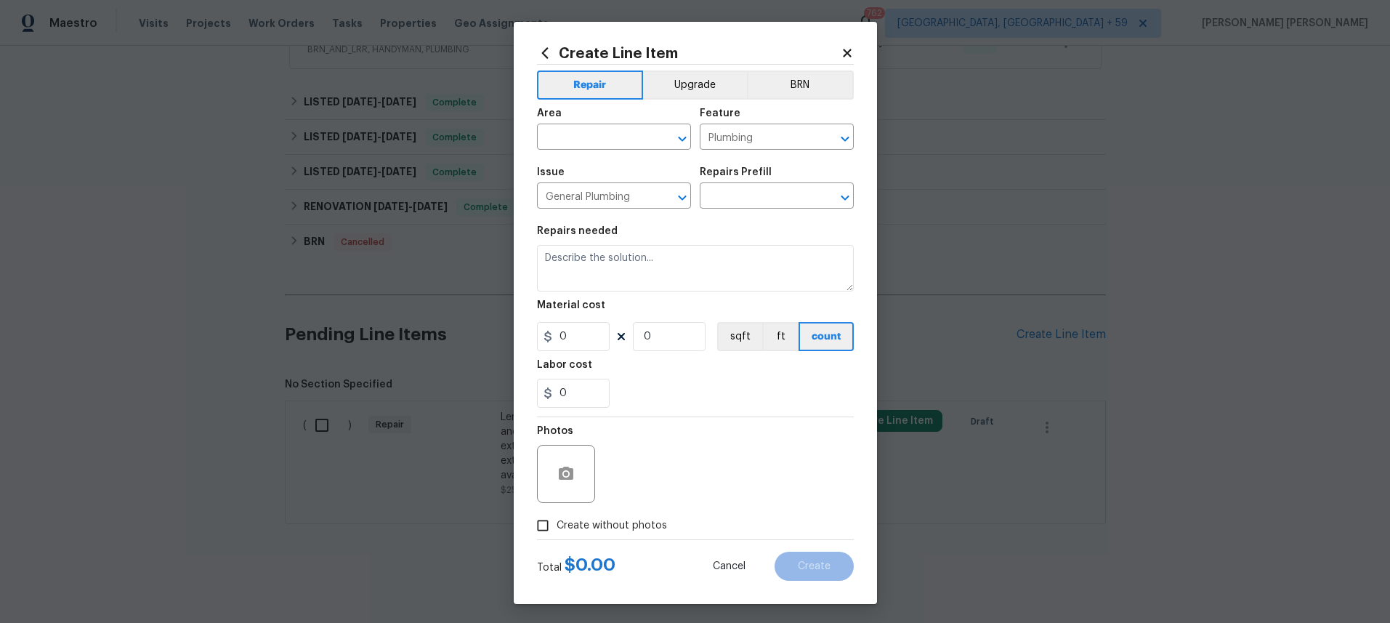
type input "Active Leak $75.00"
type textarea "Determine source of Leak and provide a summary for necessary repairs."
type input "75"
type input "1"
click at [849, 52] on icon at bounding box center [847, 53] width 13 height 13
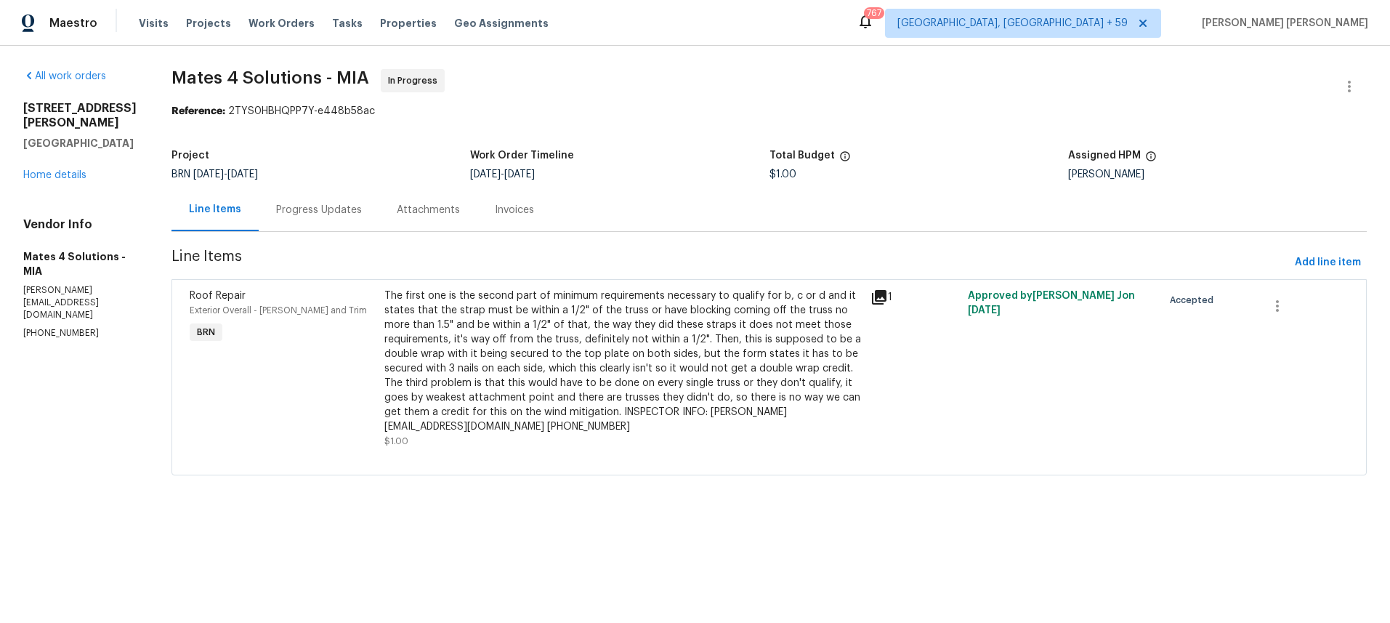
click at [880, 301] on icon at bounding box center [879, 297] width 15 height 15
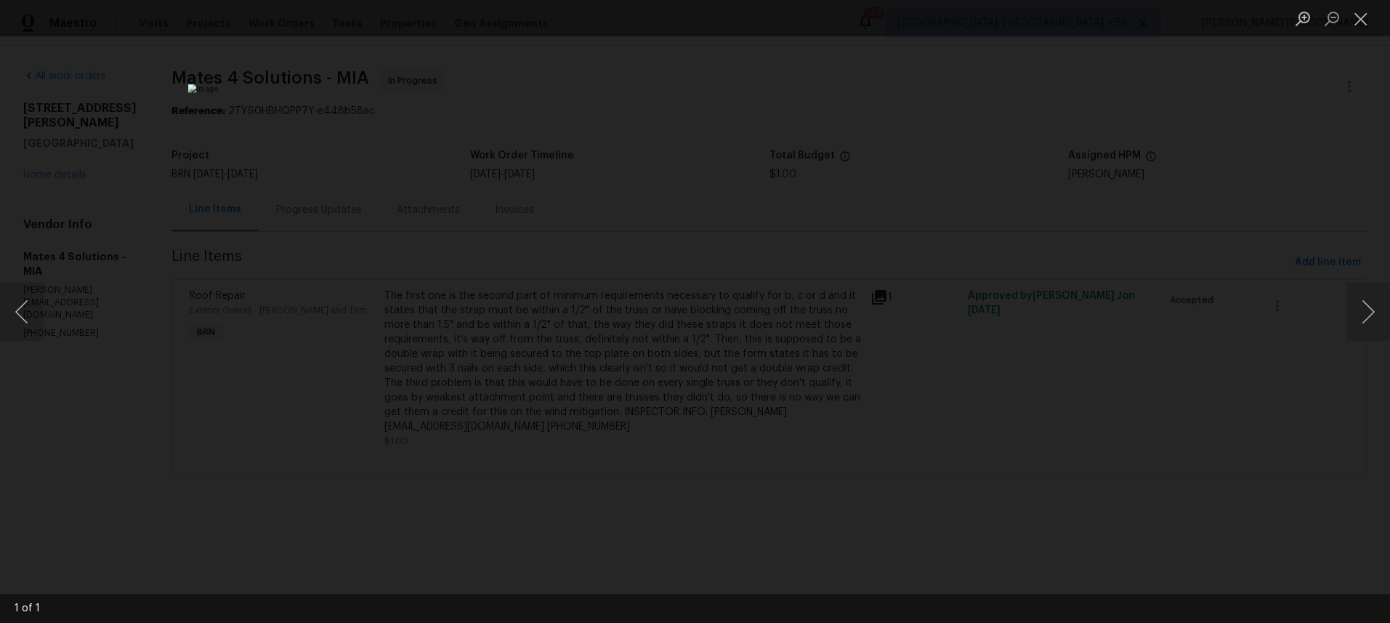
click at [1023, 401] on div "Lightbox" at bounding box center [695, 311] width 1390 height 623
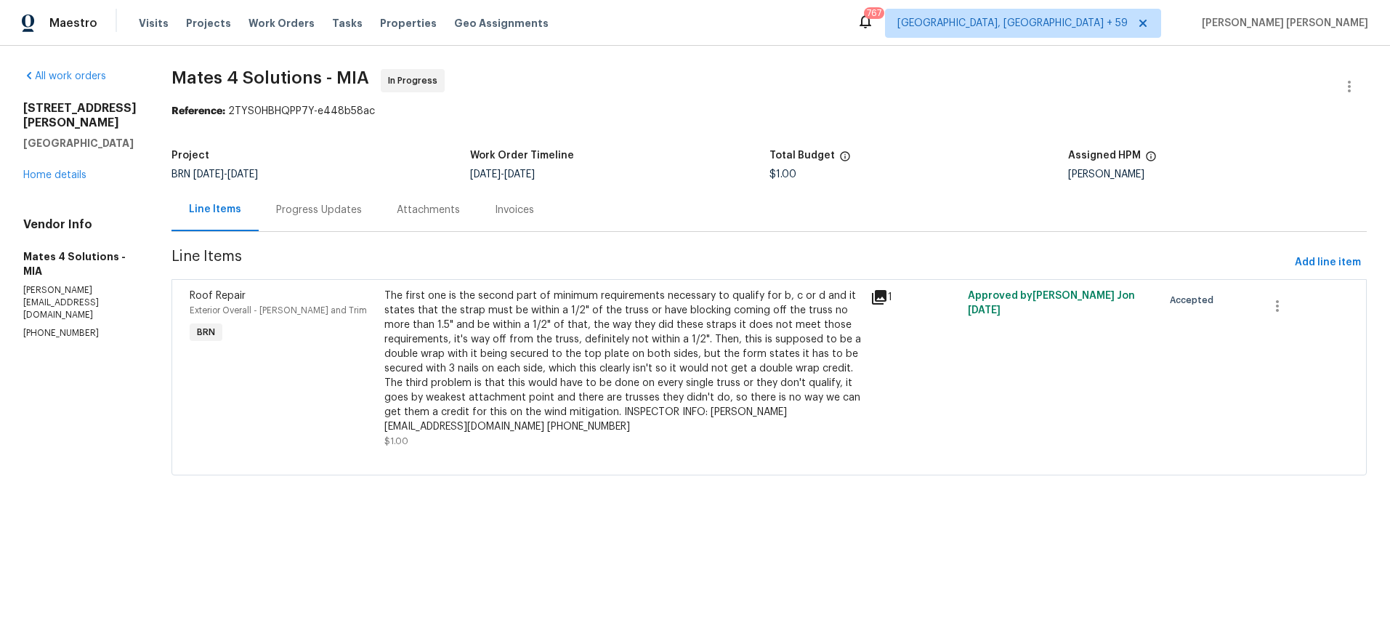
click at [1023, 401] on div "Lightbox" at bounding box center [695, 311] width 1390 height 623
click at [68, 171] on link "Home details" at bounding box center [54, 175] width 63 height 10
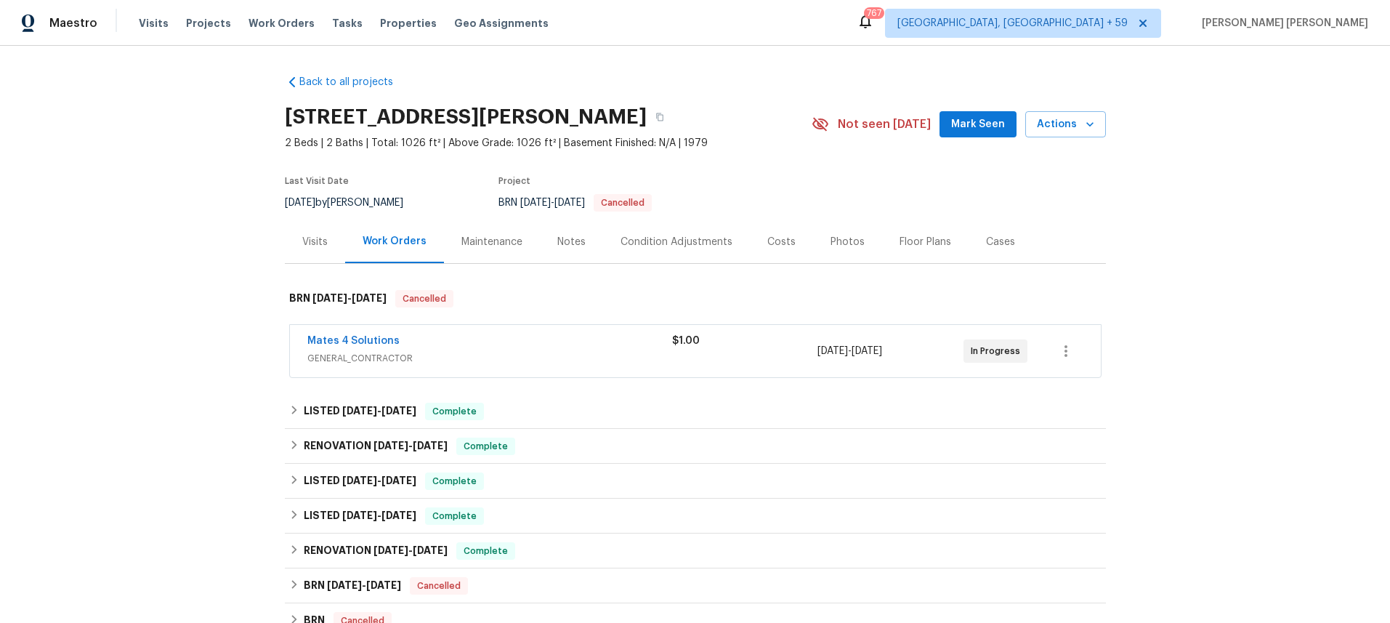
scroll to position [238, 0]
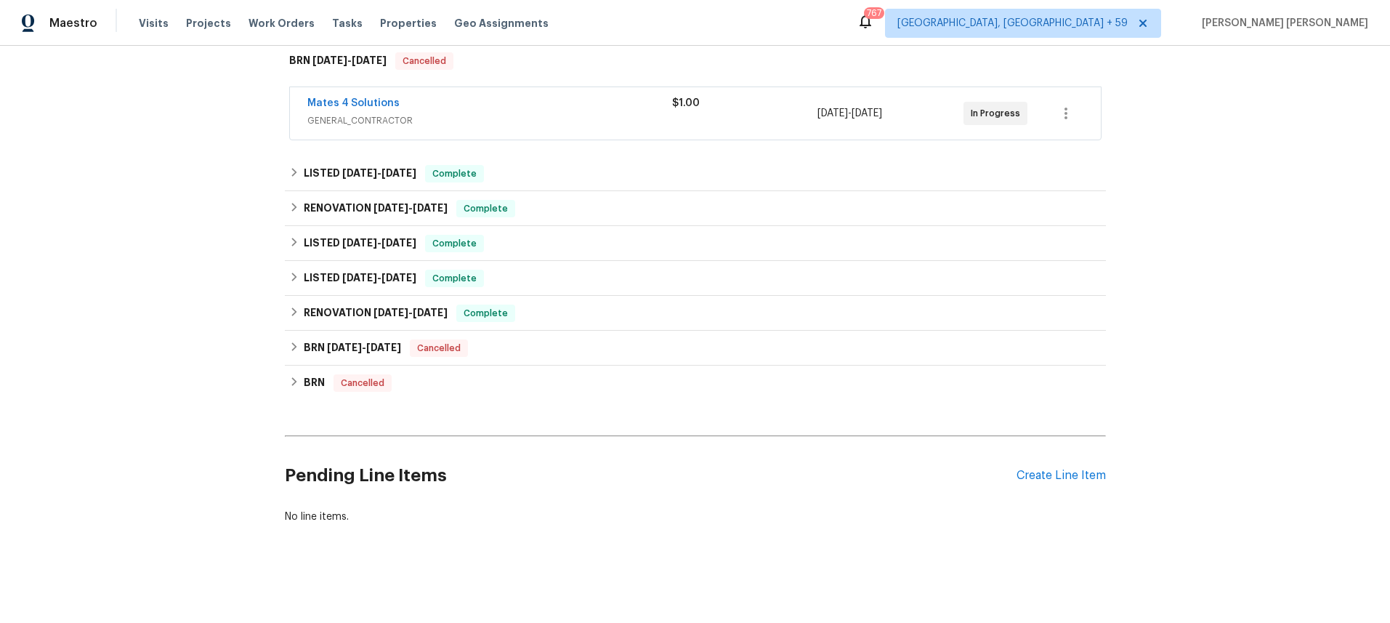
click at [283, 346] on div "Back to all projects [STREET_ADDRESS][PERSON_NAME] 2 Beds | 2 Baths | Total: 10…" at bounding box center [695, 334] width 1390 height 577
click at [301, 342] on div "BRN [DATE] - [DATE] Cancelled" at bounding box center [695, 347] width 812 height 17
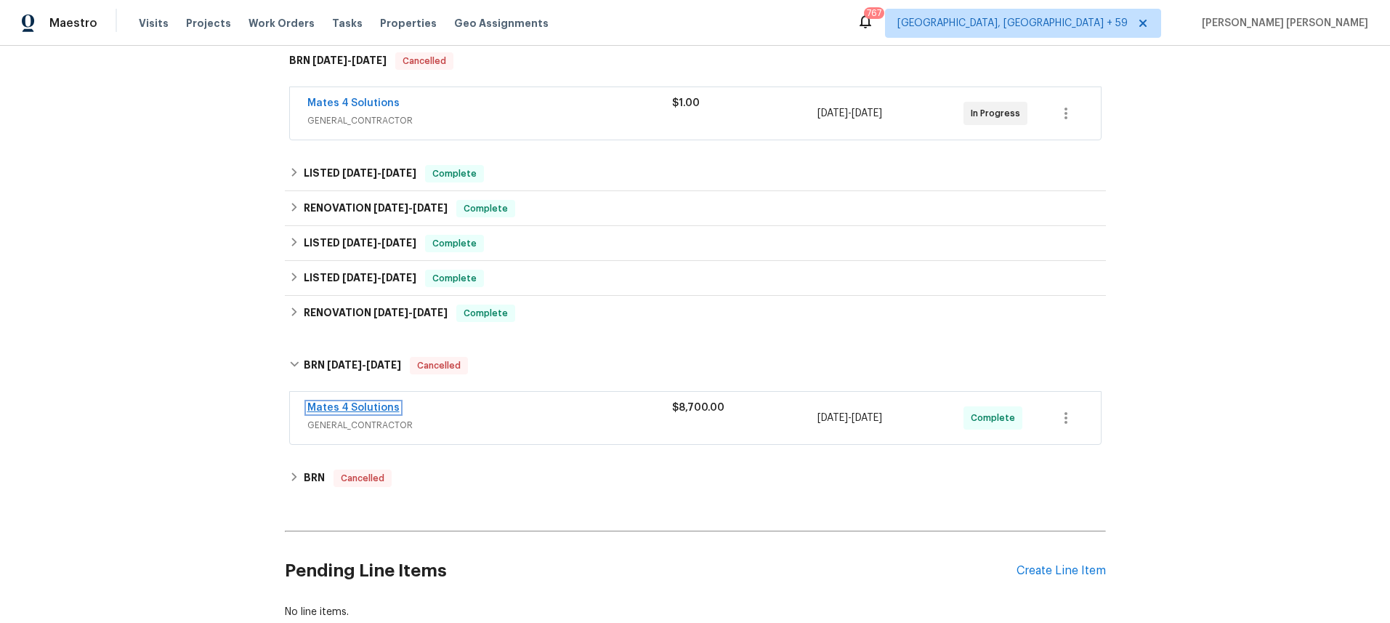
click at [366, 406] on link "Mates 4 Solutions" at bounding box center [353, 408] width 92 height 10
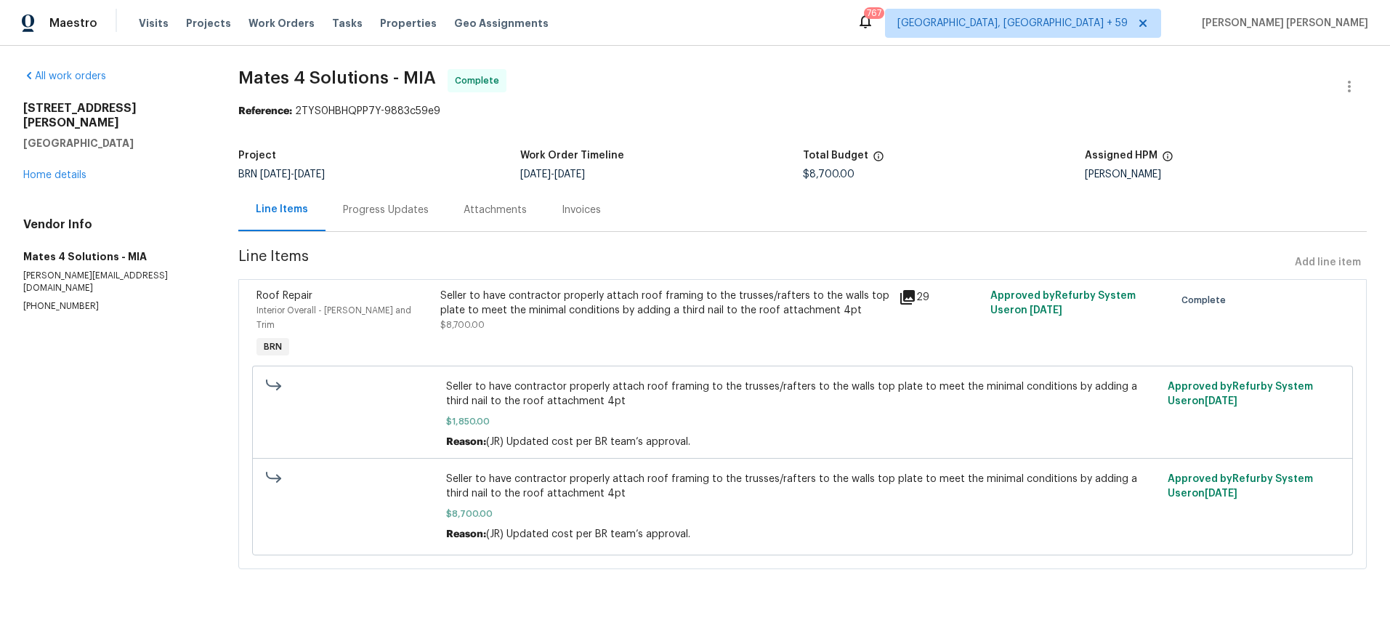
click at [911, 297] on icon at bounding box center [907, 297] width 15 height 15
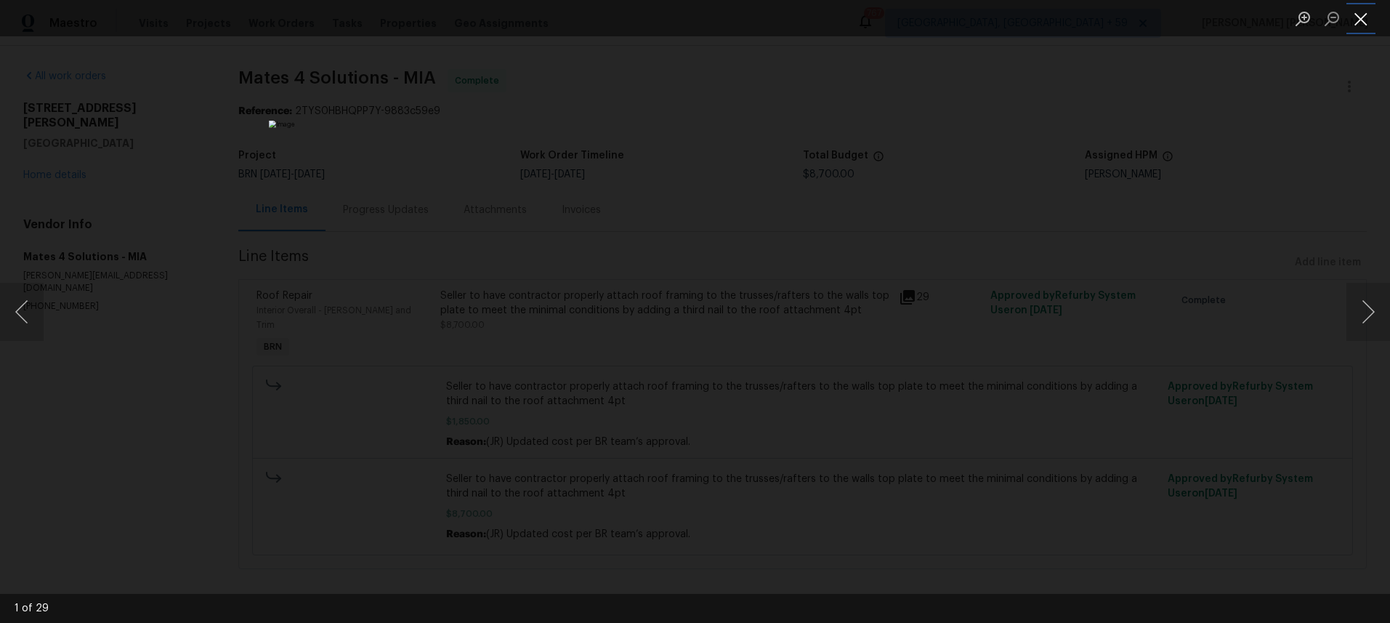
click at [1359, 20] on button "Close lightbox" at bounding box center [1360, 18] width 29 height 25
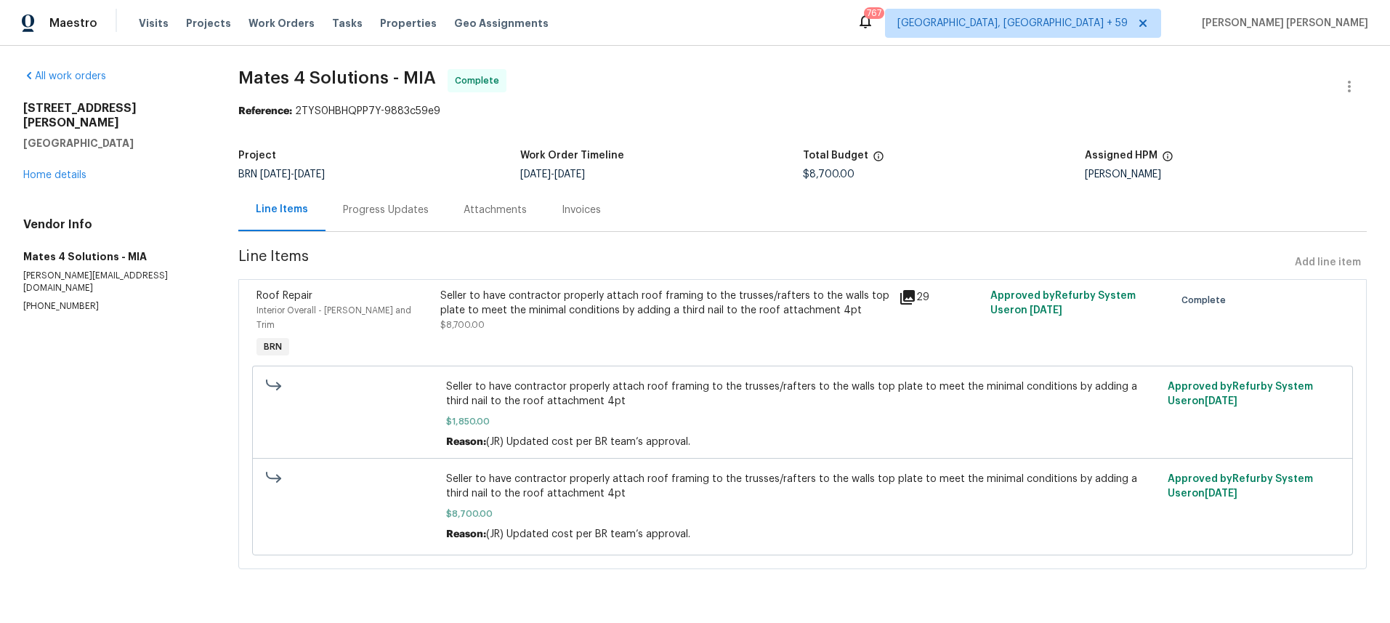
click at [387, 217] on div "Progress Updates" at bounding box center [386, 210] width 86 height 15
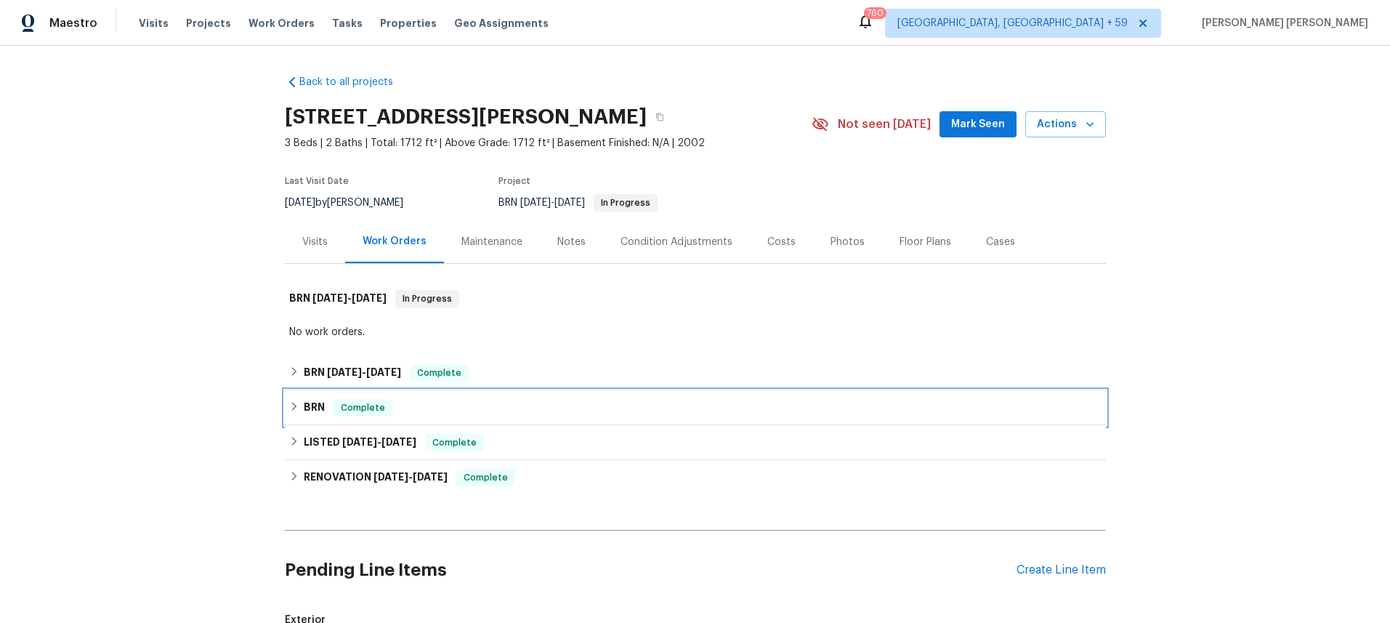
click at [302, 407] on div "BRN Complete" at bounding box center [695, 407] width 812 height 17
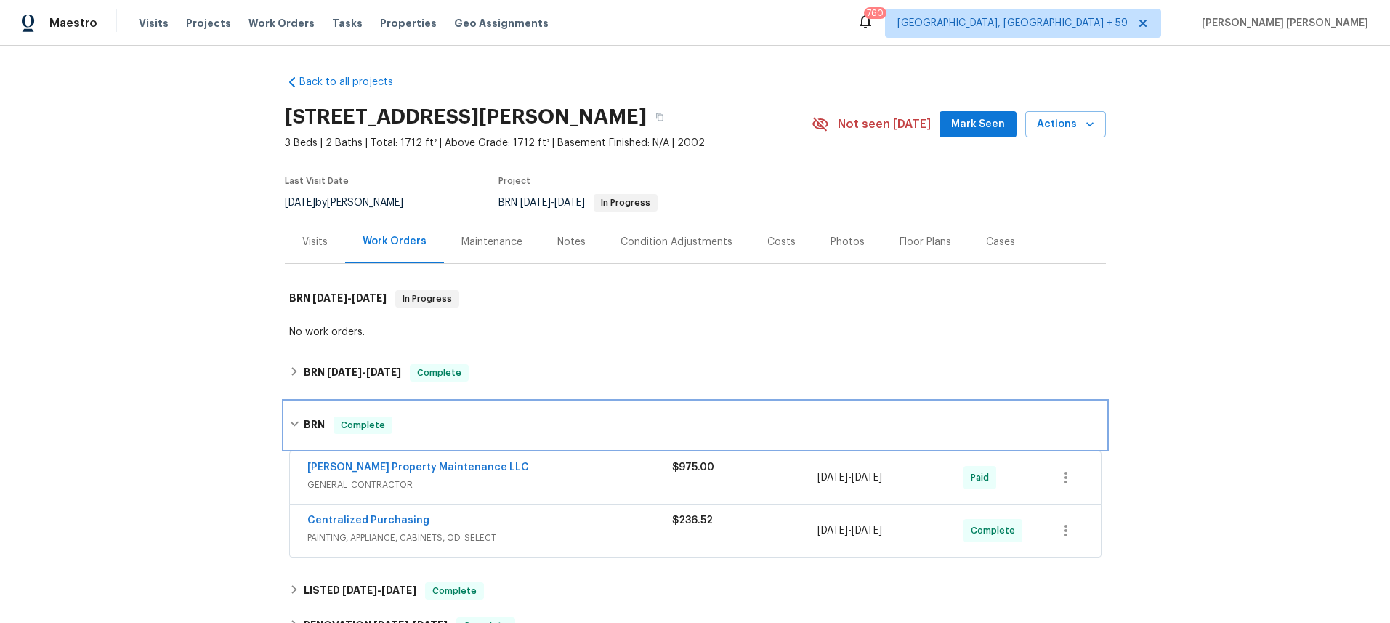
scroll to position [4, 0]
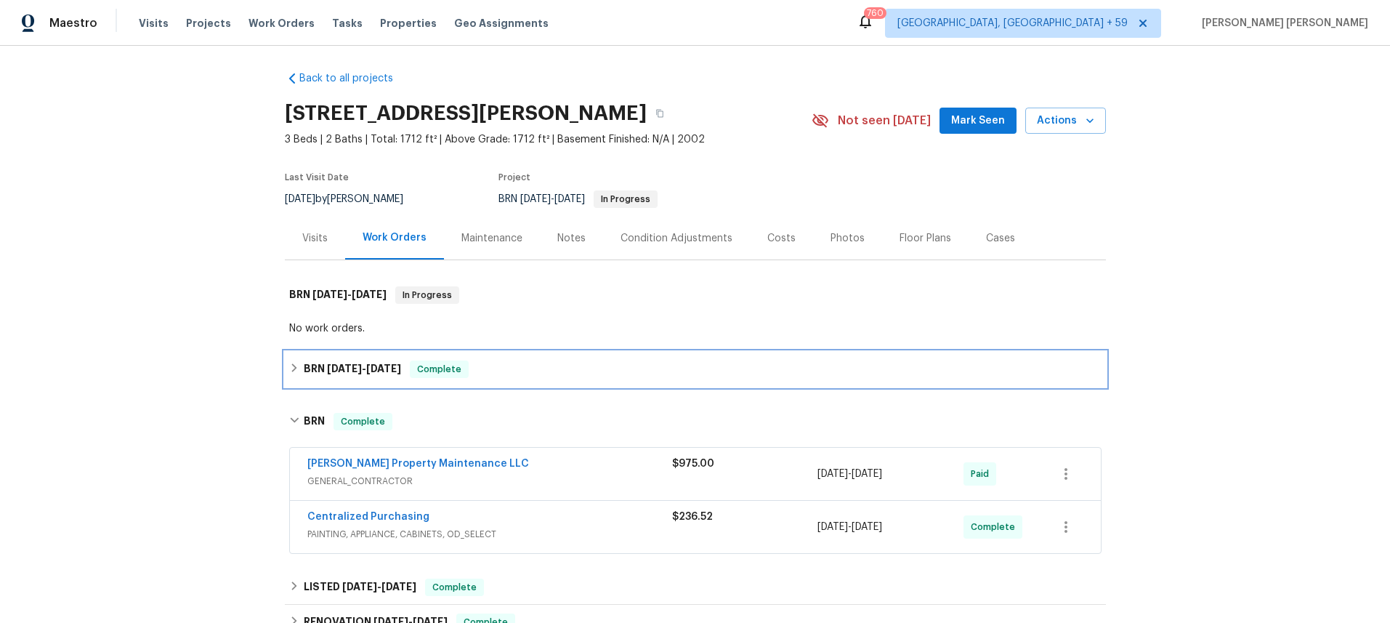
click at [299, 363] on div "BRN [DATE] - [DATE] Complete" at bounding box center [695, 368] width 812 height 17
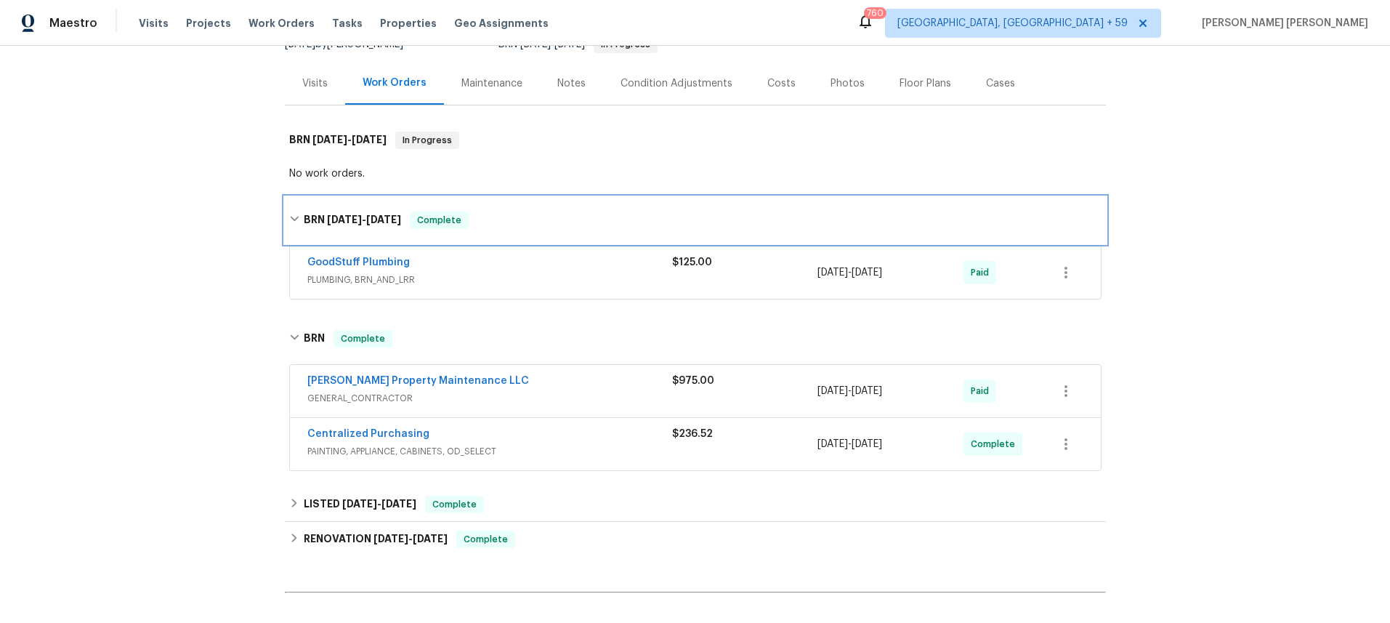
scroll to position [163, 0]
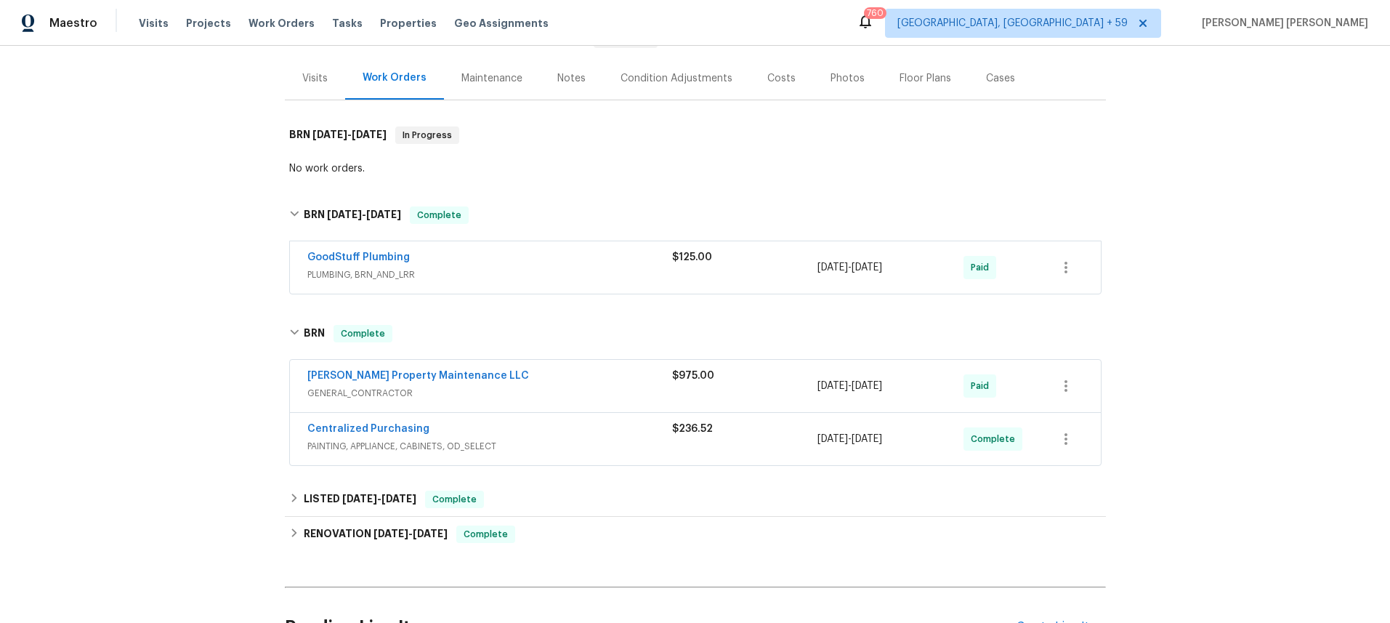
click at [585, 397] on span "GENERAL_CONTRACTOR" at bounding box center [489, 393] width 365 height 15
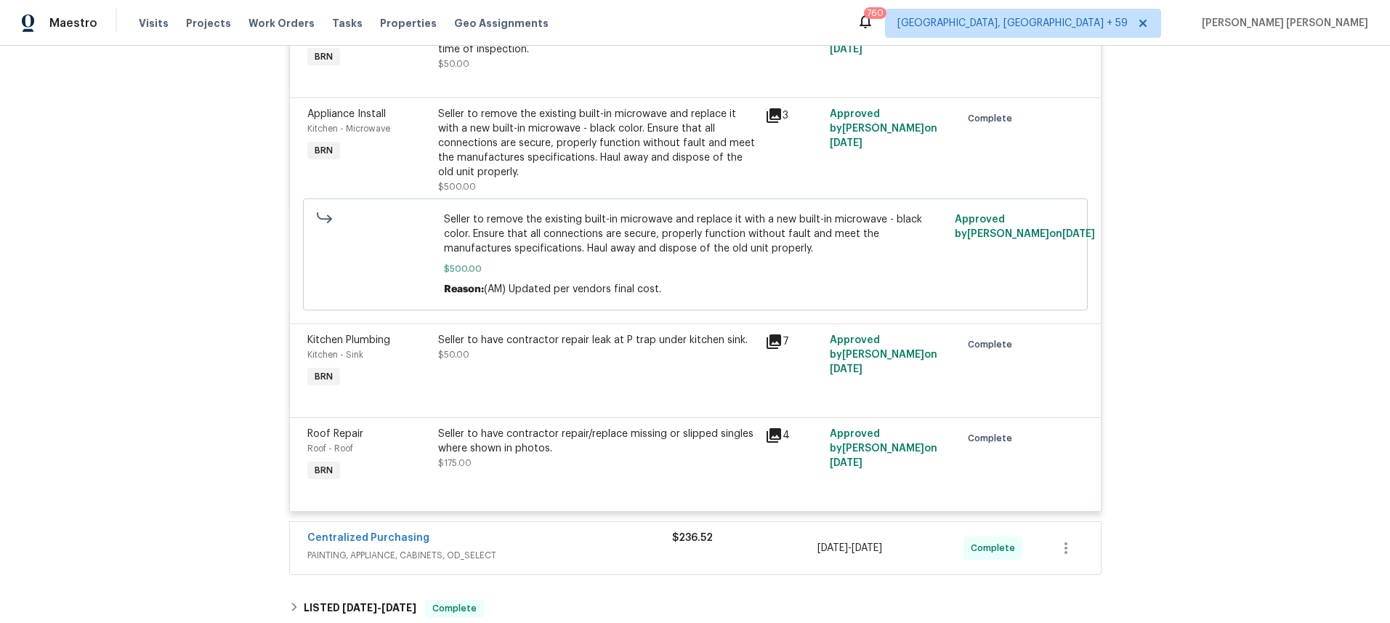
scroll to position [830, 0]
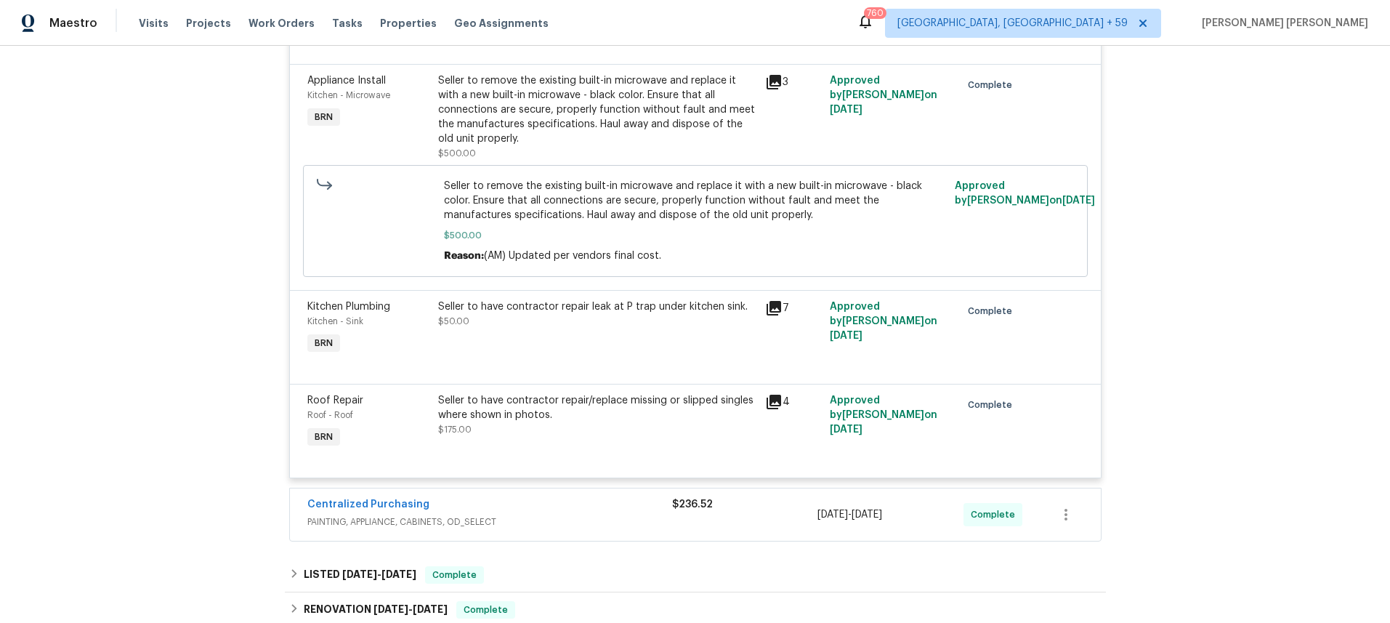
click at [609, 508] on div "Centralized Purchasing" at bounding box center [489, 505] width 365 height 17
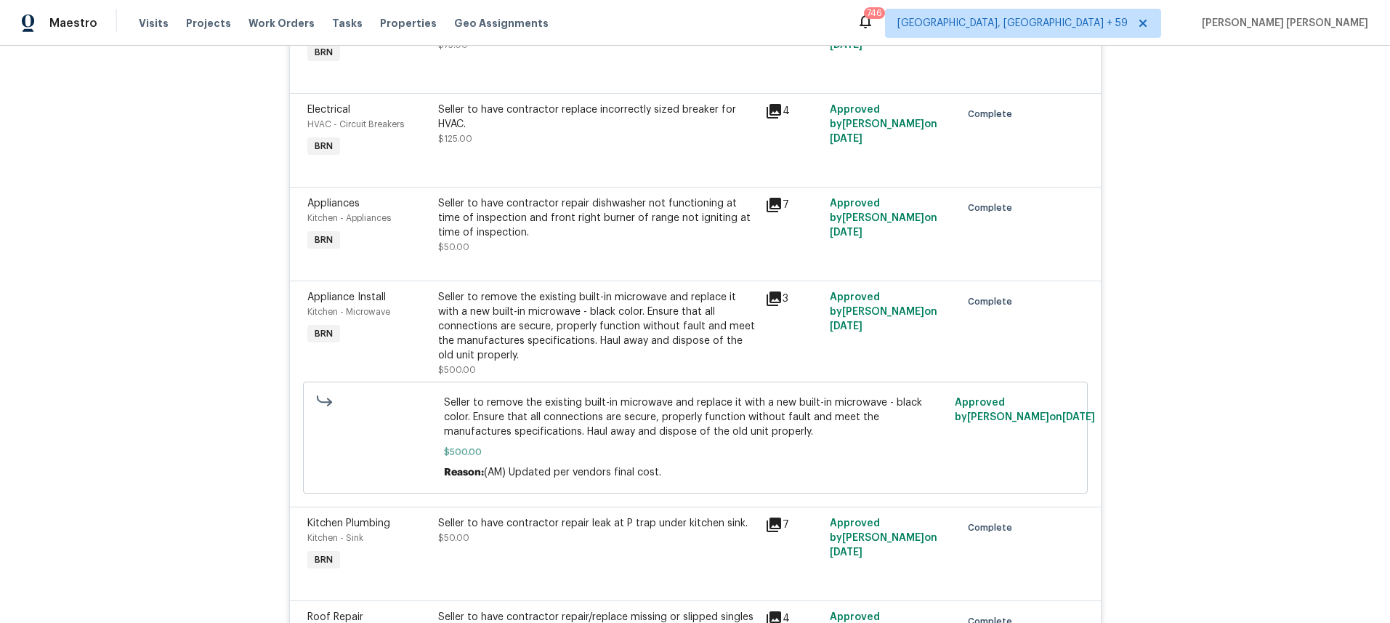
scroll to position [0, 0]
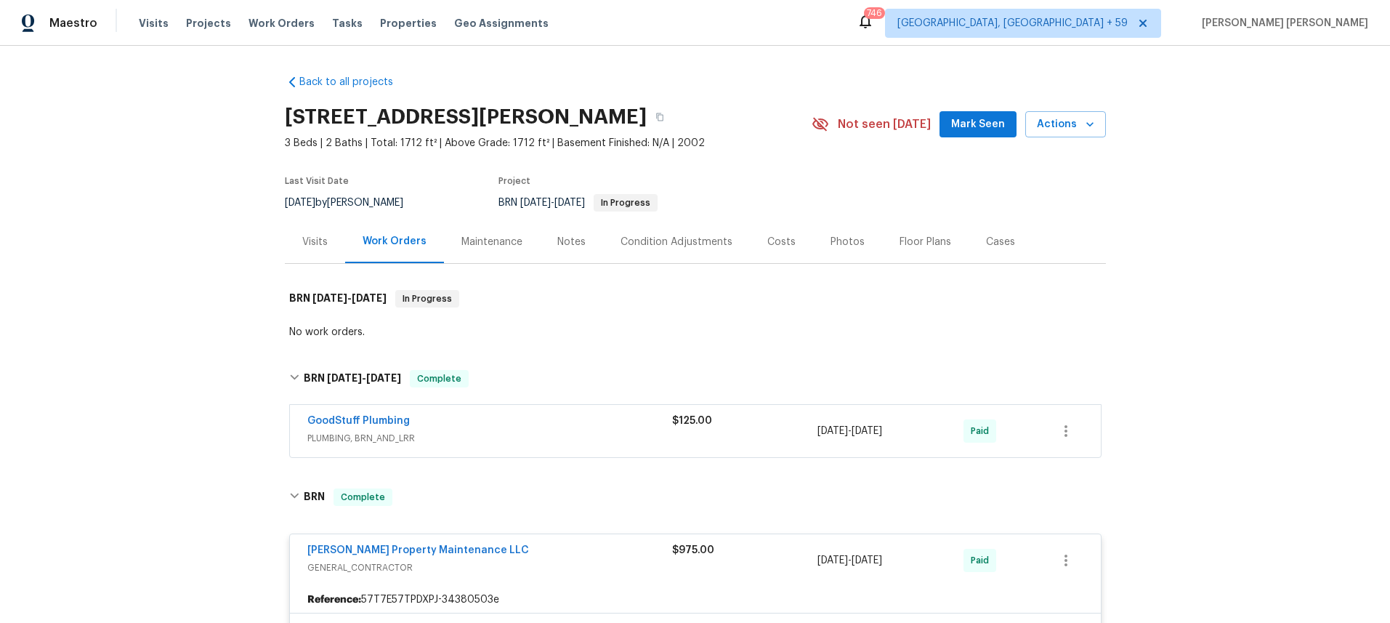
click at [308, 238] on div "Visits" at bounding box center [314, 242] width 25 height 15
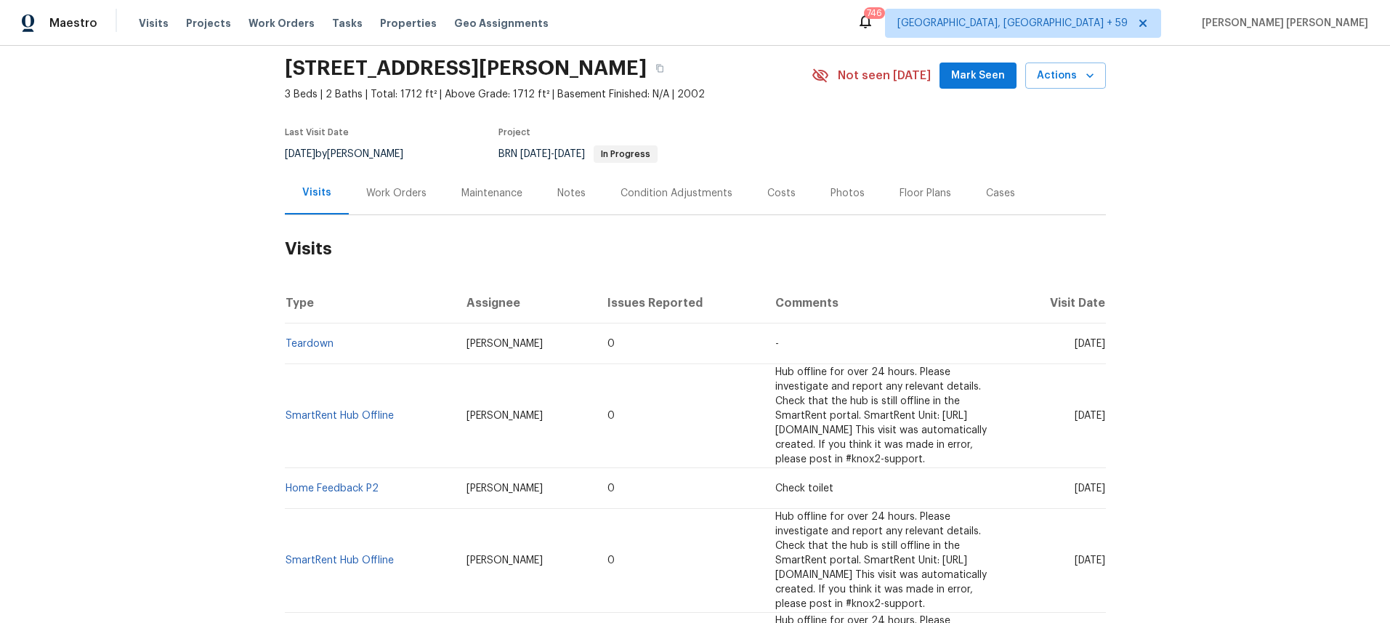
scroll to position [50, 0]
click at [399, 197] on div "Work Orders" at bounding box center [396, 192] width 60 height 15
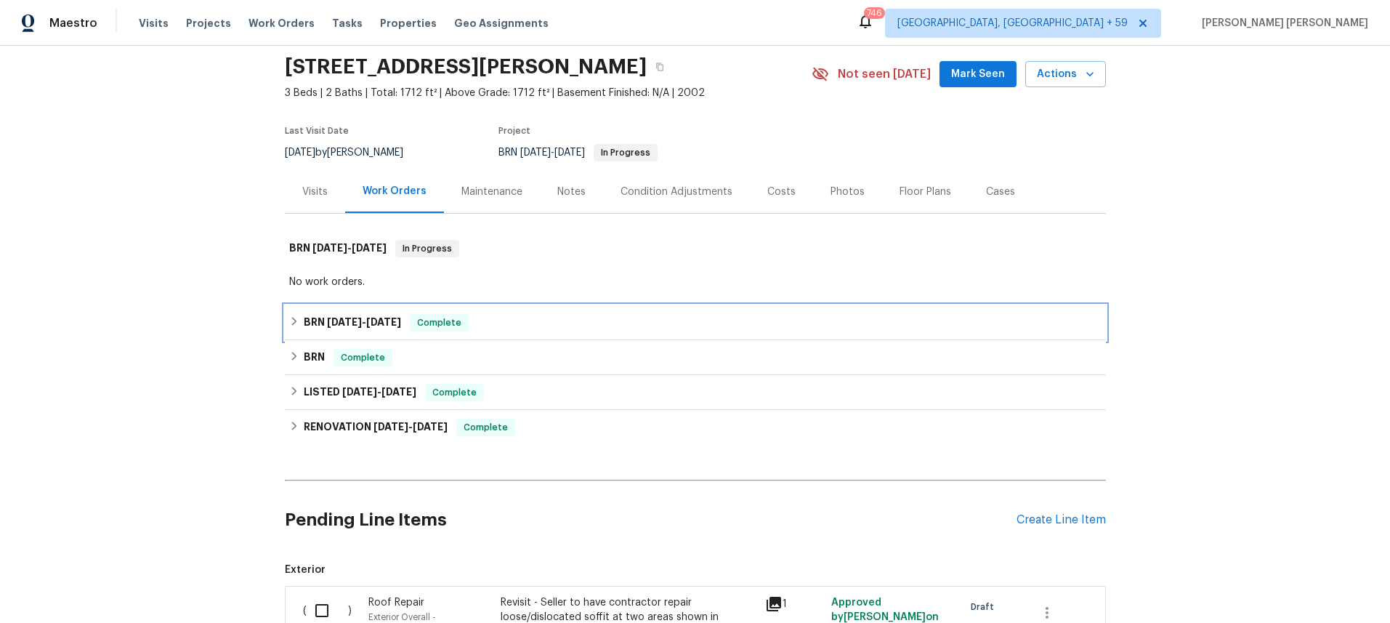
click at [289, 328] on div "BRN [DATE] - [DATE] Complete" at bounding box center [695, 322] width 812 height 17
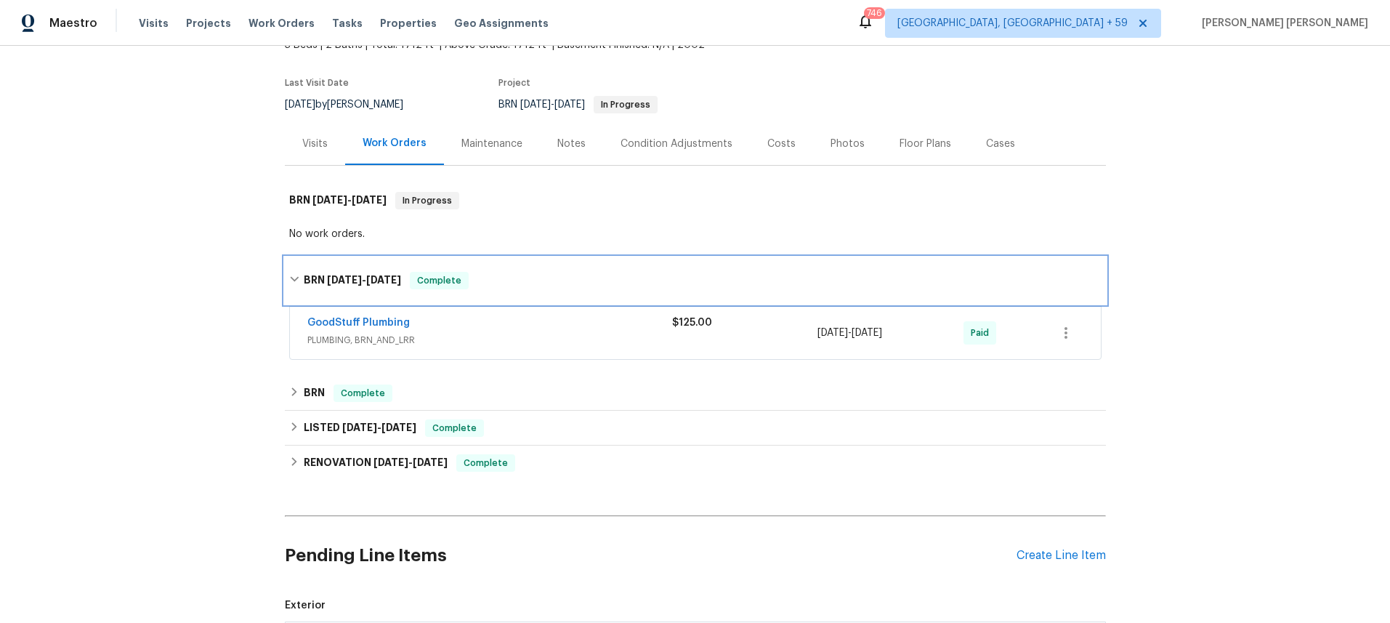
scroll to position [113, 0]
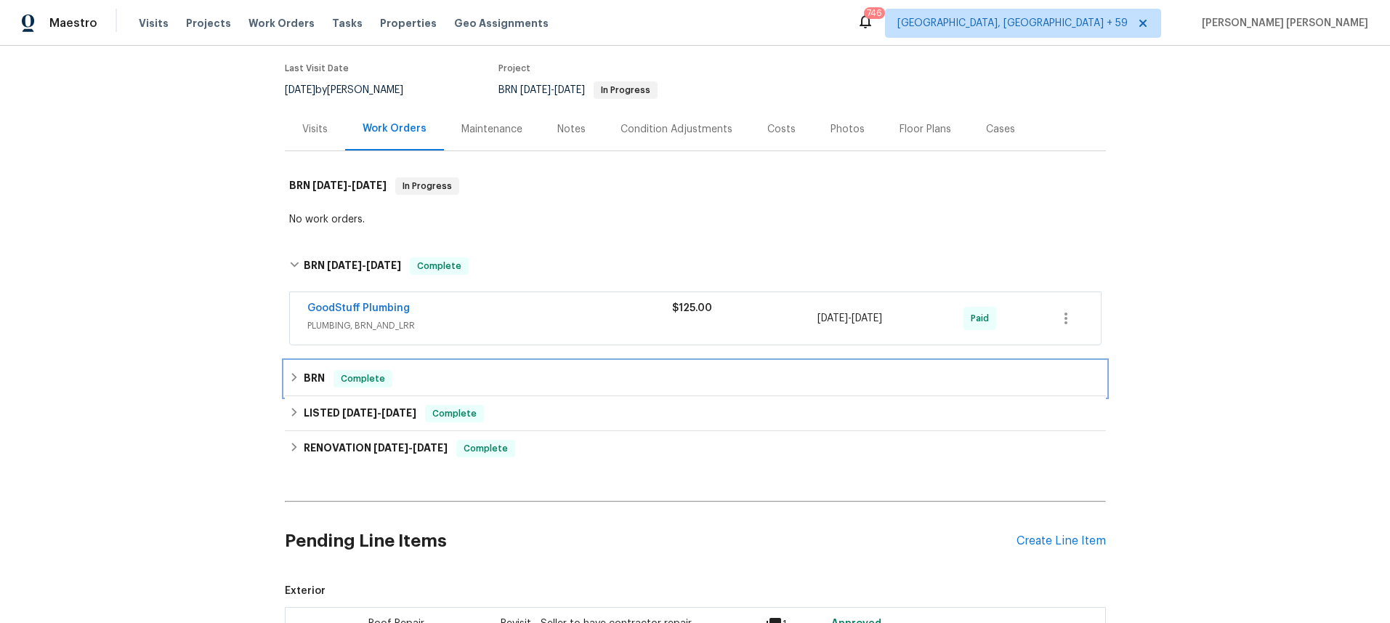
click at [294, 376] on icon at bounding box center [294, 377] width 10 height 10
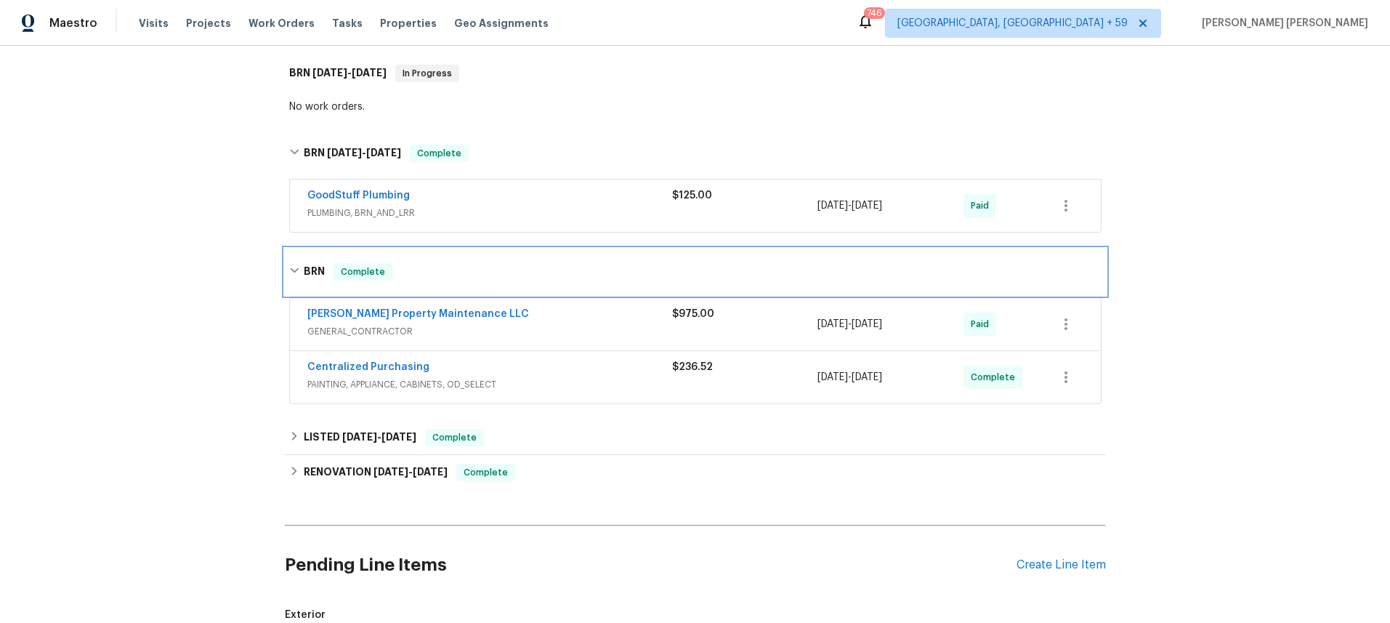
scroll to position [243, 0]
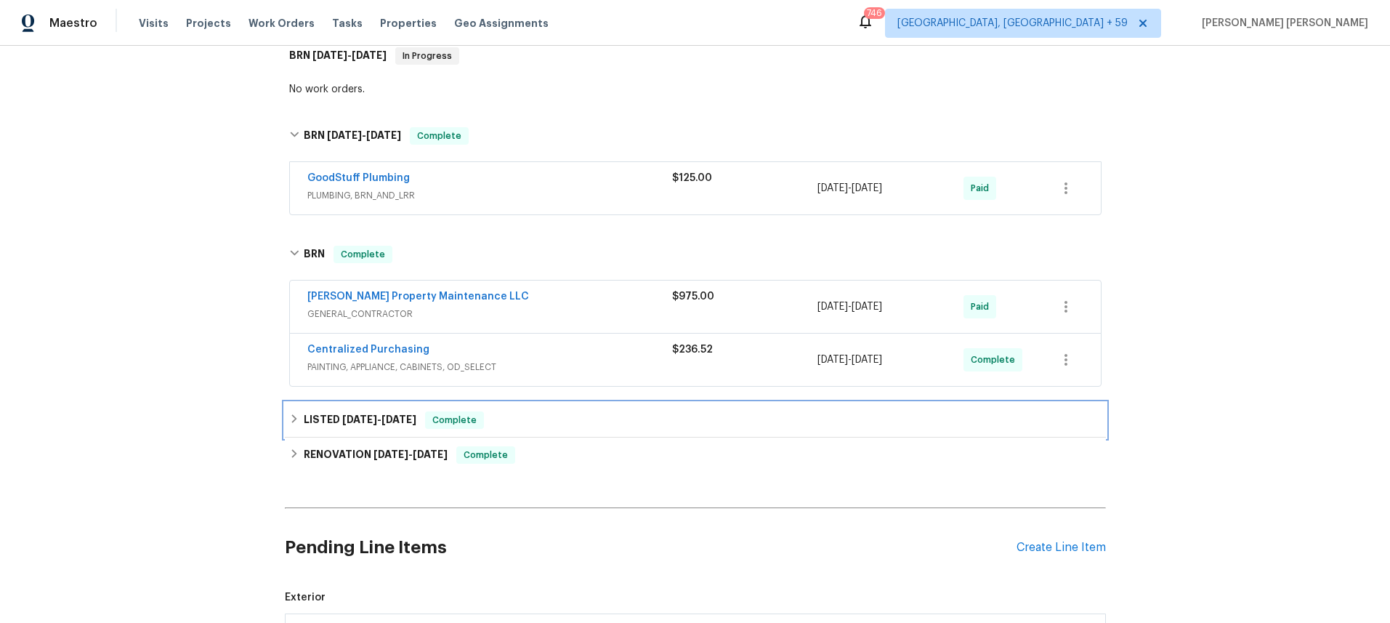
click at [295, 419] on icon at bounding box center [293, 418] width 5 height 9
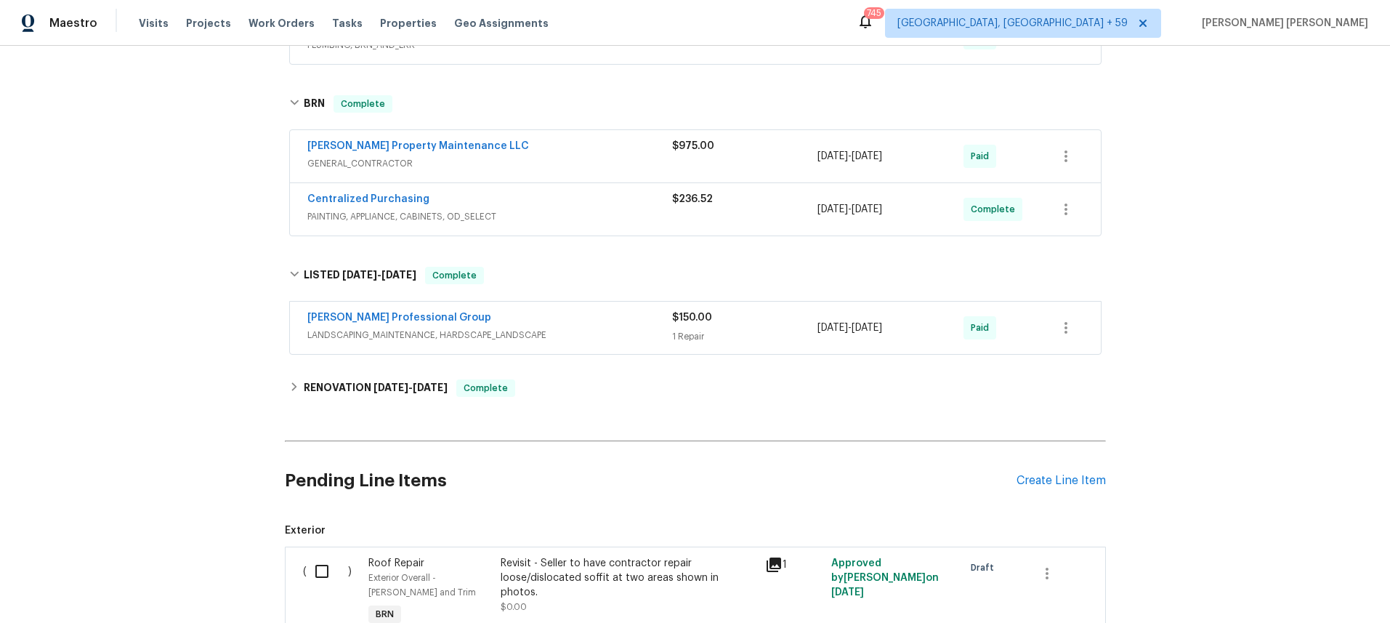
scroll to position [432, 0]
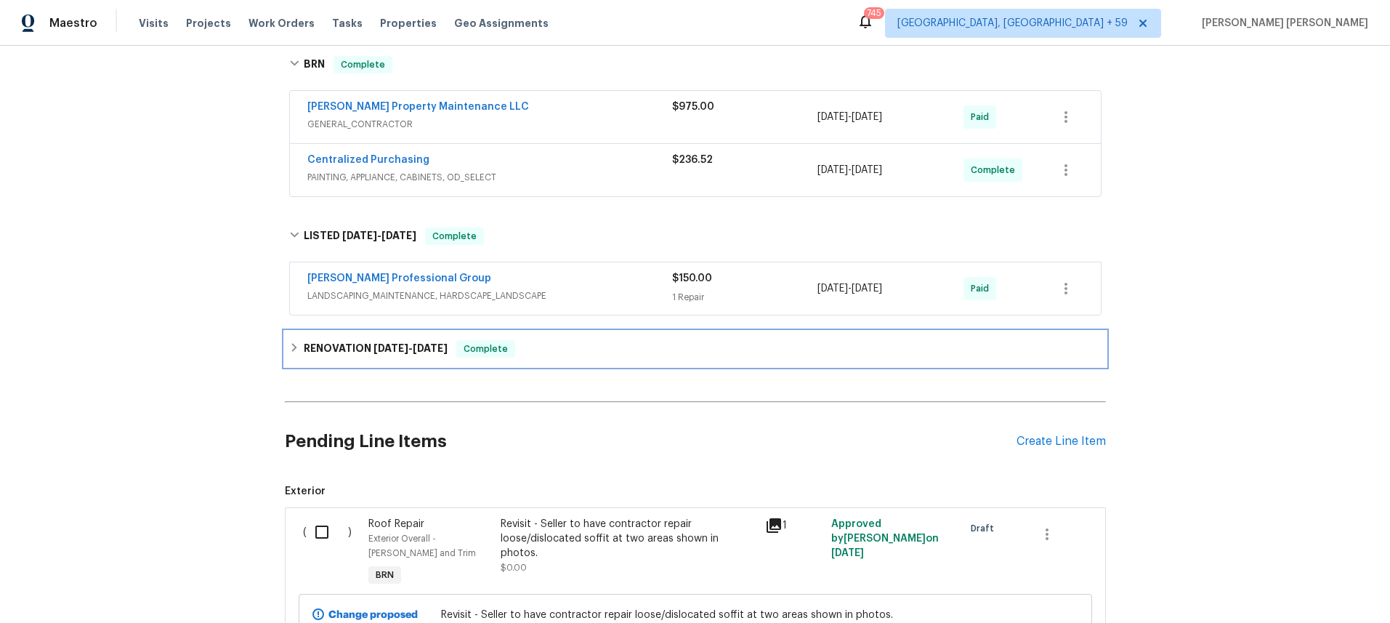
drag, startPoint x: 291, startPoint y: 350, endPoint x: 544, endPoint y: 340, distance: 252.3
click at [291, 350] on icon at bounding box center [294, 347] width 10 height 10
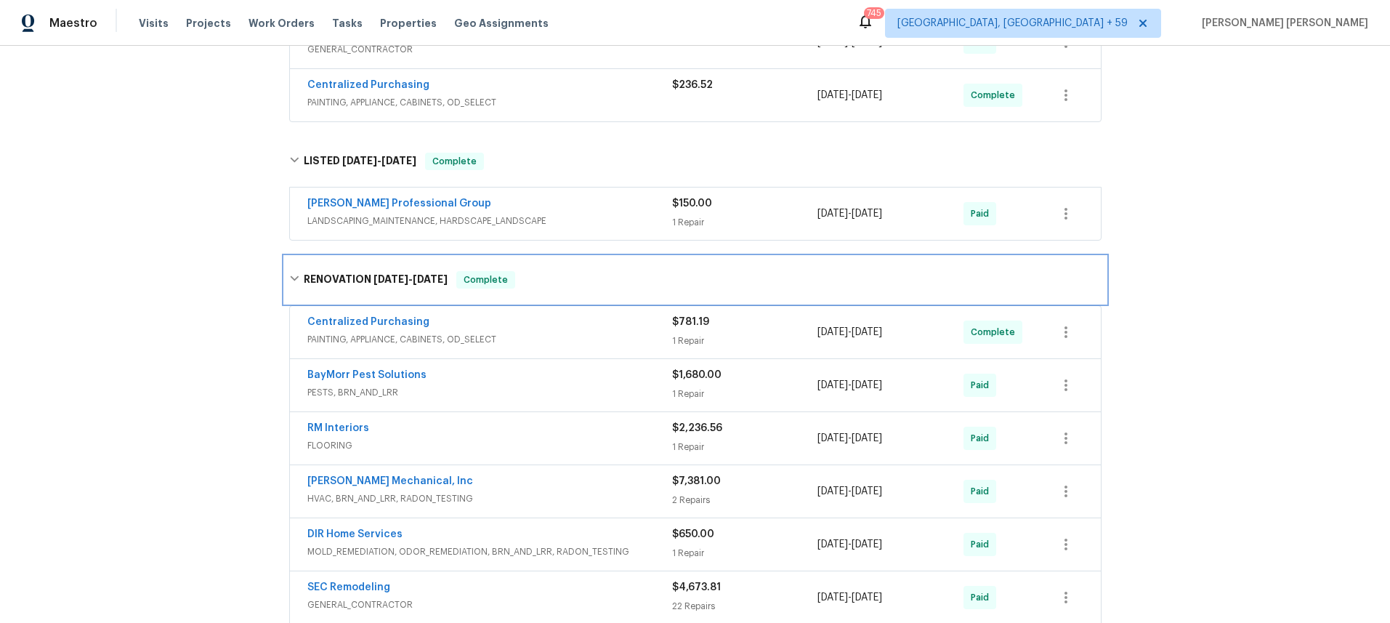
scroll to position [511, 0]
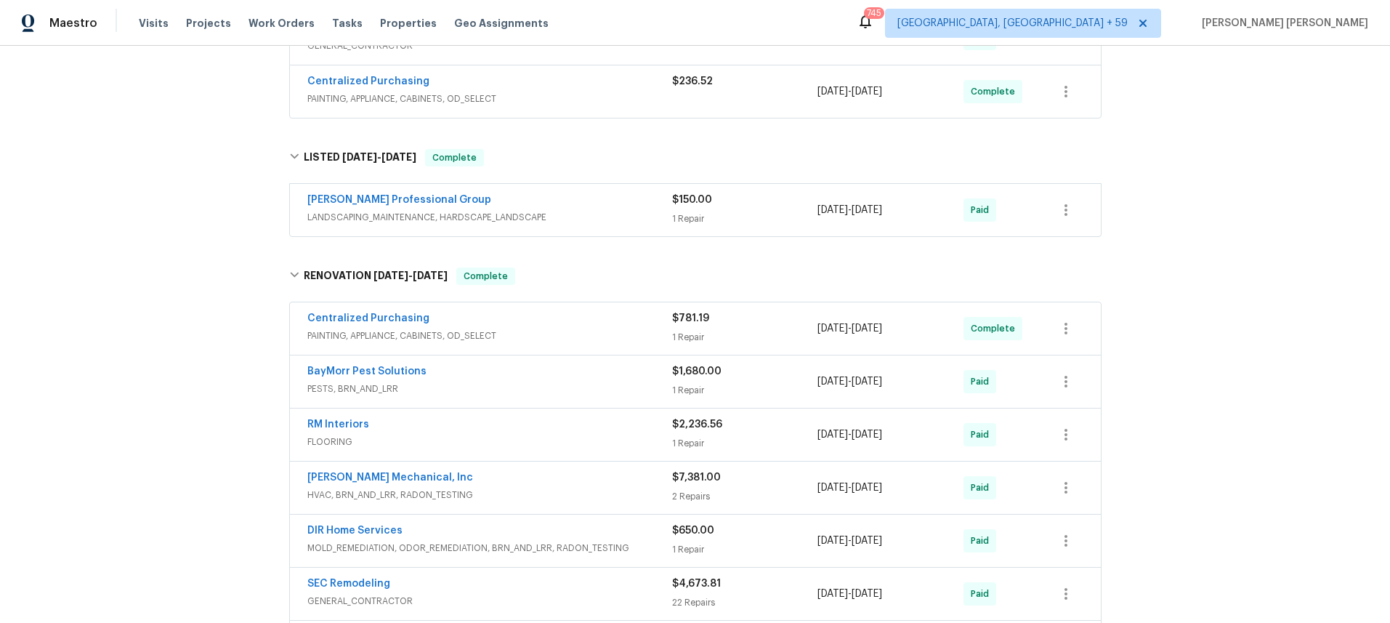
click at [603, 386] on span "PESTS, BRN_AND_LRR" at bounding box center [489, 388] width 365 height 15
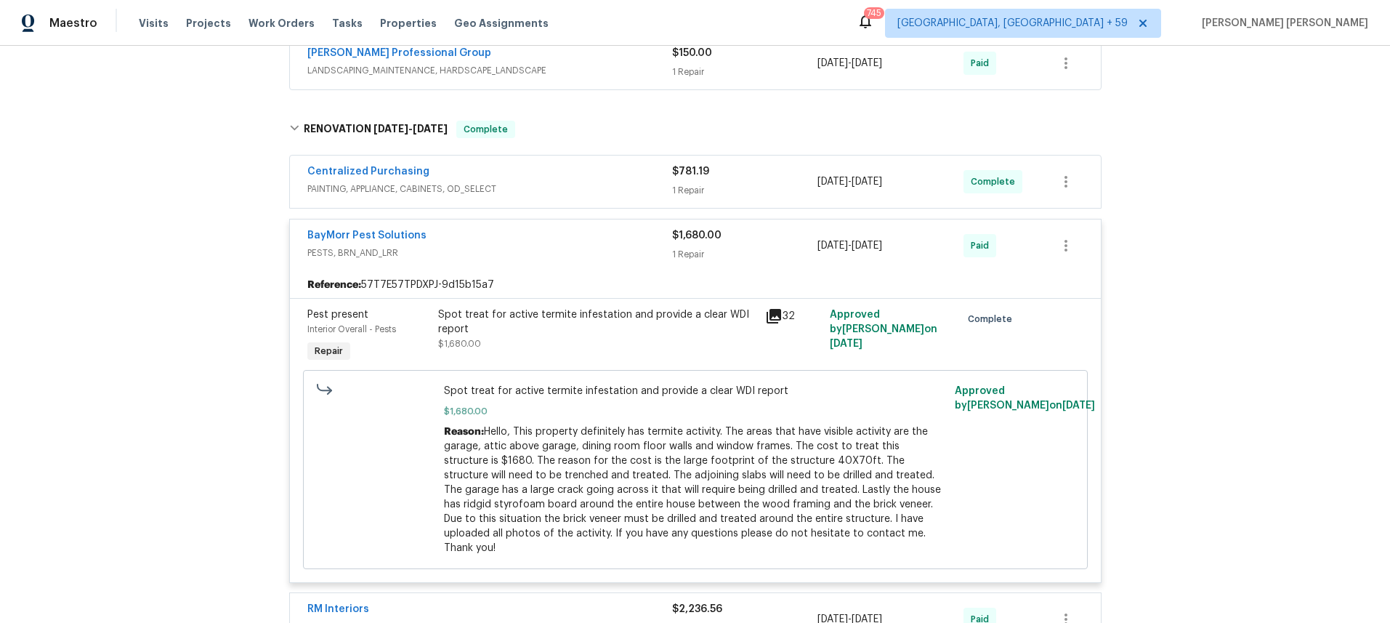
scroll to position [659, 0]
